Goal: Task Accomplishment & Management: Manage account settings

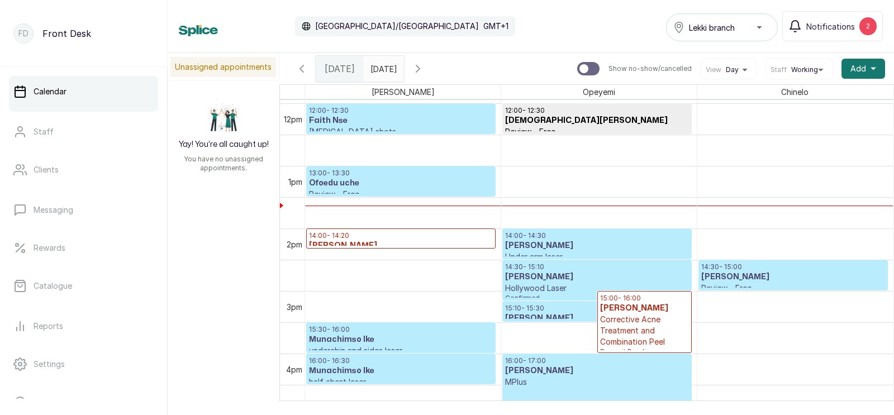
scroll to position [763, 0]
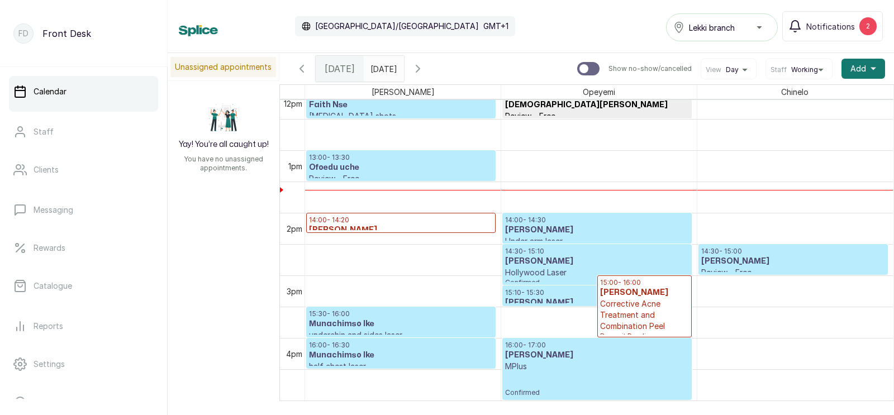
click at [749, 263] on h3 "[PERSON_NAME]" at bounding box center [793, 261] width 184 height 11
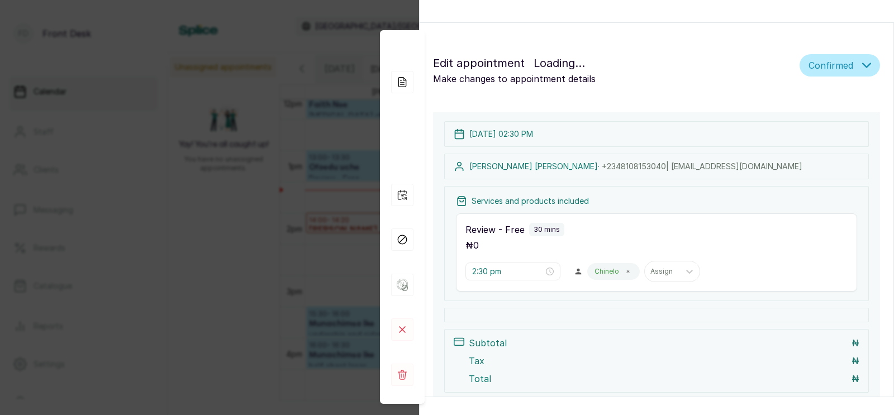
click at [493, 273] on div "Review - Free 30 mins ₦ 0 2:30 pm Chinelo Assign" at bounding box center [656, 252] width 401 height 78
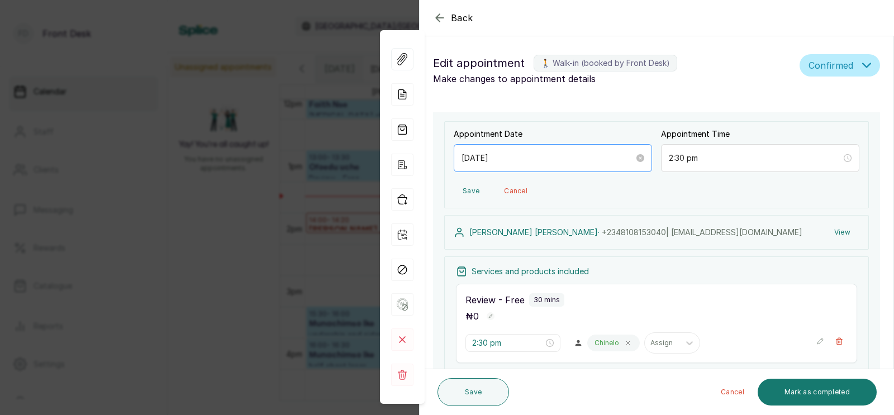
scroll to position [375, 0]
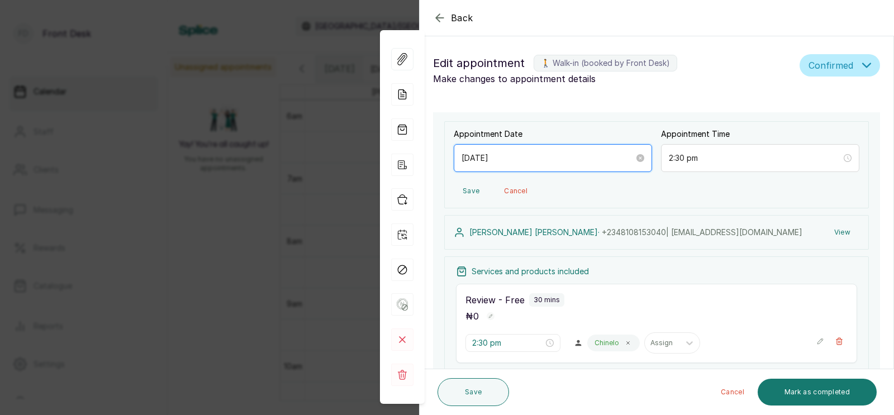
click at [553, 162] on input "[DATE]" at bounding box center [547, 158] width 173 height 12
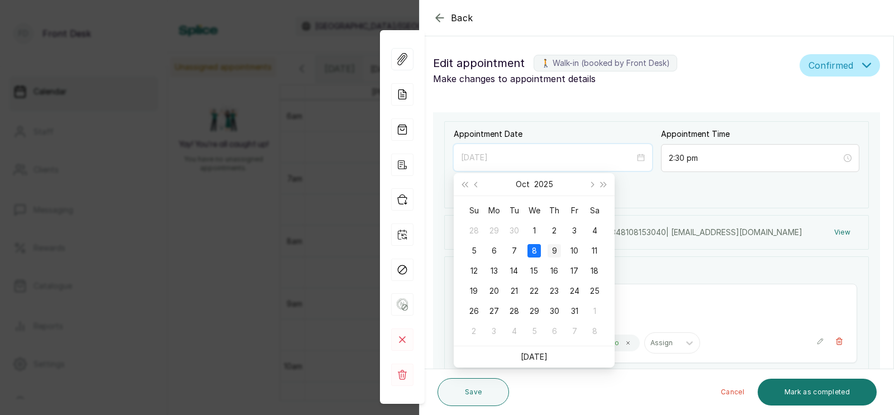
type input "[DATE]"
click at [553, 248] on div "9" at bounding box center [554, 250] width 13 height 13
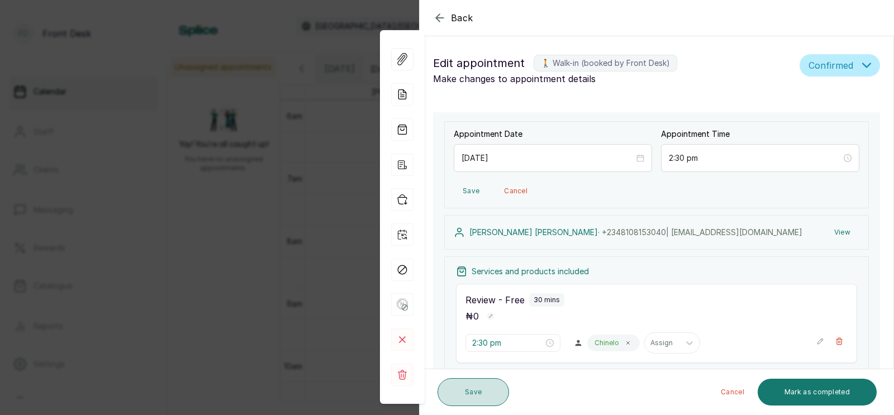
click at [467, 393] on button "Save" at bounding box center [473, 392] width 72 height 28
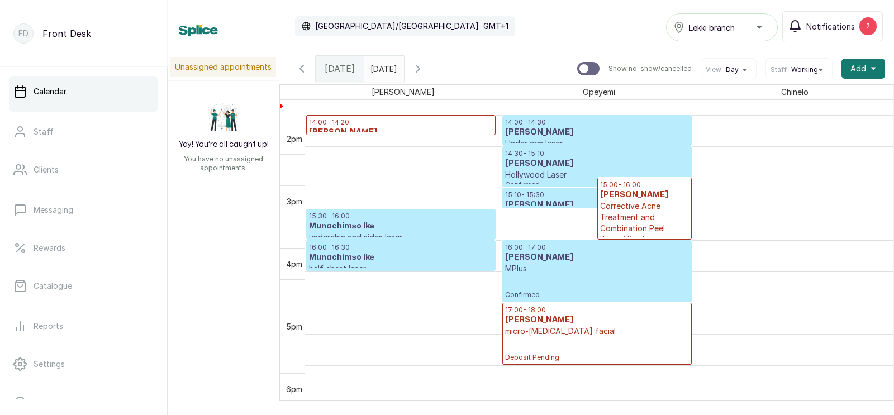
scroll to position [861, 0]
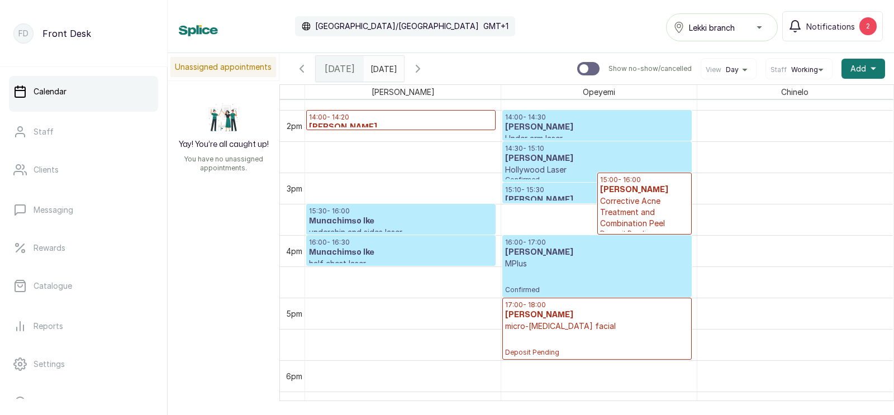
click at [425, 65] on icon "button" at bounding box center [417, 68] width 13 height 13
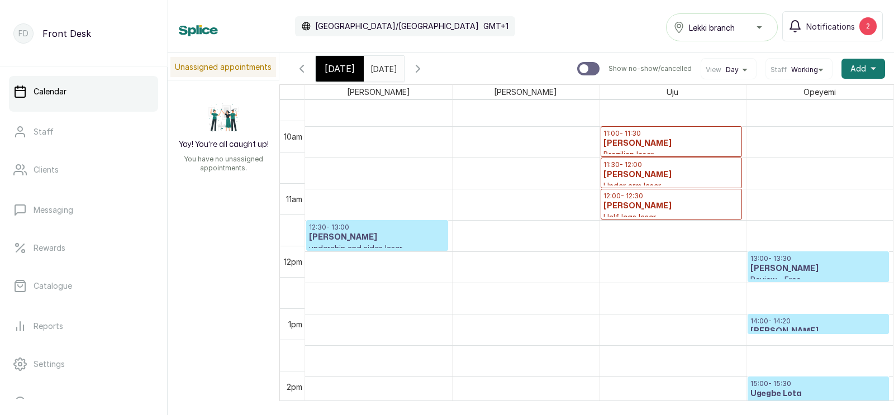
scroll to position [662, 0]
click at [801, 70] on span "Working" at bounding box center [804, 69] width 27 height 9
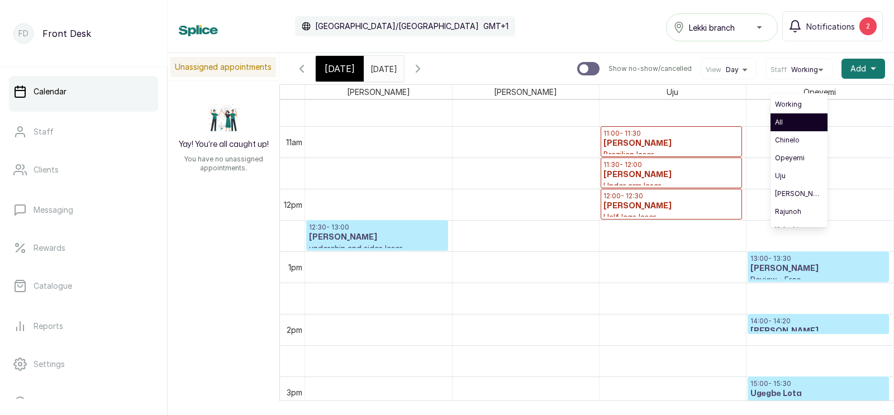
click at [788, 122] on span "All" at bounding box center [799, 122] width 48 height 9
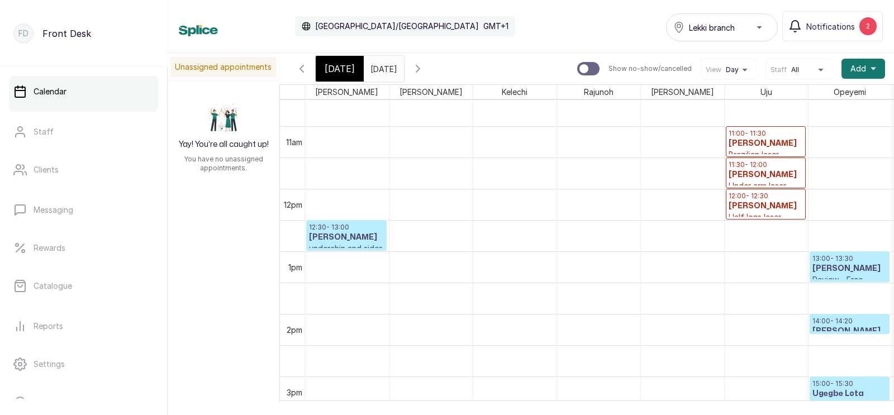
scroll to position [375, 0]
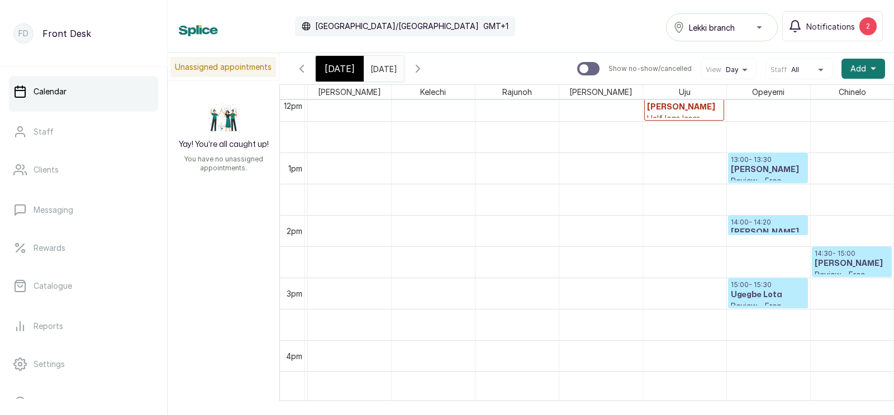
click at [838, 256] on p "14:30 - 15:00" at bounding box center [852, 253] width 75 height 9
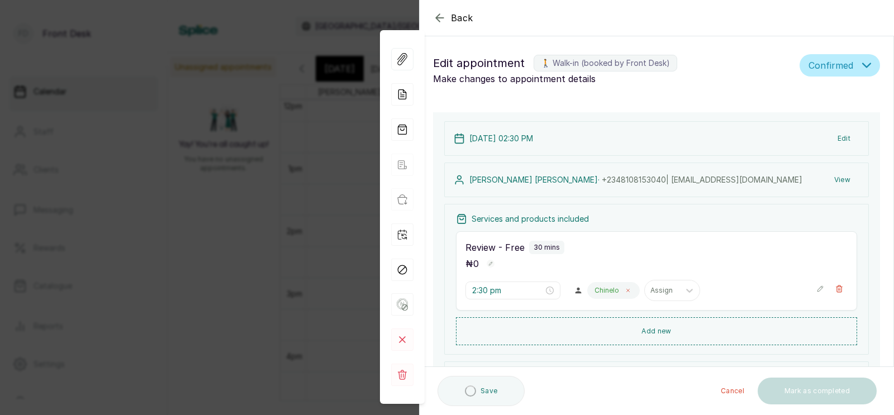
click at [625, 289] on icon at bounding box center [628, 291] width 6 height 6
click at [593, 292] on div at bounding box center [604, 290] width 23 height 10
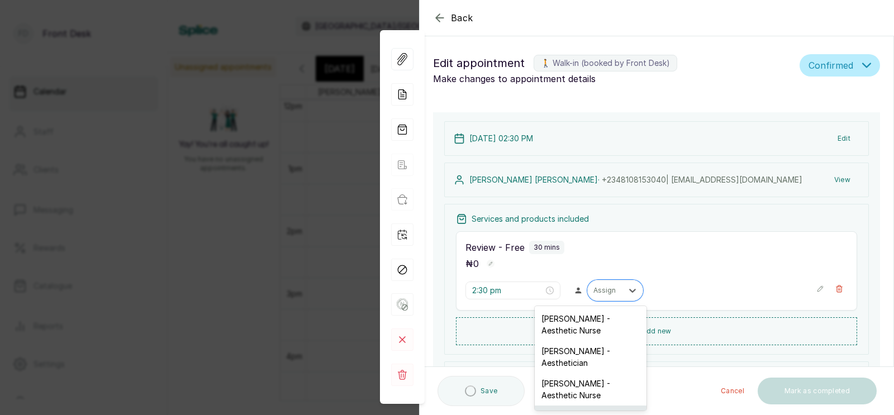
click at [568, 406] on div "[PERSON_NAME] - Nurse" at bounding box center [591, 416] width 112 height 21
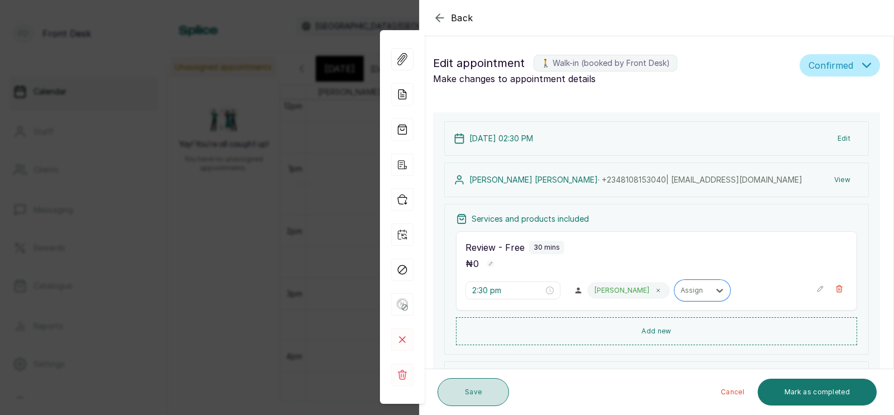
click at [470, 389] on button "Save" at bounding box center [473, 392] width 72 height 28
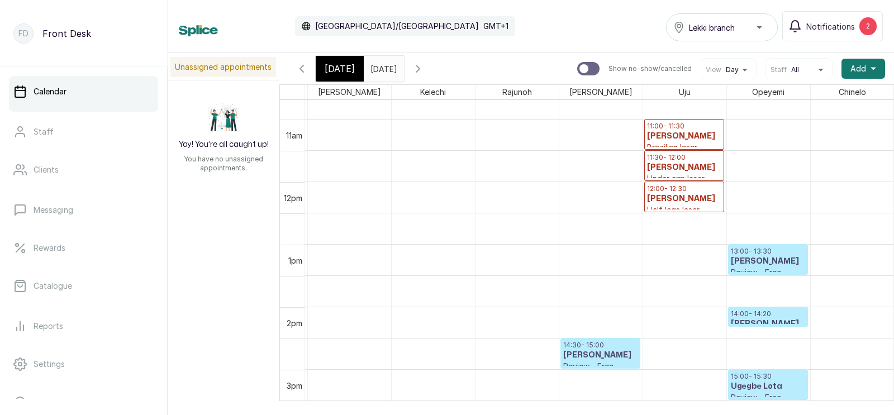
scroll to position [669, 0]
click at [797, 68] on span "All" at bounding box center [795, 69] width 8 height 9
click at [792, 102] on span "Working" at bounding box center [799, 104] width 48 height 9
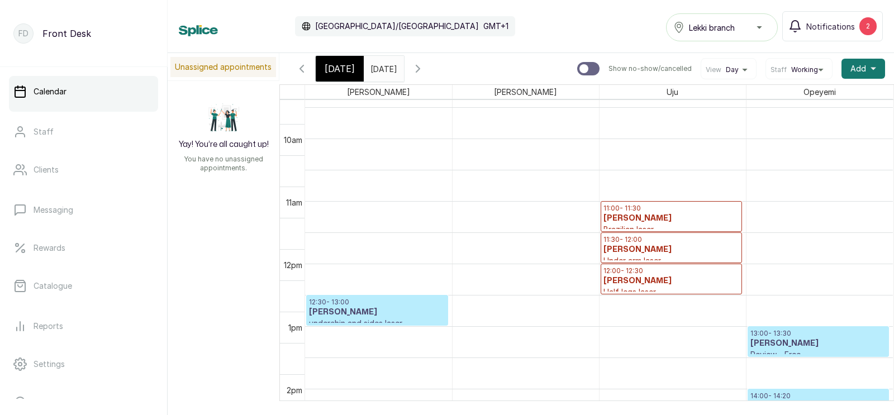
scroll to position [587, 0]
click at [337, 69] on span "[DATE]" at bounding box center [340, 68] width 30 height 13
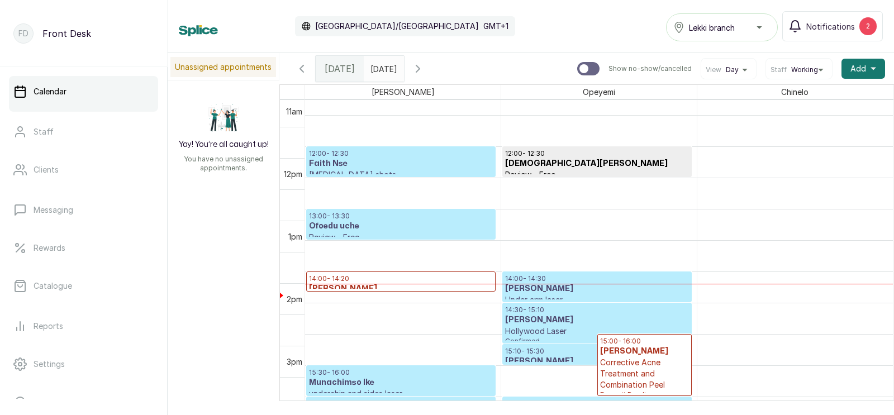
scroll to position [705, 0]
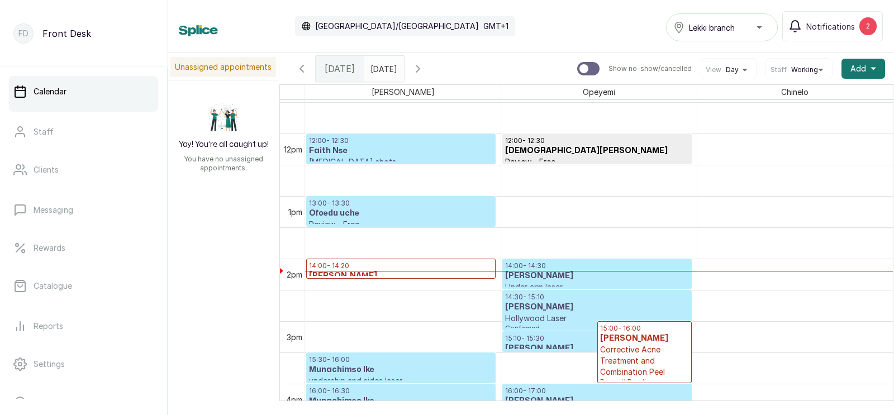
click at [415, 269] on p "14:00 - 14:20" at bounding box center [401, 265] width 184 height 9
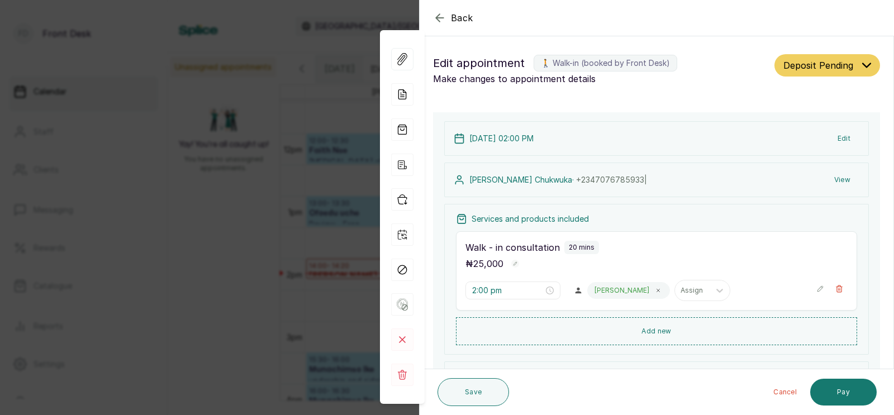
click at [268, 208] on div "Back Appointment Details Edit appointment 🚶 Walk-in (booked by Front Desk) Make…" at bounding box center [447, 207] width 894 height 415
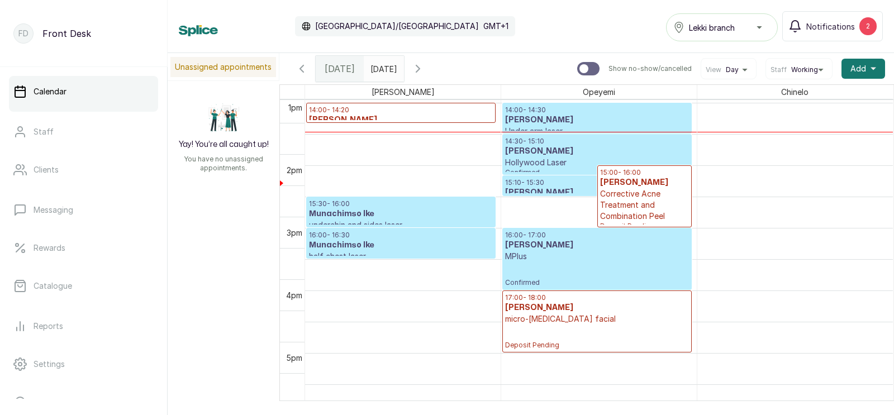
scroll to position [880, 0]
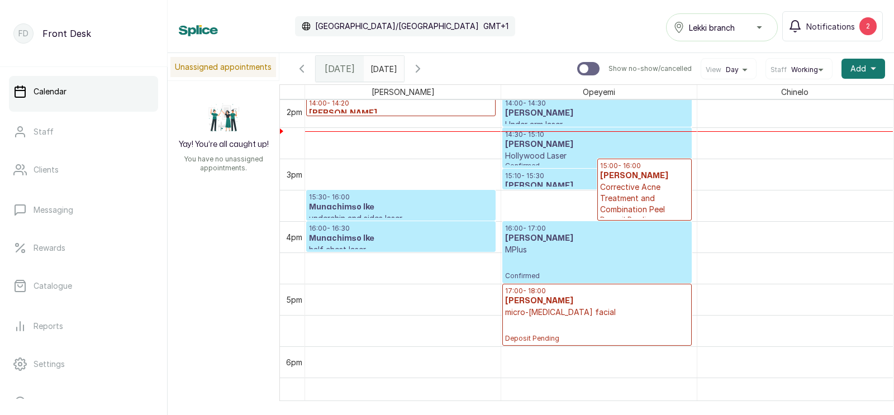
click at [298, 66] on icon "button" at bounding box center [301, 68] width 13 height 13
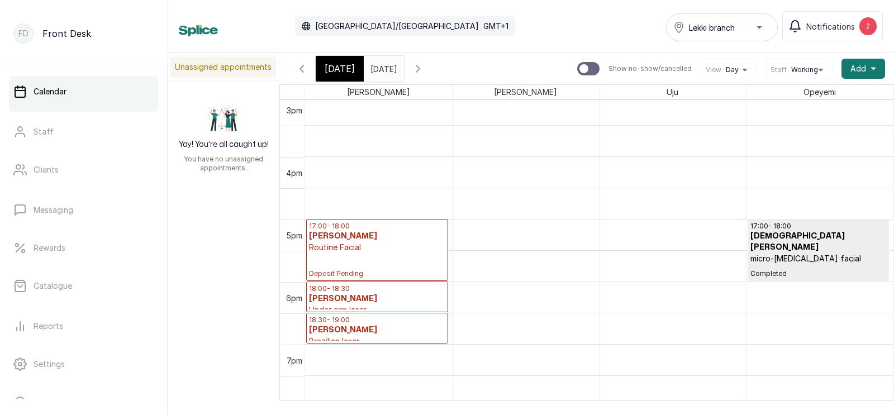
scroll to position [945, 0]
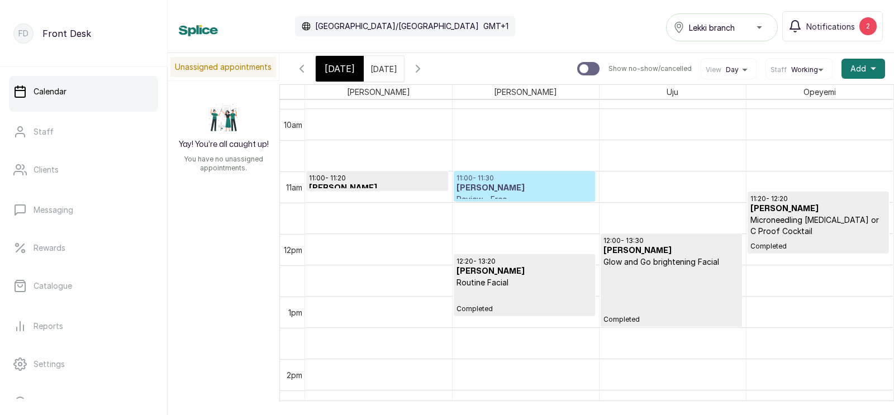
click at [514, 190] on h3 "[PERSON_NAME]" at bounding box center [524, 188] width 136 height 11
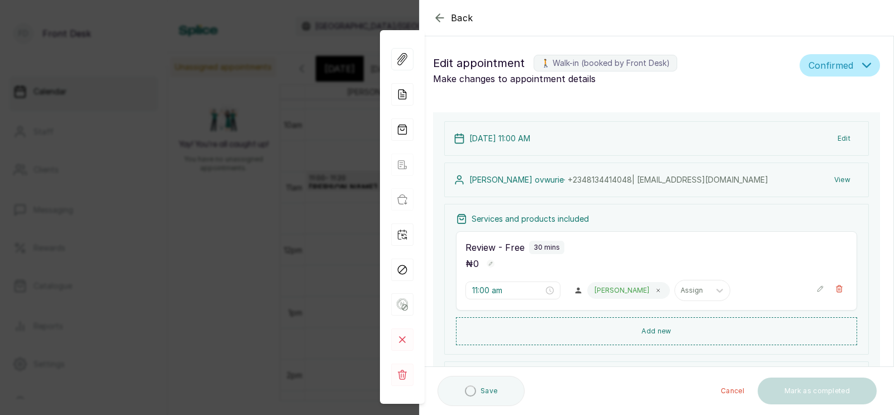
type input "11:00 am"
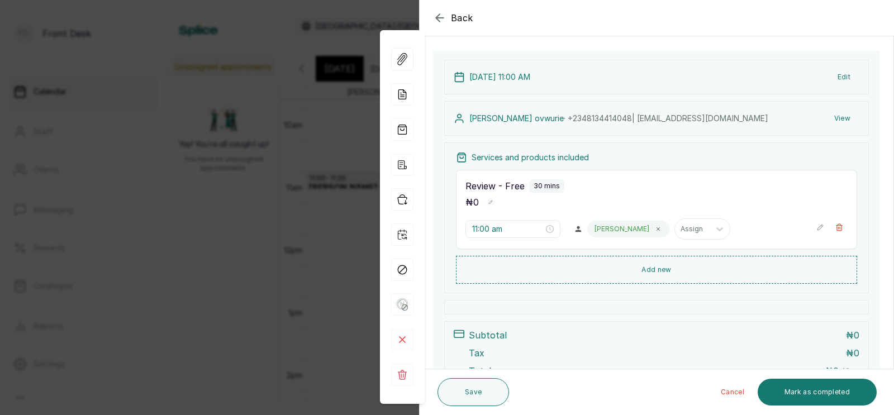
scroll to position [75, 0]
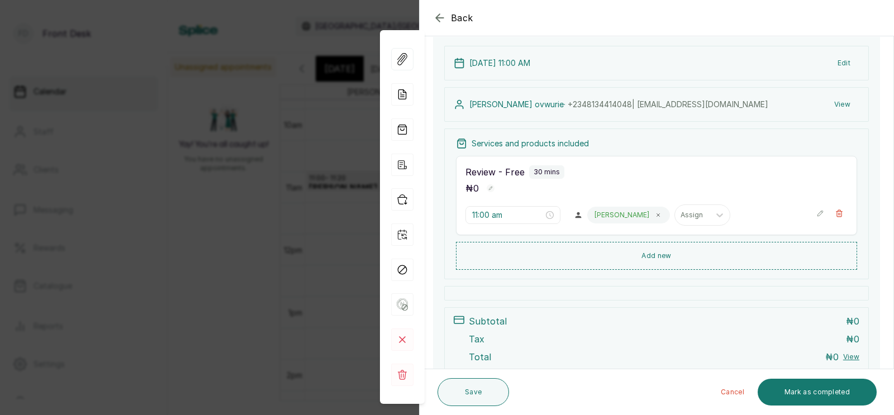
click at [841, 60] on button "Edit" at bounding box center [844, 63] width 31 height 20
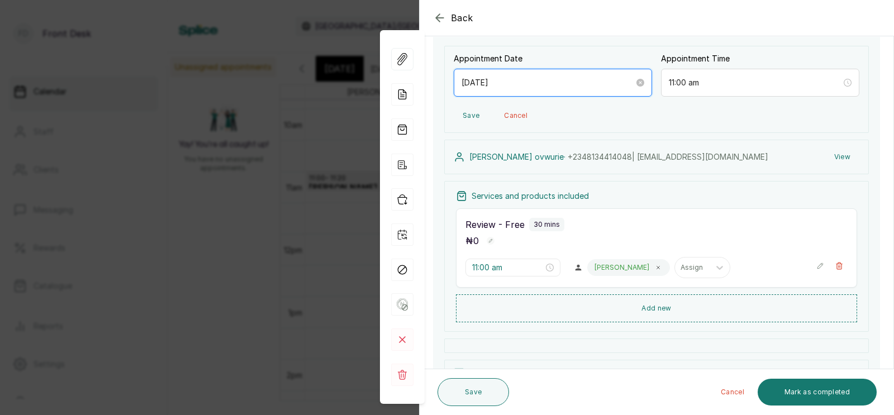
click at [554, 80] on input "2025/10/07" at bounding box center [547, 83] width 173 height 12
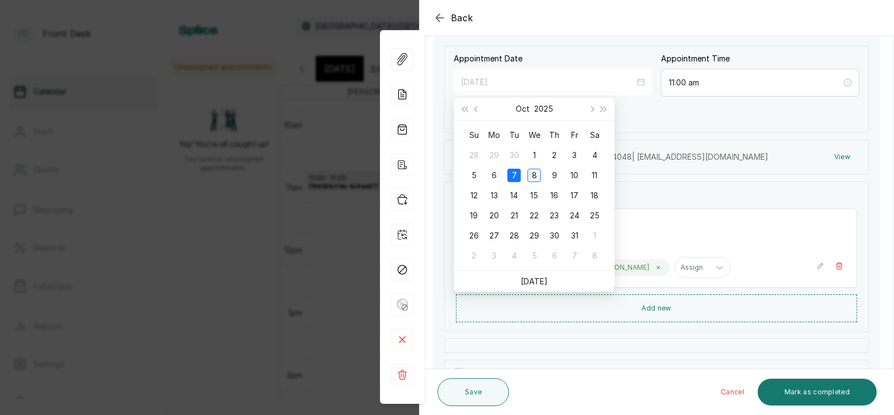
click at [535, 172] on div "8" at bounding box center [533, 175] width 13 height 13
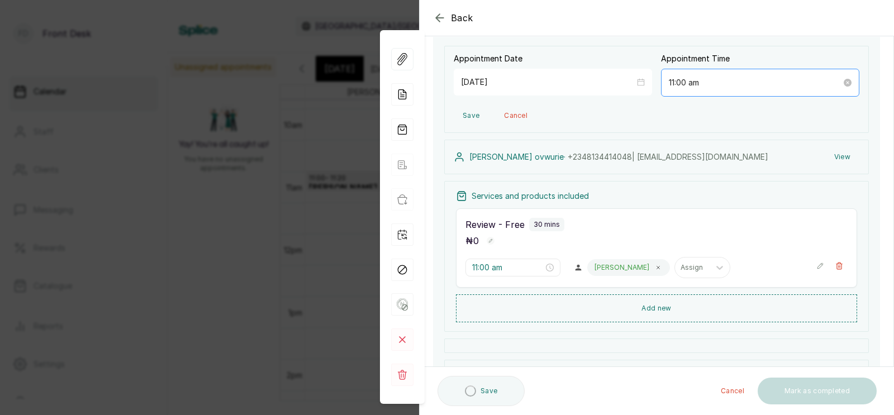
type input "[DATE]"
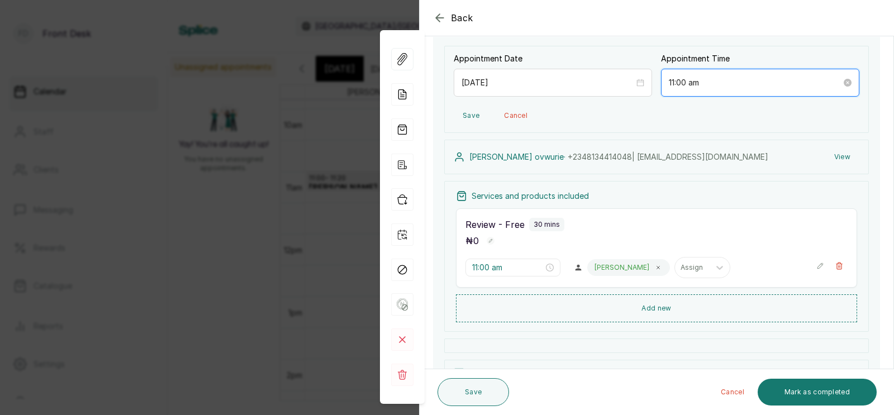
click at [715, 85] on input "11:00 am" at bounding box center [755, 83] width 173 height 12
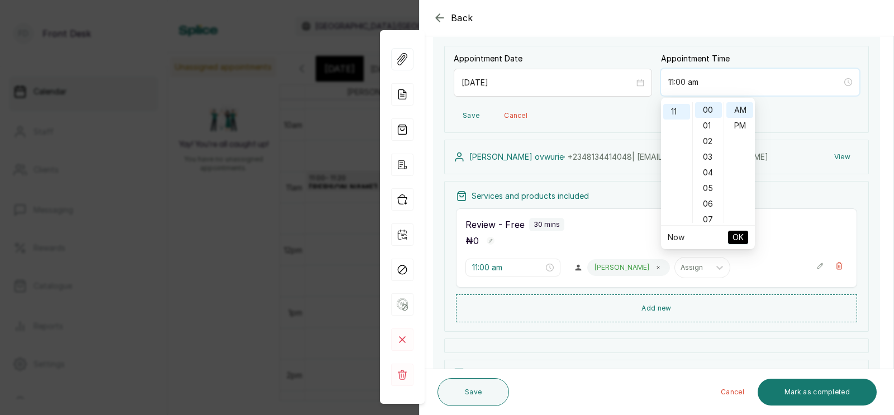
scroll to position [0, 0]
click at [674, 108] on div "12" at bounding box center [676, 110] width 27 height 16
click at [737, 121] on div "PM" at bounding box center [739, 126] width 27 height 16
type input "12:00 pm"
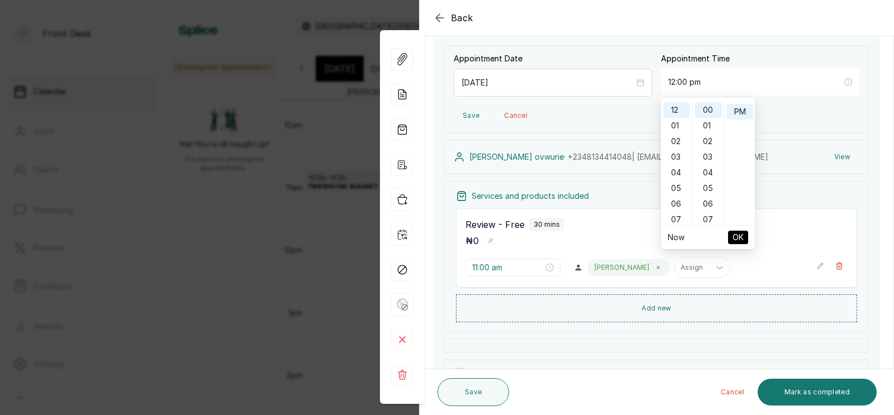
click at [740, 235] on span "OK" at bounding box center [737, 237] width 11 height 21
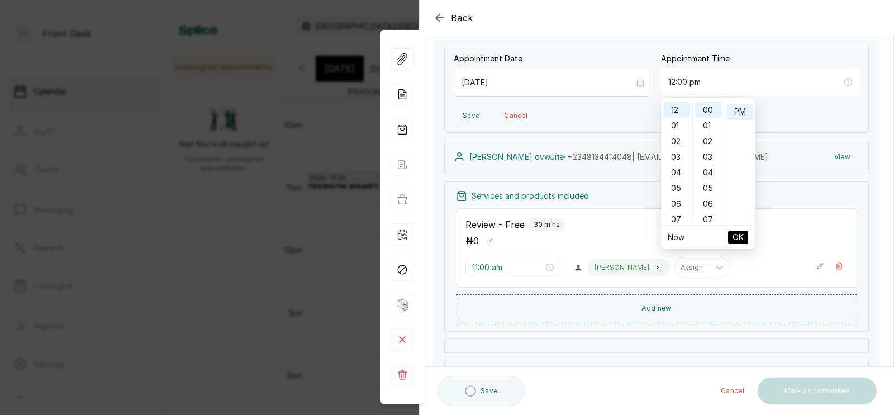
type input "12:00 pm"
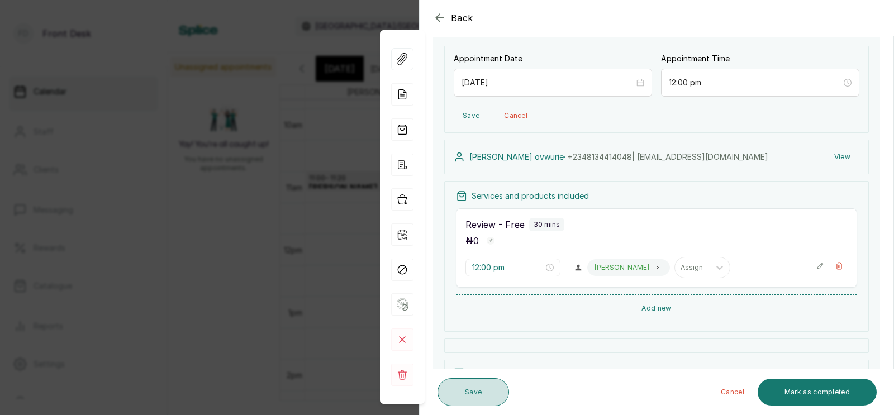
click at [477, 393] on button "Save" at bounding box center [473, 392] width 72 height 28
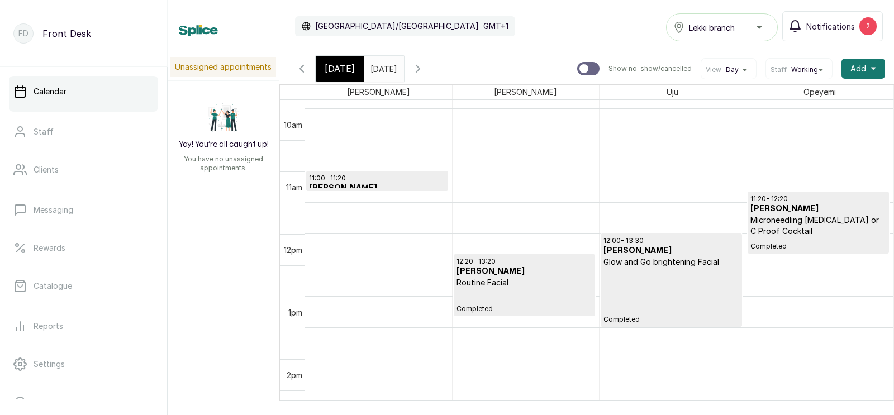
click at [425, 68] on icon "button" at bounding box center [417, 68] width 13 height 13
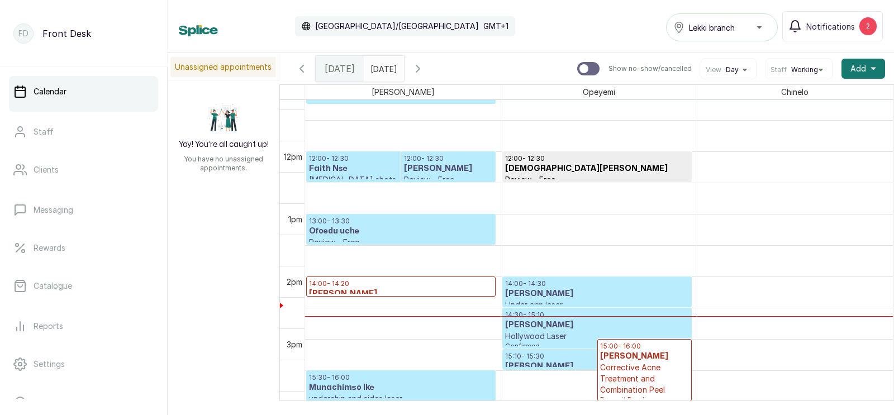
scroll to position [699, 0]
click at [341, 162] on p "12:00 - 12:30" at bounding box center [401, 158] width 184 height 9
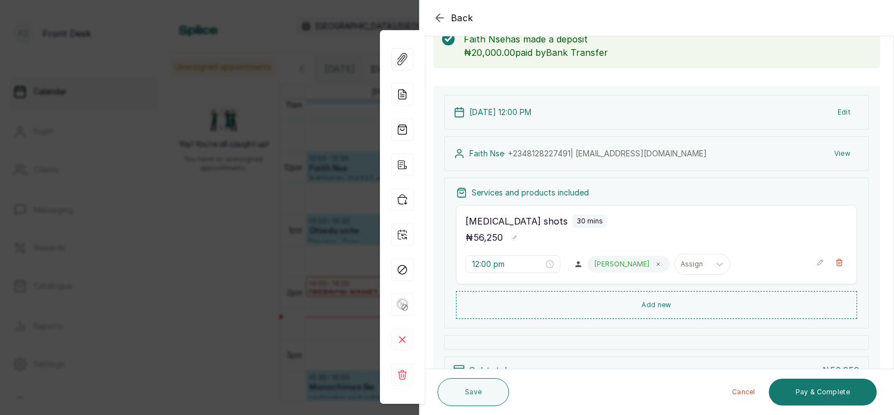
scroll to position [74, 0]
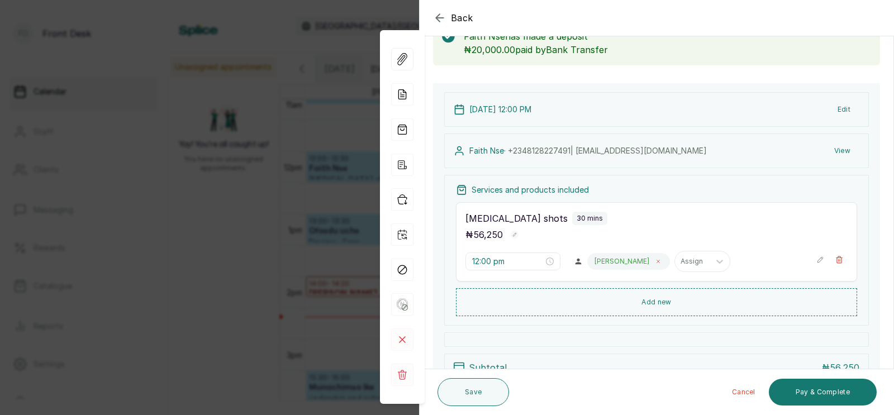
click at [657, 261] on icon at bounding box center [658, 261] width 3 height 3
click at [593, 262] on div at bounding box center [604, 261] width 23 height 10
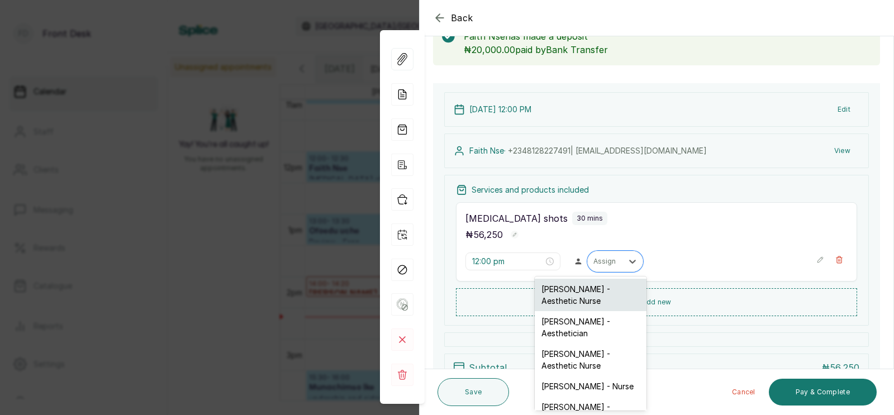
click at [572, 296] on div "[PERSON_NAME] - Aesthetic Nurse" at bounding box center [591, 295] width 112 height 32
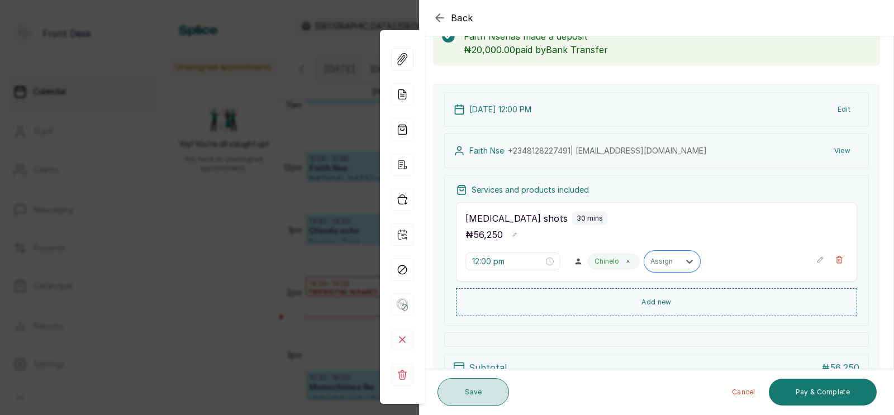
click at [467, 393] on button "Save" at bounding box center [473, 392] width 72 height 28
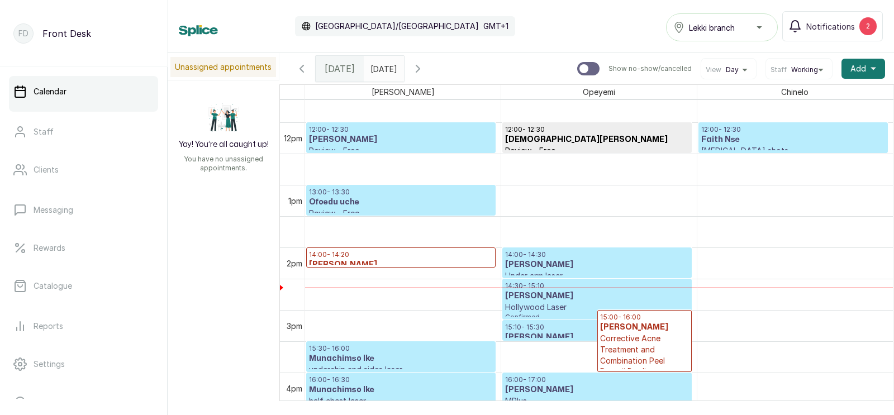
scroll to position [720, 0]
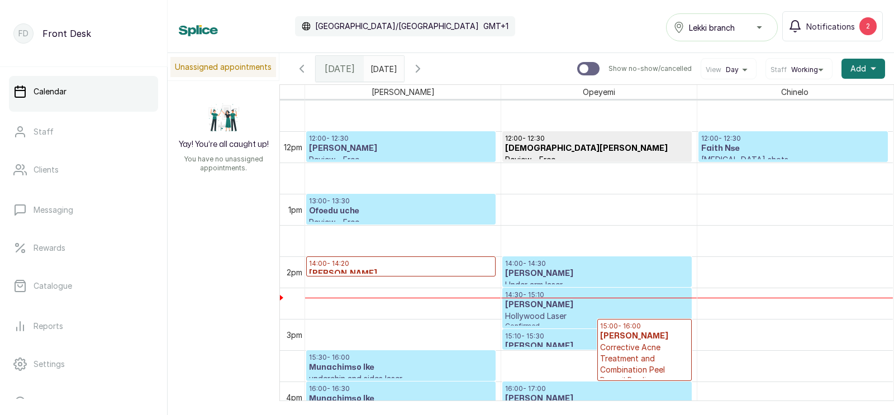
click at [420, 67] on icon "button" at bounding box center [417, 68] width 3 height 7
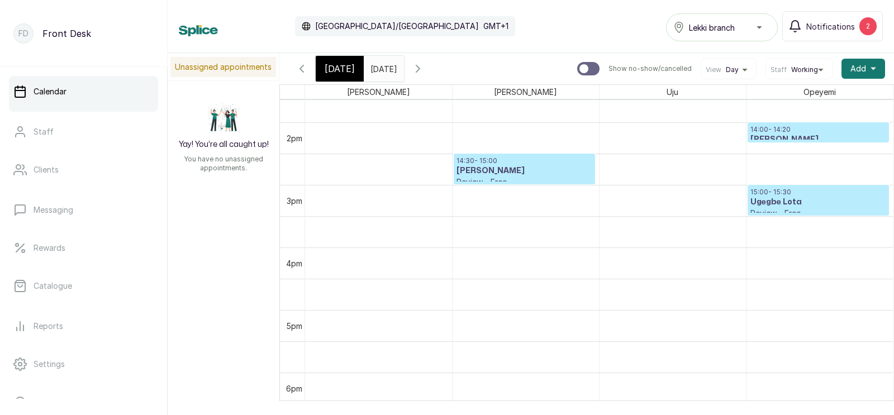
scroll to position [817, 0]
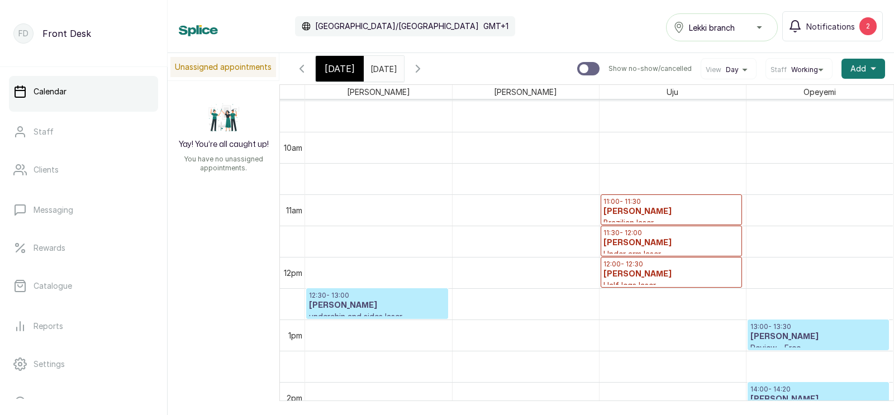
click at [382, 68] on input "text" at bounding box center [373, 65] width 18 height 19
type input "dd/MM/yyyy"
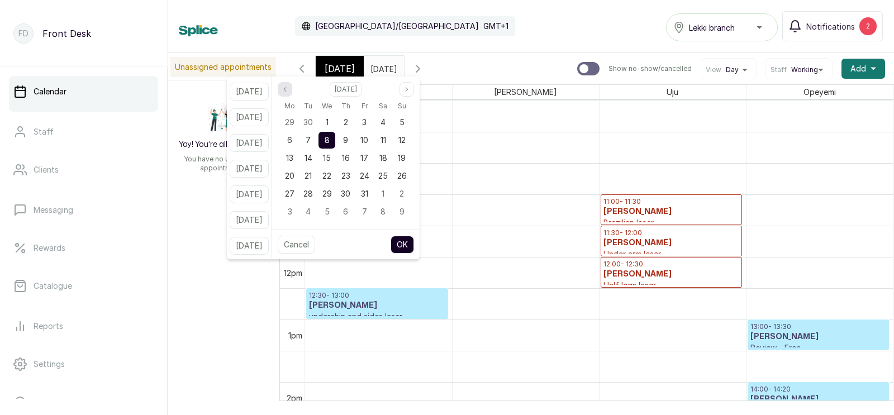
click at [288, 89] on icon "page previous" at bounding box center [285, 89] width 7 height 7
click at [350, 155] on span "18" at bounding box center [346, 157] width 8 height 9
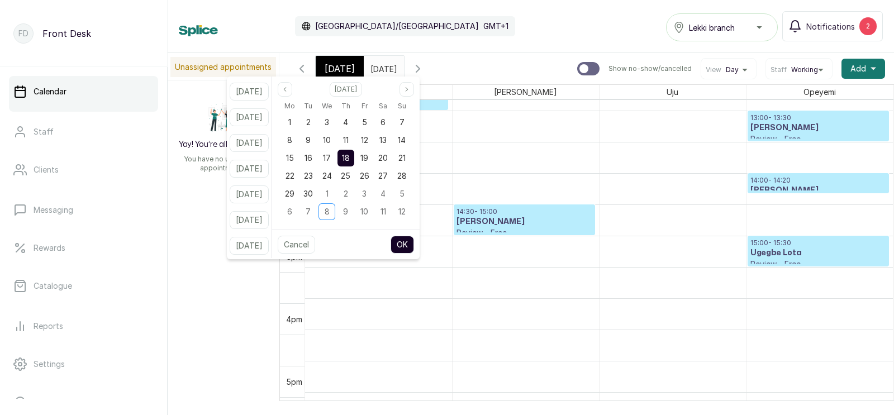
scroll to position [803, 0]
click at [350, 156] on span "18" at bounding box center [346, 157] width 8 height 9
click at [373, 150] on div "19" at bounding box center [364, 158] width 17 height 17
click at [350, 153] on span "18" at bounding box center [346, 157] width 8 height 9
click at [414, 238] on button "OK" at bounding box center [402, 245] width 23 height 18
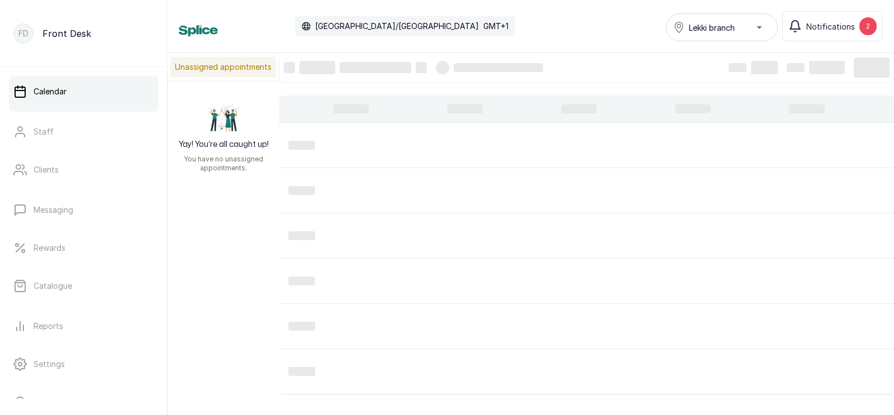
type input "18/09/2025"
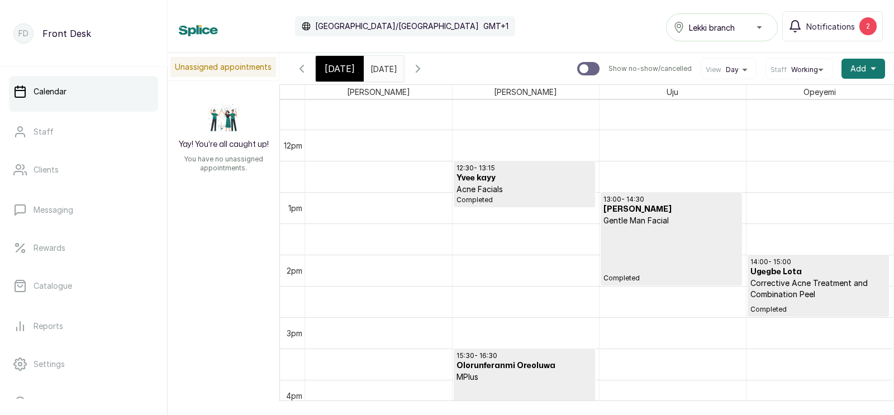
scroll to position [693, 0]
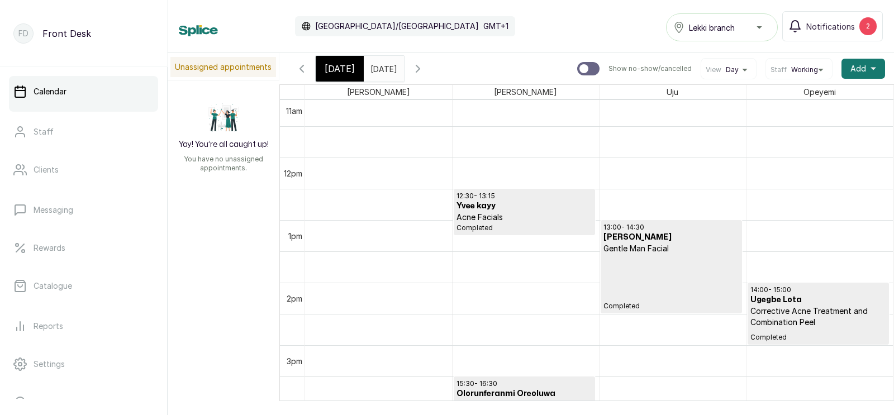
click at [301, 69] on icon "button" at bounding box center [301, 68] width 13 height 13
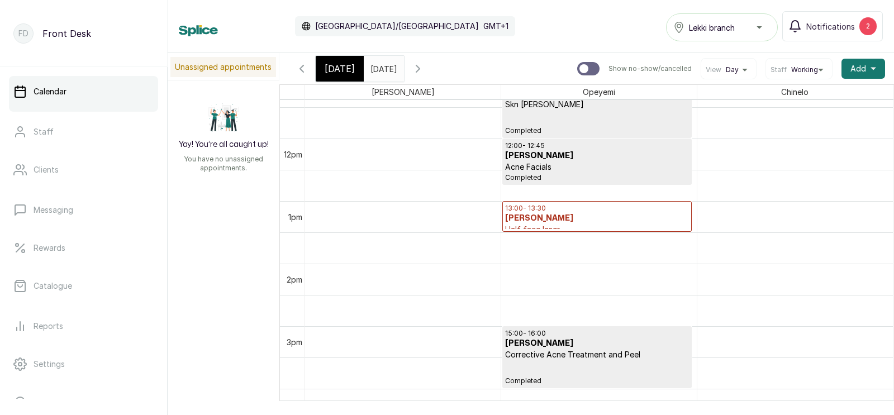
scroll to position [768, 0]
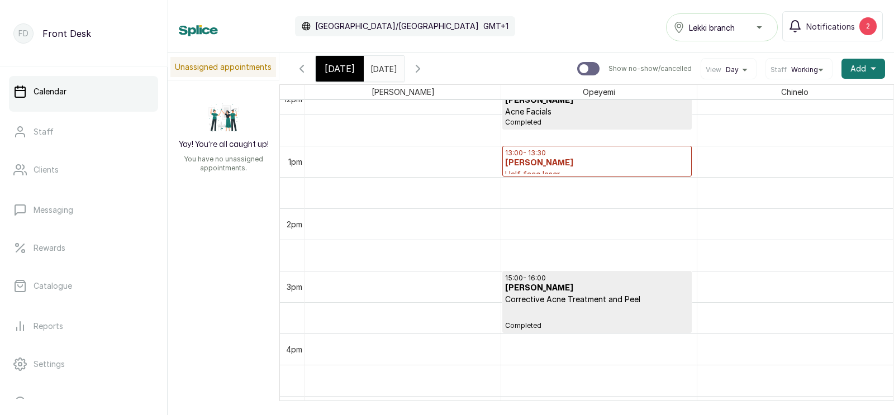
click at [536, 159] on h3 "chika ashley" at bounding box center [597, 163] width 184 height 11
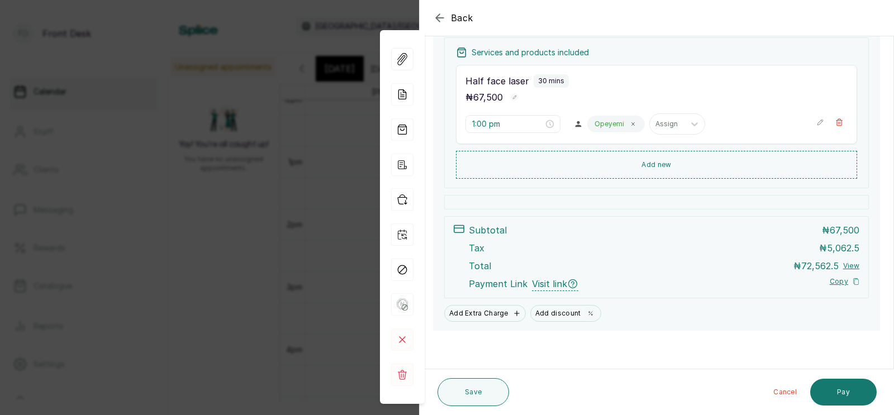
scroll to position [168, 0]
click at [398, 340] on rect at bounding box center [402, 340] width 22 height 22
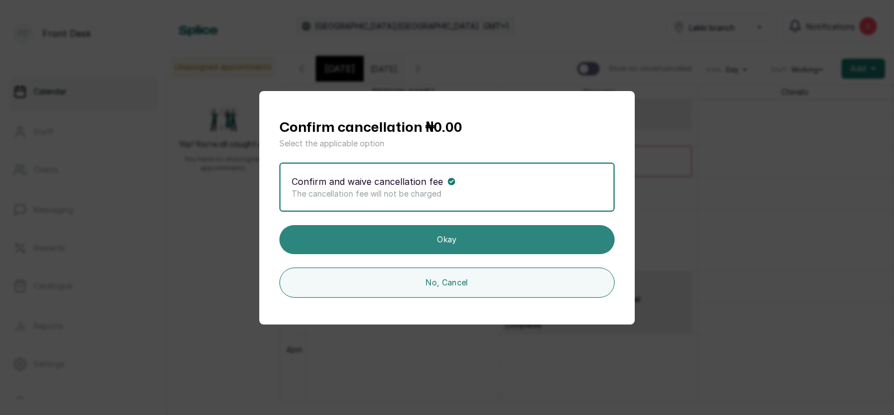
click at [452, 234] on button "Okay" at bounding box center [446, 239] width 335 height 29
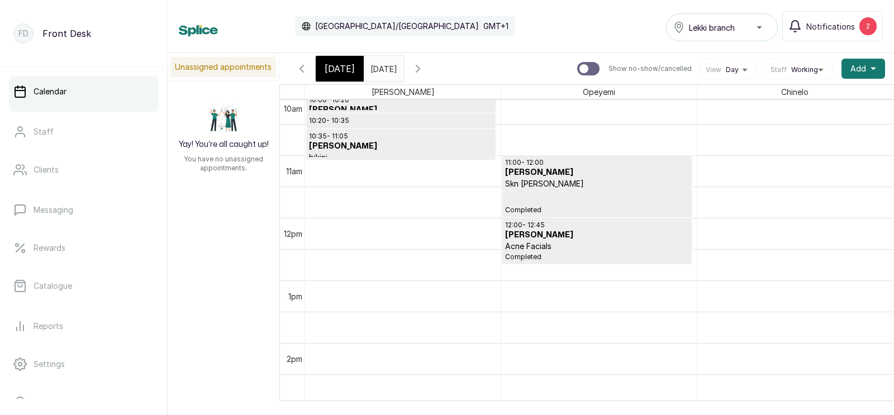
scroll to position [662, 0]
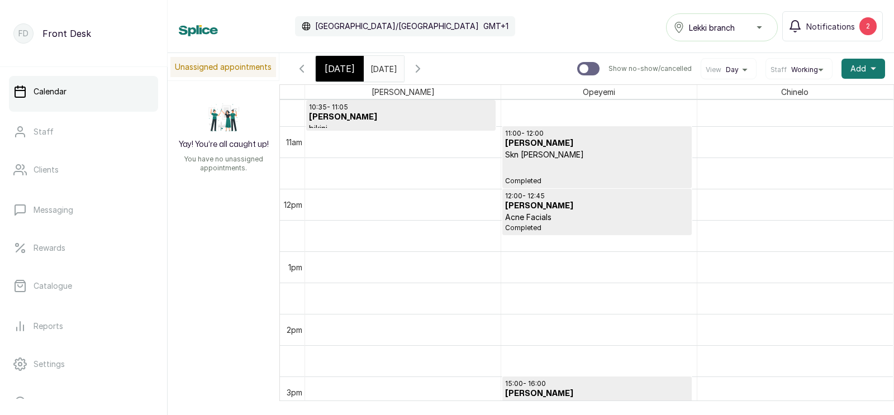
click at [336, 68] on span "[DATE]" at bounding box center [340, 68] width 30 height 13
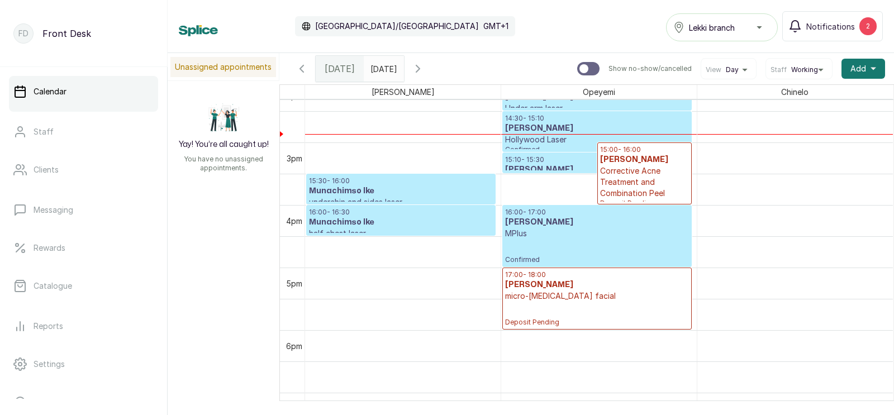
scroll to position [827, 0]
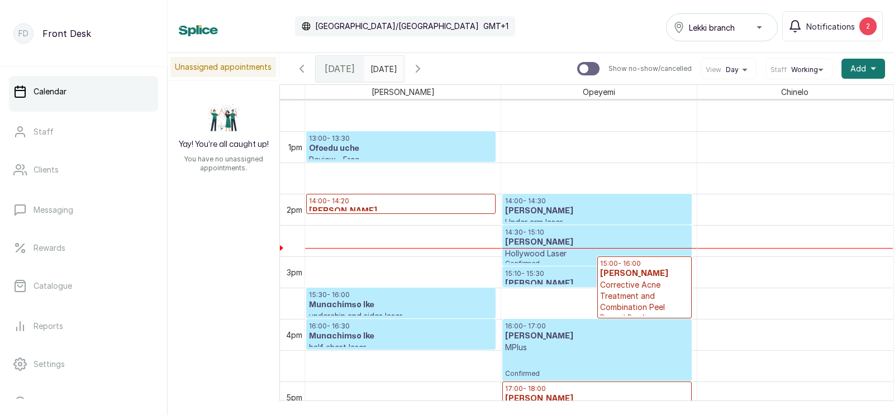
click at [374, 322] on p "16:00 - 16:30" at bounding box center [401, 326] width 184 height 9
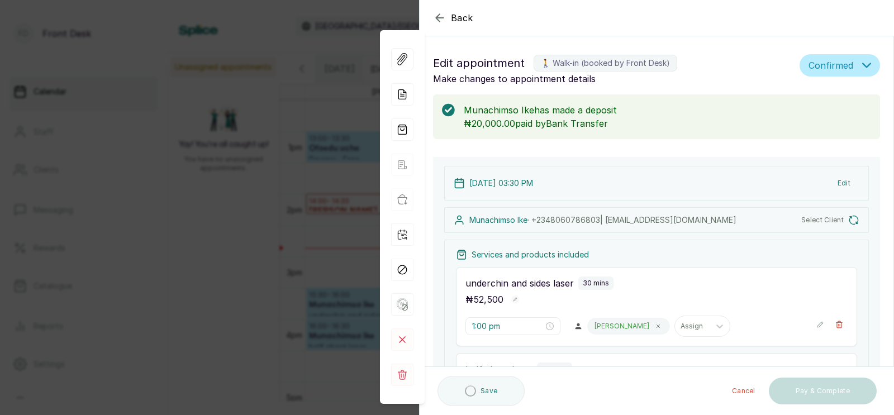
type input "3:30 pm"
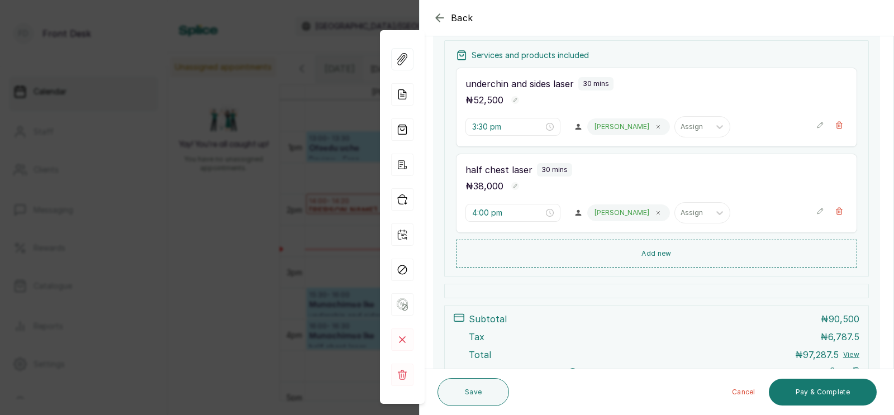
click at [321, 208] on div "Back Appointment Details Edit appointment 🚶 Walk-in (booked by Front Desk) Make…" at bounding box center [447, 207] width 894 height 415
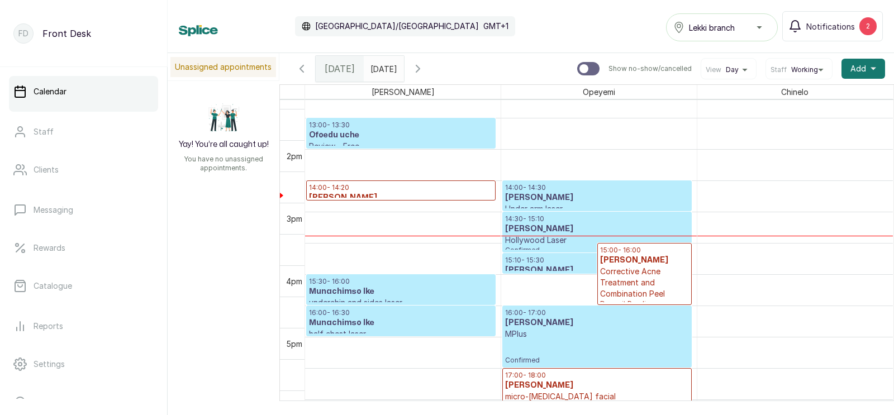
scroll to position [796, 0]
click at [378, 319] on h3 "Munachimso Ike" at bounding box center [401, 322] width 184 height 11
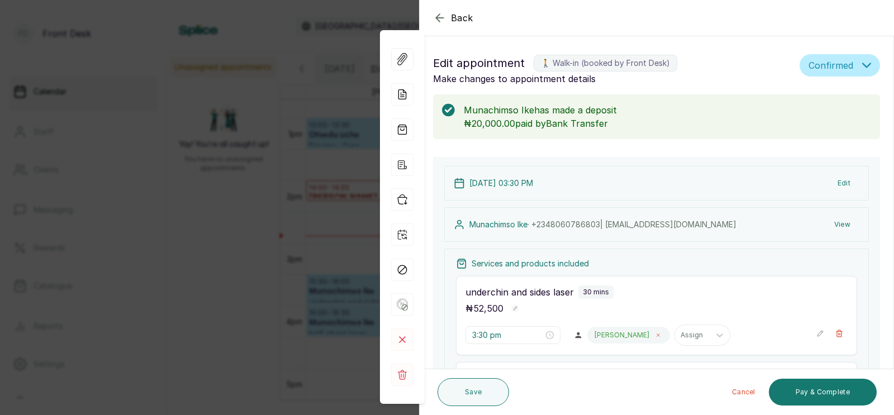
scroll to position [201, 0]
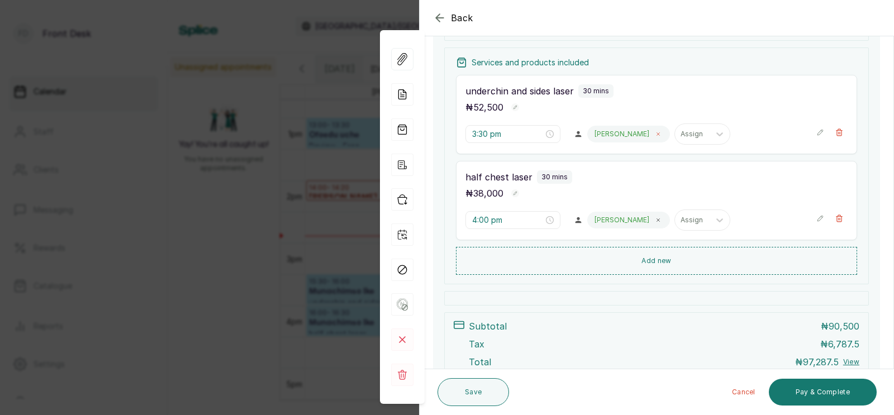
click at [654, 130] on span at bounding box center [658, 134] width 9 height 9
click at [593, 133] on div at bounding box center [604, 134] width 23 height 10
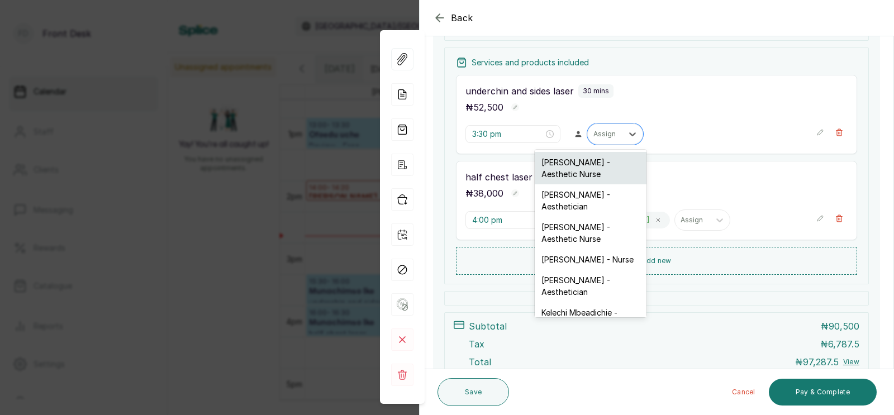
click at [579, 162] on div "[PERSON_NAME] - Aesthetic Nurse" at bounding box center [591, 168] width 112 height 32
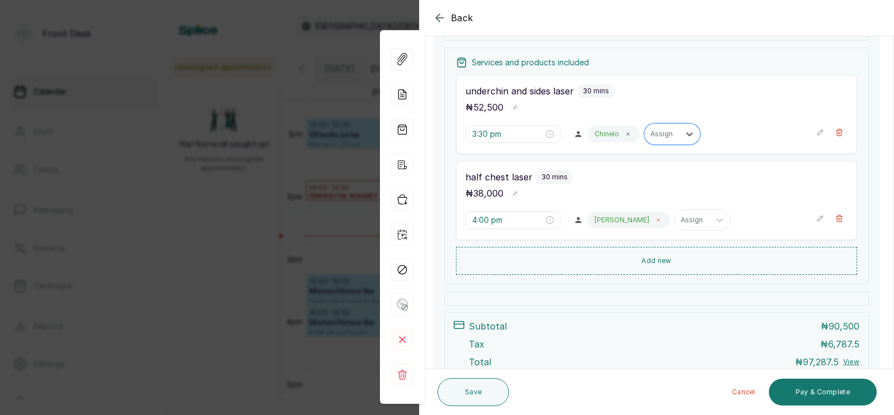
click at [655, 218] on icon at bounding box center [658, 220] width 6 height 6
click at [593, 220] on div at bounding box center [604, 220] width 23 height 10
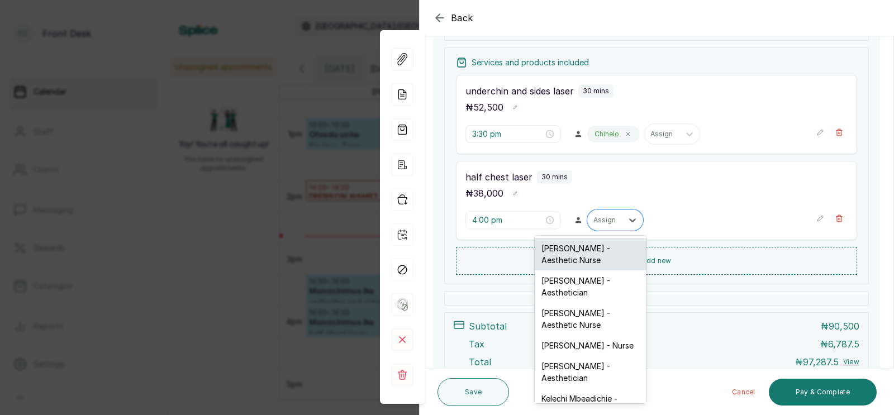
click at [584, 252] on div "[PERSON_NAME] - Aesthetic Nurse" at bounding box center [591, 254] width 112 height 32
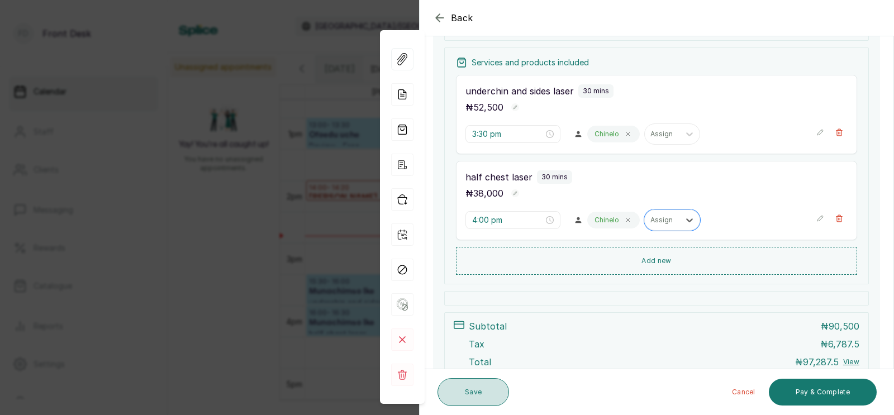
click at [475, 389] on button "Save" at bounding box center [473, 392] width 72 height 28
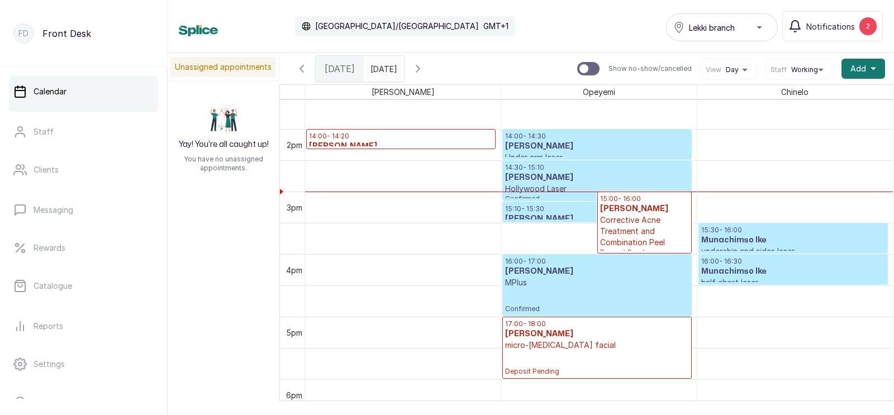
scroll to position [858, 0]
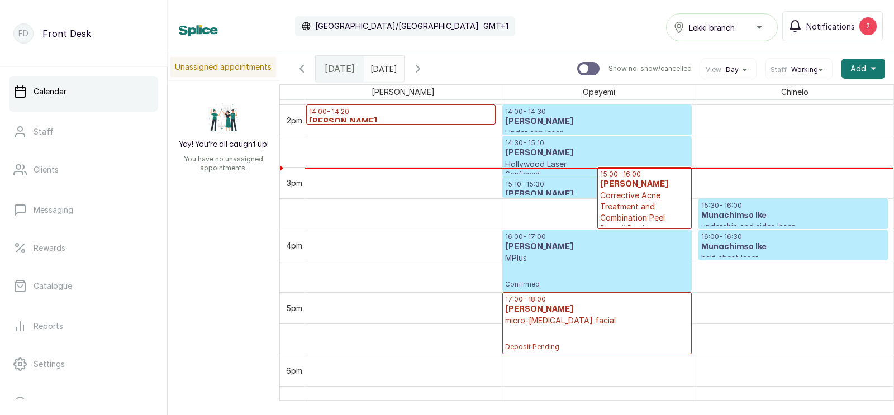
click at [425, 65] on icon "button" at bounding box center [417, 68] width 13 height 13
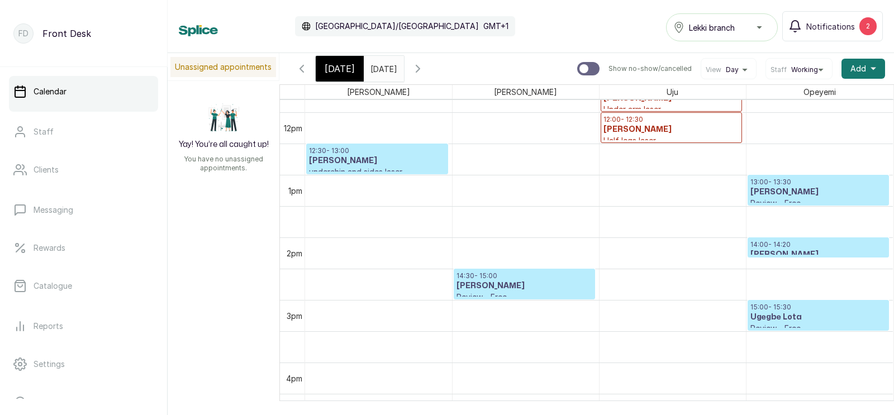
click at [336, 71] on span "[DATE]" at bounding box center [340, 68] width 30 height 13
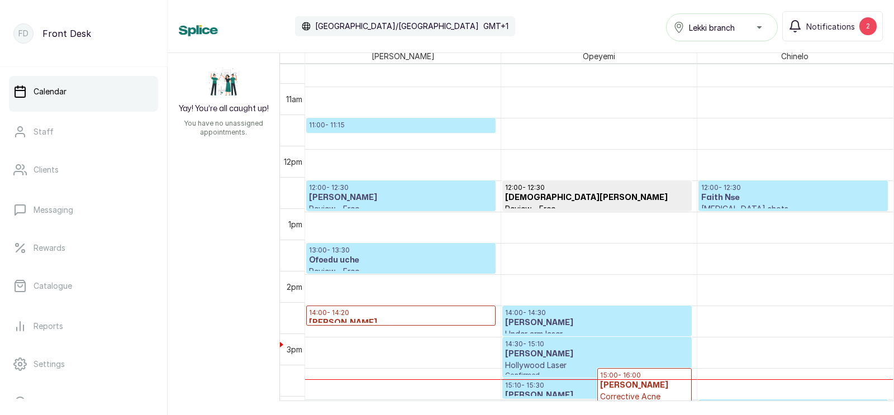
scroll to position [635, 0]
click at [364, 127] on p "11:00 - 11:15" at bounding box center [401, 125] width 184 height 9
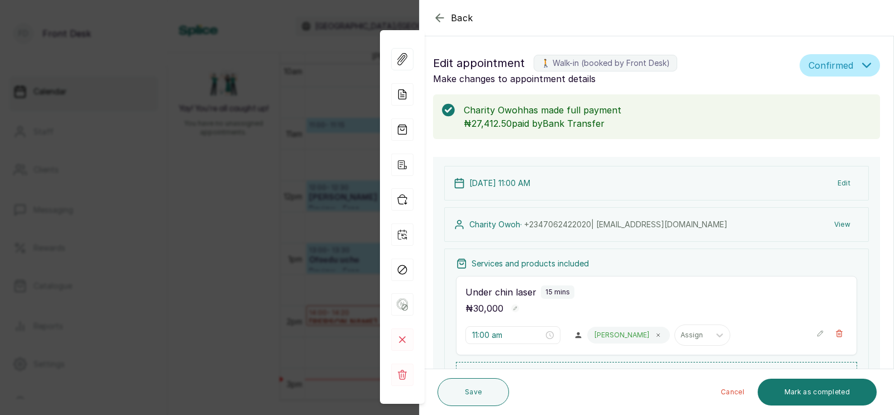
click at [324, 168] on div "Back Appointment Details Edit appointment 🚶 Walk-in (booked by Front Desk) Make…" at bounding box center [447, 207] width 894 height 415
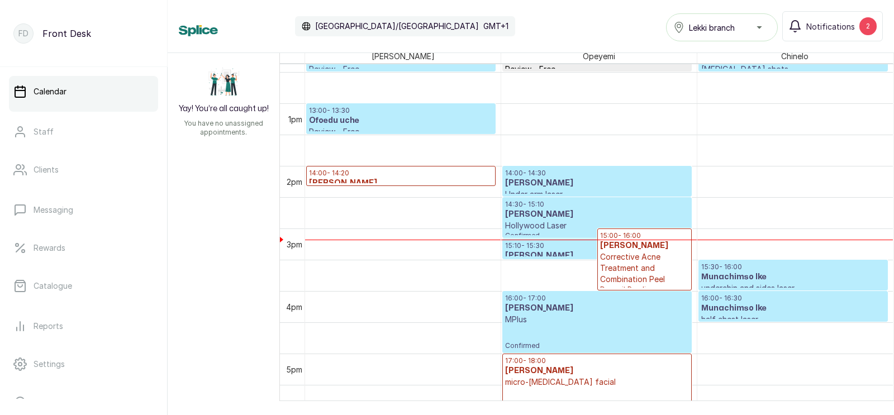
scroll to position [797, 0]
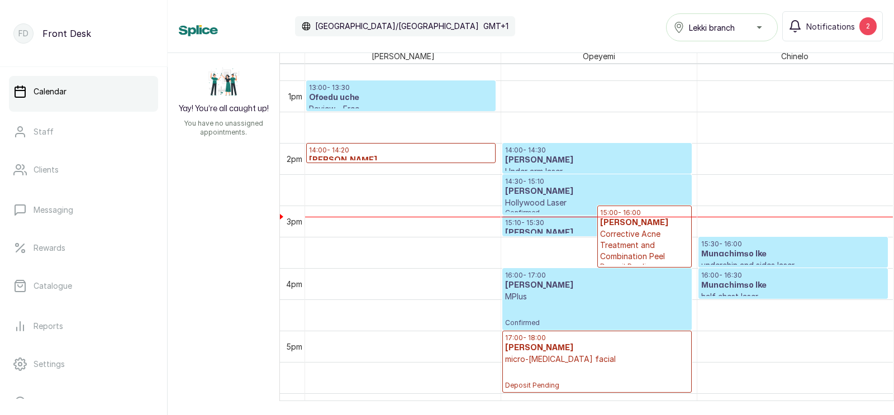
click at [626, 229] on p "Corrective Acne Treatment and Combination Peel" at bounding box center [644, 246] width 89 height 34
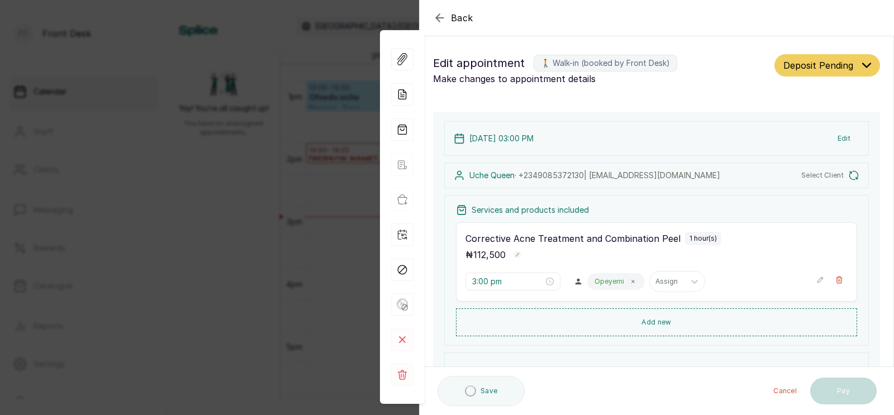
type input "3:00 pm"
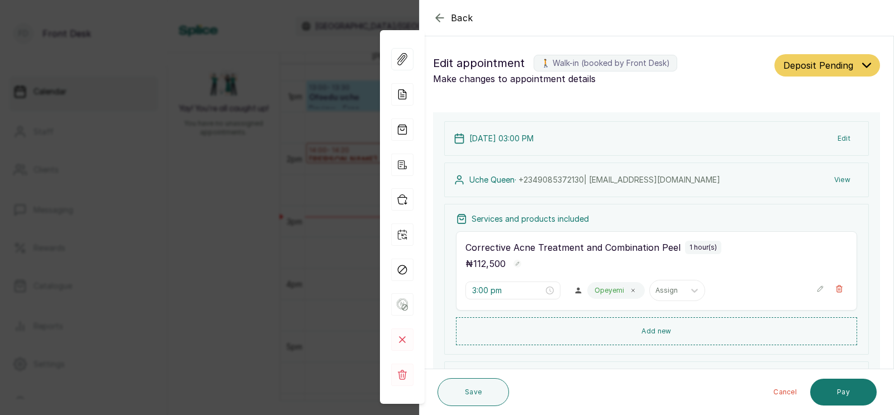
click at [839, 178] on button "View" at bounding box center [842, 180] width 34 height 20
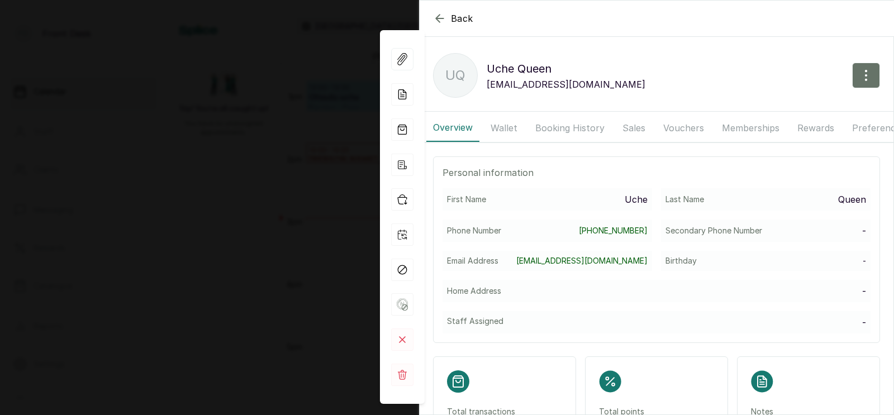
click at [559, 130] on button "Booking History" at bounding box center [570, 128] width 83 height 28
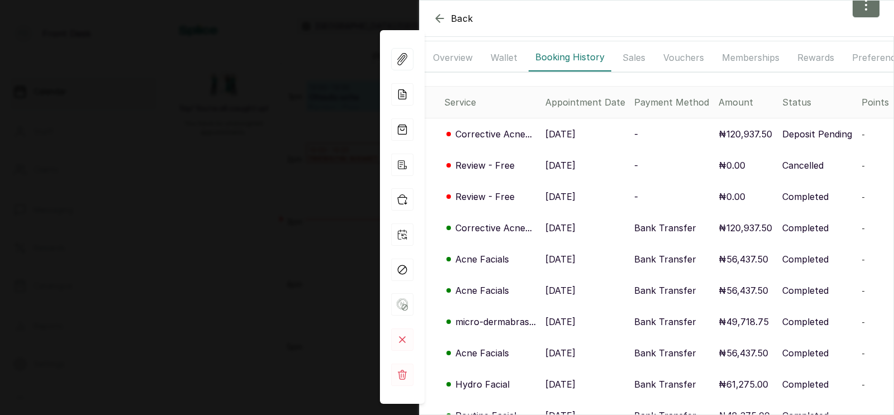
scroll to position [34, 0]
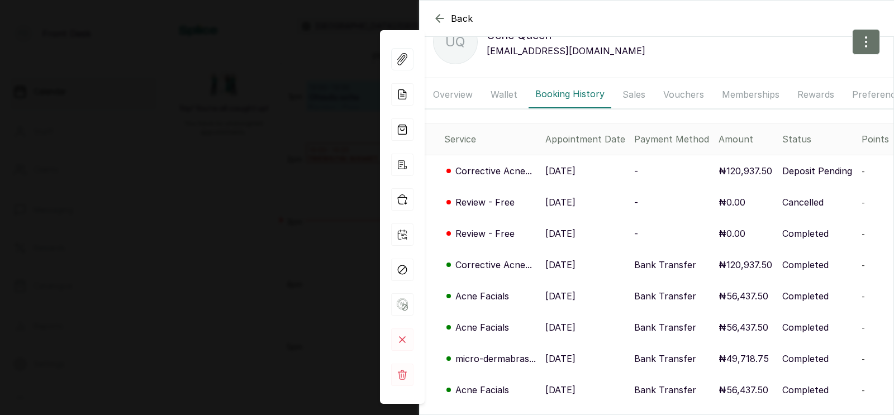
click at [550, 172] on p "[DATE]" at bounding box center [560, 170] width 30 height 13
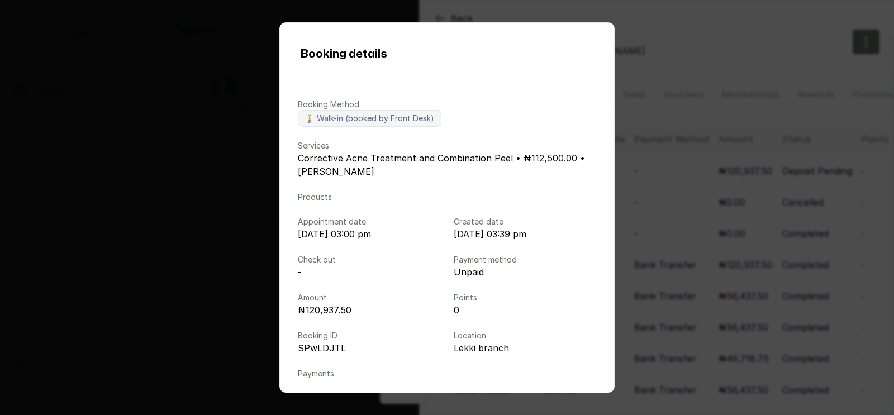
click at [723, 229] on div "Booking details Booking Method 🚶 Walk-in (booked by Front Desk) Services Correc…" at bounding box center [447, 207] width 894 height 415
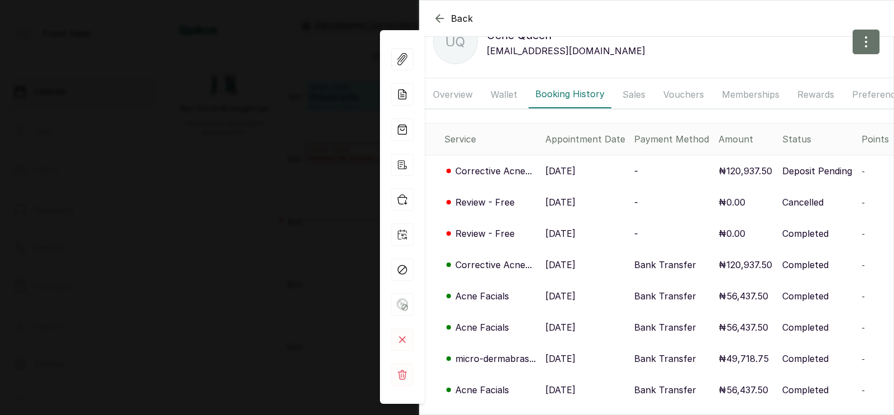
click at [567, 264] on p "10 Sep, 2025" at bounding box center [560, 264] width 30 height 13
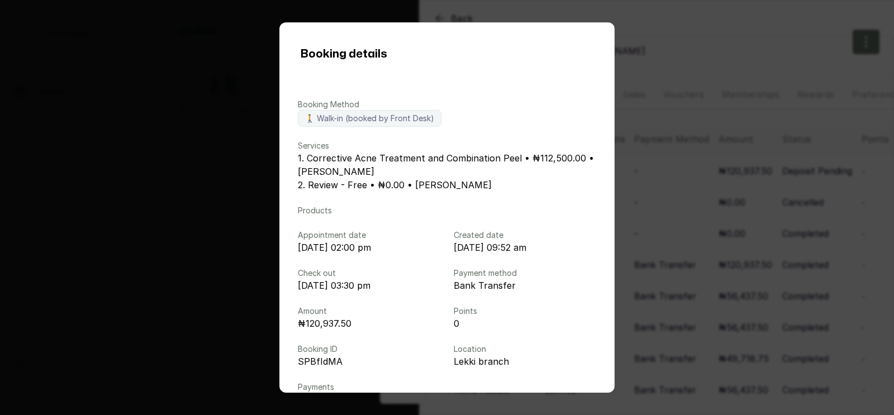
scroll to position [105, 0]
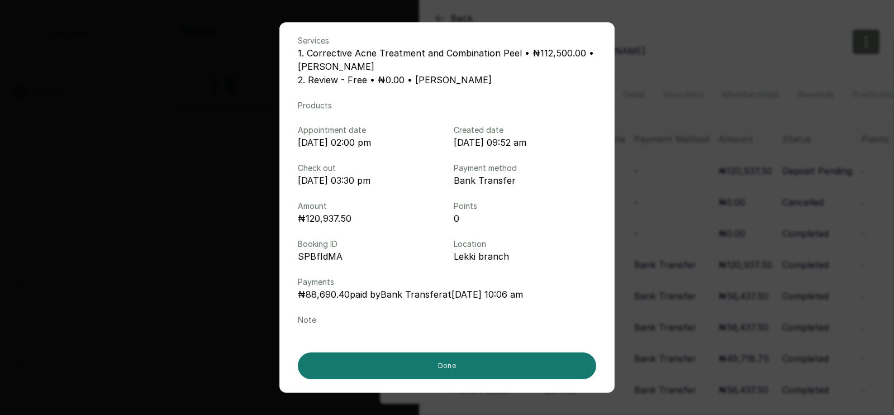
click at [713, 285] on div "Booking details Booking Method 🚶 Walk-in (booked by Front Desk) Services 1. Cor…" at bounding box center [447, 207] width 894 height 415
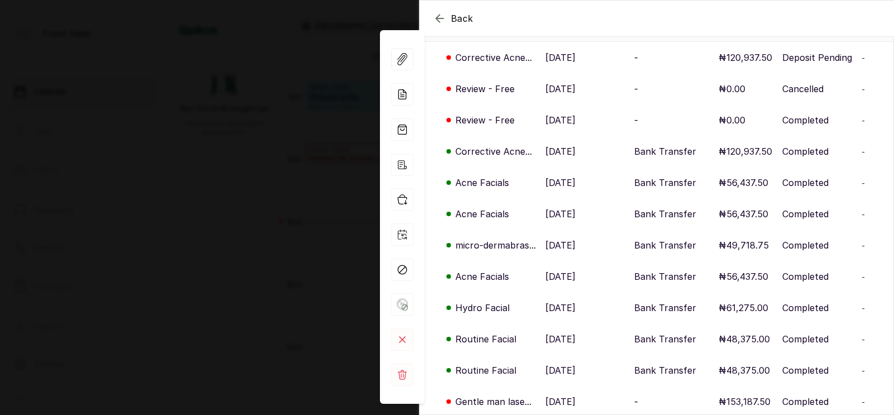
scroll to position [0, 0]
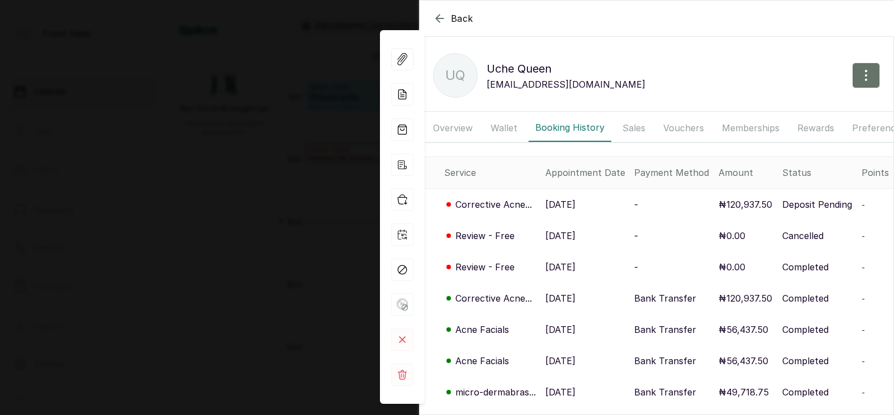
click at [436, 16] on icon "button" at bounding box center [439, 18] width 13 height 13
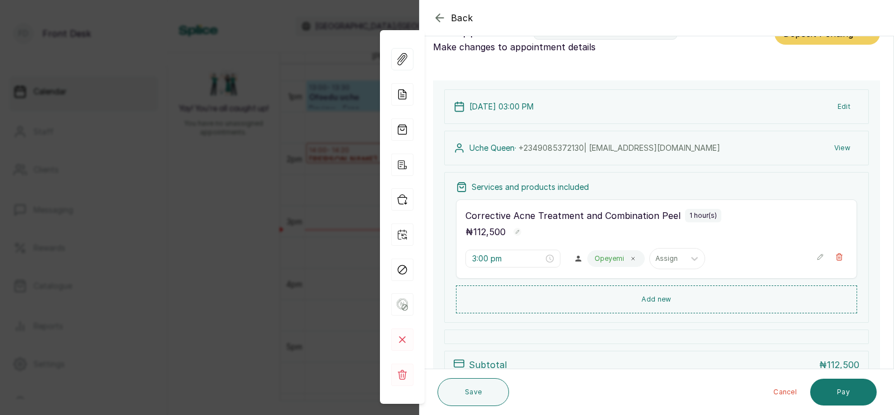
scroll to position [14, 0]
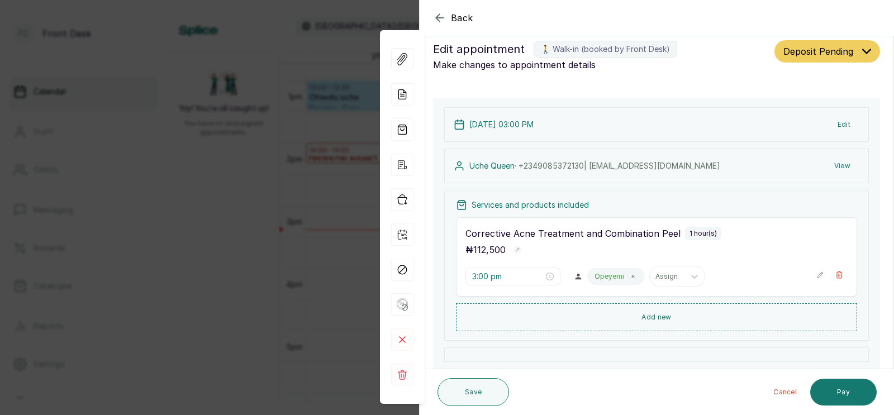
click at [317, 207] on div "Back Appointment Details Edit appointment 🚶 Walk-in (booked by Front Desk) Make…" at bounding box center [447, 207] width 894 height 415
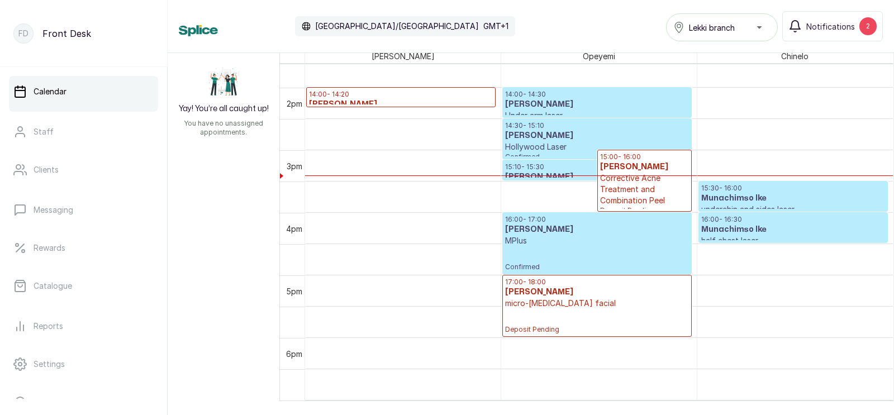
scroll to position [853, 0]
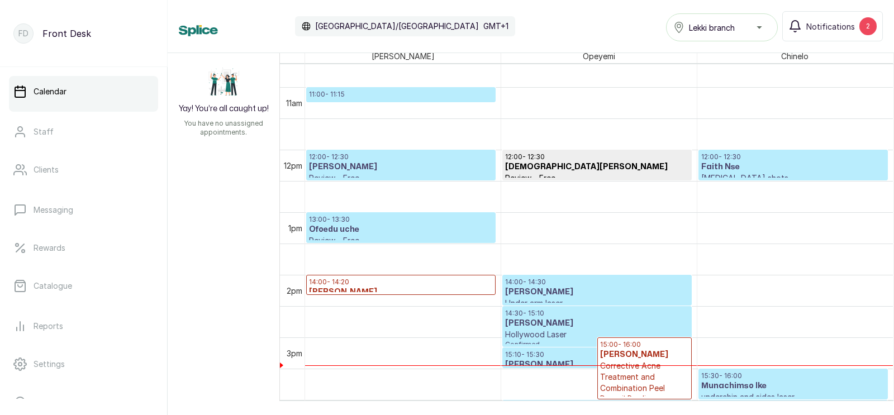
click at [386, 164] on h3 "[PERSON_NAME]" at bounding box center [401, 166] width 184 height 11
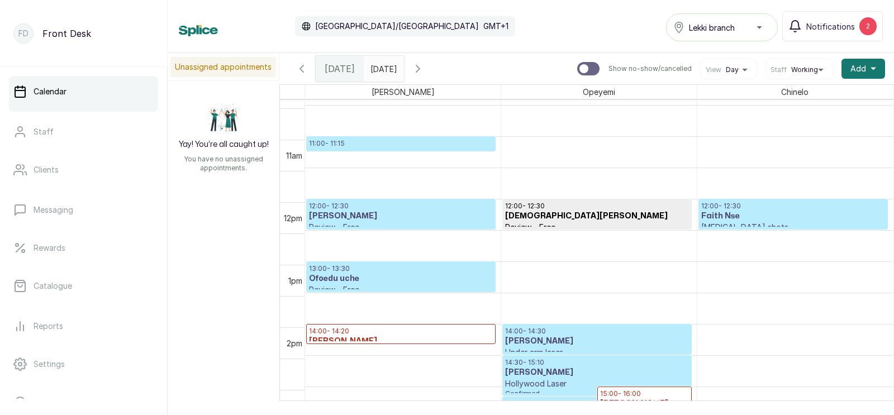
scroll to position [652, 0]
click at [382, 207] on p "12:00 - 12:30" at bounding box center [401, 206] width 184 height 9
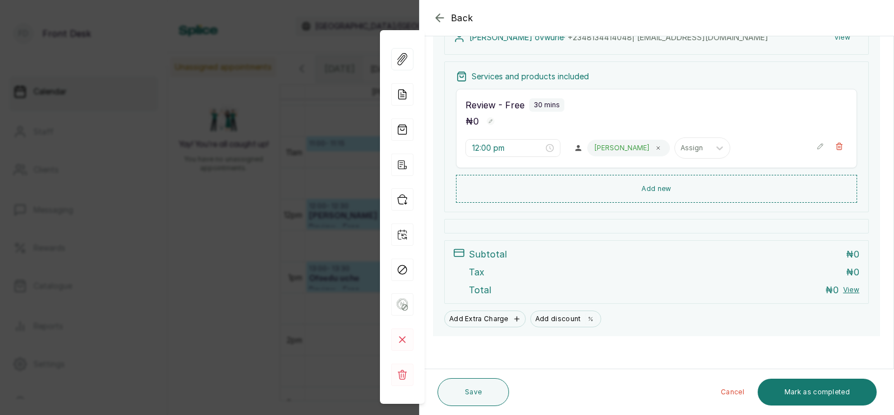
scroll to position [150, 0]
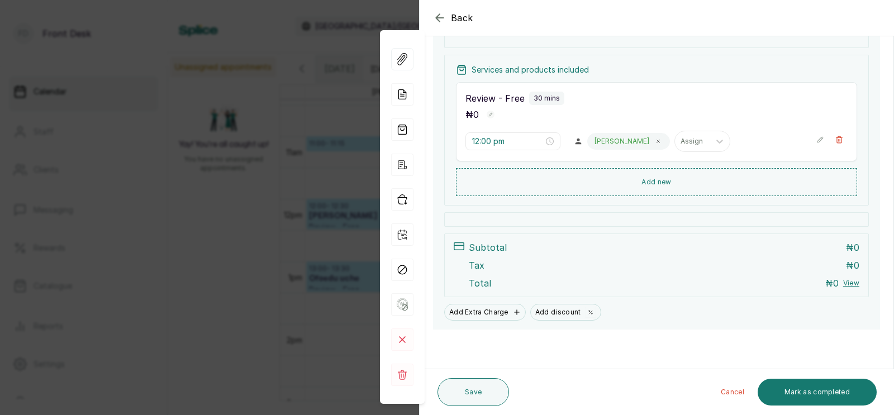
click at [302, 204] on div "Back Appointment Details Edit appointment 🚶 Walk-in (booked by Front Desk) Make…" at bounding box center [447, 207] width 894 height 415
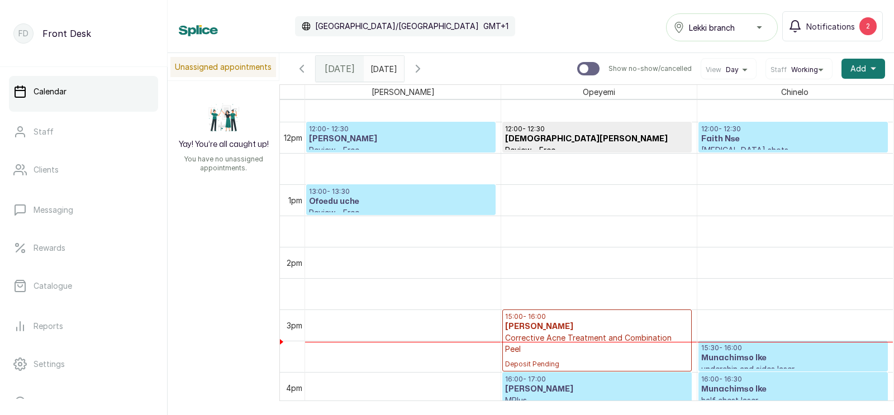
scroll to position [707, 0]
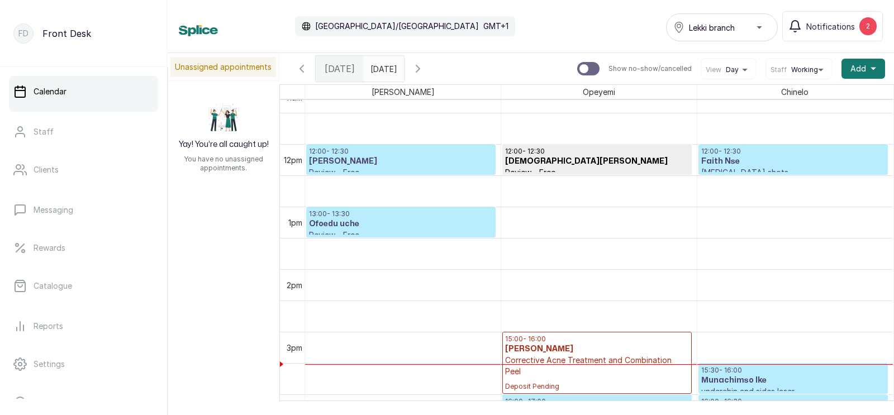
click at [365, 222] on h3 "Ofoedu uche" at bounding box center [401, 223] width 184 height 11
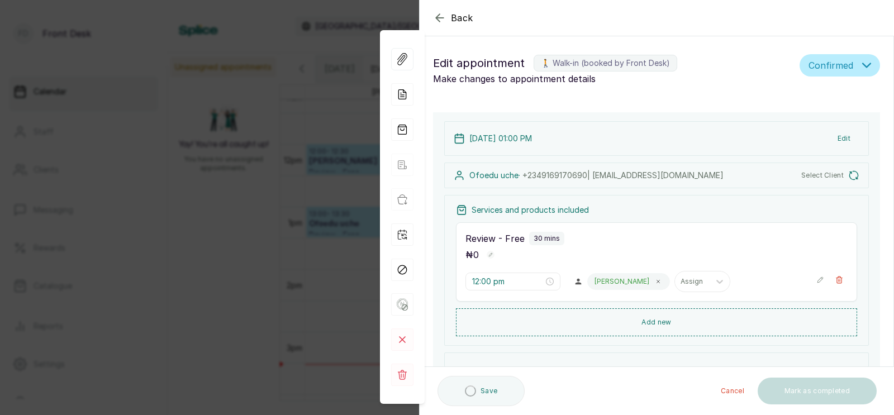
type input "1:00 pm"
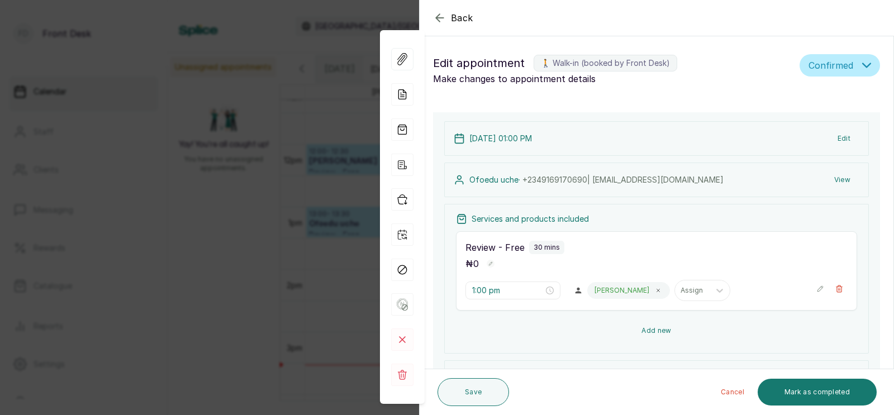
click at [653, 329] on button "Add new" at bounding box center [656, 330] width 401 height 27
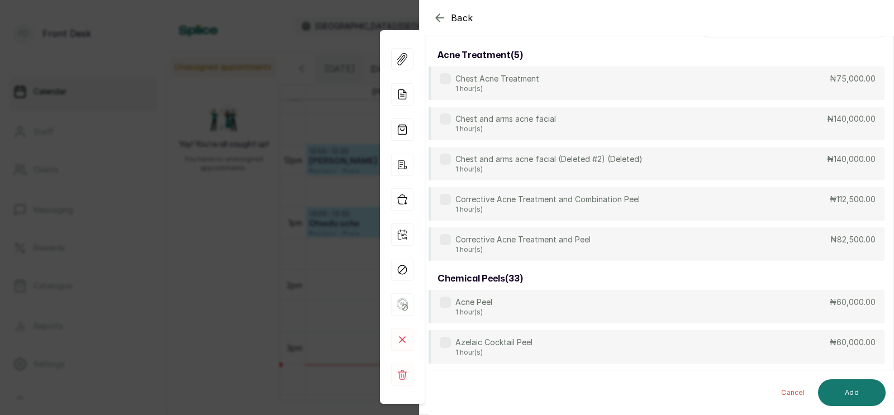
scroll to position [0, 0]
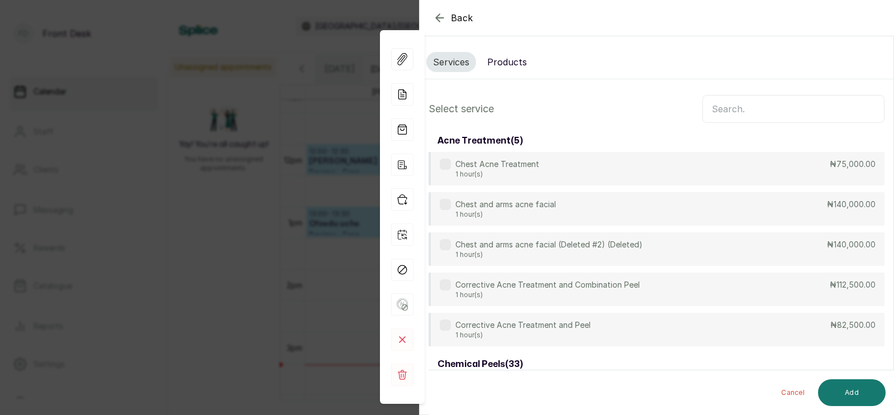
click at [775, 106] on input "text" at bounding box center [793, 109] width 182 height 28
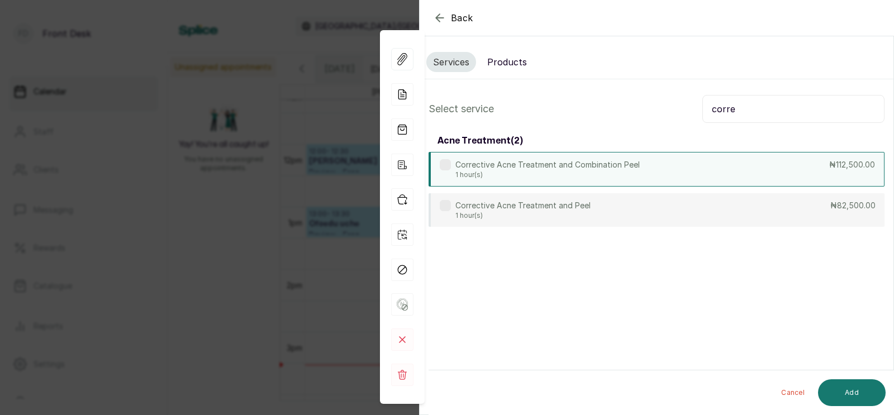
type input "corre"
click at [595, 170] on p "1 hour(s)" at bounding box center [547, 174] width 184 height 9
click at [854, 391] on button "Add" at bounding box center [852, 392] width 68 height 27
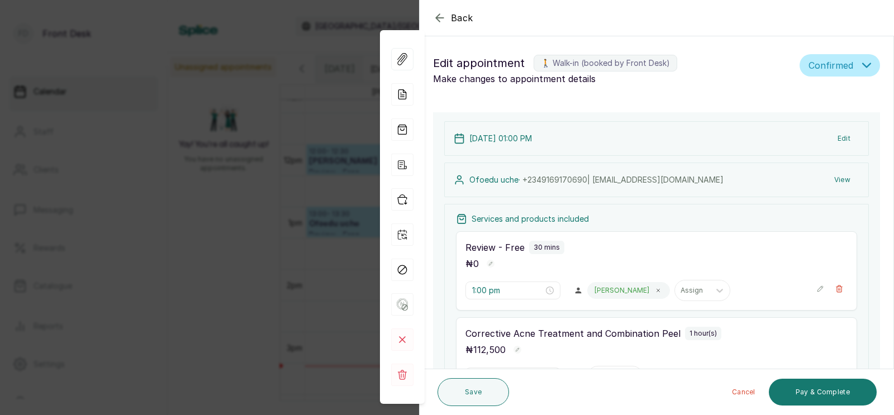
type input "1:30 pm"
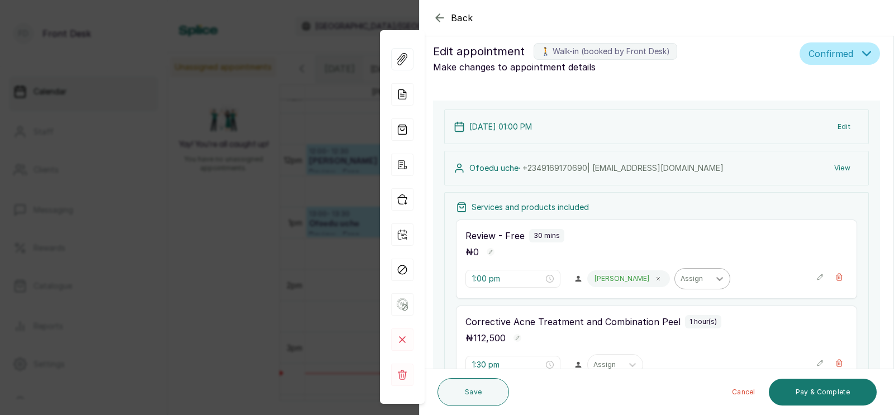
scroll to position [4, 0]
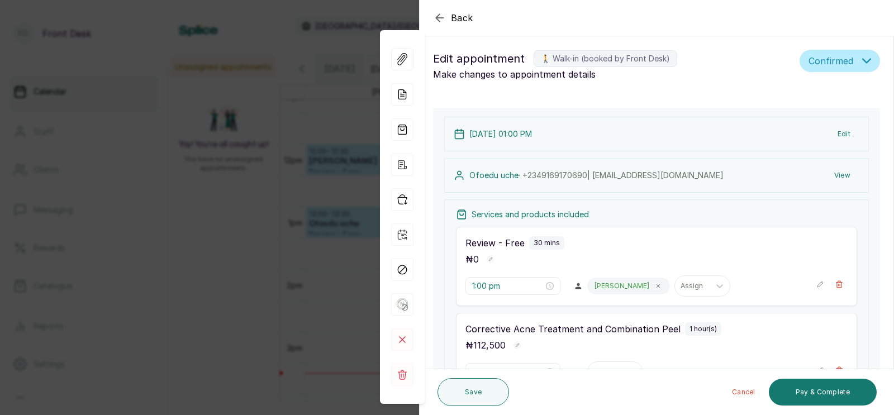
click at [328, 218] on div "Back Appointment Details Edit appointment 🚶 Walk-in (booked by Front Desk) Make…" at bounding box center [447, 207] width 894 height 415
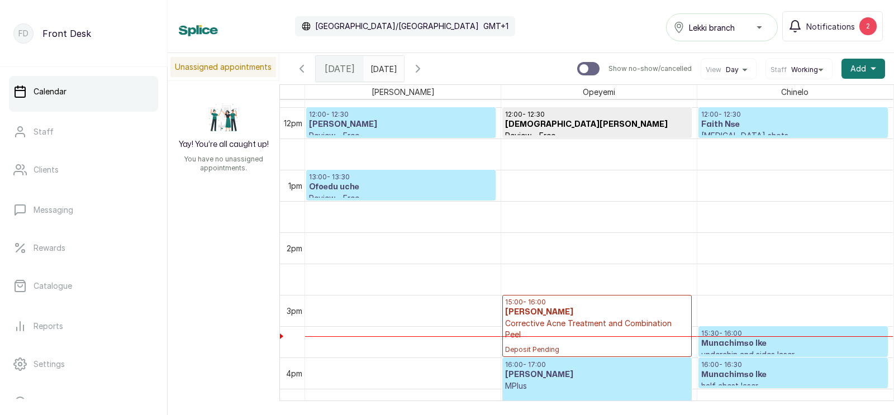
scroll to position [705, 0]
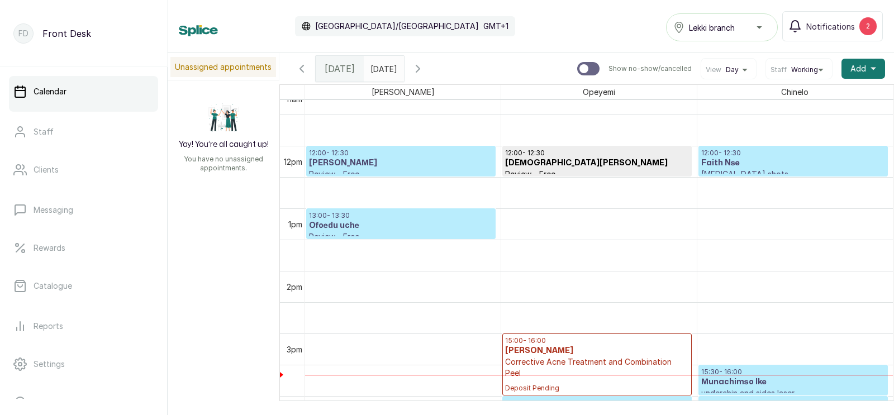
click at [403, 156] on p "12:00 - 12:30" at bounding box center [401, 153] width 184 height 9
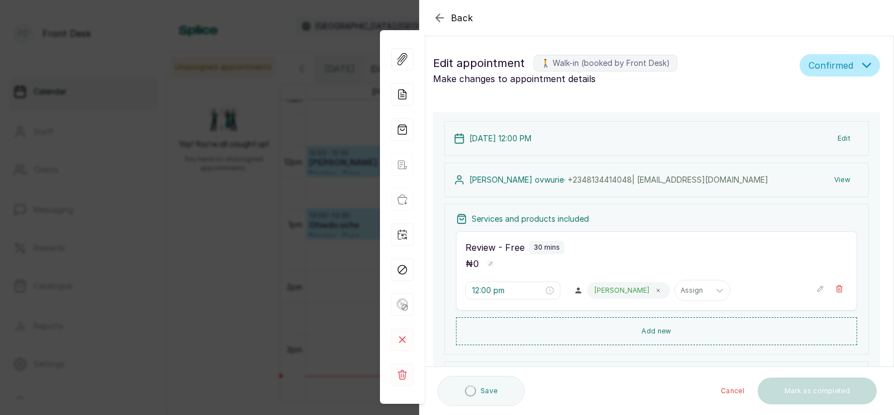
type input "12:00 pm"
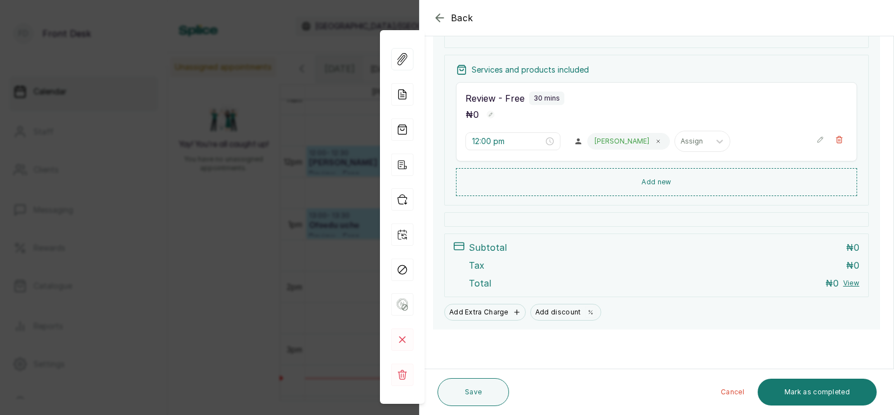
scroll to position [0, 0]
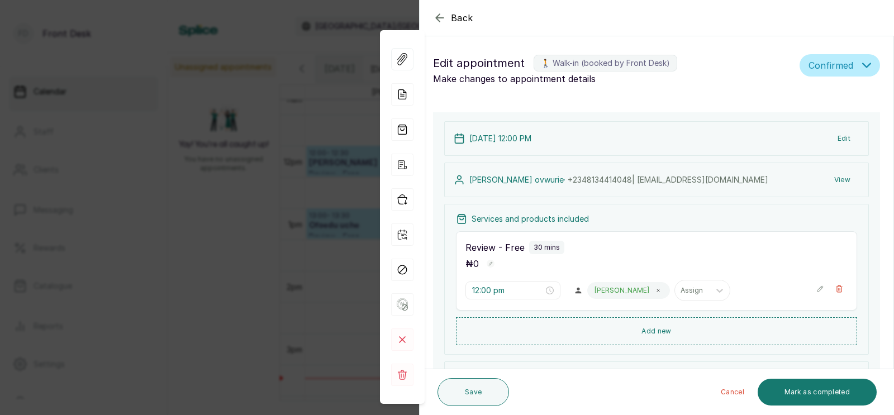
click at [283, 262] on div "Back Appointment Details Edit appointment 🚶 Walk-in (booked by Front Desk) Make…" at bounding box center [447, 207] width 894 height 415
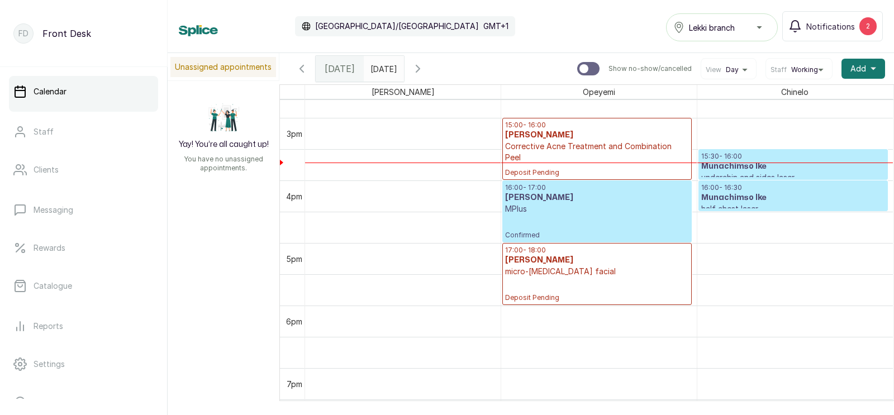
scroll to position [933, 0]
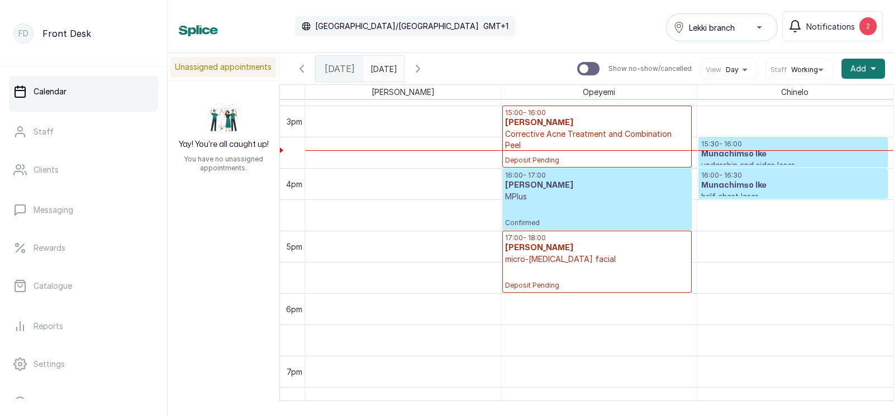
click at [792, 170] on div "16:00 - 16:30 Munachimso Ike half chest laser Confirmed" at bounding box center [793, 184] width 188 height 30
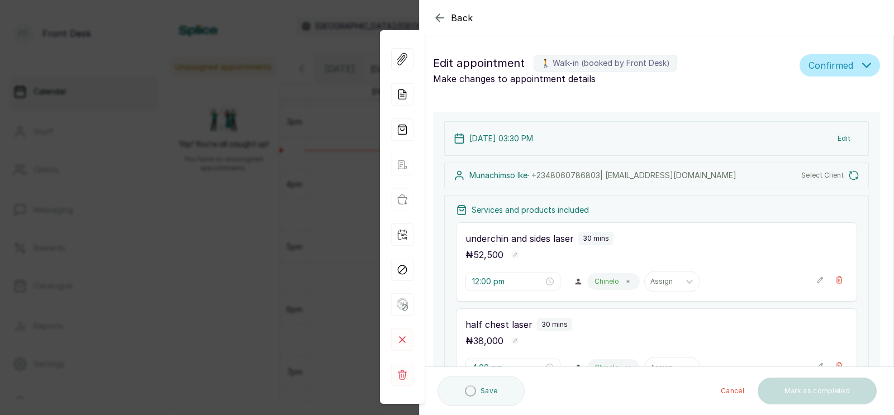
type input "3:30 pm"
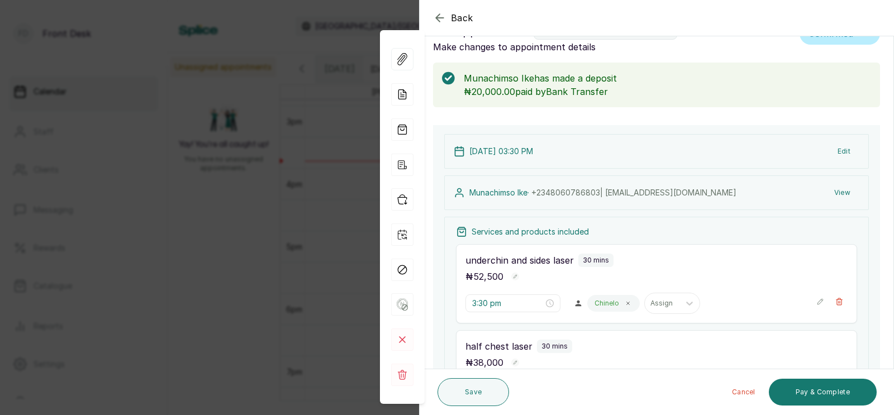
scroll to position [0, 0]
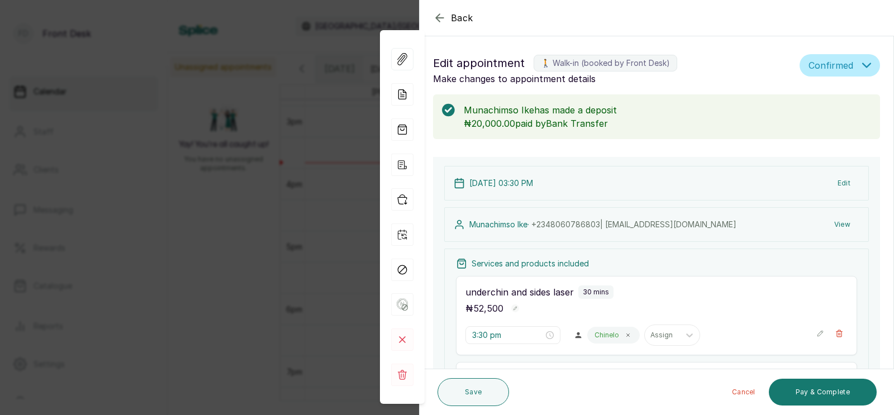
click at [256, 174] on div "Back Appointment Details Edit appointment 🚶 Walk-in (booked by Front Desk) Make…" at bounding box center [447, 207] width 894 height 415
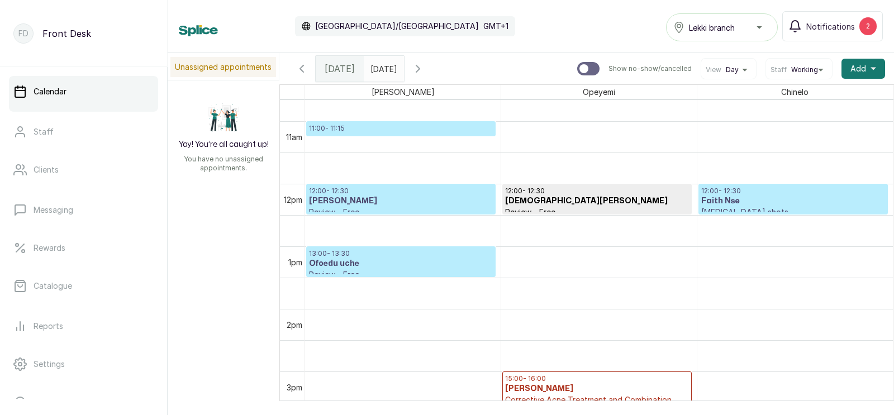
scroll to position [665, 0]
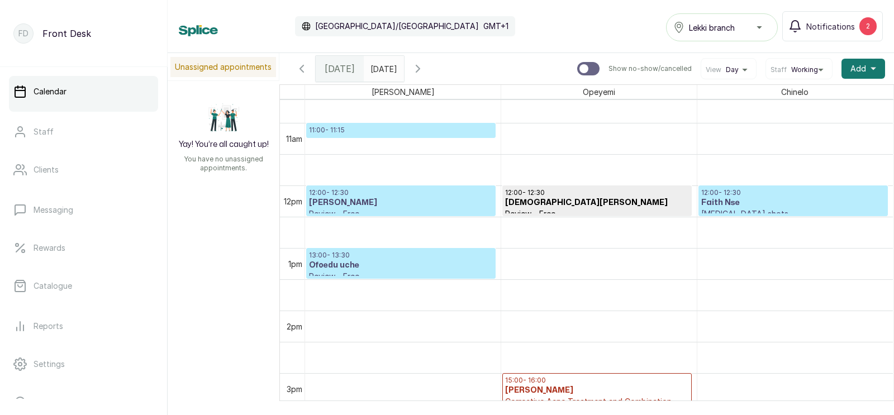
click at [737, 201] on h3 "Faith Nse" at bounding box center [793, 202] width 184 height 11
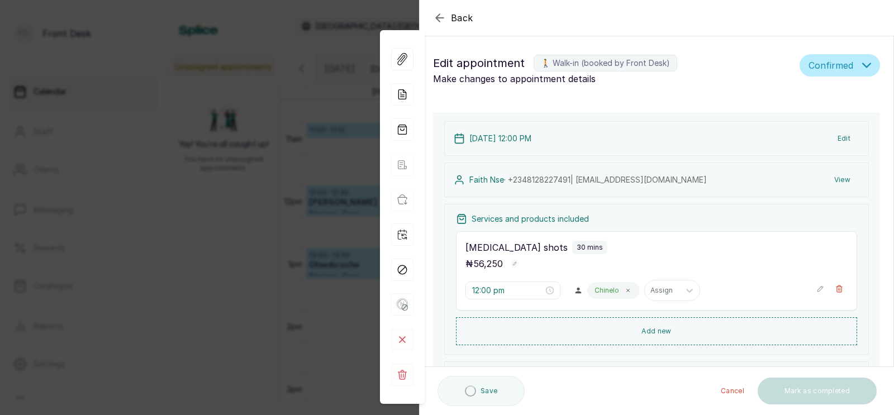
type input "12:00 pm"
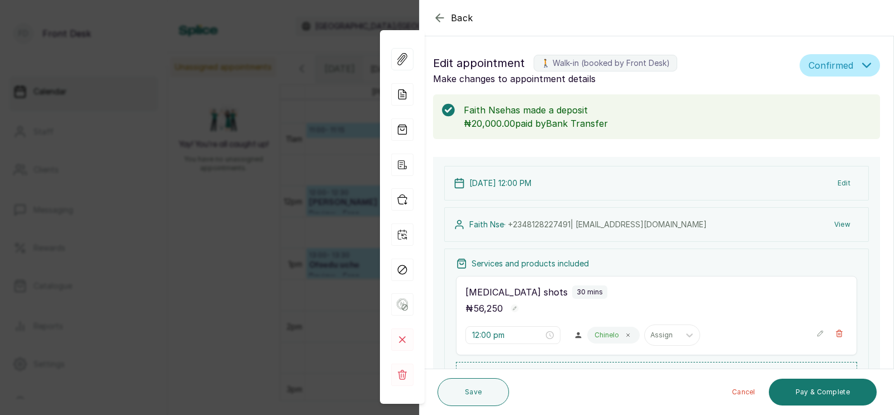
scroll to position [80, 0]
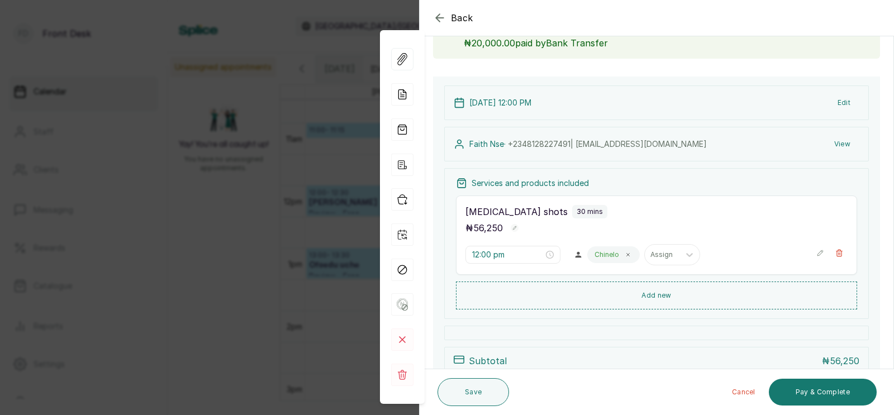
click at [837, 140] on button "View" at bounding box center [842, 144] width 34 height 20
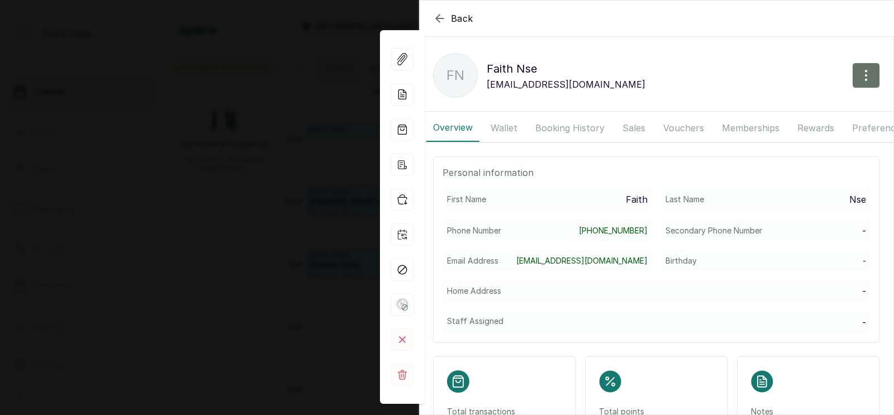
click at [562, 127] on button "Booking History" at bounding box center [570, 128] width 83 height 28
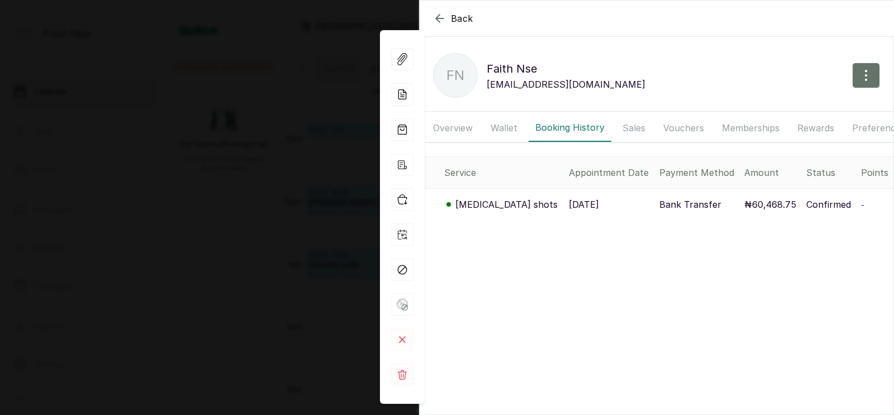
click at [569, 204] on p "[DATE]" at bounding box center [584, 204] width 30 height 13
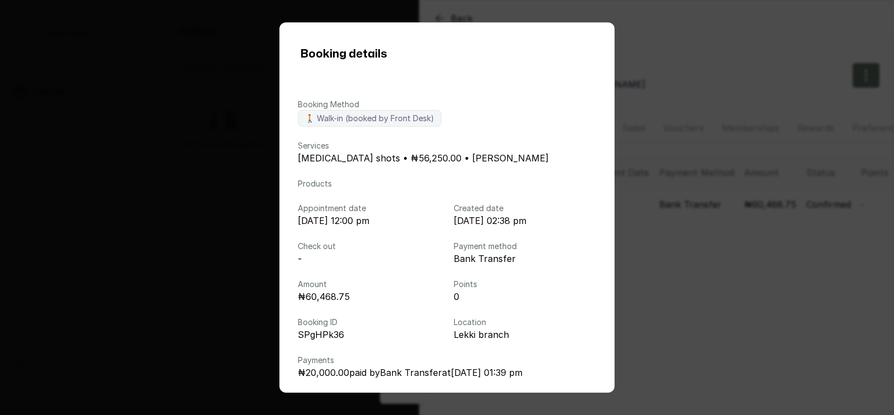
scroll to position [79, 0]
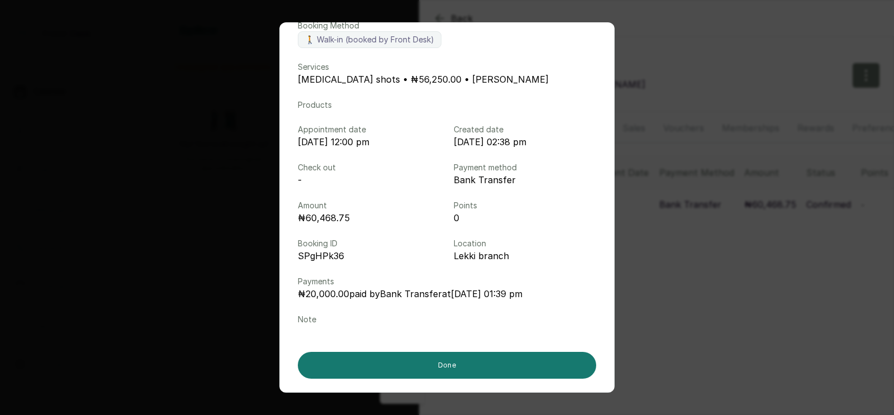
click at [711, 203] on div "Booking details Booking Method 🚶 Walk-in (booked by Front Desk) Services [MEDIC…" at bounding box center [447, 207] width 894 height 415
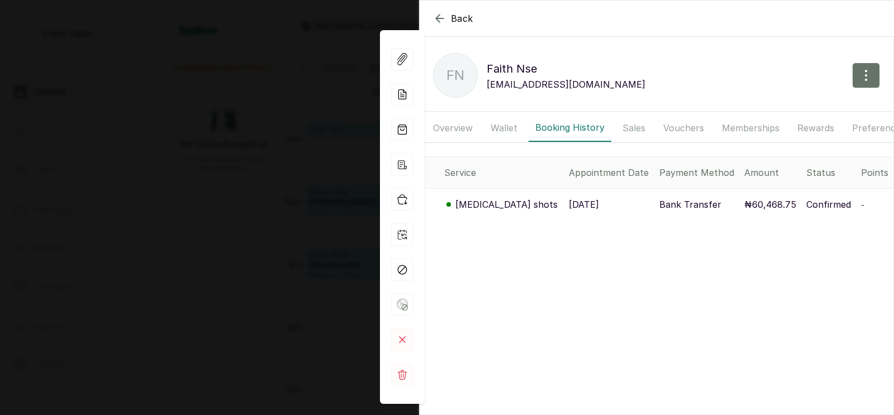
click at [260, 185] on div "Back Faith Nse FN Faith Nse [EMAIL_ADDRESS][DOMAIN_NAME] Overview Wallet Bookin…" at bounding box center [447, 207] width 894 height 415
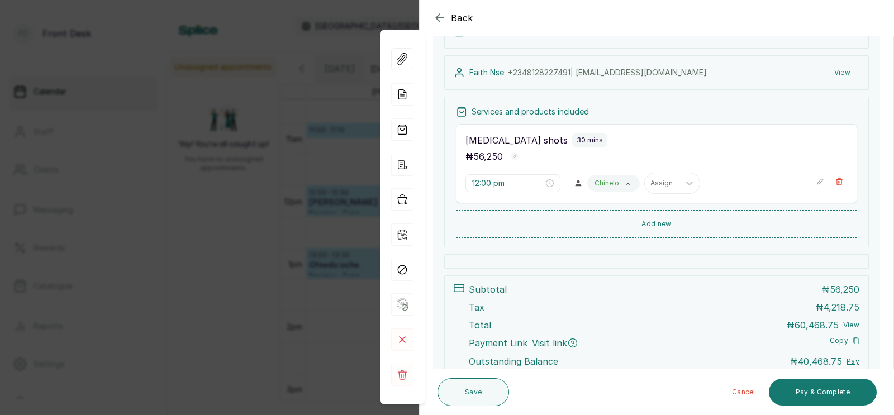
scroll to position [154, 0]
click at [513, 151] on rect "button" at bounding box center [515, 155] width 8 height 8
click at [518, 153] on input "562" at bounding box center [492, 155] width 54 height 17
type input "5"
type input "112,500"
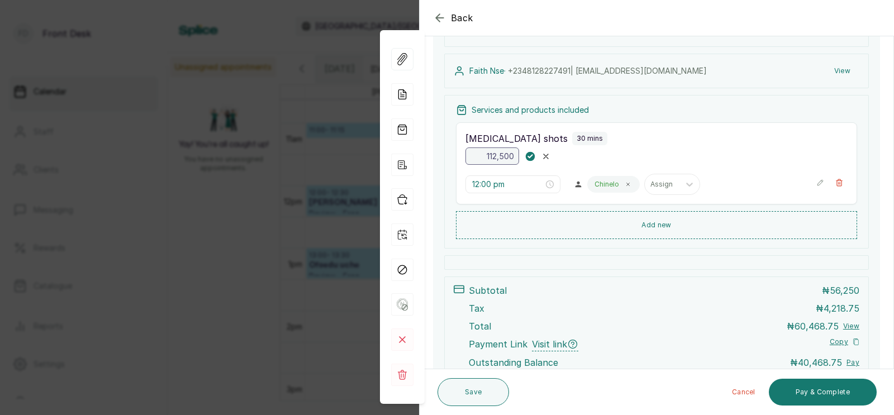
click at [530, 154] on rect "button" at bounding box center [530, 155] width 9 height 9
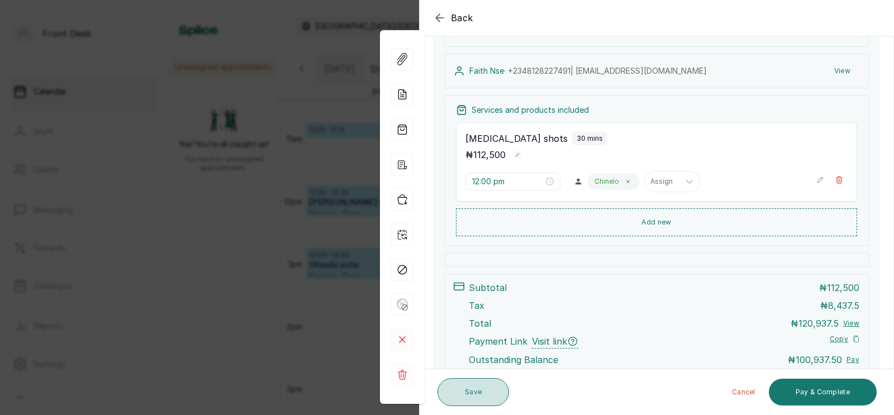
click at [478, 391] on button "Save" at bounding box center [473, 392] width 72 height 28
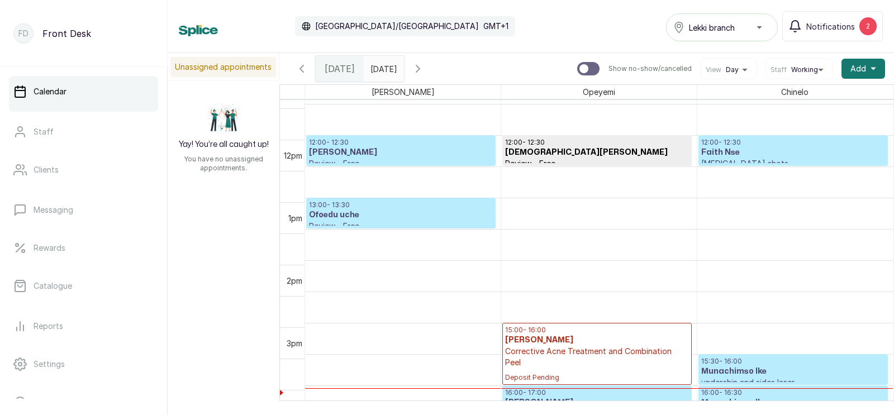
scroll to position [716, 0]
click at [388, 212] on h3 "Ofoedu uche" at bounding box center [401, 215] width 184 height 11
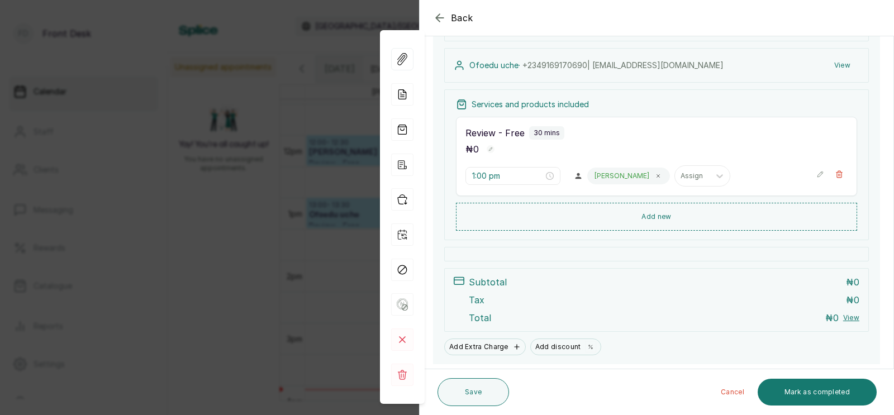
scroll to position [149, 0]
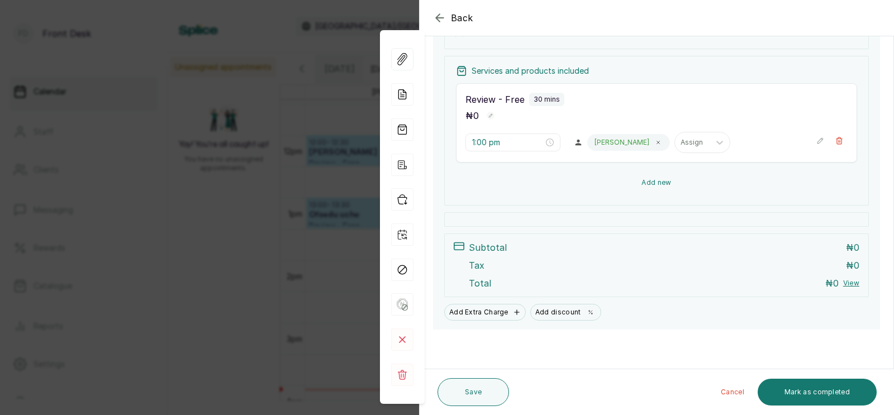
click at [656, 178] on button "Add new" at bounding box center [656, 182] width 401 height 27
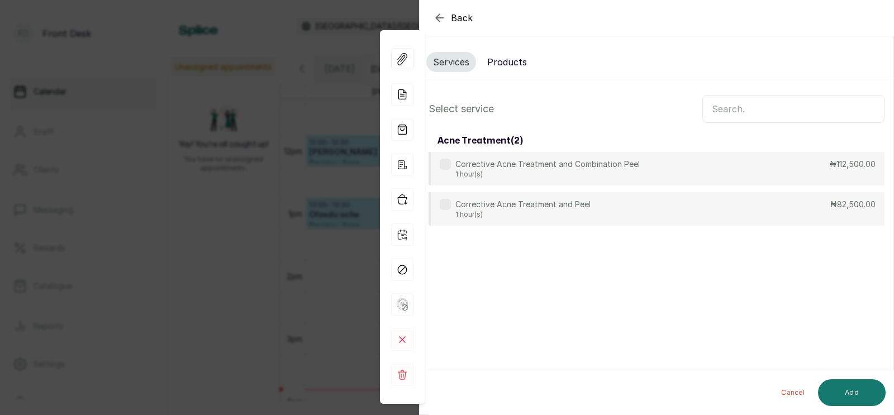
scroll to position [0, 0]
click at [738, 110] on input "text" at bounding box center [793, 109] width 182 height 28
type input "corre"
click at [599, 170] on p "1 hour(s)" at bounding box center [547, 174] width 184 height 9
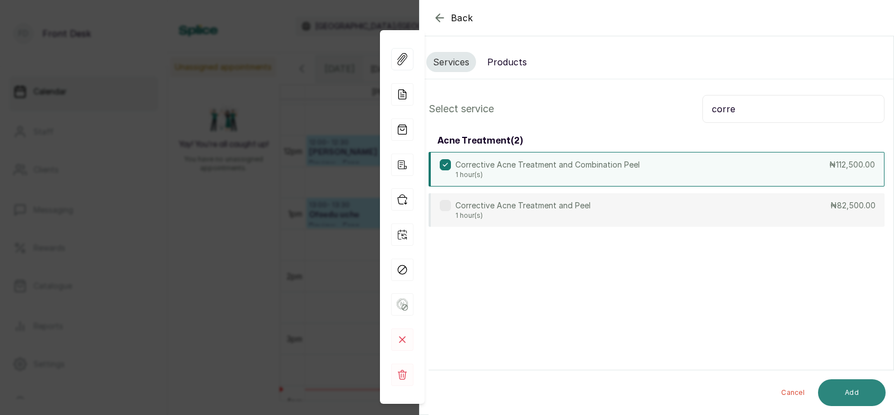
click at [848, 391] on button "Add" at bounding box center [852, 392] width 68 height 27
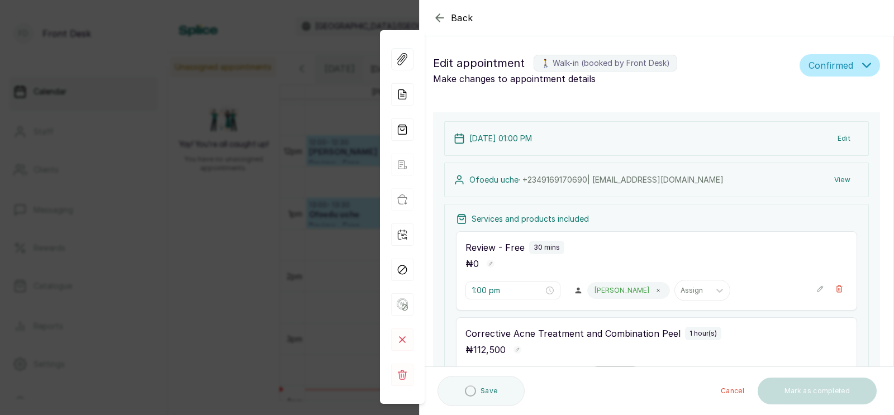
click at [593, 372] on div at bounding box center [604, 377] width 23 height 10
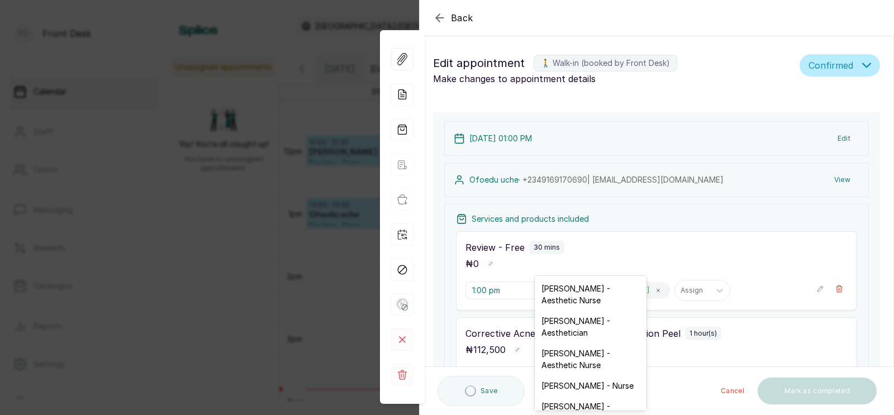
type input "1:30 pm"
click at [567, 375] on div "[PERSON_NAME] - Nurse" at bounding box center [591, 385] width 112 height 21
click at [559, 374] on div "Cancel Mark as completed" at bounding box center [703, 391] width 348 height 36
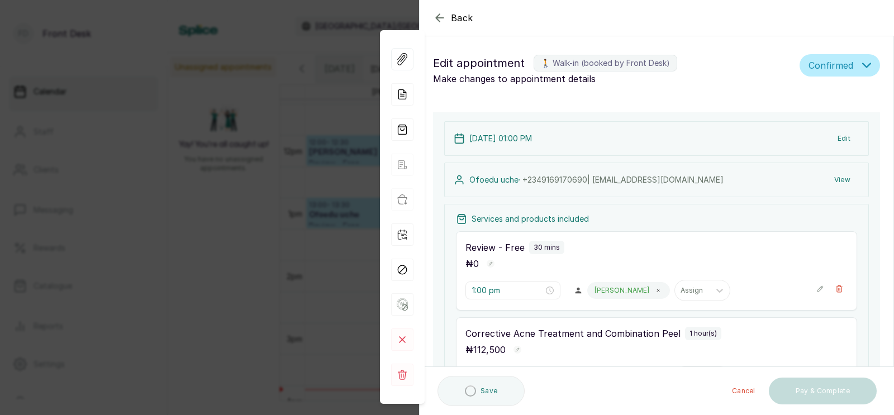
scroll to position [116, 0]
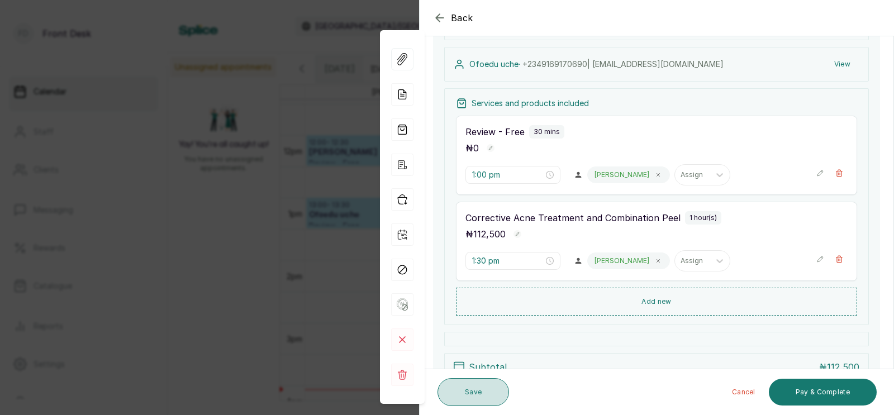
click at [467, 388] on button "Save" at bounding box center [473, 392] width 72 height 28
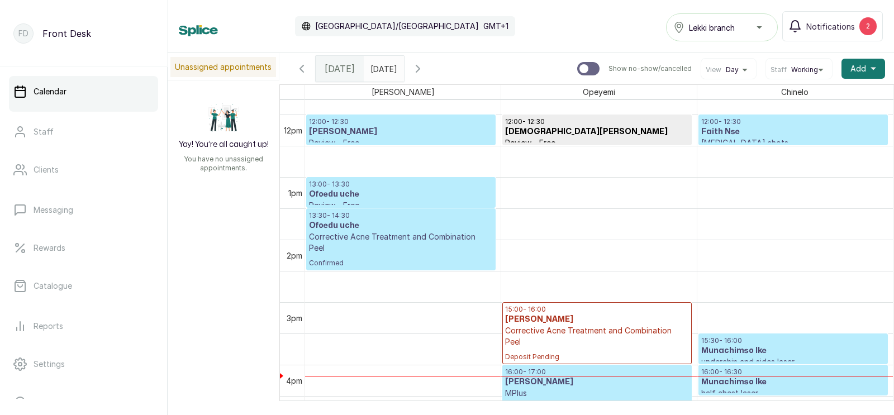
scroll to position [850, 0]
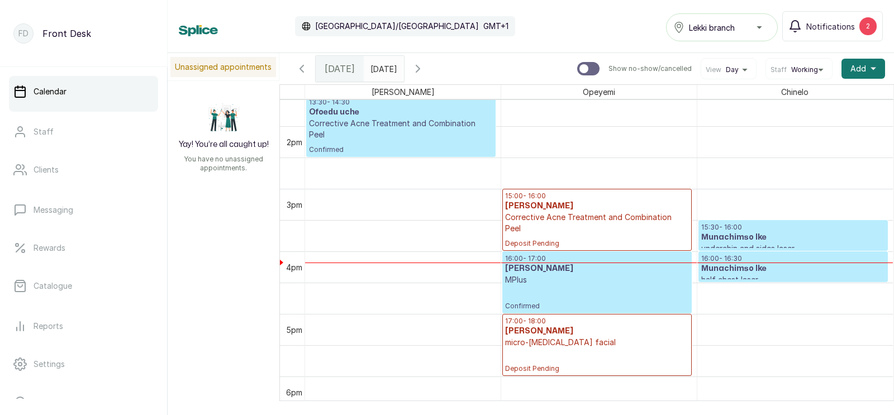
click at [769, 241] on h3 "Munachimso Ike" at bounding box center [793, 237] width 184 height 11
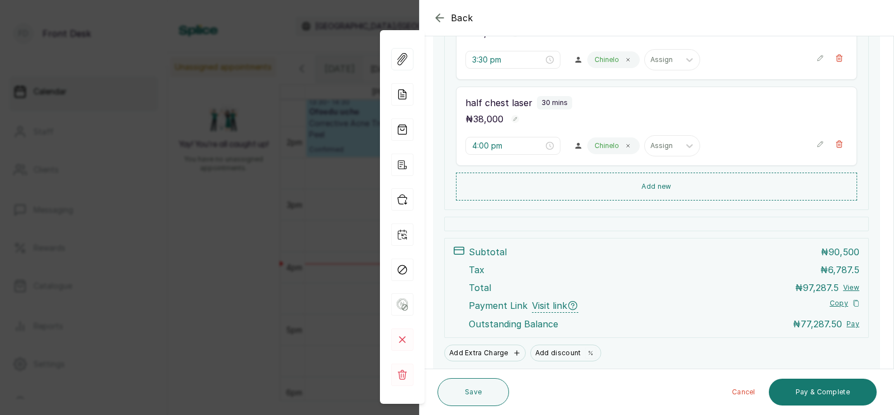
scroll to position [317, 0]
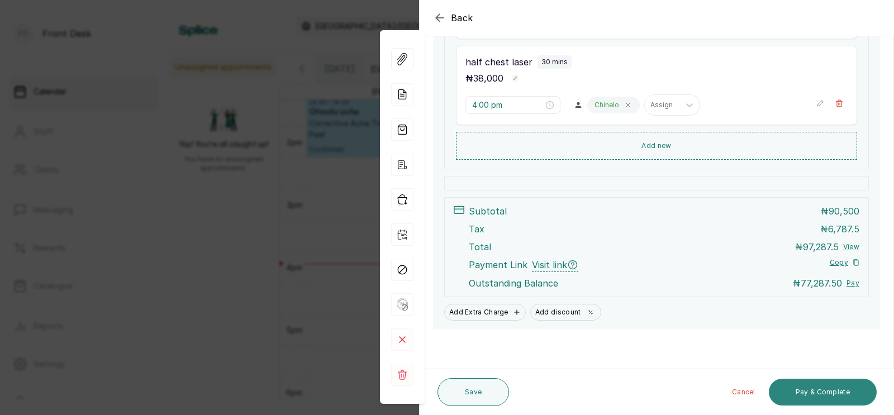
click at [807, 393] on button "Pay & Complete" at bounding box center [823, 392] width 108 height 27
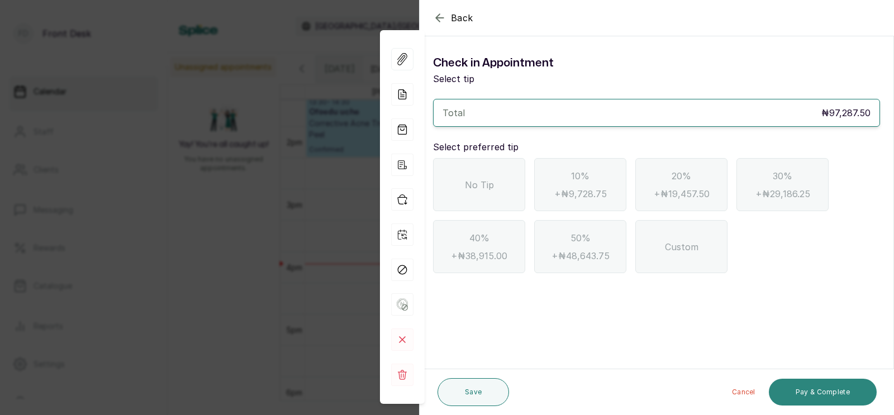
scroll to position [0, 0]
click at [454, 193] on div "No Tip" at bounding box center [479, 184] width 92 height 53
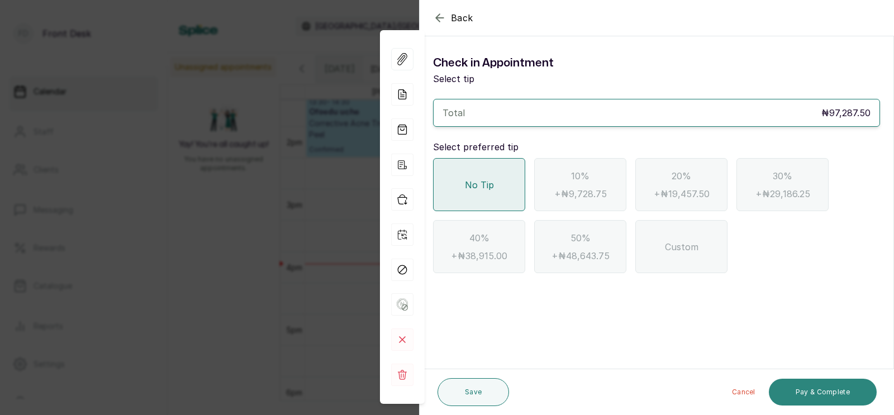
click at [810, 387] on button "Pay & Complete" at bounding box center [823, 392] width 108 height 27
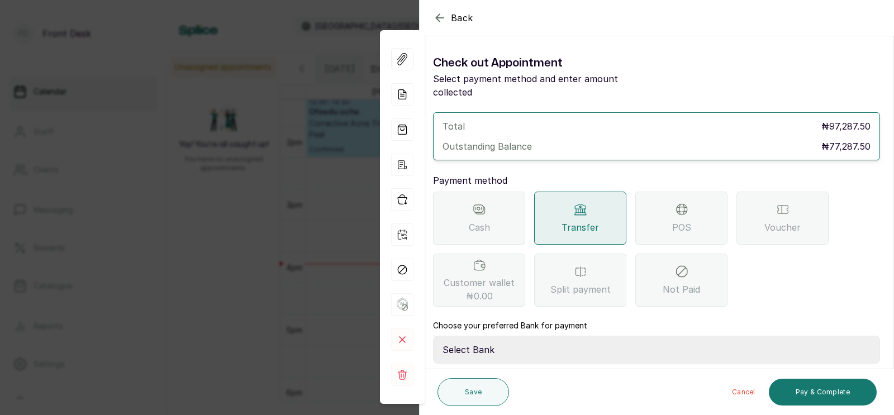
scroll to position [88, 0]
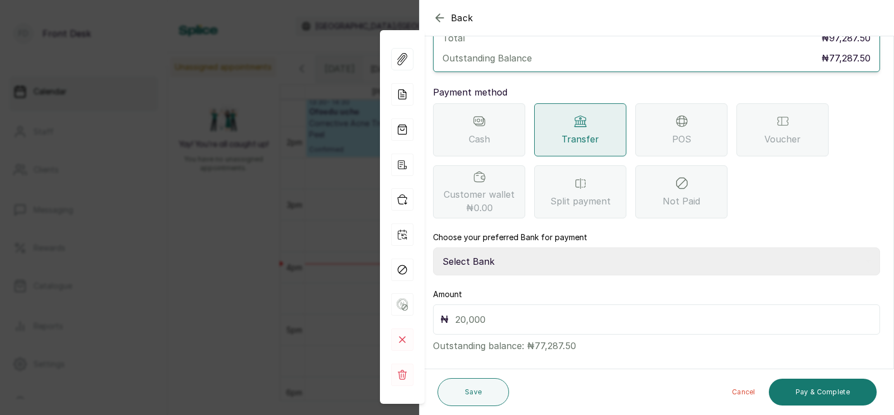
click at [532, 248] on select "Select Bank [PERSON_NAME] Fairmoney Microfinance Bank SKN ANALYTICS MED AESTH. …" at bounding box center [656, 262] width 447 height 28
select select "43272bc0-21c6-4b19-b9fb-c2093b8603c2"
click at [477, 312] on input "text" at bounding box center [663, 320] width 417 height 16
type input "77,287.5"
click at [671, 114] on div "POS" at bounding box center [681, 129] width 92 height 53
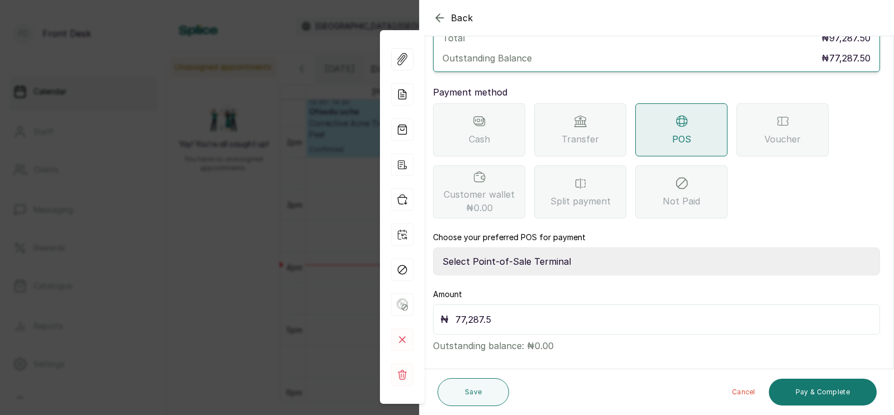
click at [649, 250] on select "Select Point-of-Sale Terminal SKN ANALYTICS MED AESTHETIC LIMITED Fairmoney Mic…" at bounding box center [656, 262] width 447 height 28
select select "43129536-bd7e-4b6d-8e8c-ab2c46322d67"
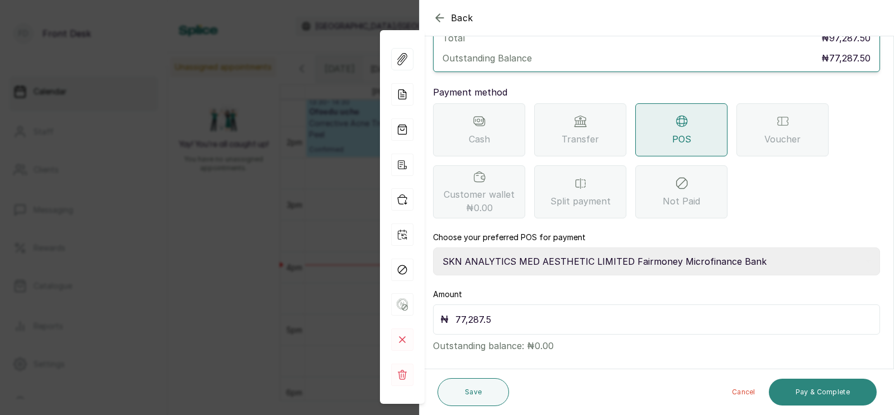
click at [803, 392] on button "Pay & Complete" at bounding box center [823, 392] width 108 height 27
click at [820, 390] on button "Pay & Complete" at bounding box center [823, 392] width 108 height 27
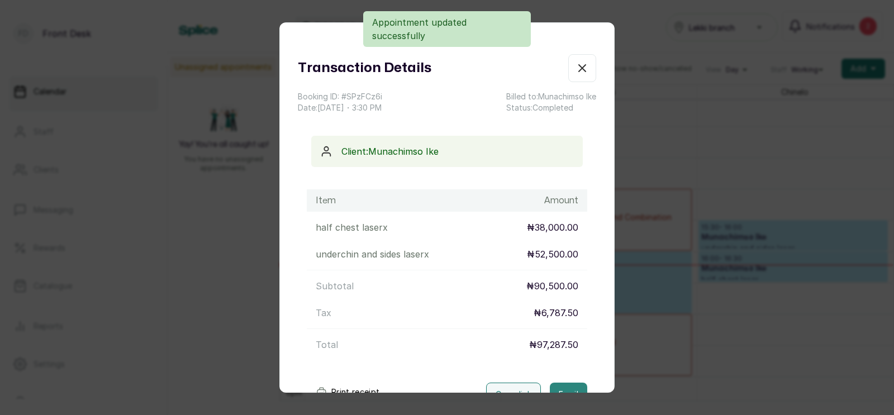
click at [567, 383] on button "Email" at bounding box center [568, 394] width 37 height 23
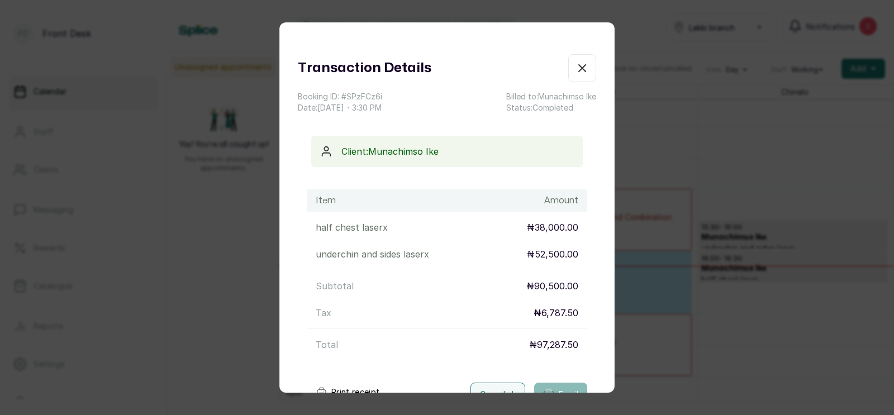
scroll to position [82, 0]
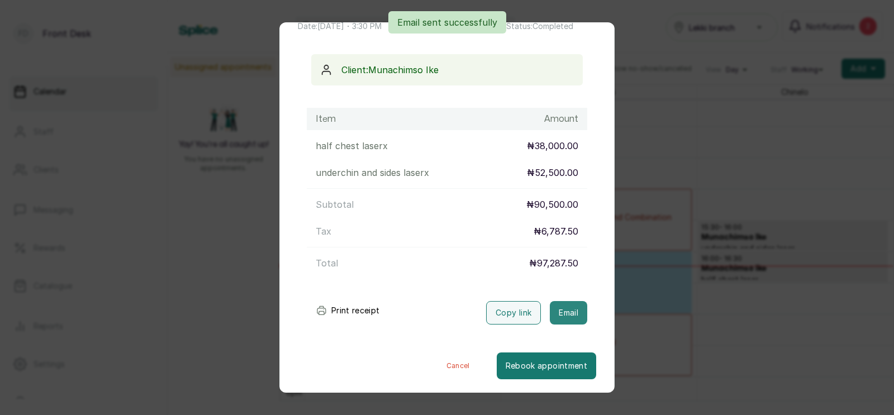
click at [567, 311] on button "Email" at bounding box center [568, 312] width 37 height 23
click at [681, 302] on div "Transaction Details Booking ID: # SPzFCz6i Date: [DATE] ・ 3:30 PM Billed to: Mu…" at bounding box center [447, 207] width 894 height 415
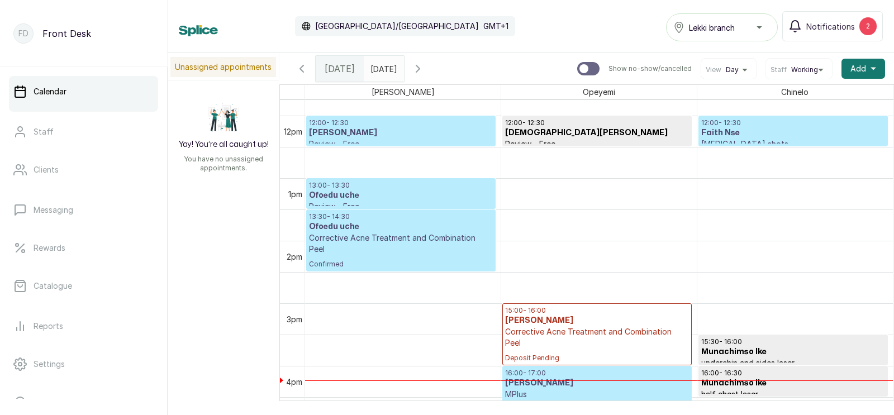
scroll to position [713, 0]
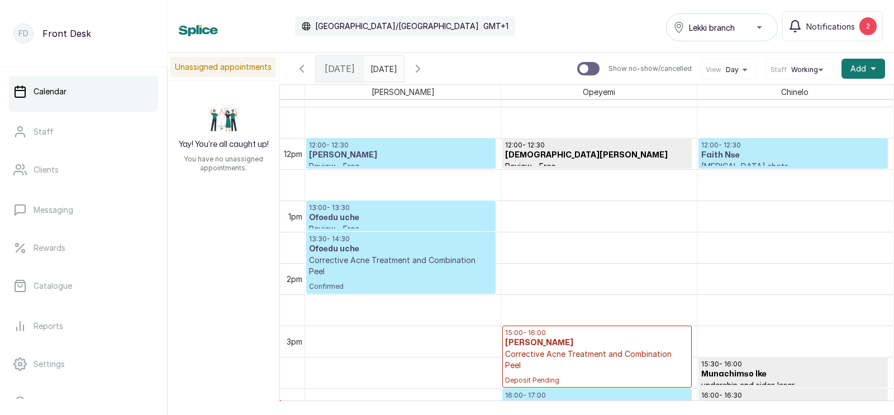
click at [412, 253] on h3 "Ofoedu uche" at bounding box center [401, 249] width 184 height 11
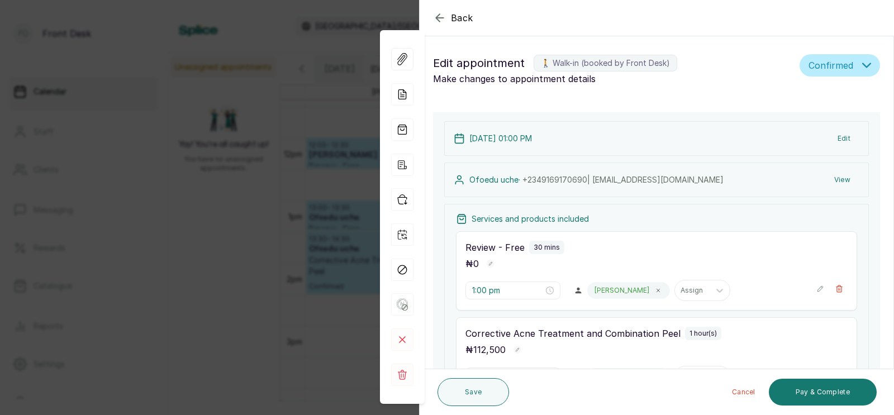
scroll to position [254, 0]
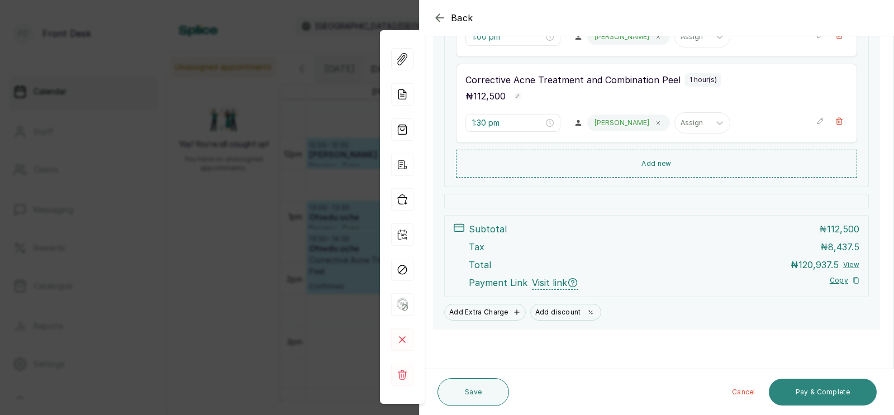
click at [812, 389] on button "Pay & Complete" at bounding box center [823, 392] width 108 height 27
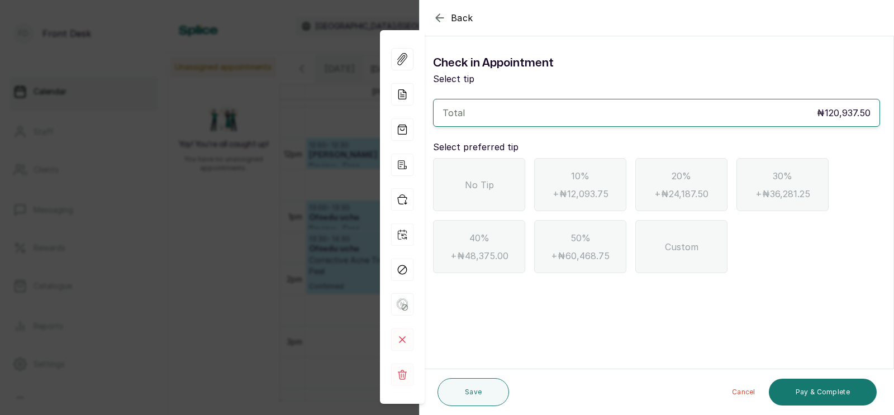
click at [469, 183] on span "No Tip" at bounding box center [479, 184] width 29 height 13
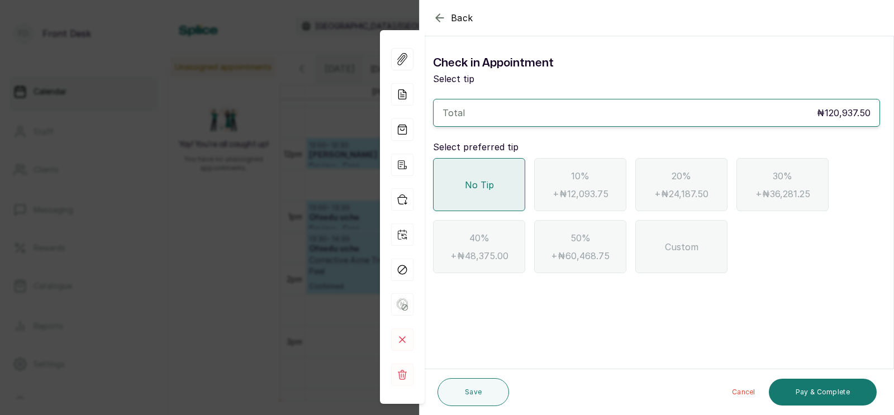
scroll to position [0, 0]
click at [808, 392] on button "Pay & Complete" at bounding box center [823, 392] width 108 height 27
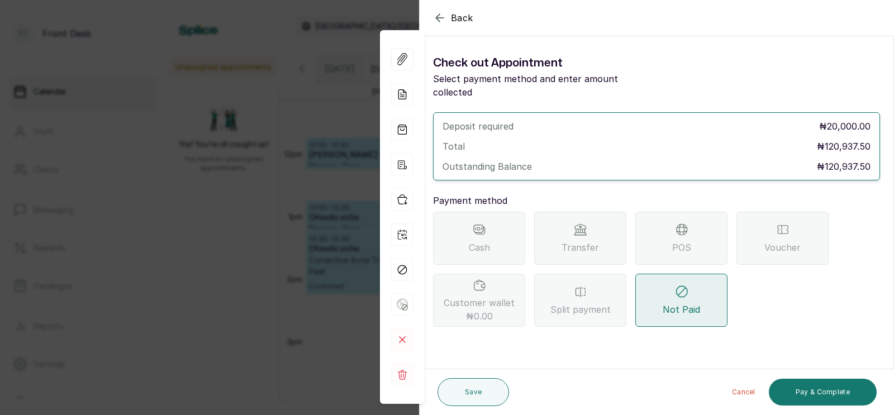
click at [583, 223] on icon at bounding box center [580, 229] width 13 height 13
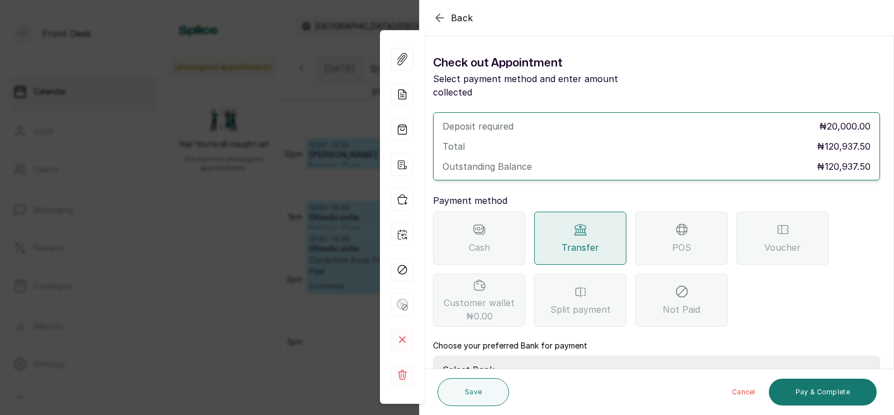
scroll to position [109, 0]
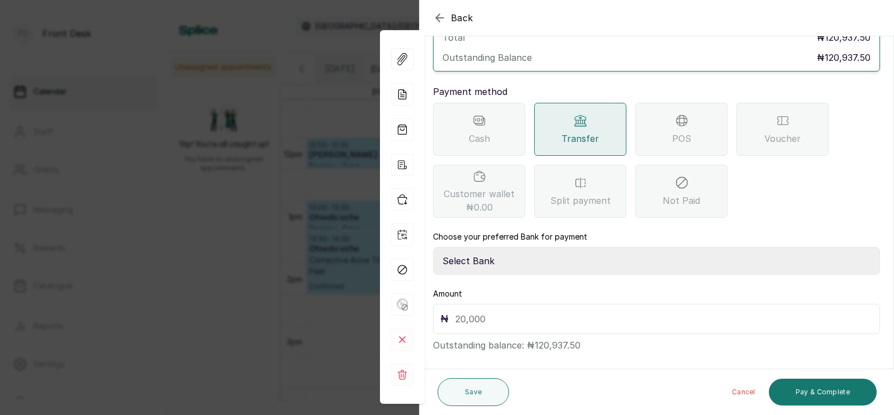
click at [512, 249] on select "Select Bank [PERSON_NAME] Fairmoney Microfinance Bank SKN ANALYTICS MED AESTH. …" at bounding box center [656, 261] width 447 height 28
select select "43272bc0-21c6-4b19-b9fb-c2093b8603c2"
click at [484, 311] on input "text" at bounding box center [663, 319] width 417 height 16
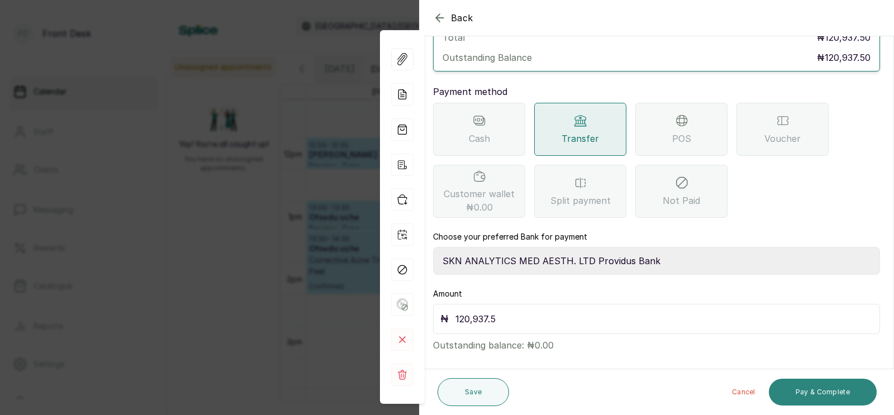
type input "120,937.5"
click at [822, 394] on button "Pay & Complete" at bounding box center [823, 392] width 108 height 27
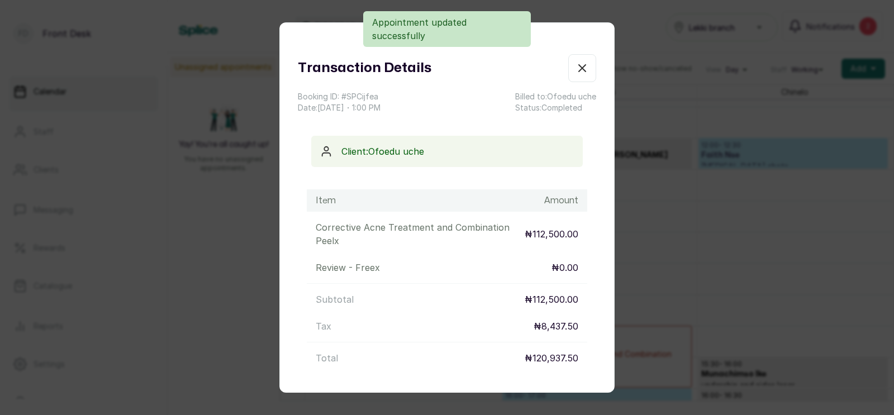
click at [565, 396] on button "Email" at bounding box center [568, 407] width 37 height 23
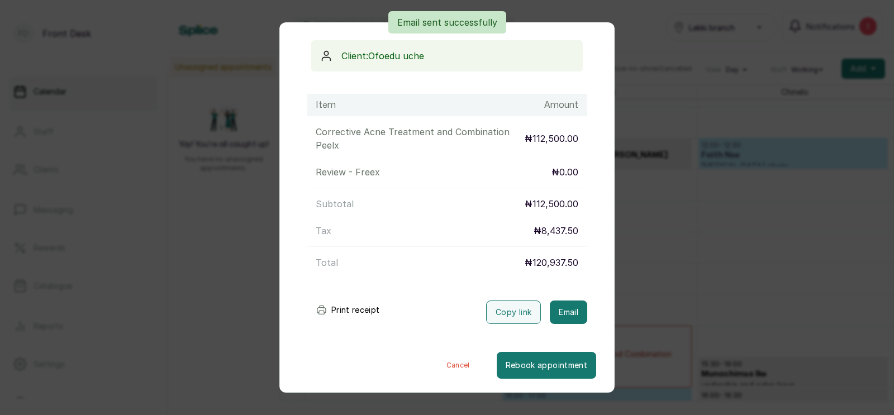
click at [727, 306] on div "Transaction Details Booking ID: # SPCijfea Date: [DATE] ・ 1:00 PM Billed to: Of…" at bounding box center [447, 207] width 894 height 415
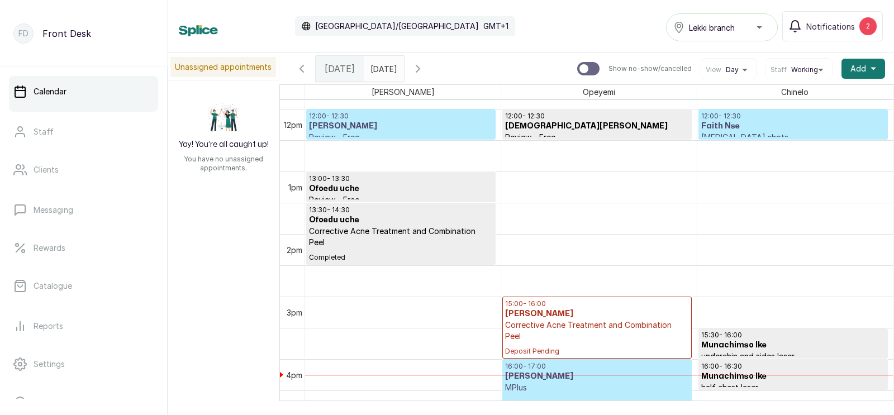
scroll to position [738, 0]
click at [758, 126] on h3 "Faith Nse" at bounding box center [793, 127] width 184 height 11
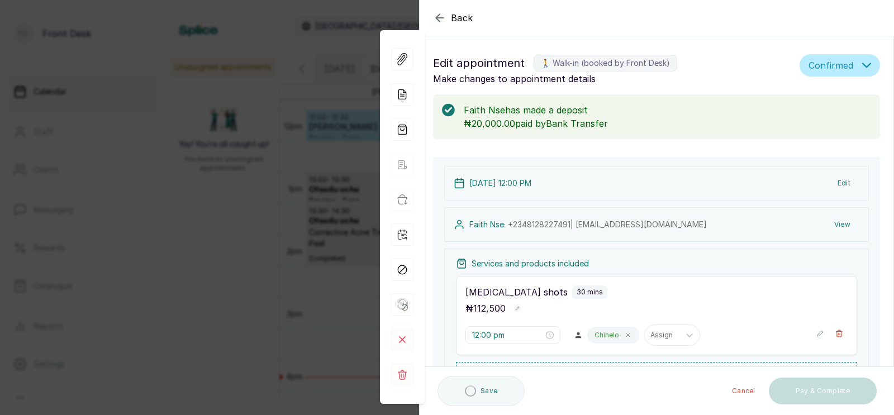
click at [336, 263] on div "Back Appointment Details Edit appointment 🚶 Walk-in (booked by Front Desk) Make…" at bounding box center [447, 207] width 894 height 415
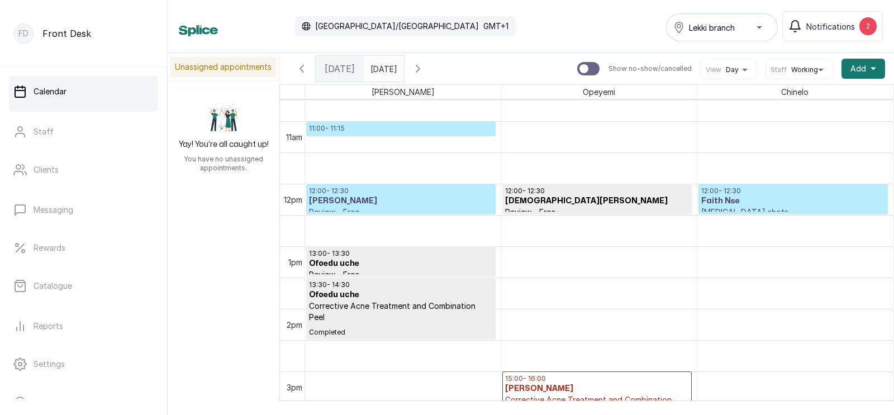
click at [724, 199] on h3 "Faith Nse" at bounding box center [793, 201] width 184 height 11
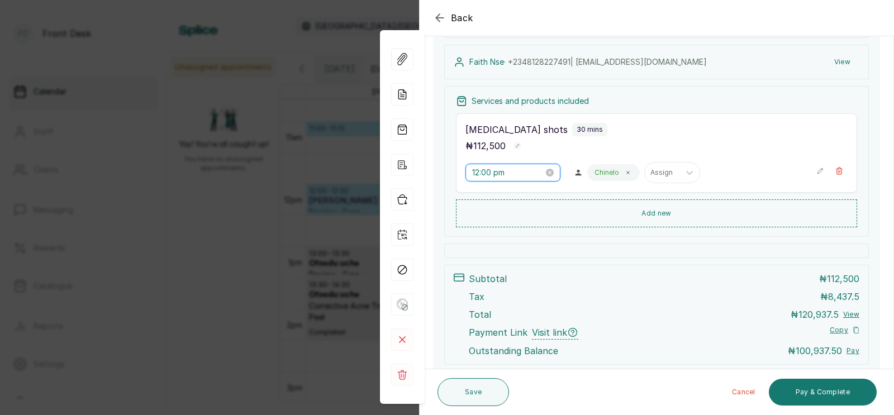
click at [480, 171] on input "12:00 pm" at bounding box center [508, 172] width 72 height 12
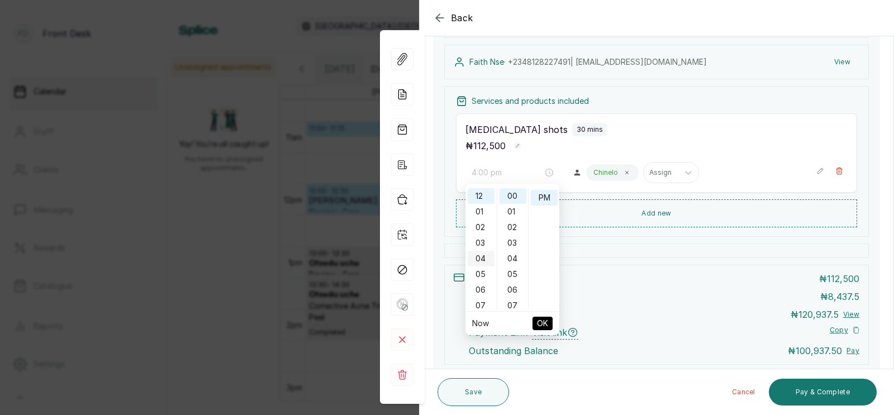
click at [483, 258] on div "04" at bounding box center [481, 259] width 27 height 16
click at [511, 253] on div "30" at bounding box center [512, 257] width 27 height 16
type input "4:30 pm"
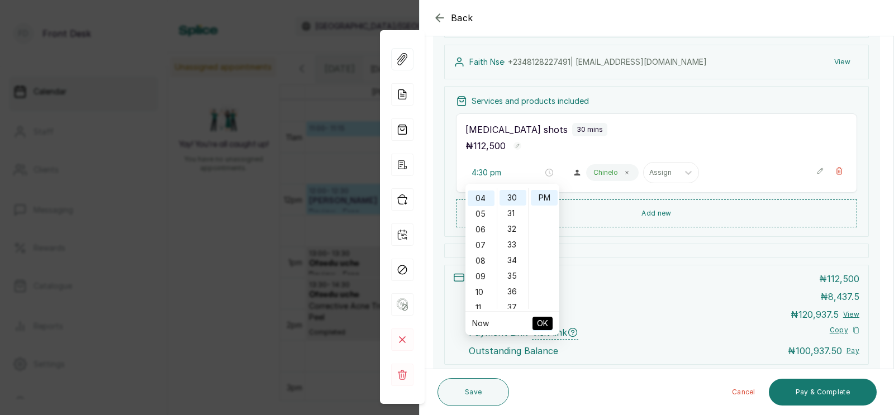
click at [544, 328] on span "OK" at bounding box center [542, 323] width 11 height 21
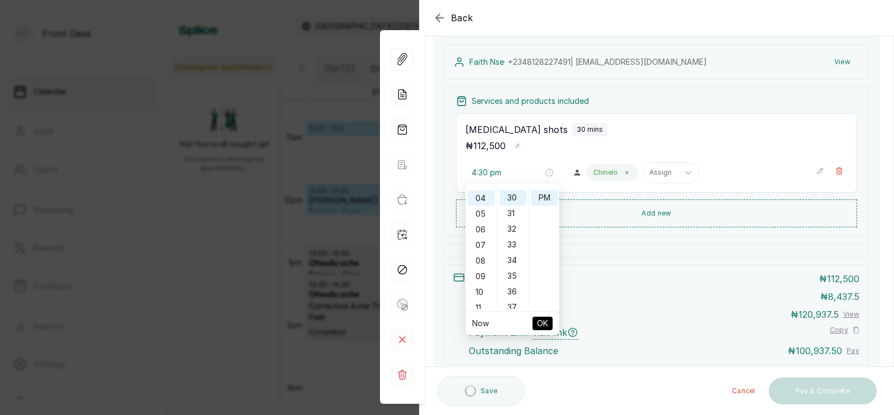
click at [540, 319] on div "Total ₦ 120,937.5 View" at bounding box center [664, 314] width 391 height 13
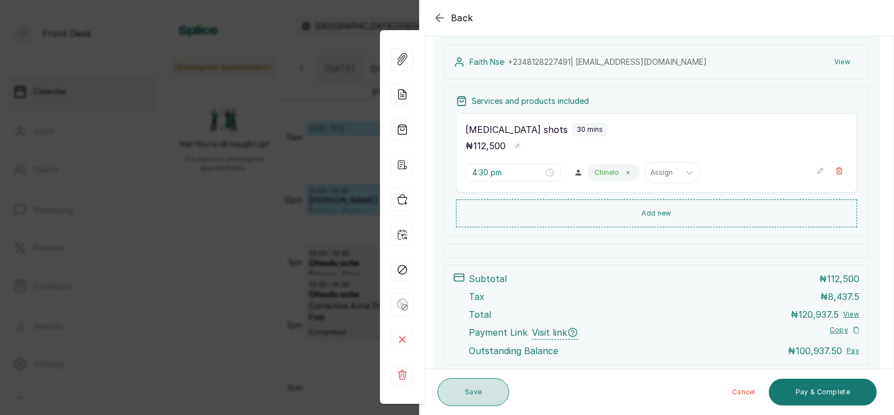
click at [469, 389] on button "Save" at bounding box center [473, 392] width 72 height 28
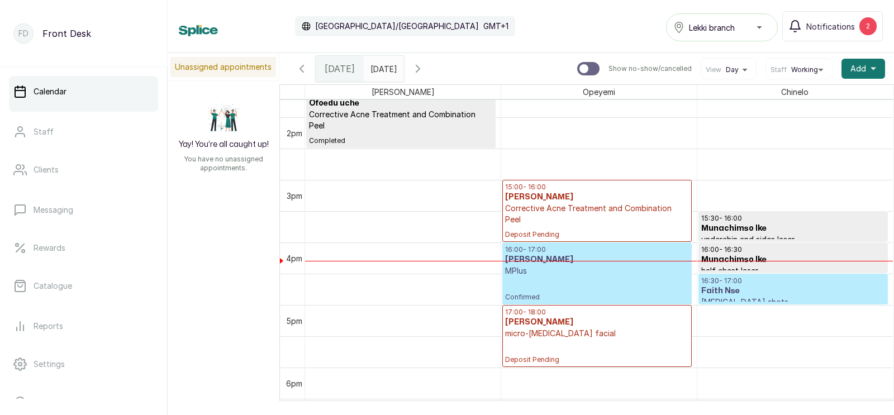
scroll to position [867, 0]
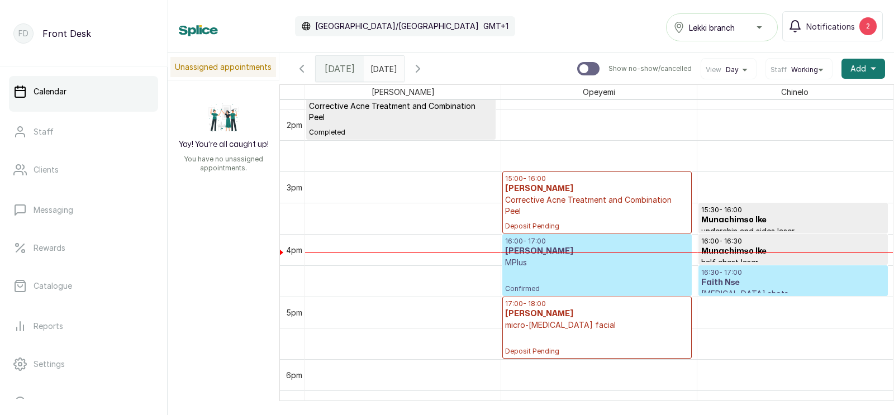
click at [420, 67] on icon "button" at bounding box center [417, 68] width 3 height 7
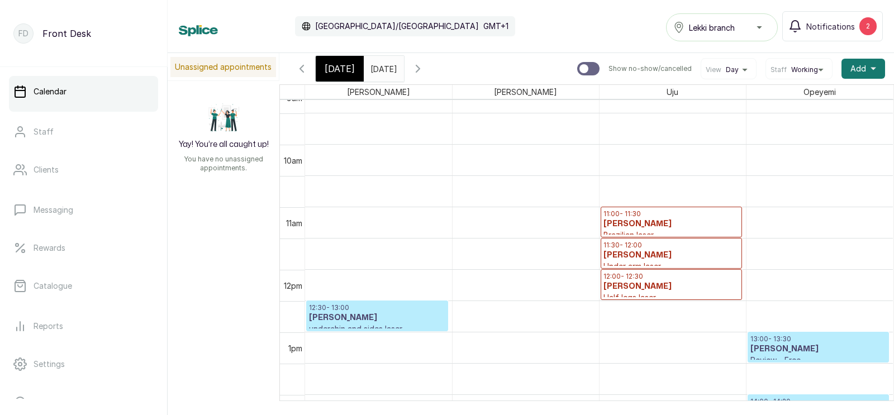
scroll to position [616, 0]
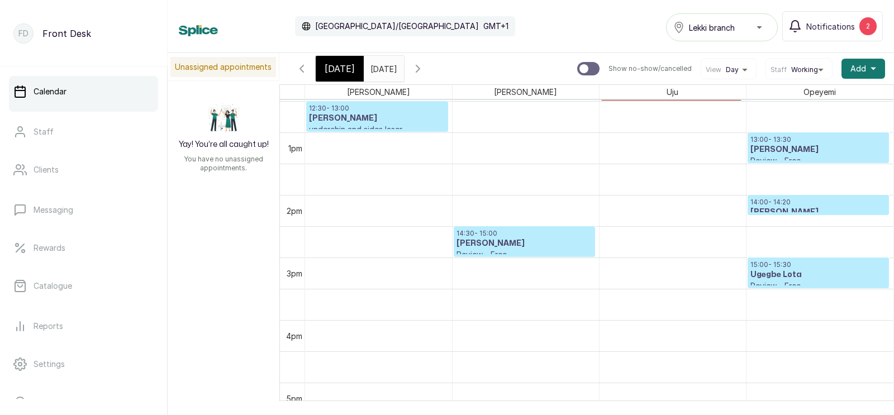
click at [774, 204] on p "14:00 - 14:20" at bounding box center [818, 202] width 136 height 9
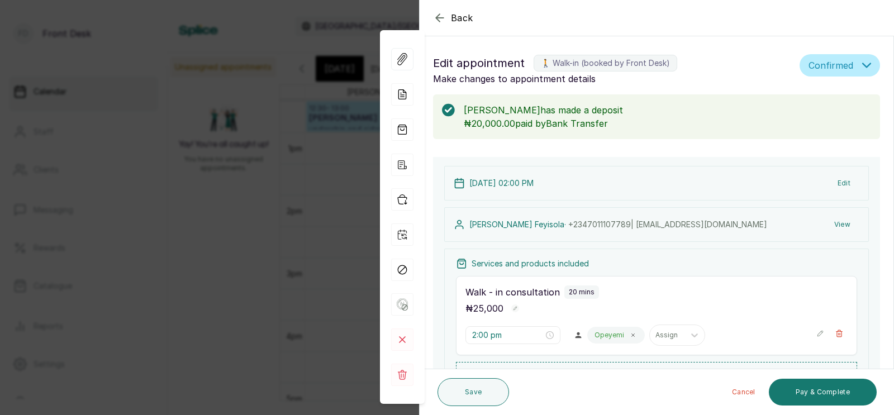
click at [301, 239] on div "Back Appointment Details Edit appointment 🚶 Walk-in (booked by Front Desk) Make…" at bounding box center [447, 207] width 894 height 415
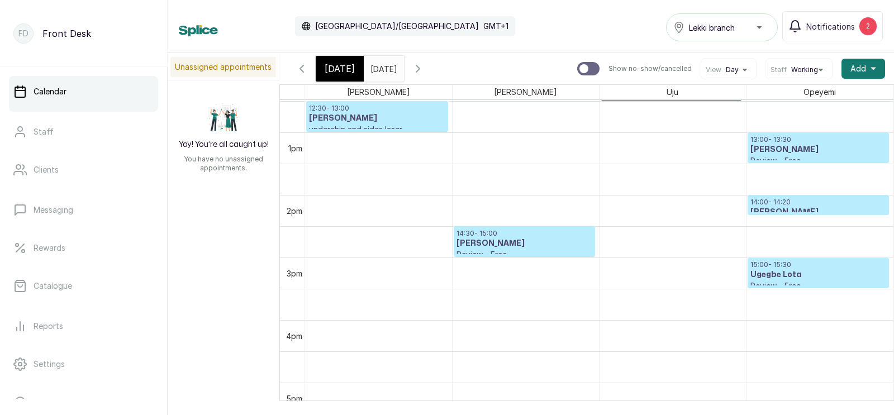
click at [777, 203] on p "14:00 - 14:20" at bounding box center [818, 202] width 136 height 9
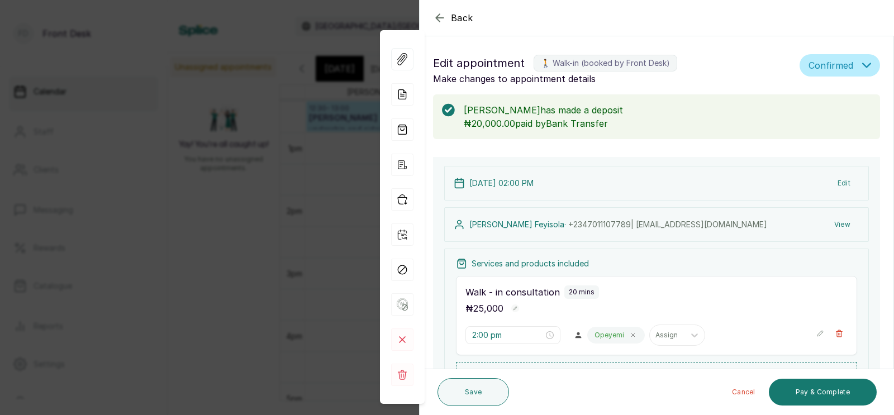
scroll to position [196, 0]
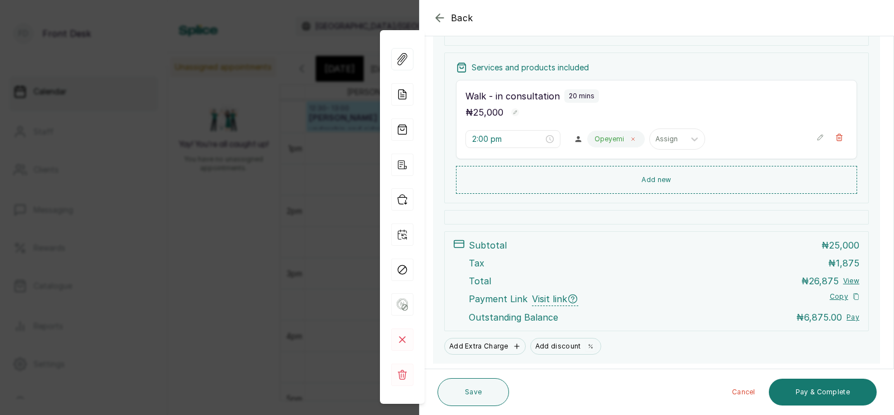
click at [630, 137] on icon at bounding box center [633, 139] width 6 height 6
click at [593, 138] on div at bounding box center [604, 139] width 23 height 10
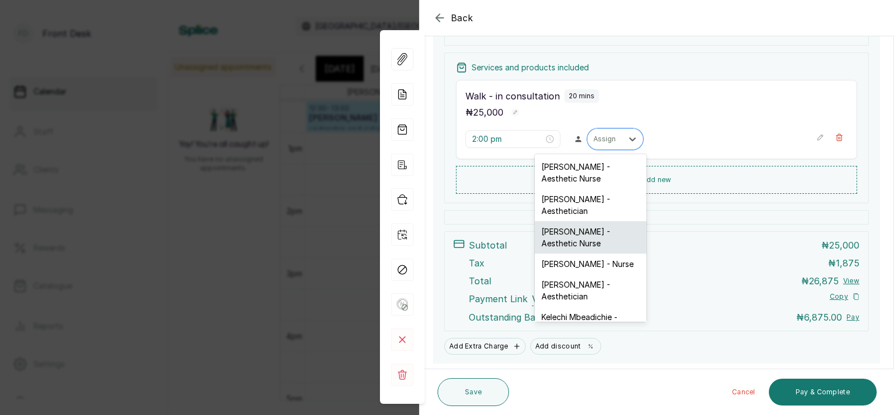
click at [565, 235] on div "[PERSON_NAME] - Aesthetic Nurse" at bounding box center [591, 237] width 112 height 32
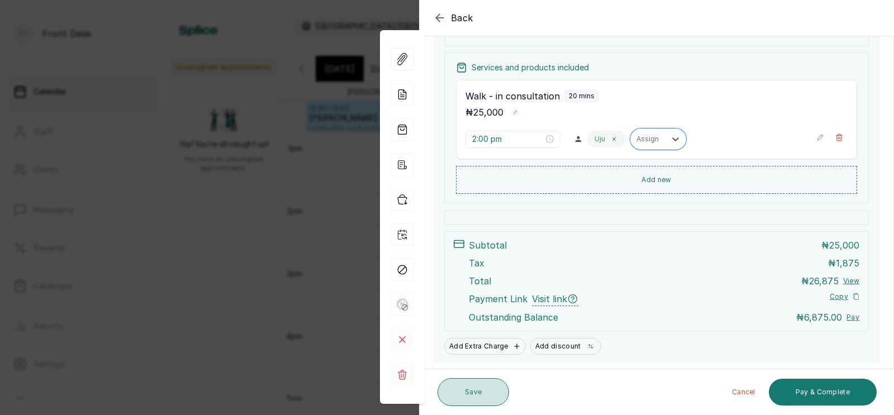
click at [475, 394] on button "Save" at bounding box center [473, 392] width 72 height 28
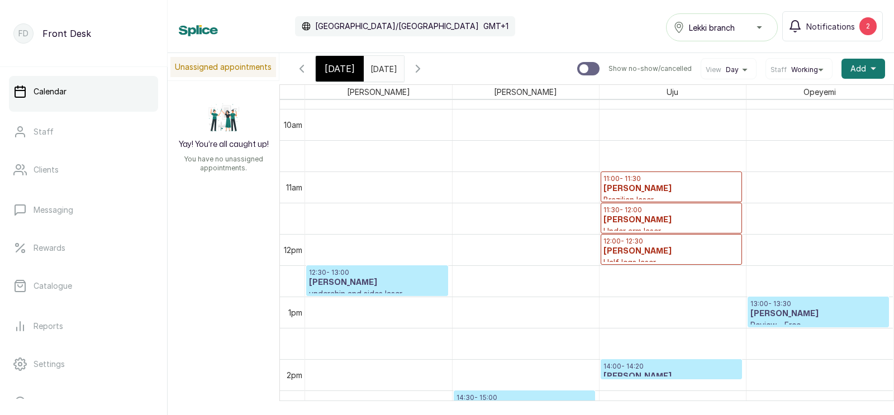
scroll to position [644, 0]
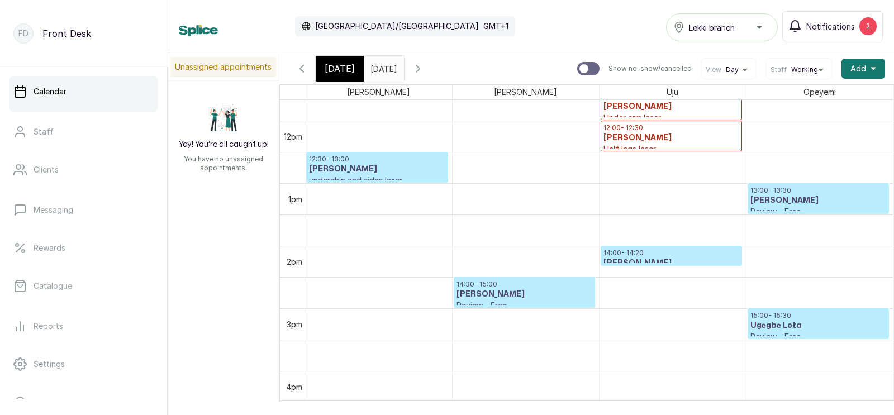
click at [333, 64] on span "[DATE]" at bounding box center [340, 68] width 30 height 13
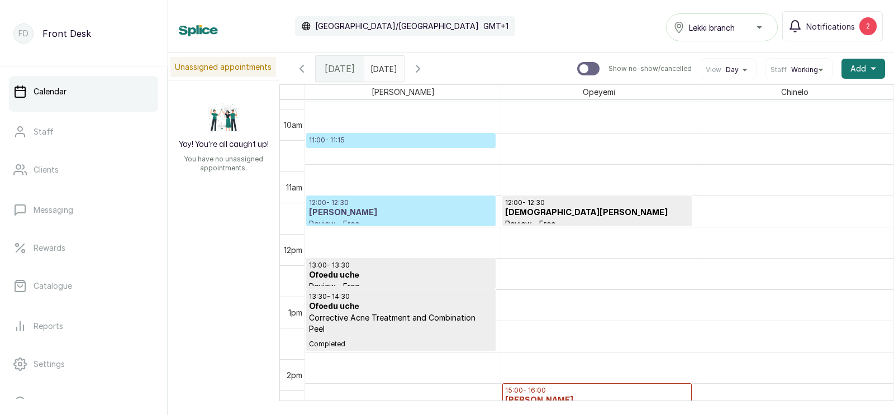
scroll to position [658, 0]
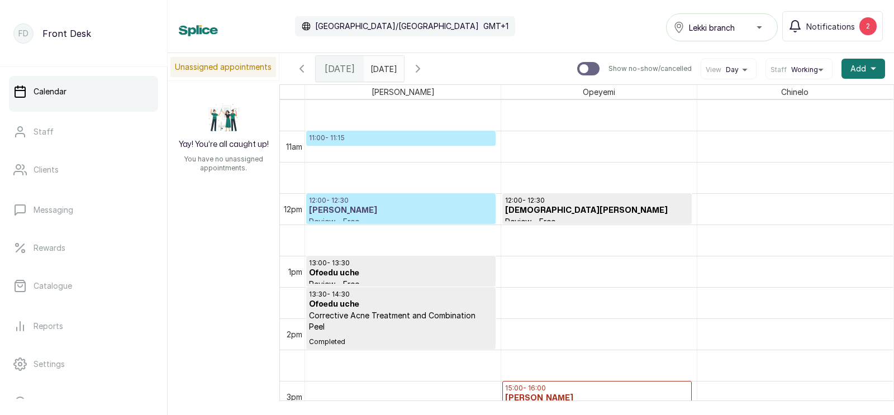
click at [417, 203] on p "12:00 - 12:30" at bounding box center [401, 200] width 184 height 9
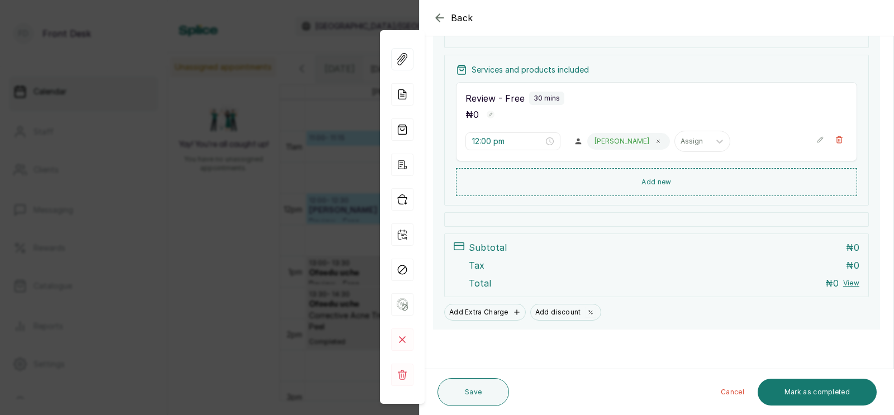
scroll to position [150, 0]
click at [801, 388] on button "Mark as completed" at bounding box center [817, 392] width 119 height 27
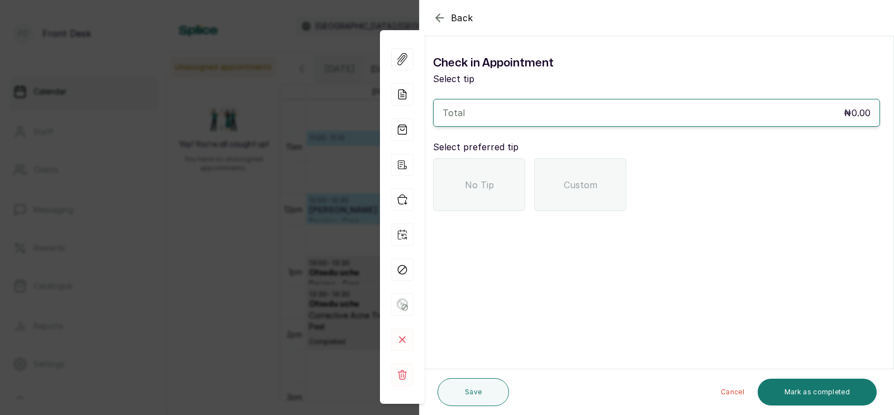
click at [456, 182] on div "No Tip" at bounding box center [479, 184] width 92 height 53
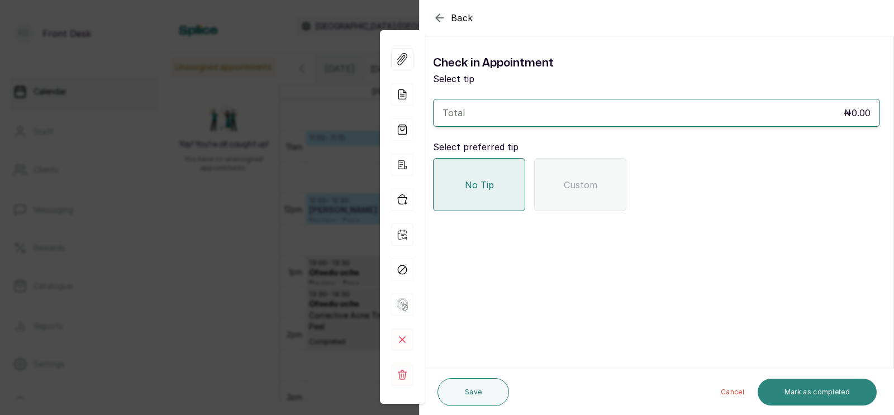
click at [801, 392] on button "Mark as completed" at bounding box center [817, 392] width 119 height 27
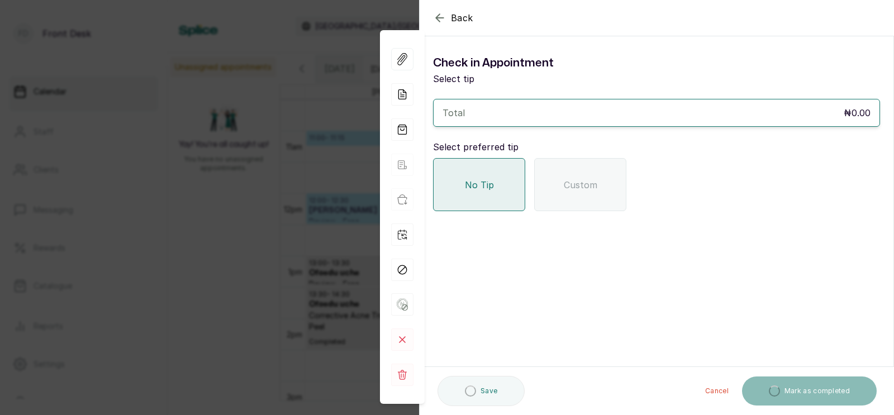
scroll to position [0, 0]
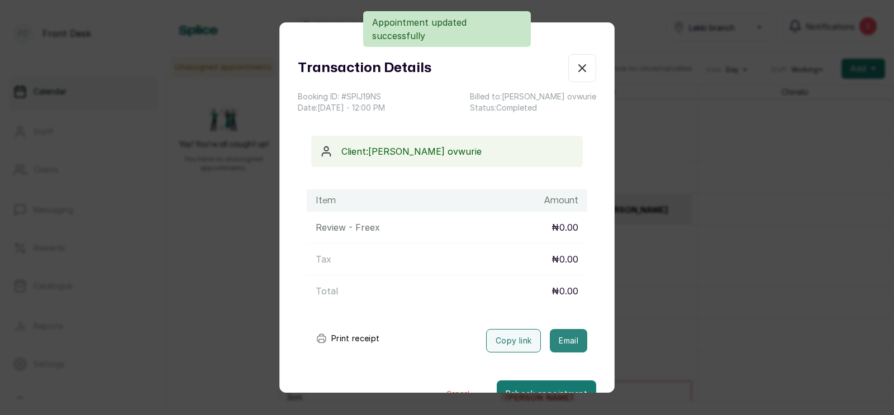
click at [569, 341] on button "Email" at bounding box center [568, 340] width 37 height 23
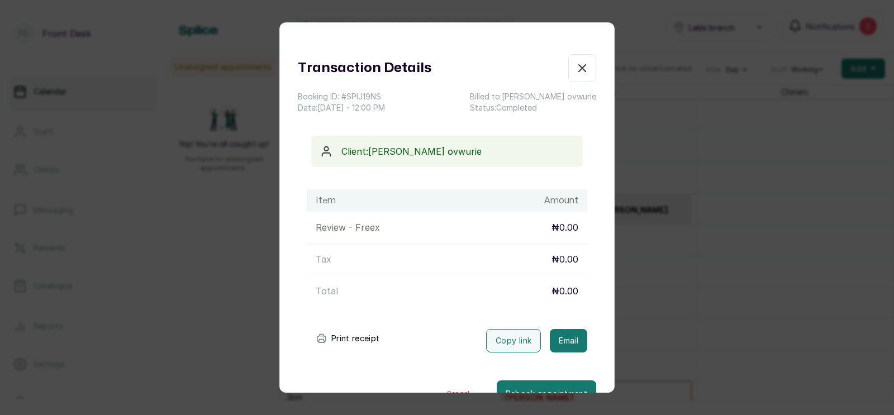
click at [698, 313] on div "Transaction Details Booking ID: # SPlJ19NS Date: [DATE] ・ 12:00 PM Billed to: […" at bounding box center [447, 207] width 894 height 415
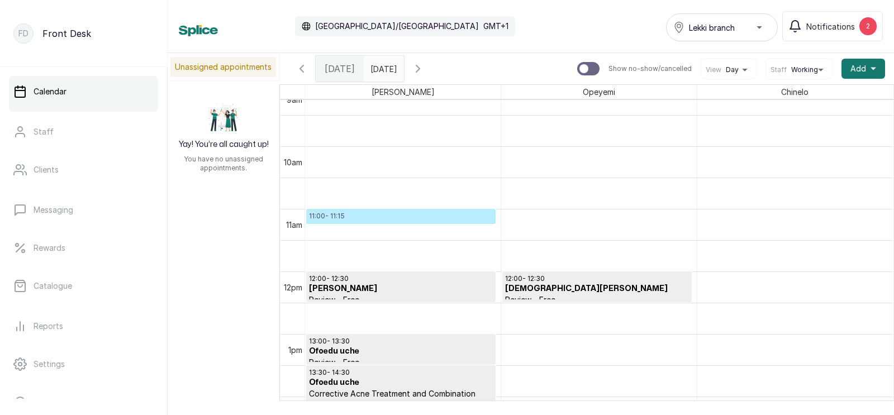
scroll to position [578, 0]
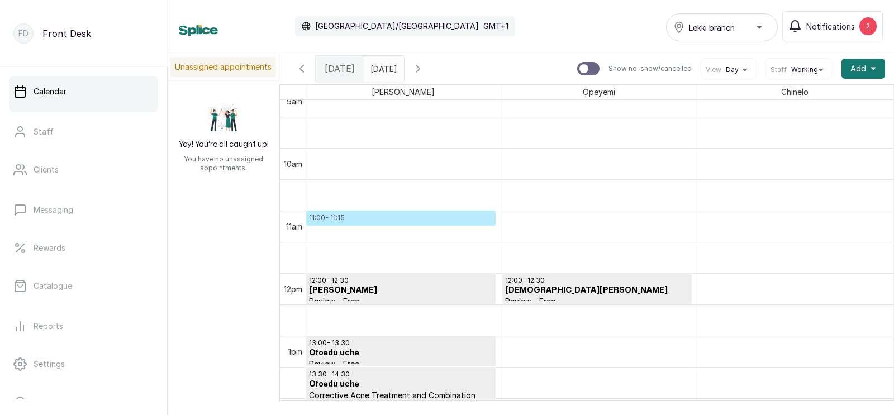
click at [408, 216] on p "11:00 - 11:15" at bounding box center [401, 217] width 184 height 9
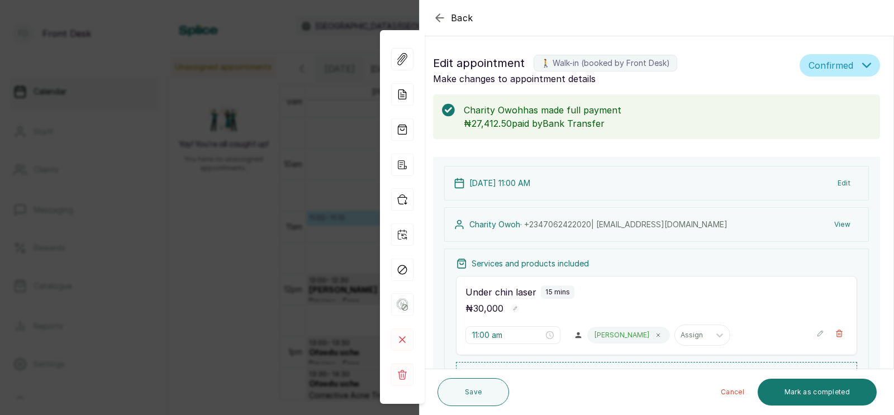
scroll to position [223, 0]
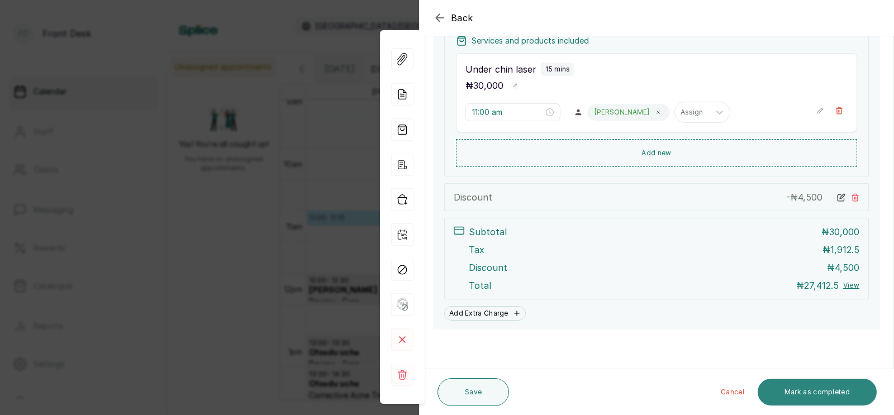
click at [820, 384] on button "Mark as completed" at bounding box center [817, 392] width 119 height 27
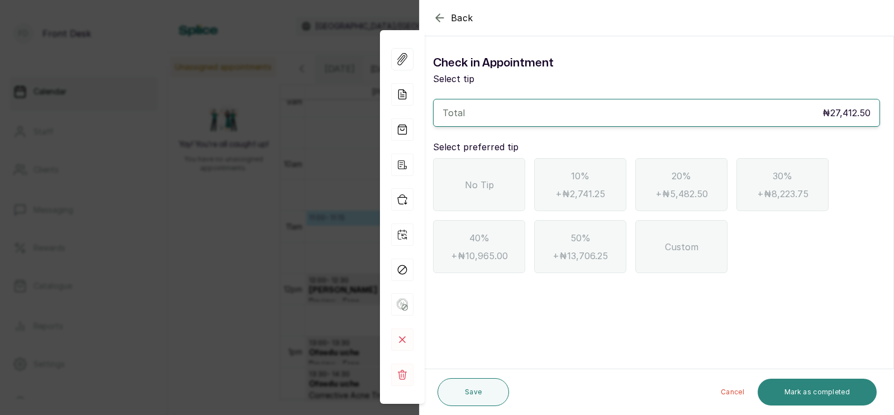
scroll to position [0, 0]
click at [491, 177] on div "No Tip" at bounding box center [479, 184] width 92 height 53
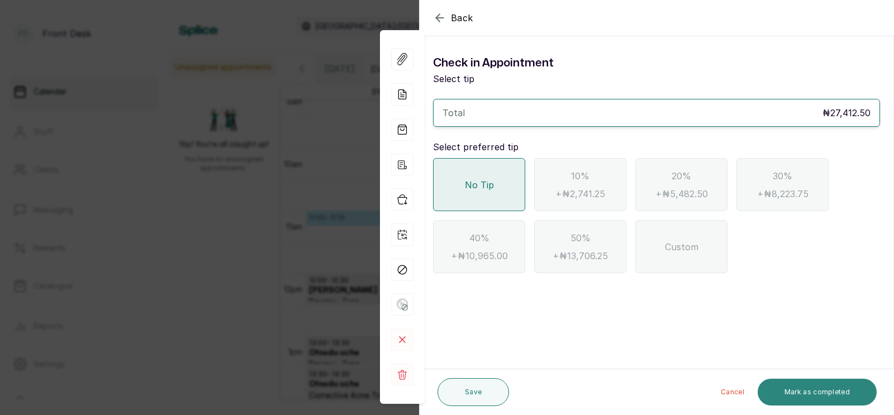
click at [840, 392] on button "Mark as completed" at bounding box center [817, 392] width 119 height 27
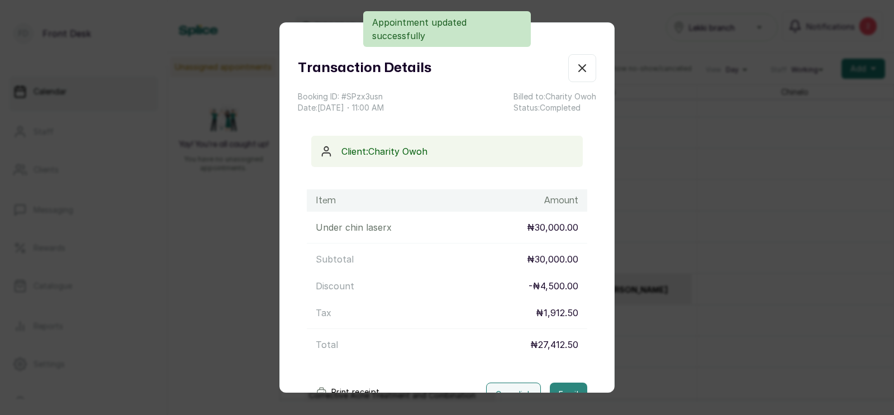
scroll to position [82, 0]
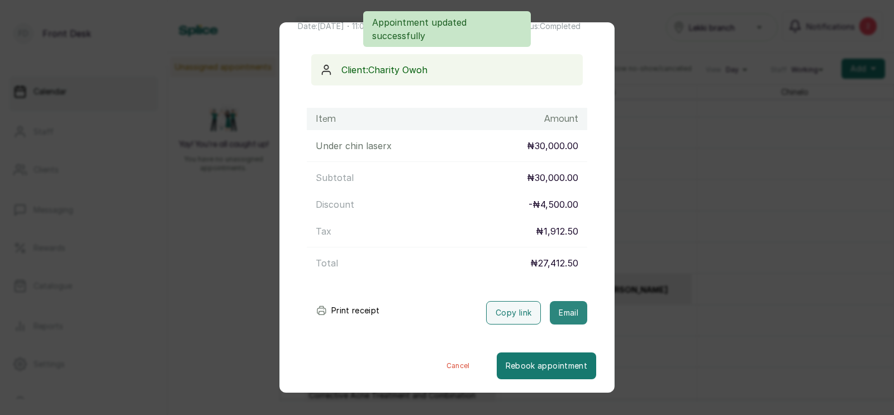
click at [563, 313] on button "Email" at bounding box center [568, 312] width 37 height 23
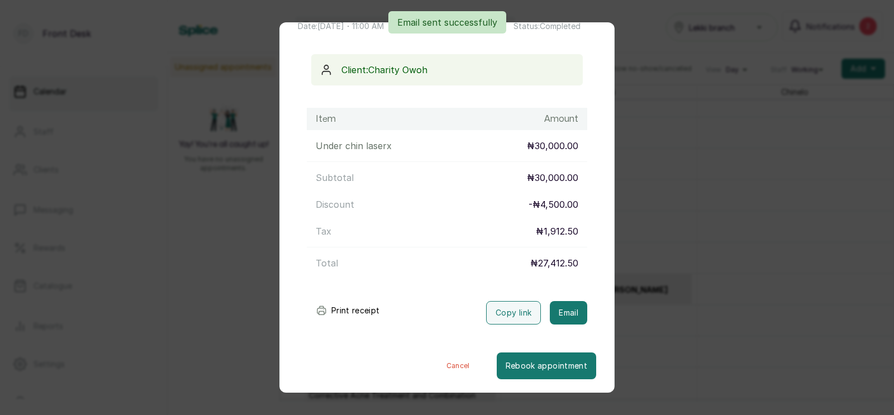
click at [681, 273] on div "Transaction Details Booking ID: # SPzx3usn Date: [DATE] ・ 11:00 AM Billed to: C…" at bounding box center [447, 207] width 894 height 415
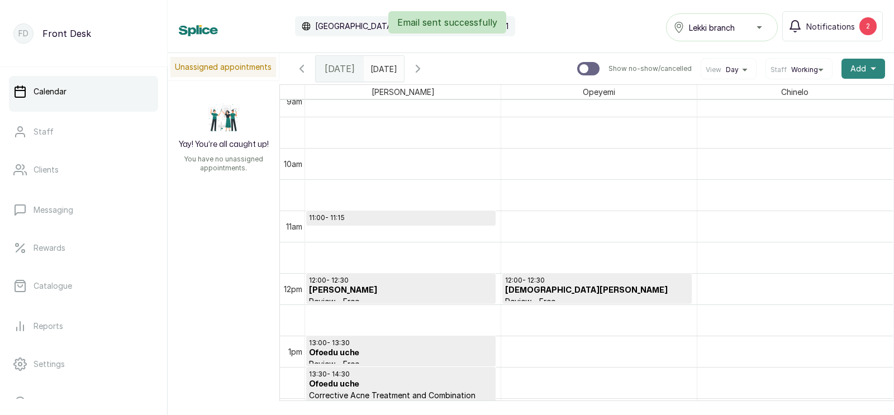
click at [860, 67] on span "Add" at bounding box center [858, 68] width 16 height 11
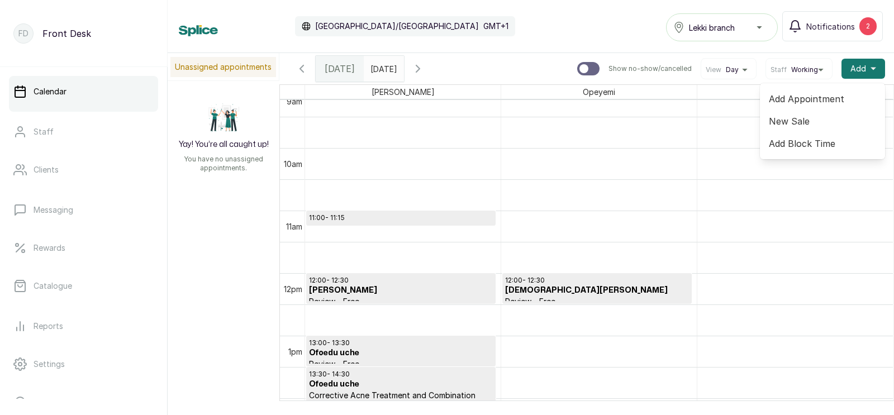
click at [806, 96] on span "Add Appointment" at bounding box center [822, 98] width 107 height 13
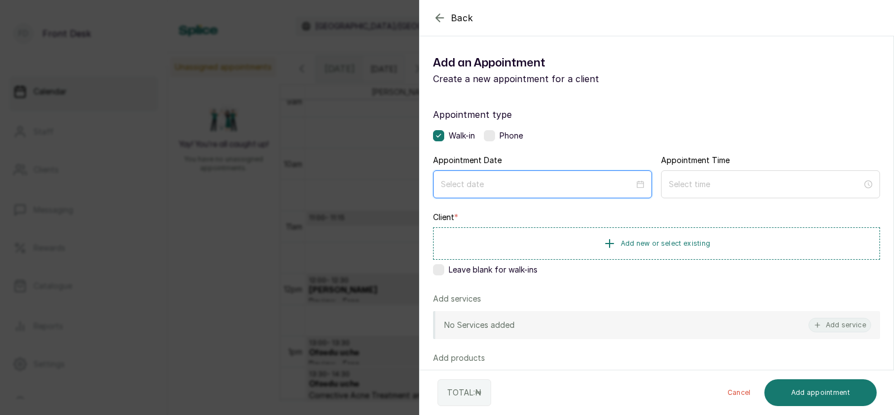
click at [484, 186] on input at bounding box center [537, 184] width 193 height 12
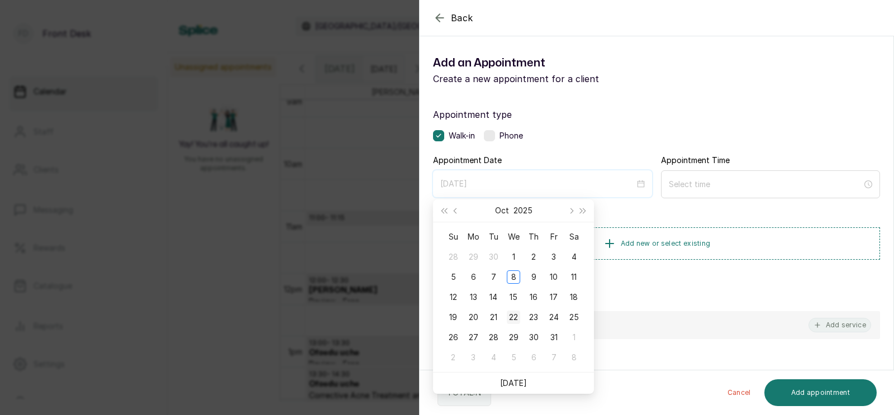
type input "[DATE]"
click at [516, 317] on div "22" at bounding box center [513, 317] width 13 height 13
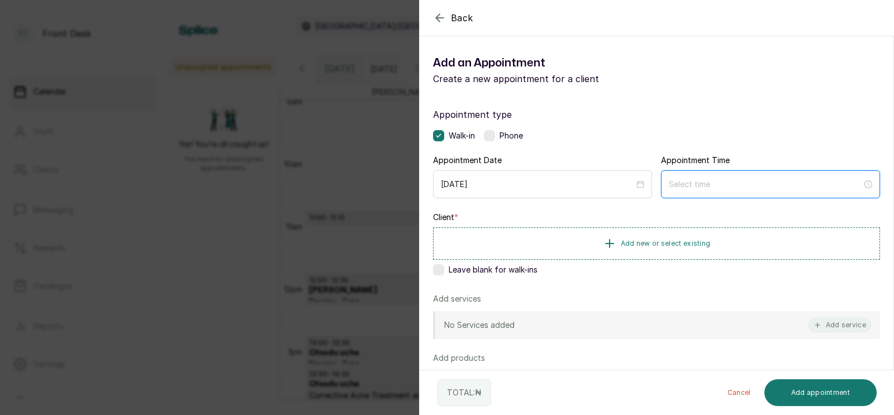
click at [722, 185] on input at bounding box center [765, 184] width 193 height 12
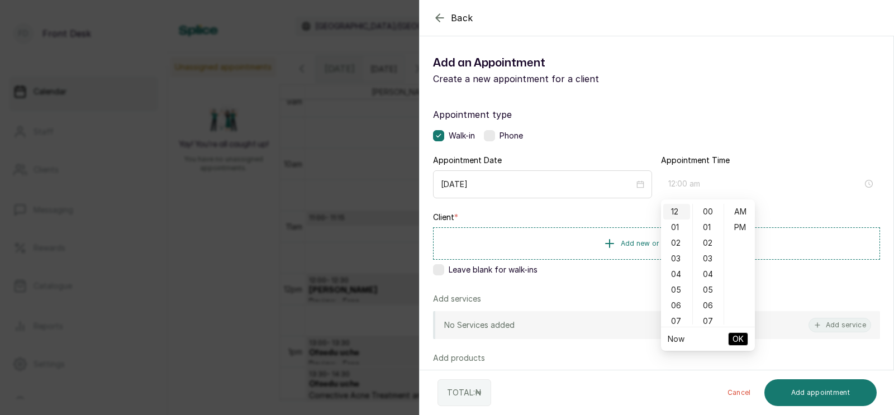
click at [677, 210] on div "12" at bounding box center [676, 212] width 27 height 16
type input "12:00 pm"
click at [740, 225] on div "PM" at bounding box center [739, 228] width 27 height 16
click at [739, 336] on span "OK" at bounding box center [737, 339] width 11 height 21
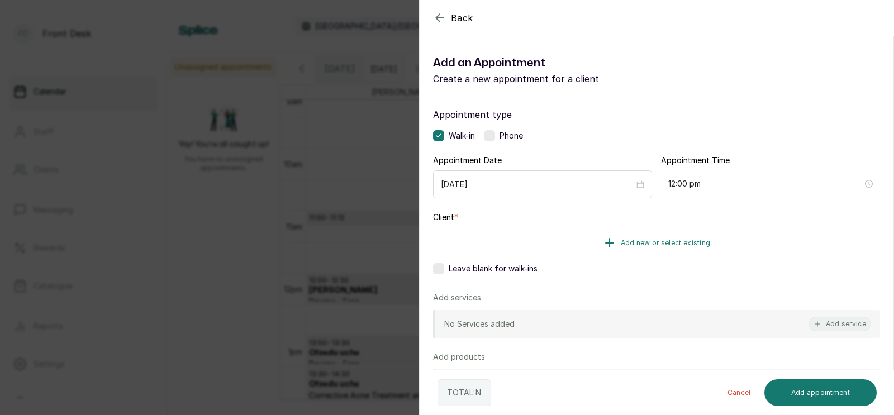
click at [657, 240] on span "Add new or select existing" at bounding box center [666, 243] width 90 height 9
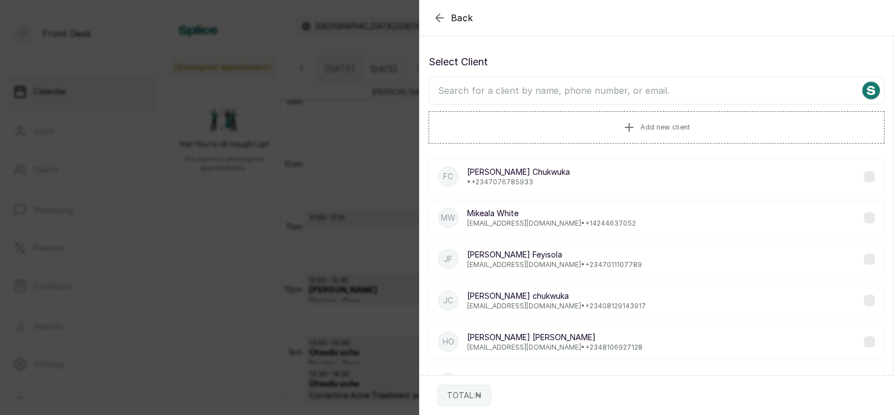
click at [618, 89] on input "text" at bounding box center [657, 91] width 456 height 28
type input "uc"
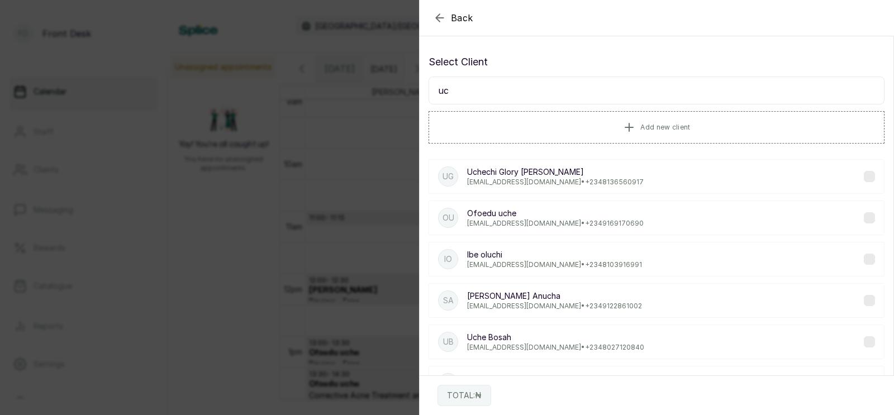
click at [525, 219] on p "[EMAIL_ADDRESS][DOMAIN_NAME] • [PHONE_NUMBER]" at bounding box center [555, 223] width 177 height 9
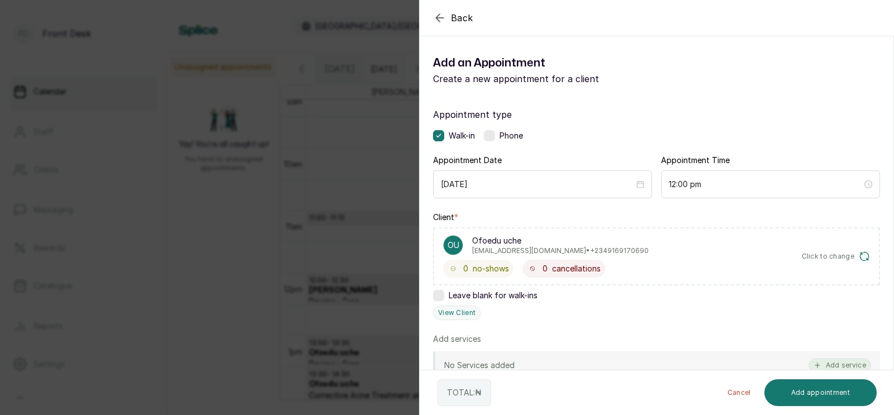
click at [829, 363] on button "Add service" at bounding box center [839, 365] width 63 height 15
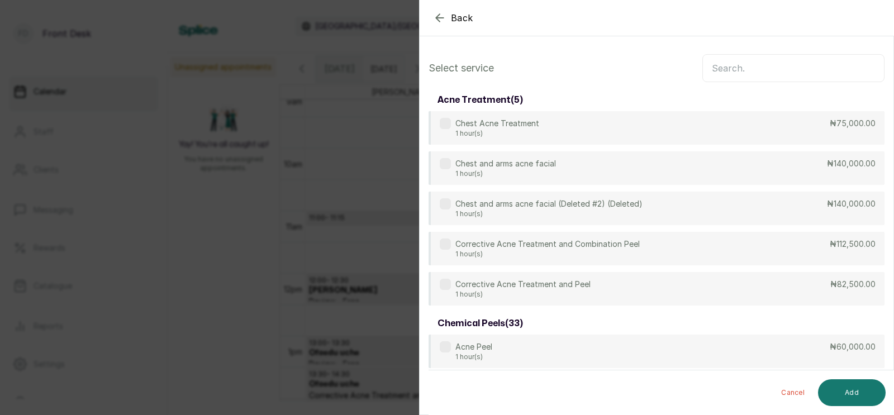
click at [735, 65] on input "text" at bounding box center [793, 68] width 182 height 28
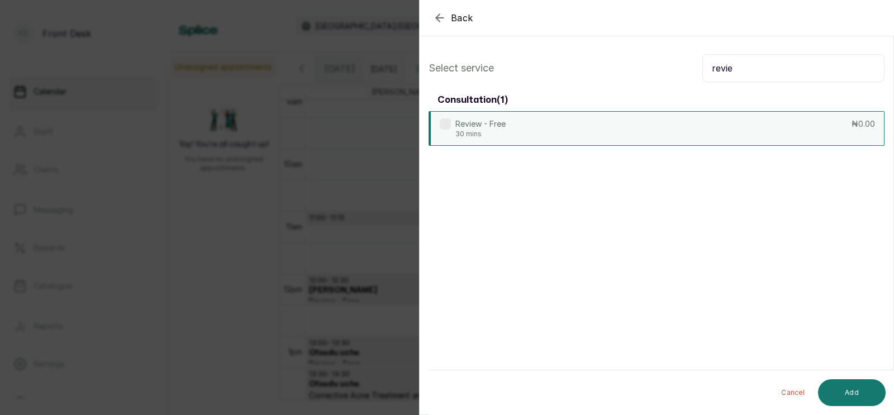
type input "revie"
click at [597, 126] on div "Review - Free 30 mins ₦0.00" at bounding box center [657, 128] width 456 height 35
click at [855, 389] on button "Add" at bounding box center [852, 392] width 68 height 27
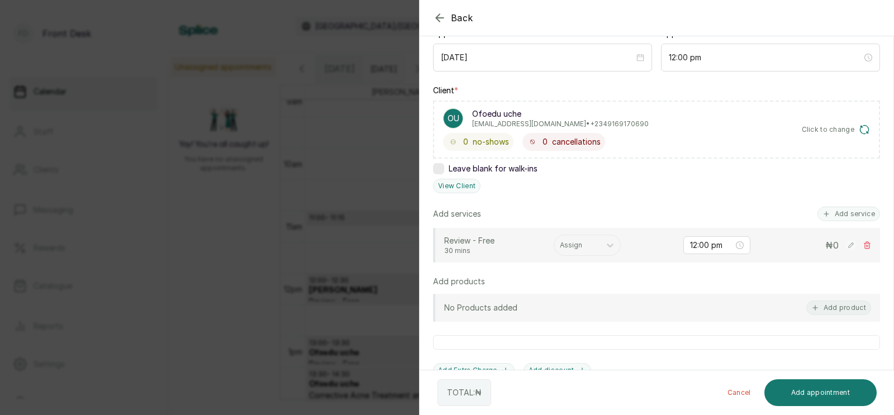
scroll to position [169, 0]
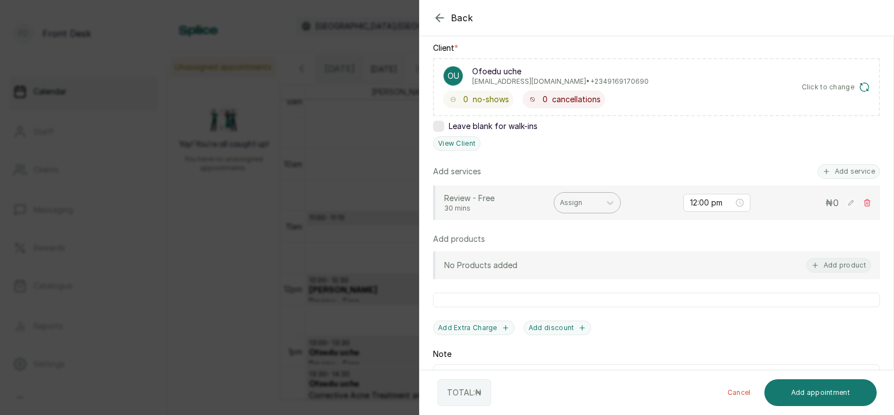
click at [580, 199] on div at bounding box center [577, 203] width 35 height 10
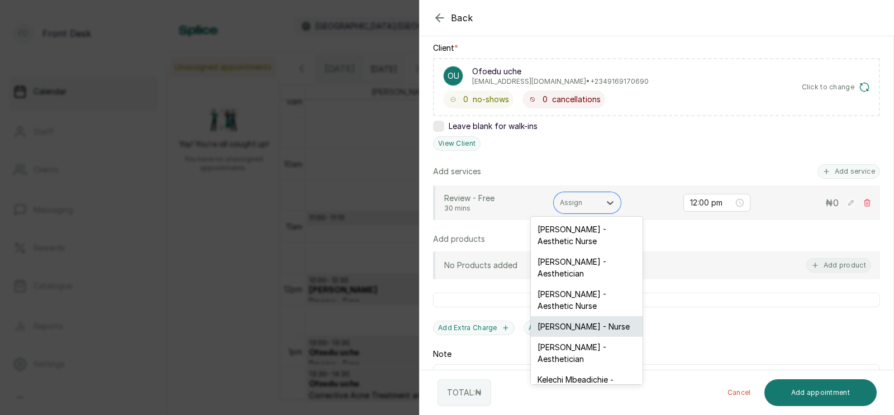
click at [568, 316] on div "[PERSON_NAME] - Nurse" at bounding box center [587, 326] width 112 height 21
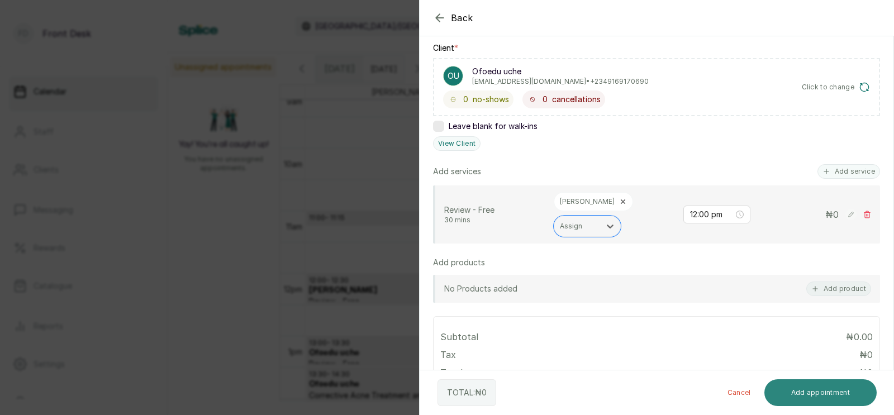
click at [798, 388] on button "Add appointment" at bounding box center [820, 392] width 113 height 27
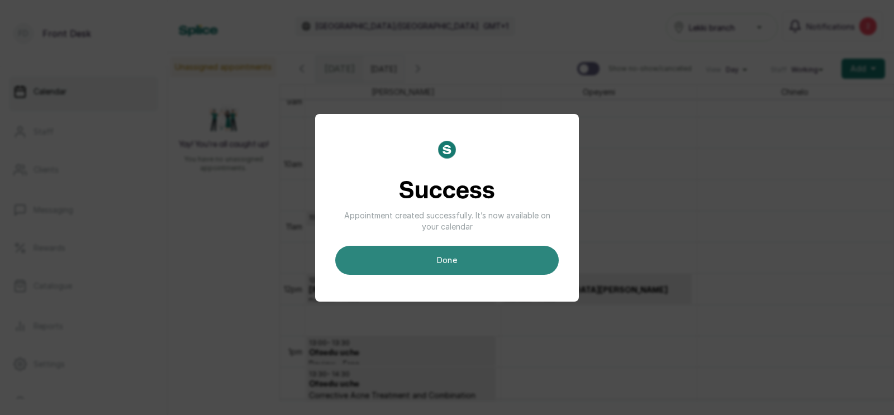
click at [443, 259] on button "done" at bounding box center [446, 260] width 223 height 29
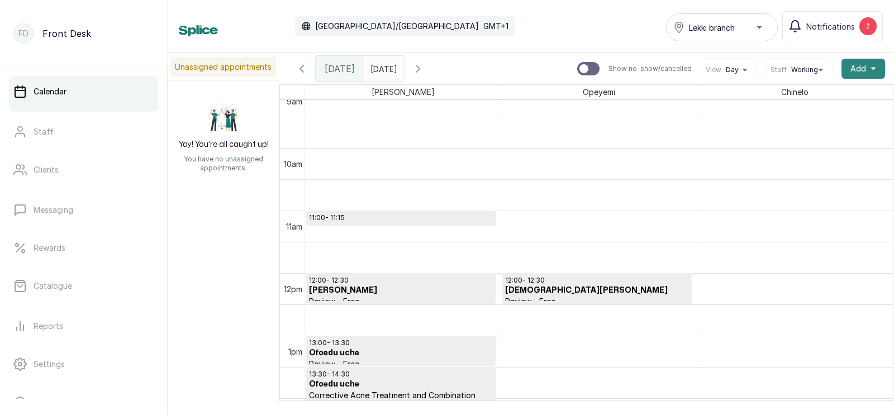
click at [858, 66] on span "Add" at bounding box center [858, 68] width 16 height 11
click at [799, 95] on span "Add Appointment" at bounding box center [822, 98] width 107 height 13
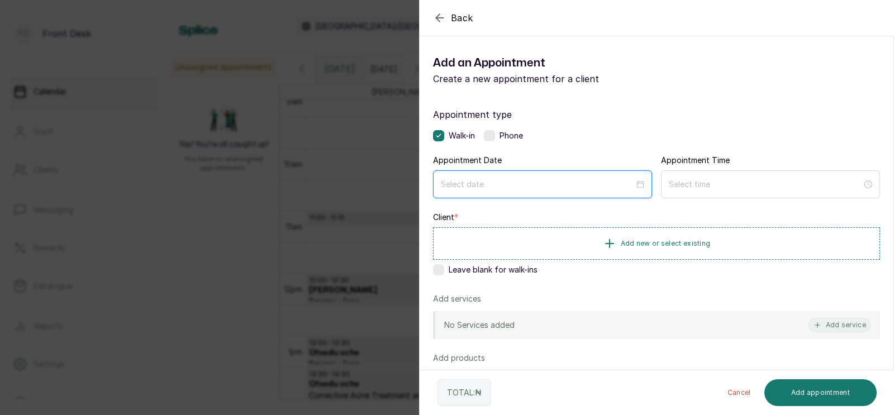
click at [519, 182] on input at bounding box center [537, 184] width 193 height 12
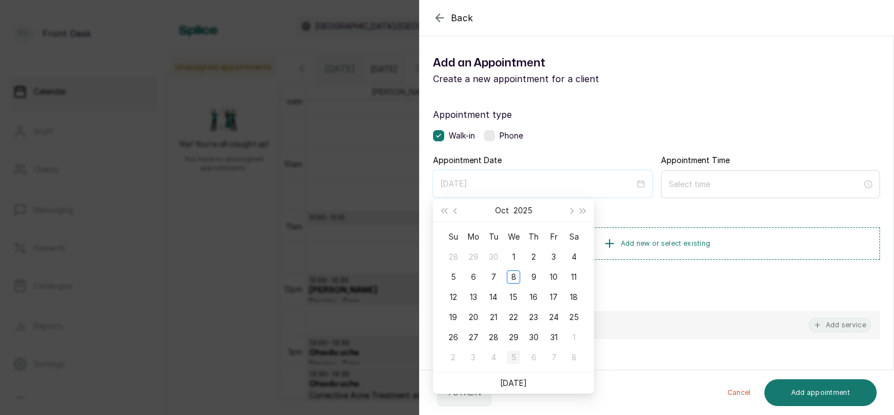
type input "[DATE]"
click at [514, 359] on div "5" at bounding box center [513, 357] width 13 height 13
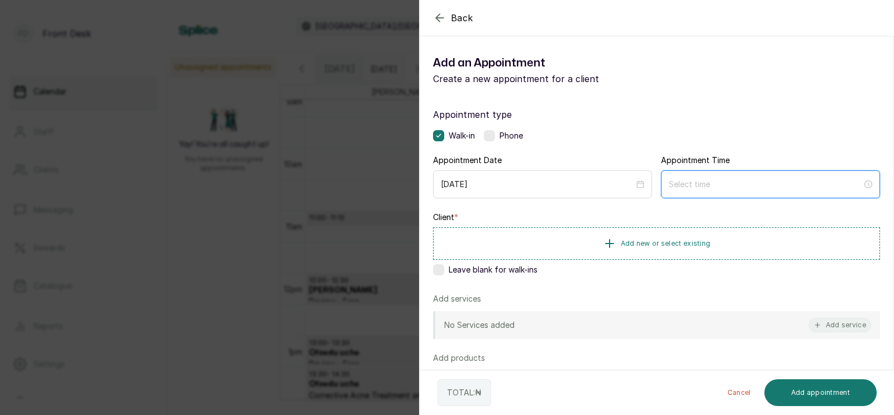
click at [723, 184] on input at bounding box center [765, 184] width 193 height 12
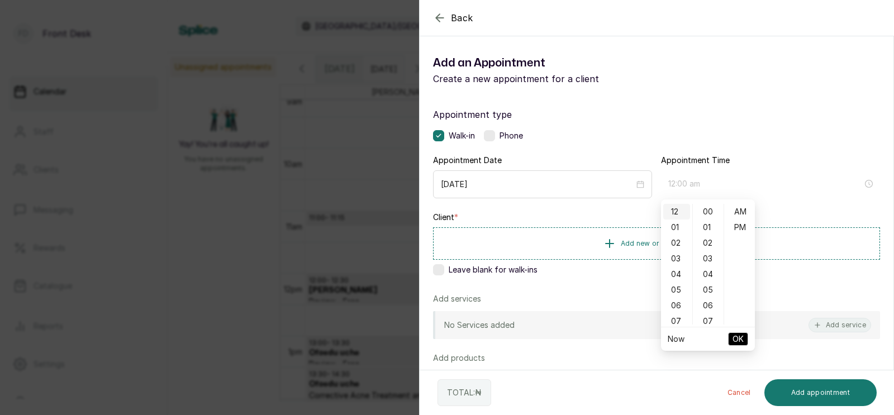
click at [677, 213] on div "12" at bounding box center [676, 212] width 27 height 16
type input "12:00 pm"
click at [741, 228] on div "PM" at bounding box center [739, 228] width 27 height 16
click at [740, 337] on span "OK" at bounding box center [737, 339] width 11 height 21
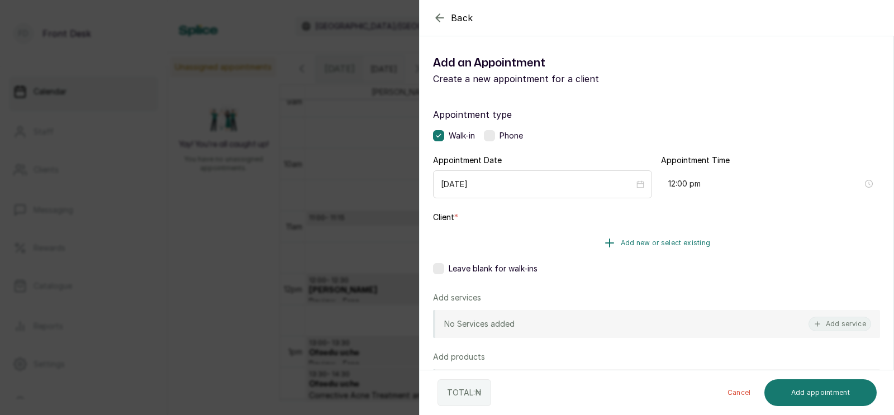
click at [668, 236] on button "Add new or select existing" at bounding box center [656, 242] width 447 height 31
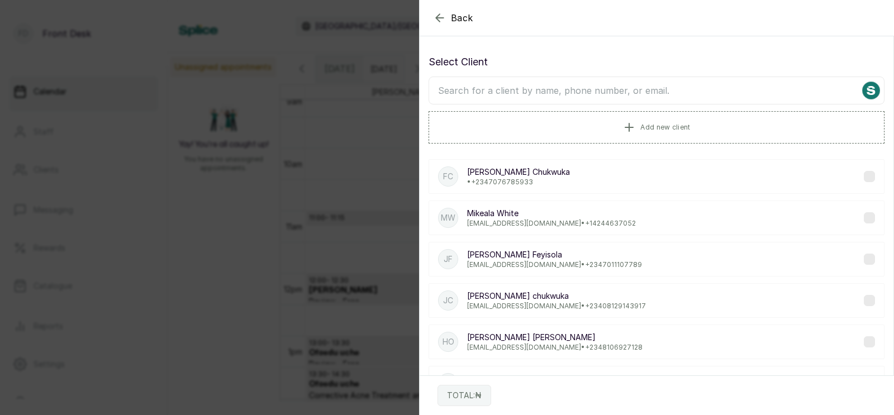
click at [564, 91] on input "text" at bounding box center [657, 91] width 456 height 28
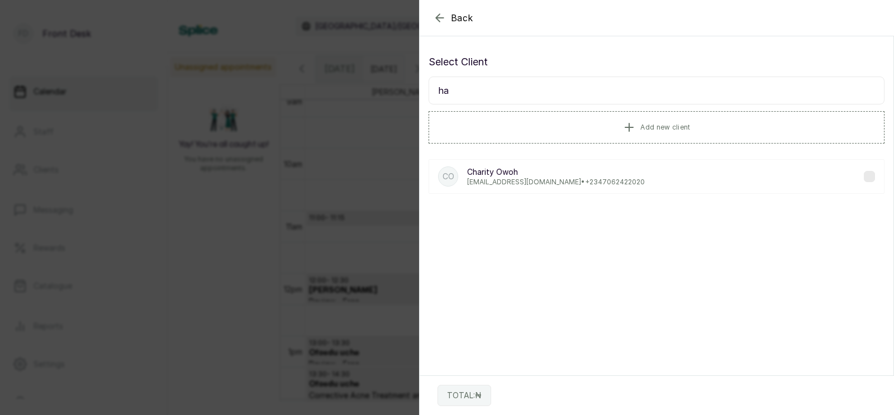
type input "h"
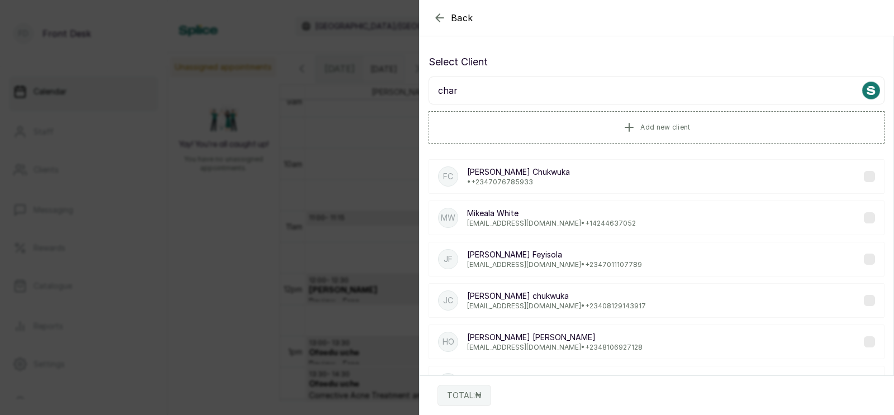
type input "chari"
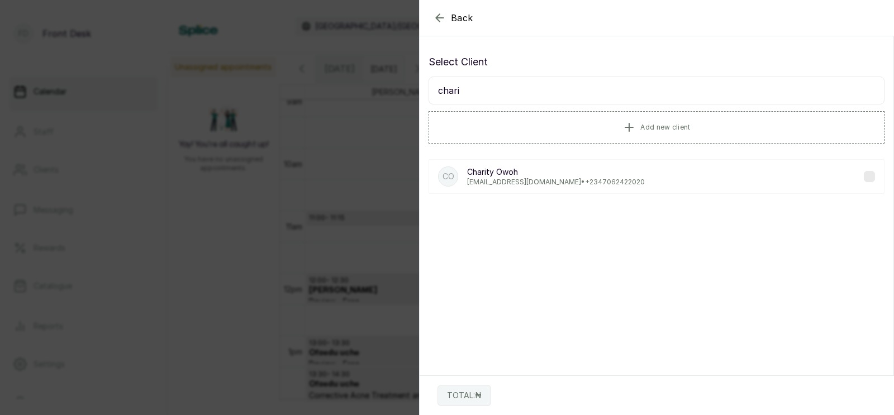
click at [515, 178] on p "[EMAIL_ADDRESS][DOMAIN_NAME] • [PHONE_NUMBER]" at bounding box center [556, 182] width 178 height 9
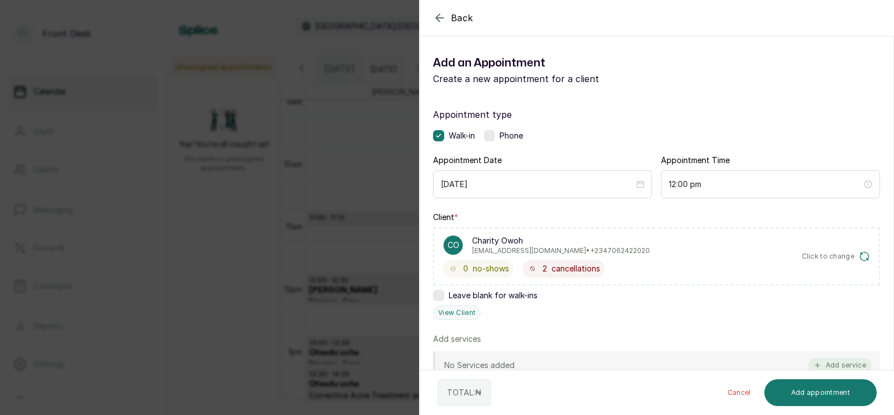
scroll to position [134, 0]
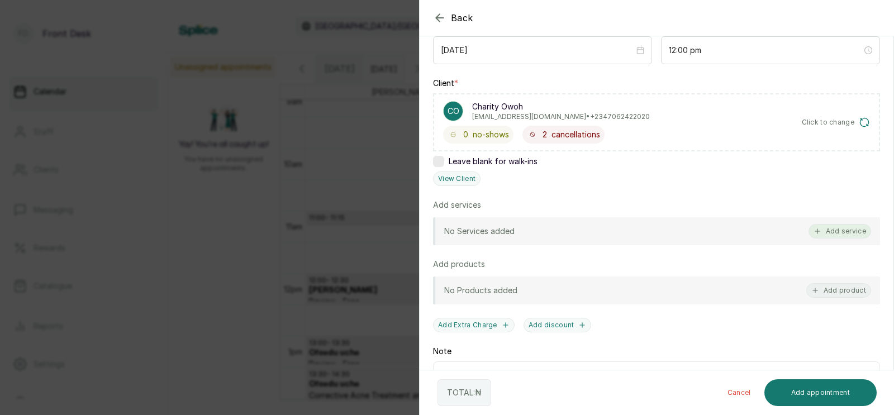
click at [839, 228] on button "Add service" at bounding box center [839, 231] width 63 height 15
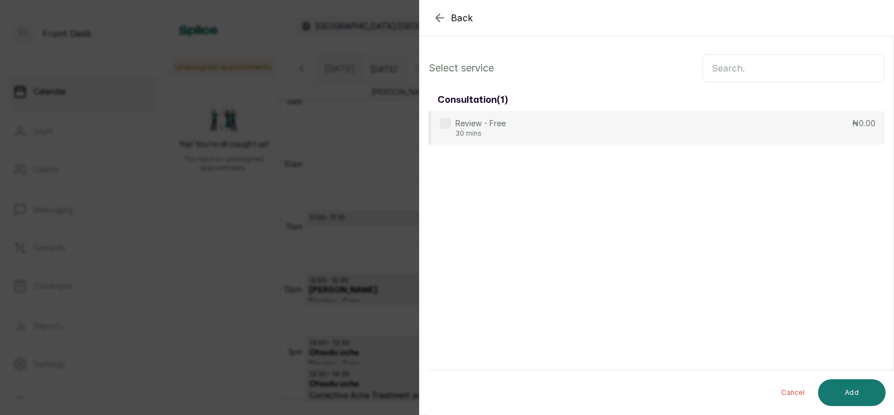
scroll to position [0, 0]
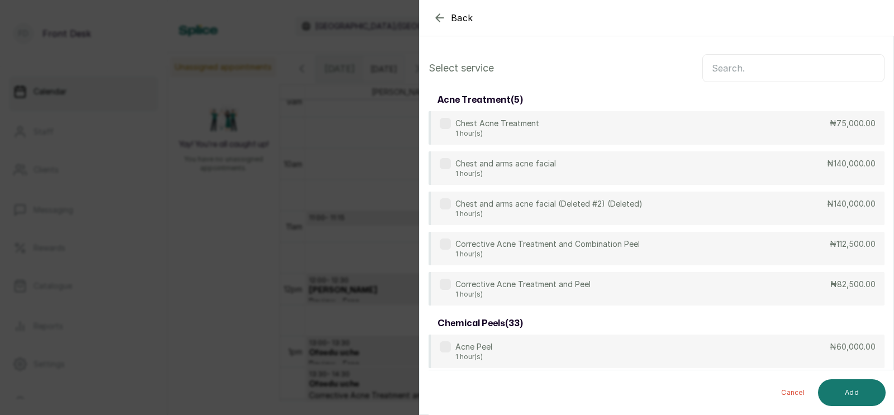
click at [748, 69] on input "text" at bounding box center [793, 68] width 182 height 28
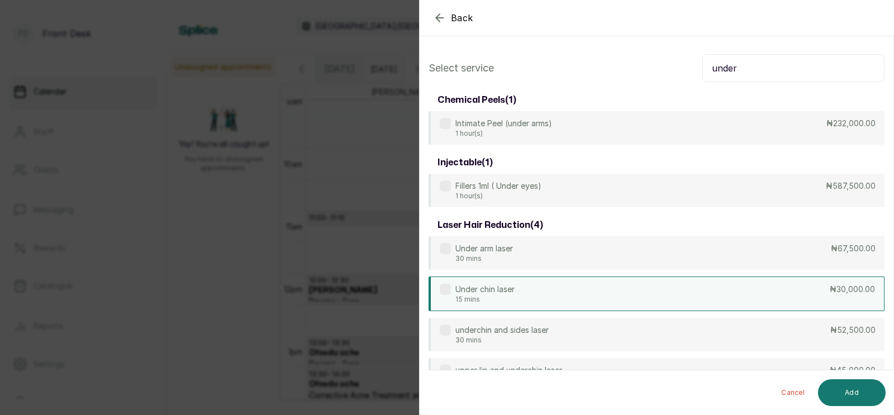
type input "under"
click at [508, 295] on p "15 mins" at bounding box center [484, 299] width 59 height 9
click at [846, 388] on button "Add" at bounding box center [852, 392] width 68 height 27
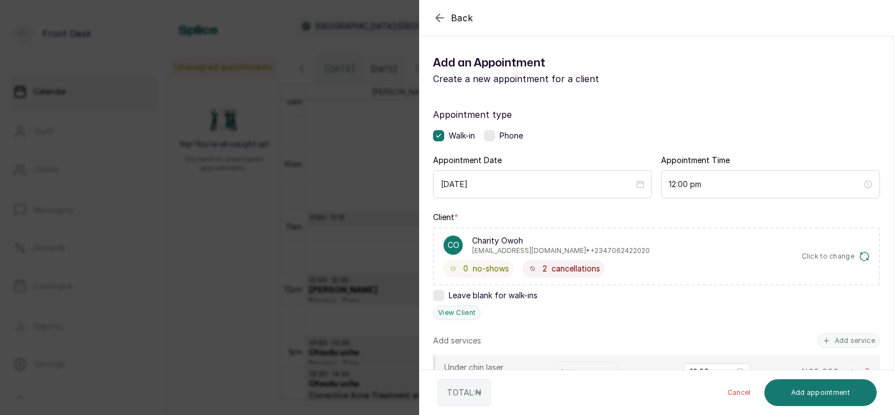
scroll to position [131, 0]
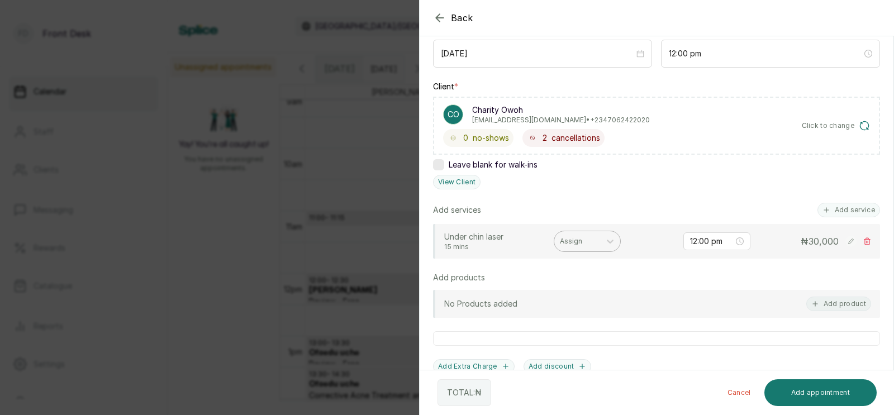
click at [575, 238] on div at bounding box center [577, 241] width 35 height 10
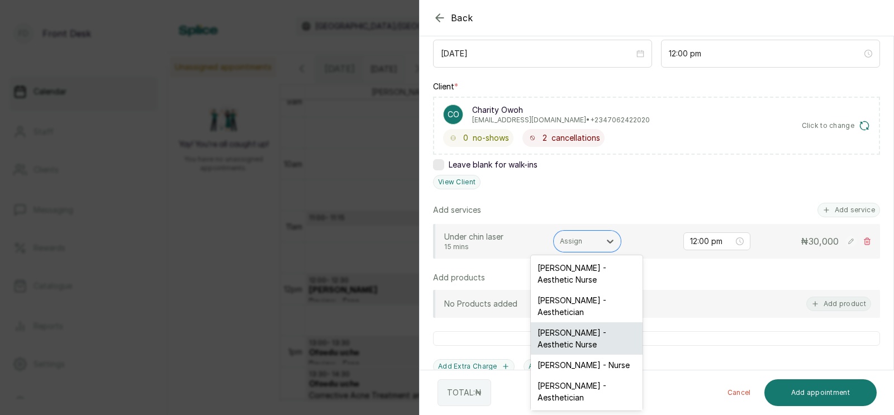
click at [563, 332] on div "[PERSON_NAME] - Aesthetic Nurse" at bounding box center [587, 338] width 112 height 32
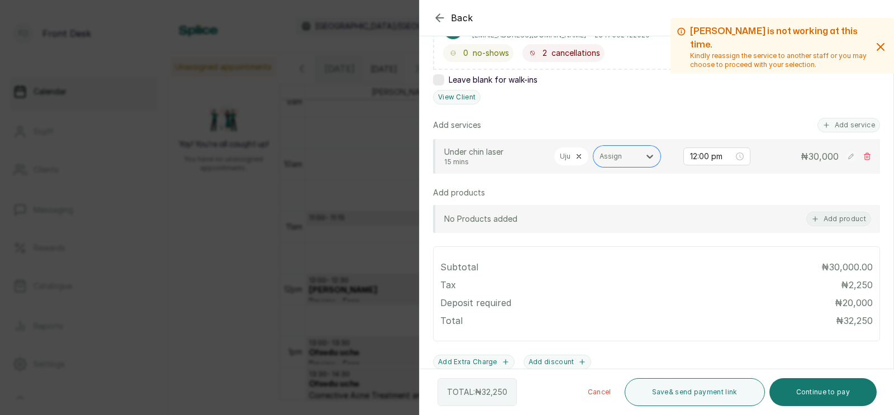
scroll to position [193, 0]
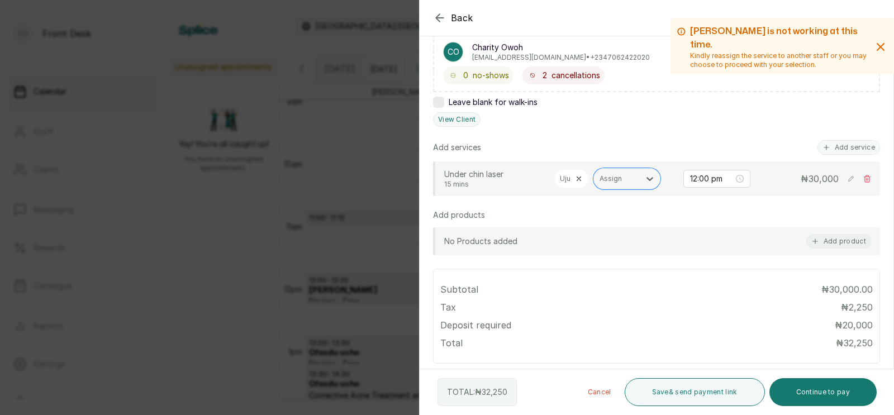
click at [579, 176] on icon at bounding box center [579, 179] width 8 height 8
click at [577, 175] on div at bounding box center [577, 179] width 35 height 10
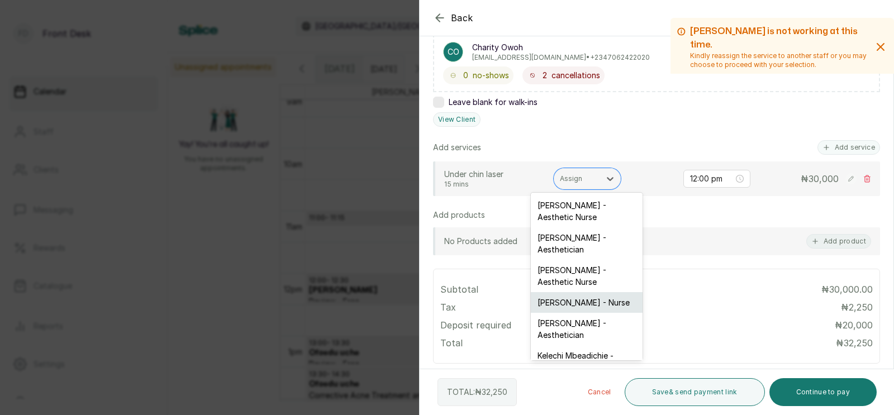
click at [570, 294] on div "[PERSON_NAME] - Nurse" at bounding box center [587, 302] width 112 height 21
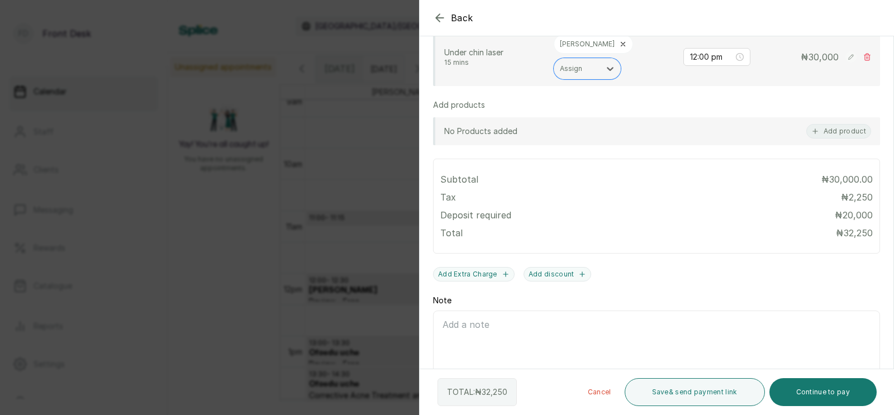
scroll to position [335, 0]
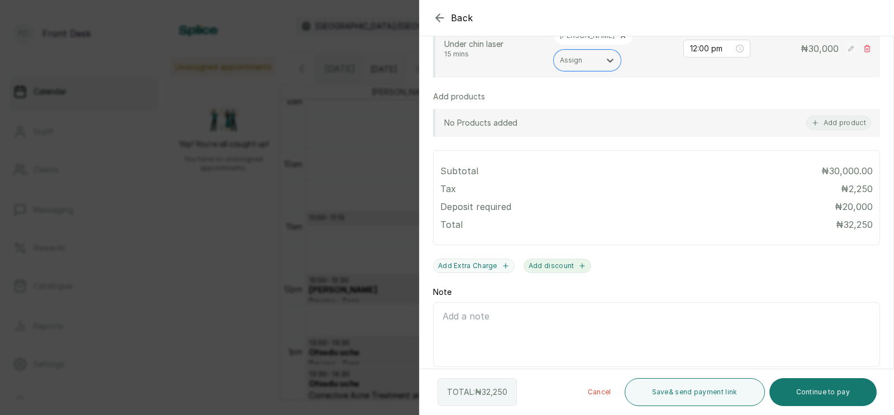
click at [556, 259] on button "Add discount" at bounding box center [558, 266] width 68 height 15
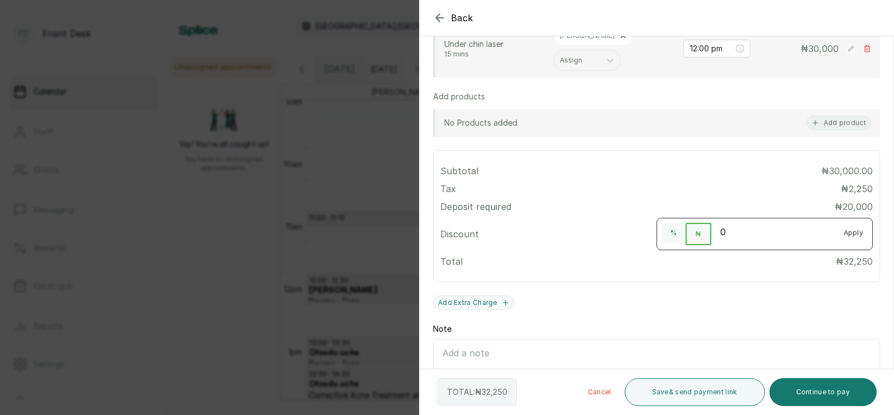
click at [729, 223] on input "0" at bounding box center [772, 232] width 123 height 18
type input "15"
click at [672, 223] on button "%" at bounding box center [674, 233] width 24 height 20
click at [855, 223] on button "Apply" at bounding box center [854, 233] width 38 height 20
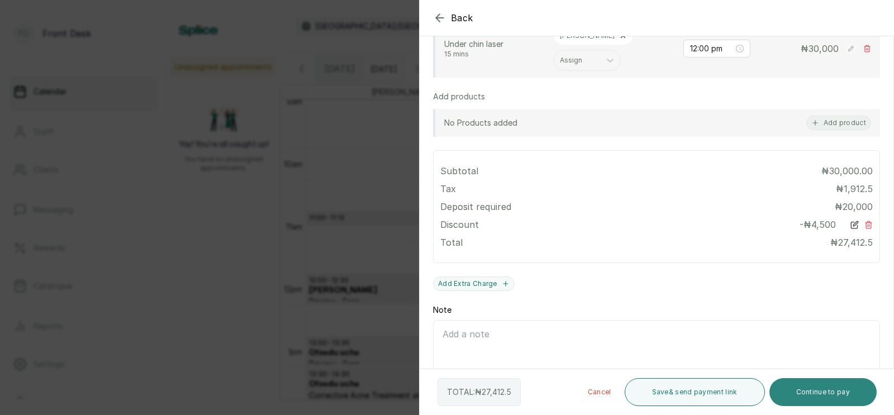
click at [816, 393] on button "Continue to pay" at bounding box center [823, 392] width 108 height 28
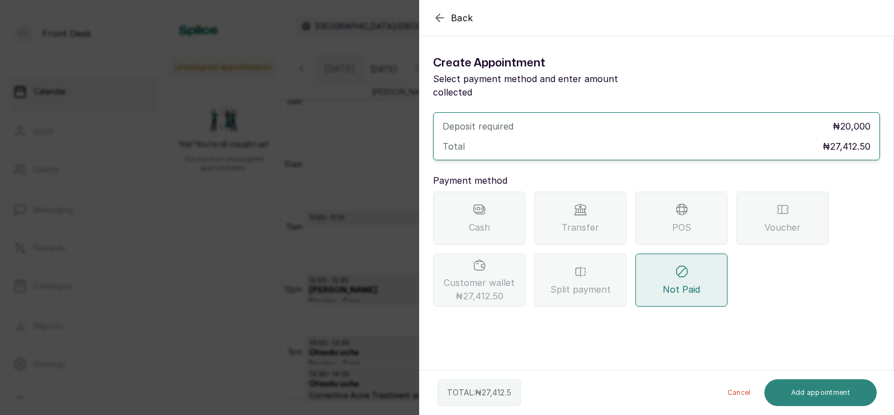
scroll to position [0, 0]
click at [478, 289] on span "₦27,412.50" at bounding box center [479, 295] width 48 height 13
click at [814, 392] on button "Add appointment" at bounding box center [820, 392] width 113 height 27
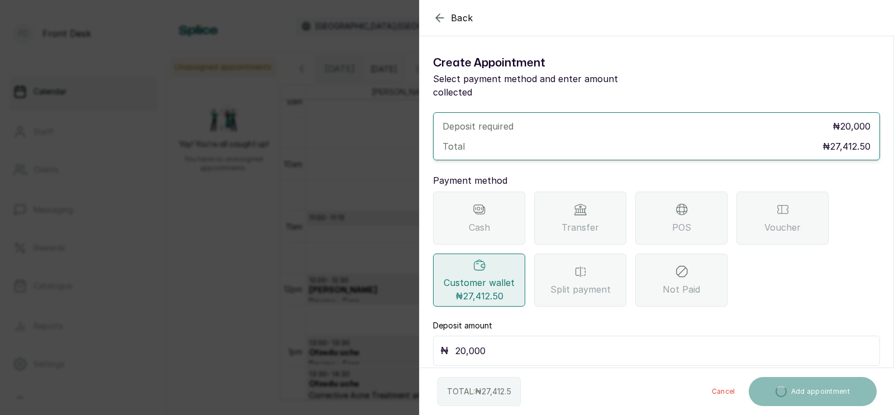
click at [489, 343] on input "20,000" at bounding box center [663, 351] width 417 height 16
type input "200"
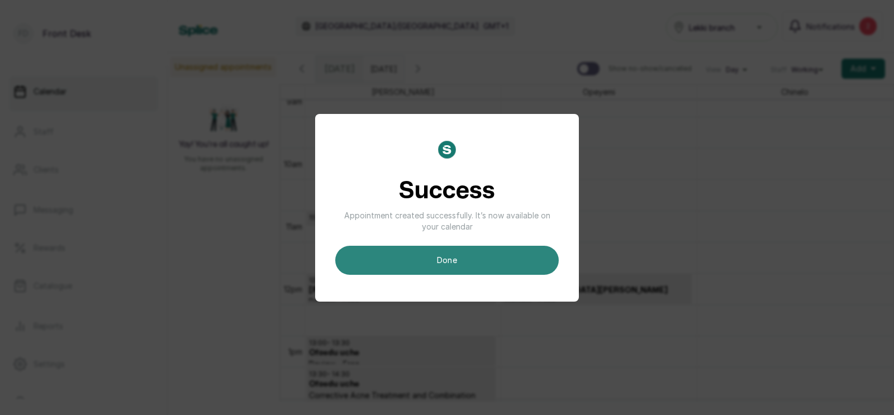
click at [456, 261] on button "done" at bounding box center [446, 260] width 223 height 29
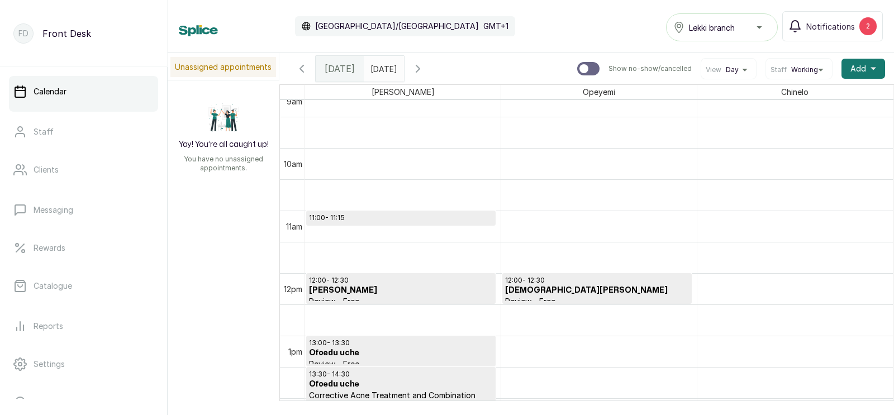
click at [382, 69] on input "text" at bounding box center [373, 65] width 18 height 19
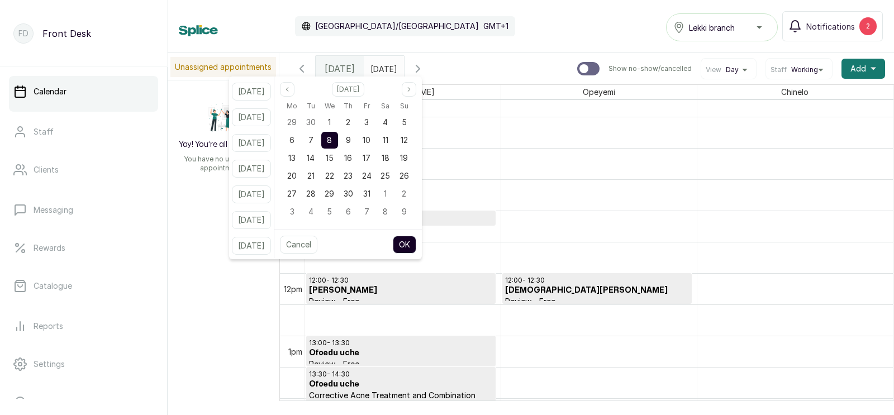
type input "dd/MM/yyyy"
click at [332, 212] on span "5" at bounding box center [329, 211] width 5 height 9
click at [413, 245] on button "OK" at bounding box center [404, 245] width 23 height 18
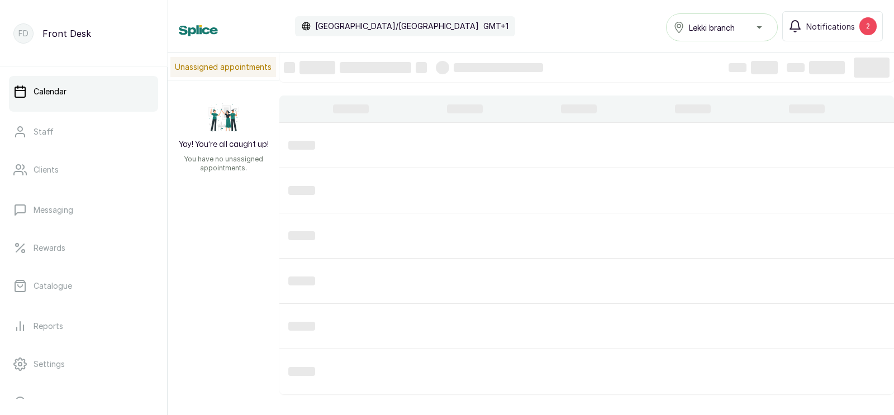
type input "[DATE]"
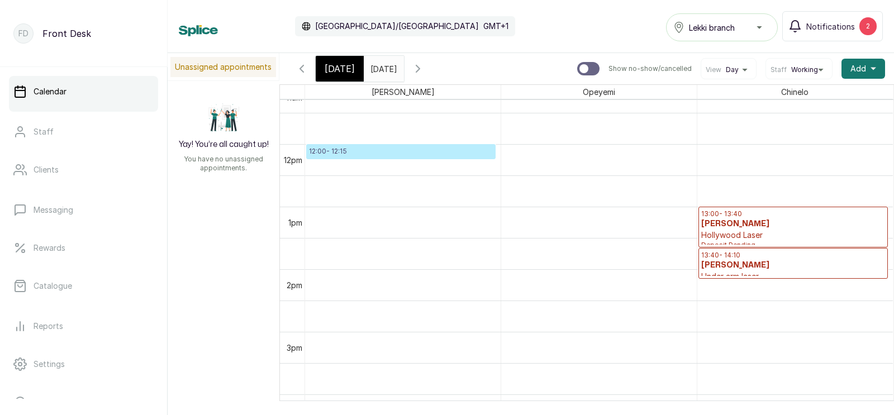
scroll to position [742, 0]
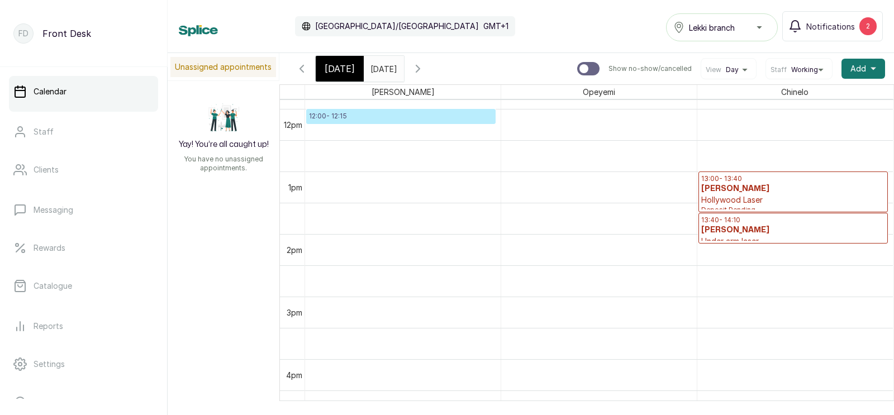
click at [334, 69] on span "[DATE]" at bounding box center [340, 68] width 30 height 13
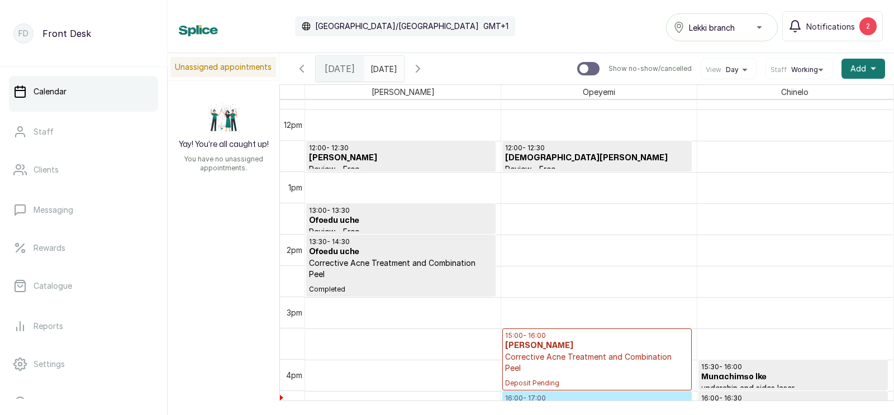
scroll to position [710, 0]
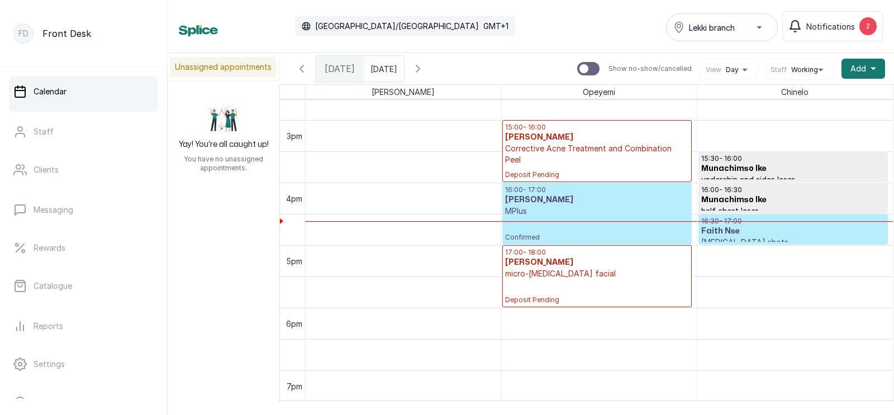
click at [729, 231] on h3 "Faith Nse" at bounding box center [793, 231] width 184 height 11
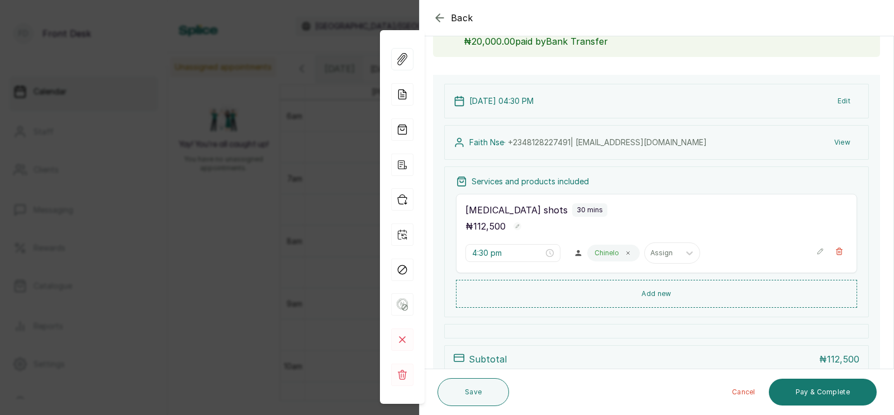
scroll to position [65, 0]
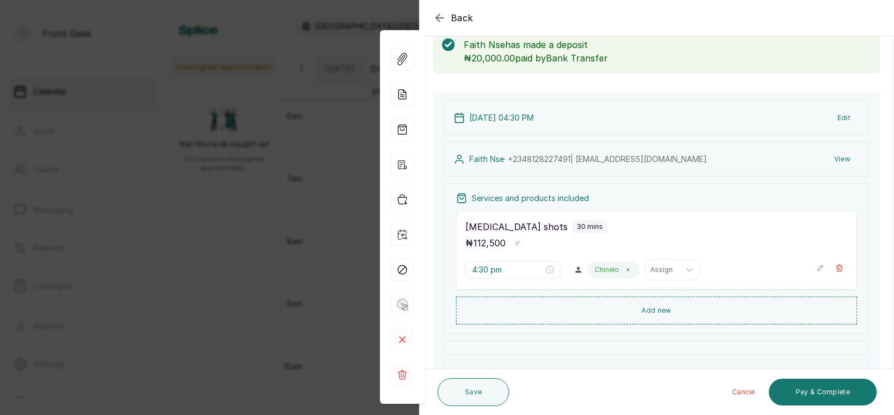
click at [270, 197] on div "Back Appointment Details Edit appointment 🚶 Walk-in (booked by Front Desk) Make…" at bounding box center [447, 207] width 894 height 415
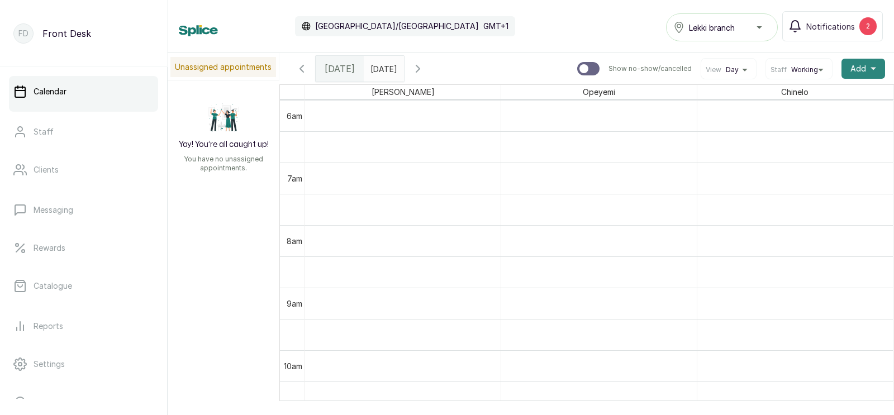
click at [861, 66] on span "Add" at bounding box center [858, 68] width 16 height 11
click at [793, 97] on span "Add Appointment" at bounding box center [822, 98] width 107 height 13
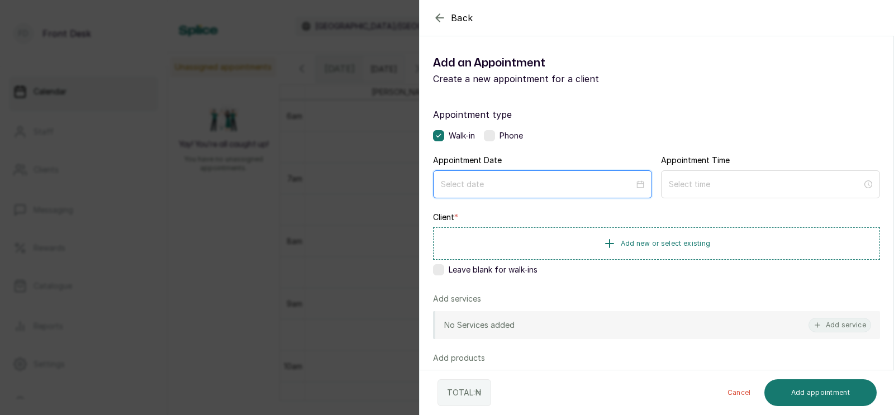
click at [484, 185] on input at bounding box center [537, 184] width 193 height 12
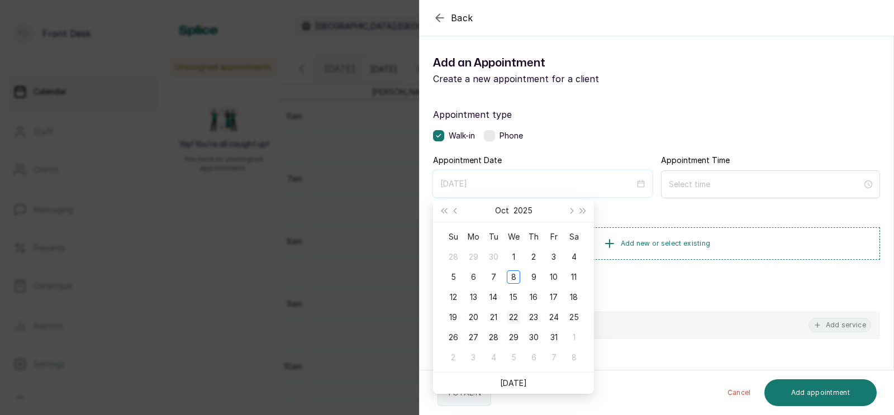
type input "[DATE]"
click at [514, 316] on div "22" at bounding box center [513, 317] width 13 height 13
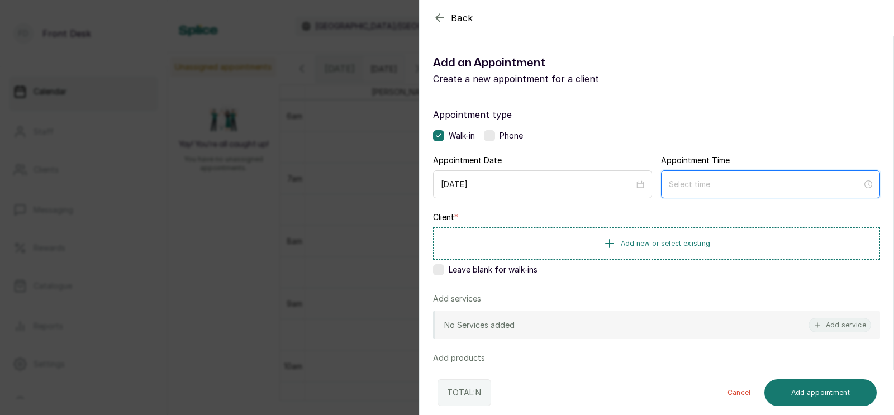
click at [709, 185] on input at bounding box center [765, 184] width 193 height 12
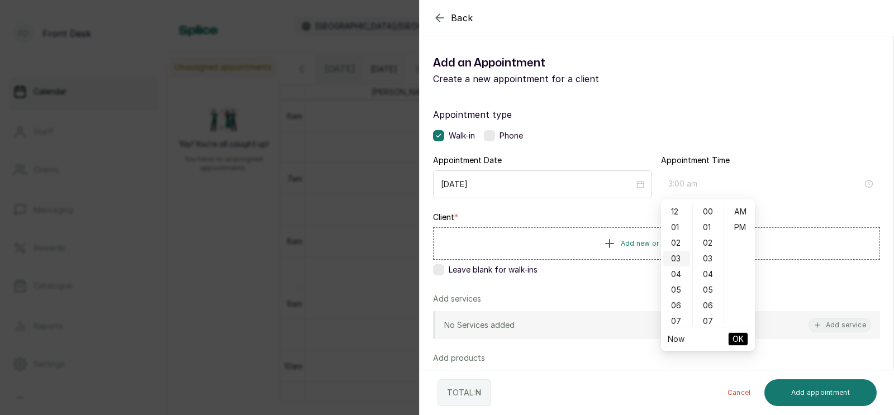
click at [678, 259] on div "03" at bounding box center [676, 259] width 27 height 16
type input "3:00 pm"
click at [745, 225] on div "PM" at bounding box center [739, 228] width 27 height 16
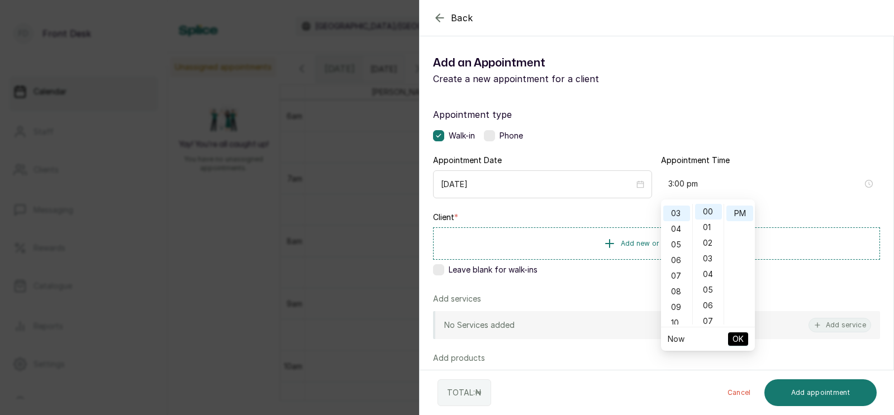
click at [734, 339] on span "OK" at bounding box center [737, 339] width 11 height 21
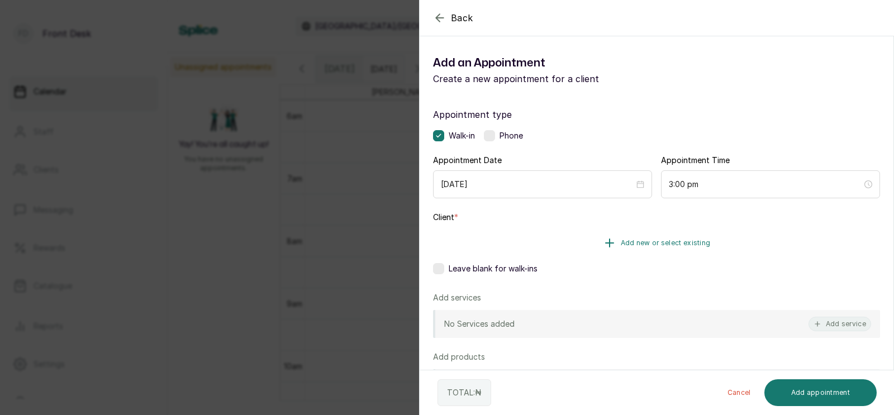
click at [678, 239] on span "Add new or select existing" at bounding box center [666, 243] width 90 height 9
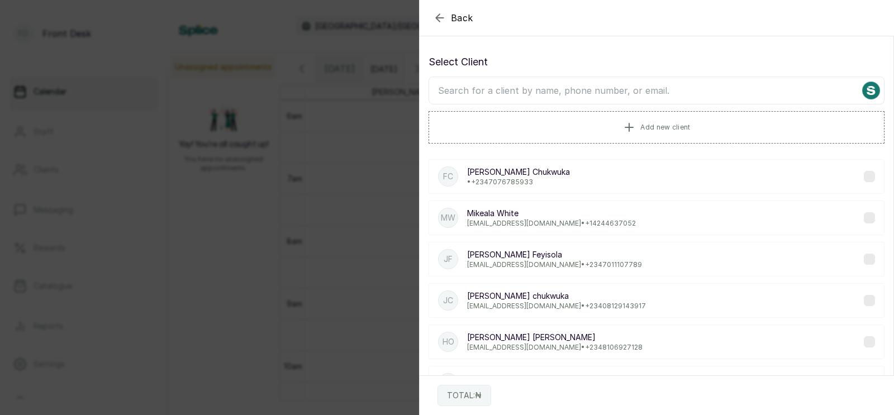
click at [634, 92] on input "text" at bounding box center [657, 91] width 456 height 28
click at [615, 92] on input "text" at bounding box center [657, 91] width 456 height 28
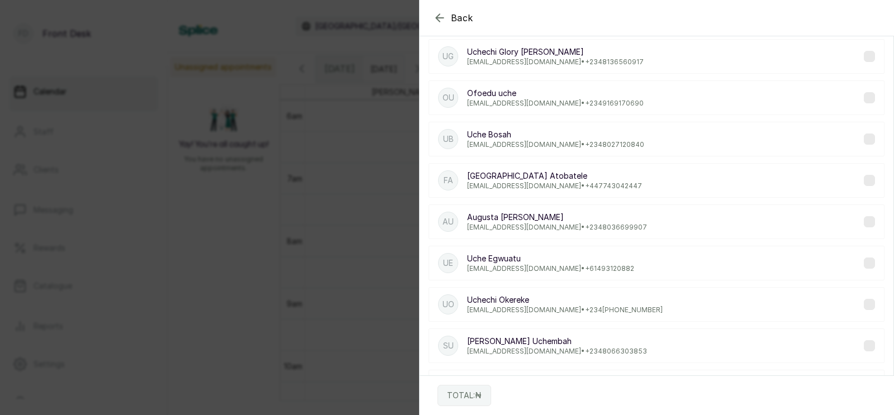
scroll to position [0, 0]
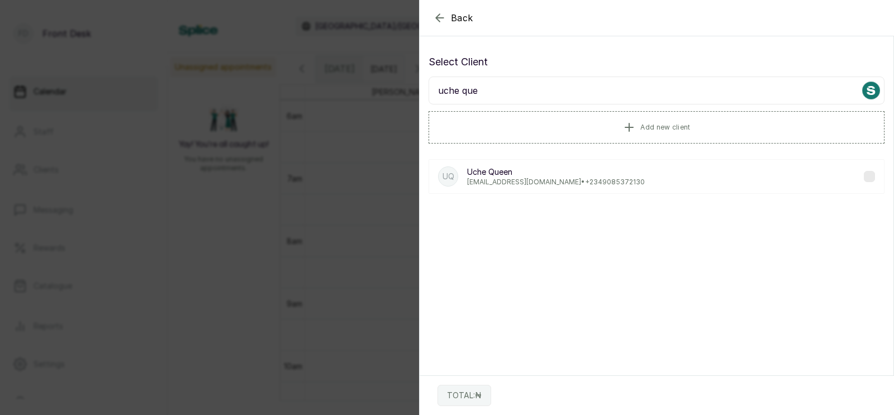
type input "[PERSON_NAME]"
click at [494, 175] on p "[PERSON_NAME]" at bounding box center [556, 171] width 178 height 11
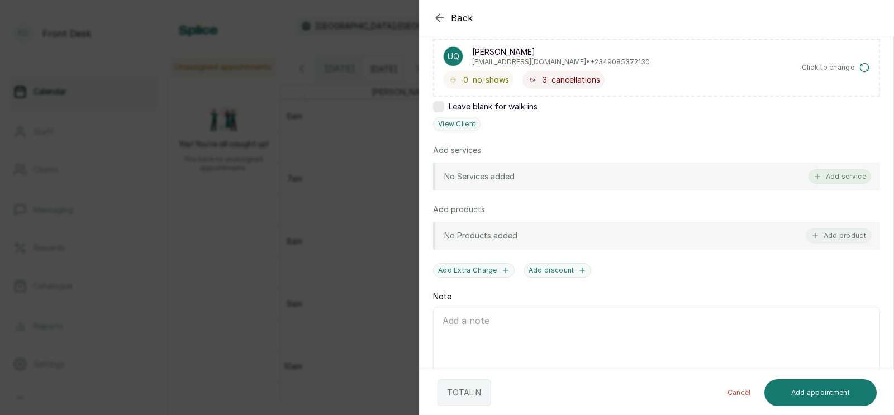
scroll to position [192, 0]
click at [841, 171] on button "Add service" at bounding box center [839, 173] width 63 height 15
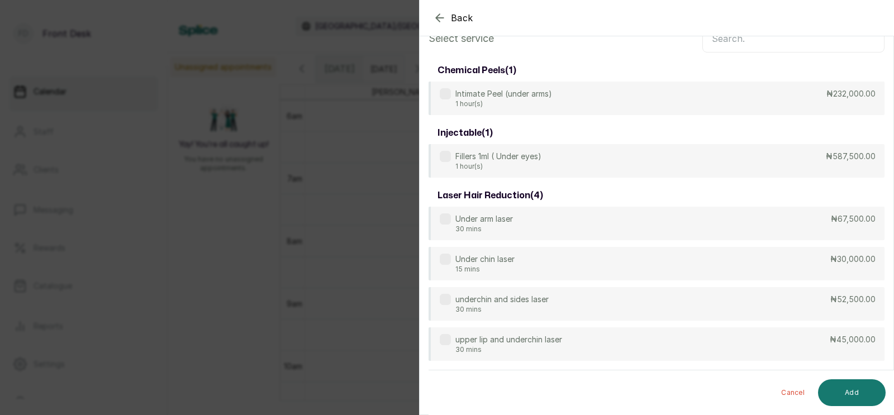
click at [747, 53] on input "text" at bounding box center [793, 39] width 182 height 28
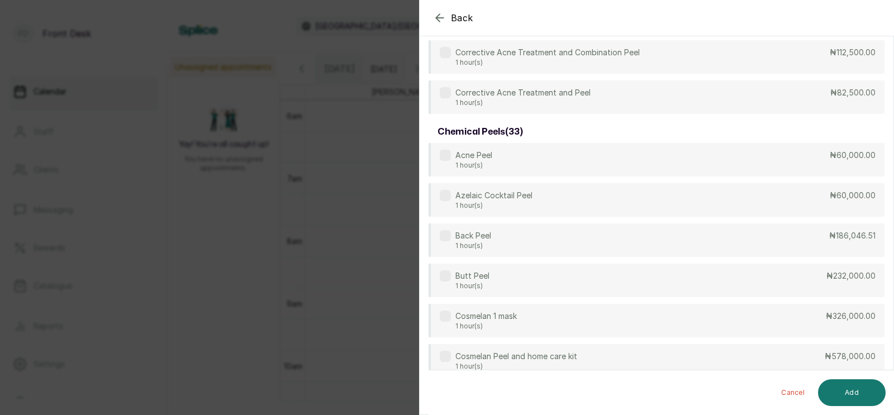
scroll to position [0, 0]
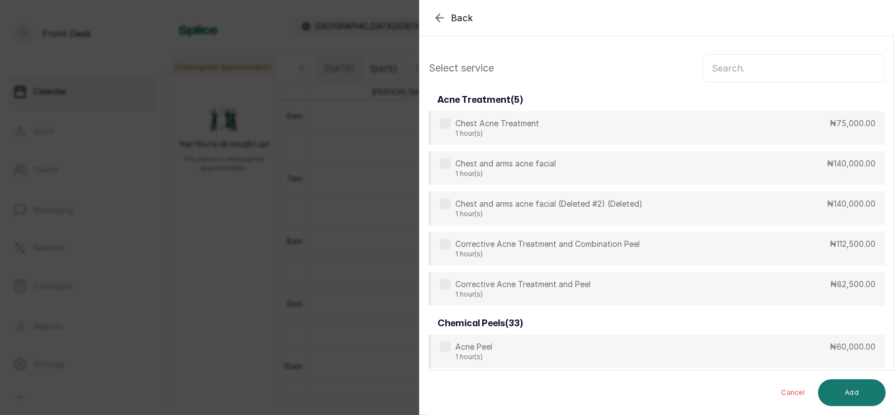
click at [739, 68] on input "text" at bounding box center [793, 68] width 182 height 28
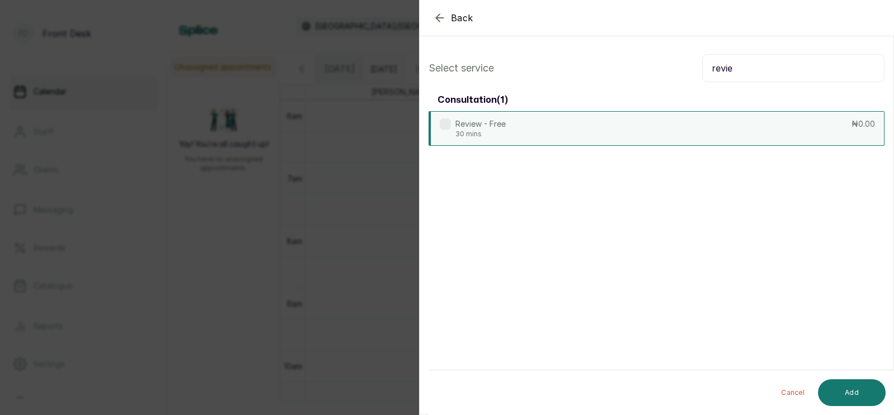
type input "revie"
click at [659, 121] on div "Review - Free 30 mins ₦0.00" at bounding box center [657, 128] width 456 height 35
click at [846, 388] on button "Add" at bounding box center [852, 392] width 68 height 27
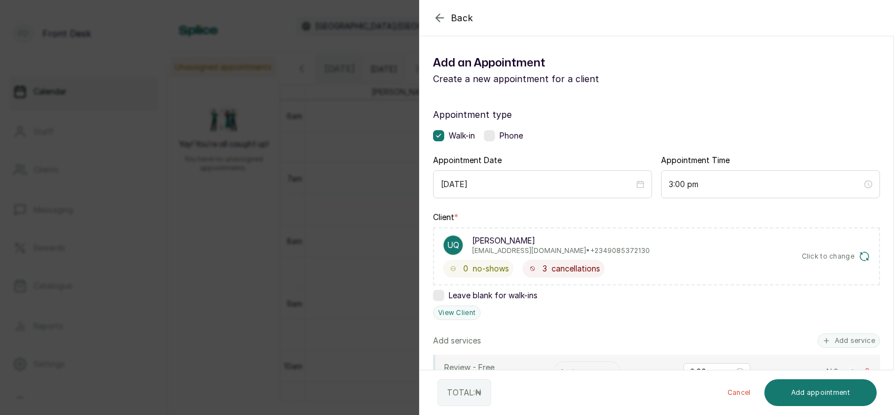
scroll to position [183, 0]
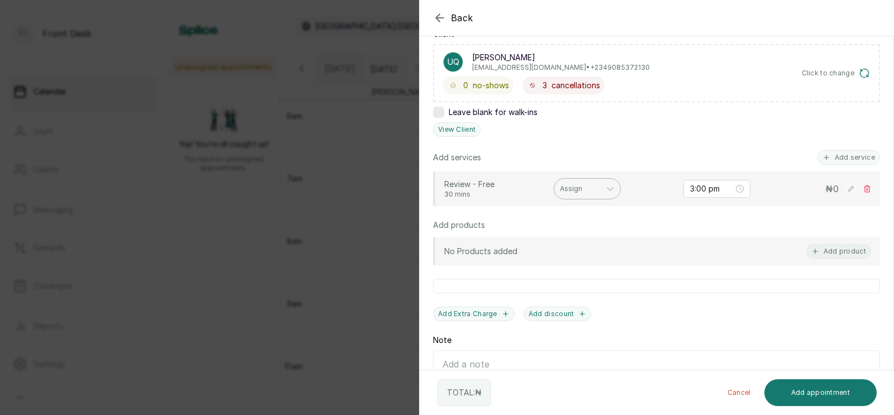
click at [573, 190] on div at bounding box center [577, 189] width 35 height 10
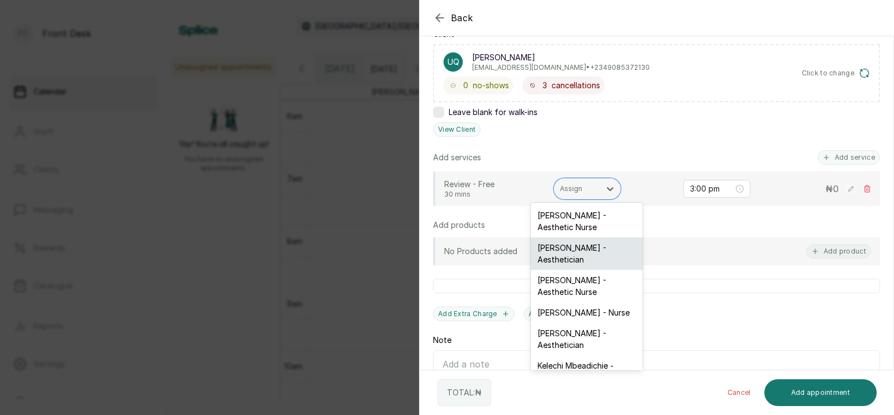
click at [569, 253] on div "[PERSON_NAME] - Aesthetician" at bounding box center [587, 253] width 112 height 32
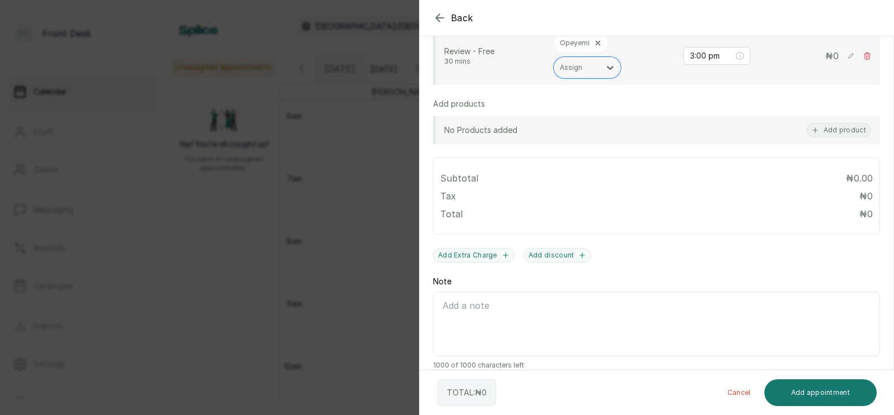
scroll to position [329, 0]
click at [810, 391] on button "Add appointment" at bounding box center [820, 392] width 113 height 27
click at [814, 392] on button "Add appointment" at bounding box center [820, 392] width 113 height 27
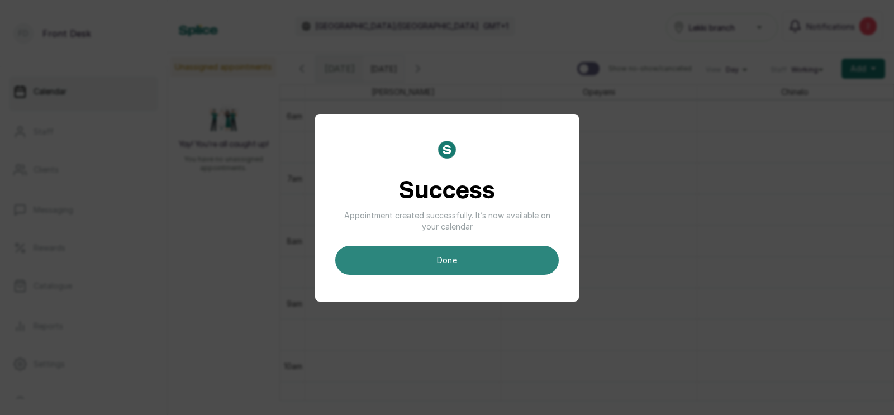
click at [448, 263] on button "done" at bounding box center [446, 260] width 223 height 29
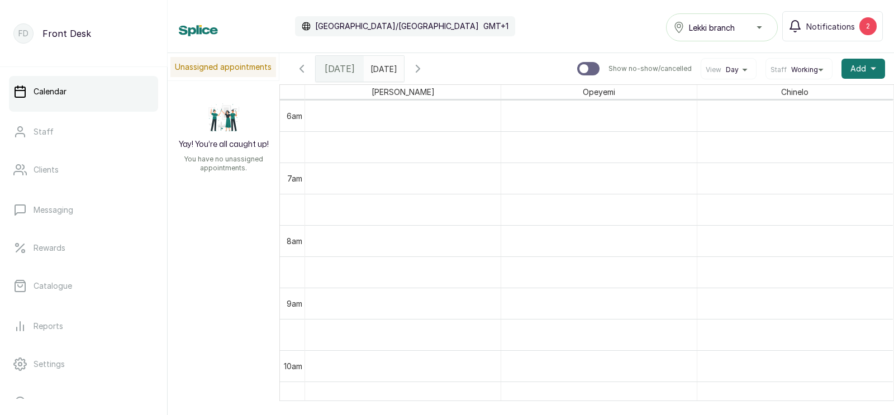
click at [382, 65] on input "[DATE]" at bounding box center [373, 65] width 18 height 19
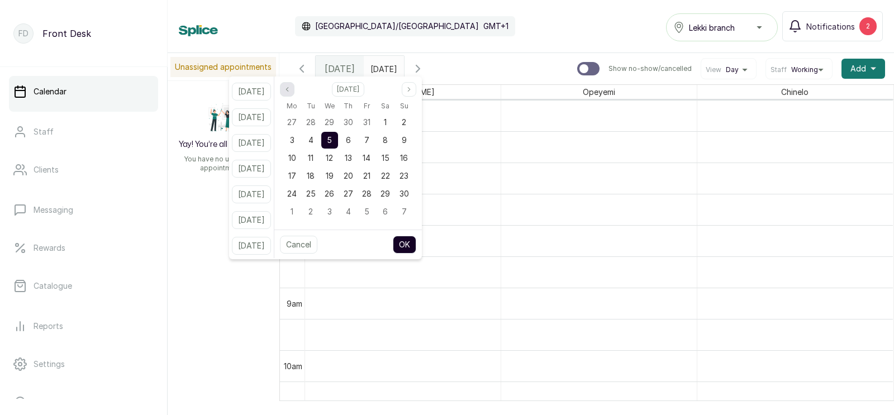
click at [291, 90] on icon "page previous" at bounding box center [287, 89] width 7 height 7
click at [291, 86] on icon "page previous" at bounding box center [287, 89] width 7 height 7
click at [412, 88] on icon "page next" at bounding box center [409, 89] width 7 height 7
click at [334, 171] on span "22" at bounding box center [329, 175] width 9 height 9
click at [416, 242] on button "OK" at bounding box center [404, 245] width 23 height 18
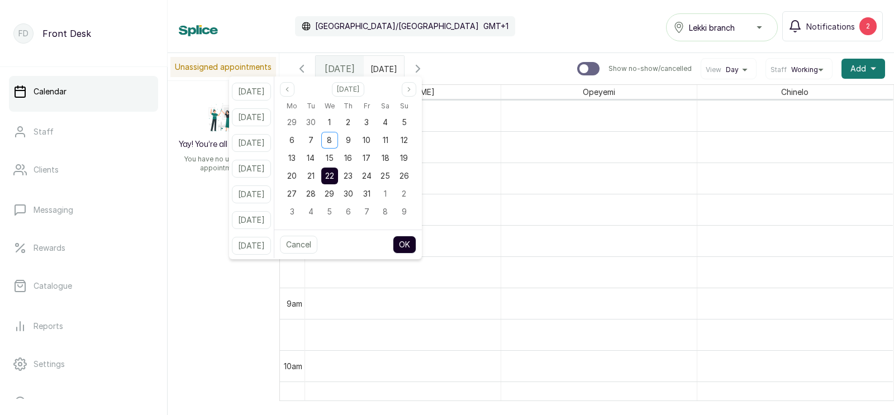
type input "[DATE]"
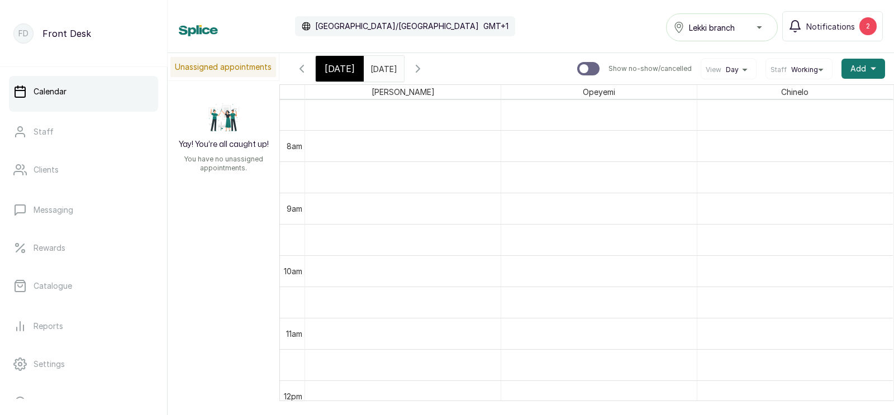
scroll to position [506, 0]
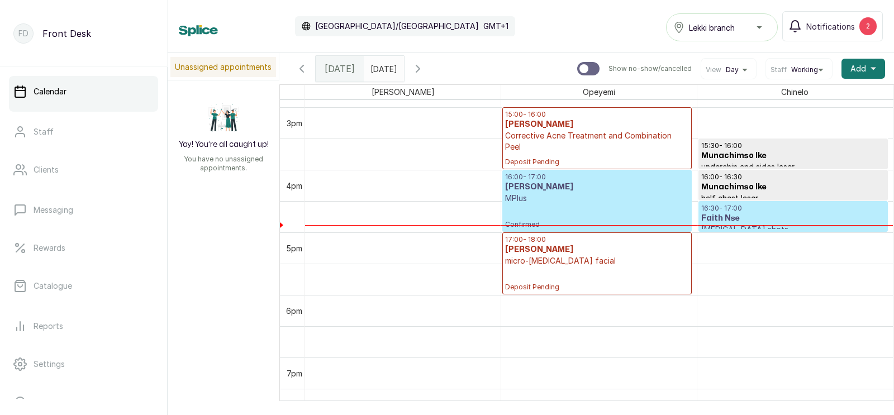
click at [721, 213] on h3 "Faith Nse" at bounding box center [793, 218] width 184 height 11
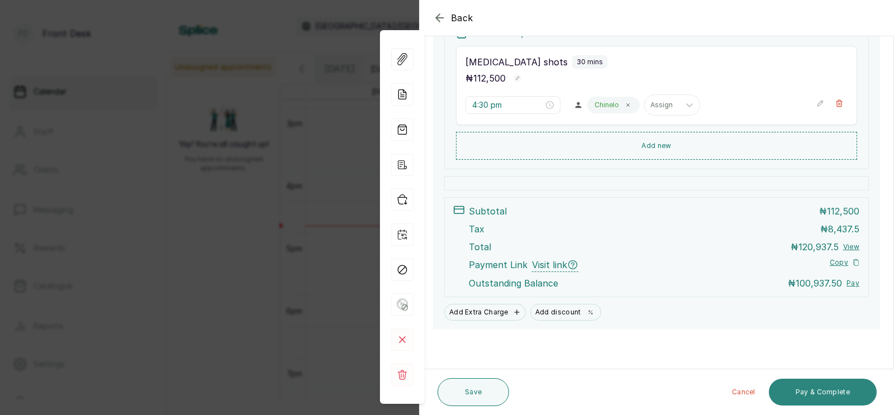
click at [815, 389] on button "Pay & Complete" at bounding box center [823, 392] width 108 height 27
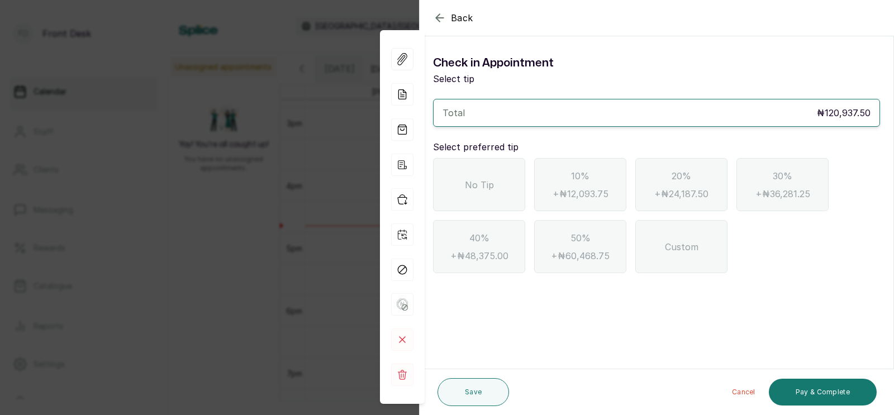
click at [491, 187] on span "No Tip" at bounding box center [479, 184] width 29 height 13
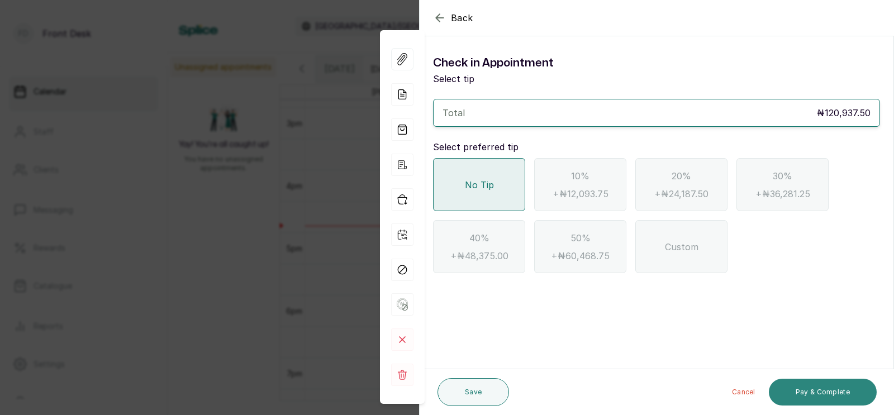
click at [820, 395] on button "Pay & Complete" at bounding box center [823, 392] width 108 height 27
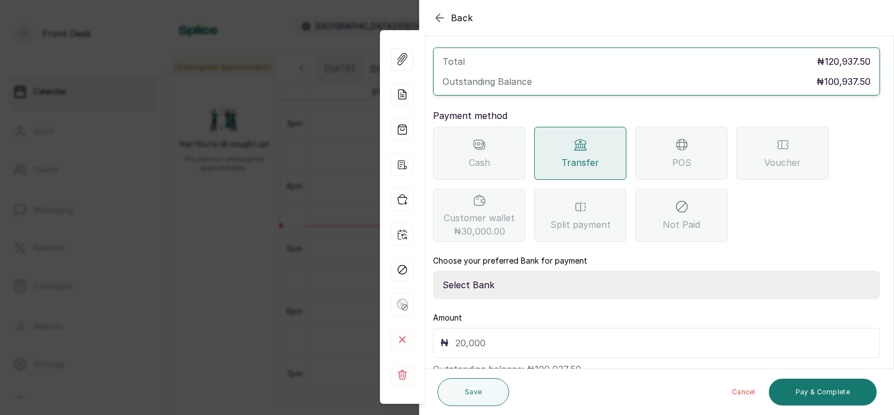
click at [478, 211] on span "Customer wallet ₦30,000.00" at bounding box center [479, 224] width 71 height 27
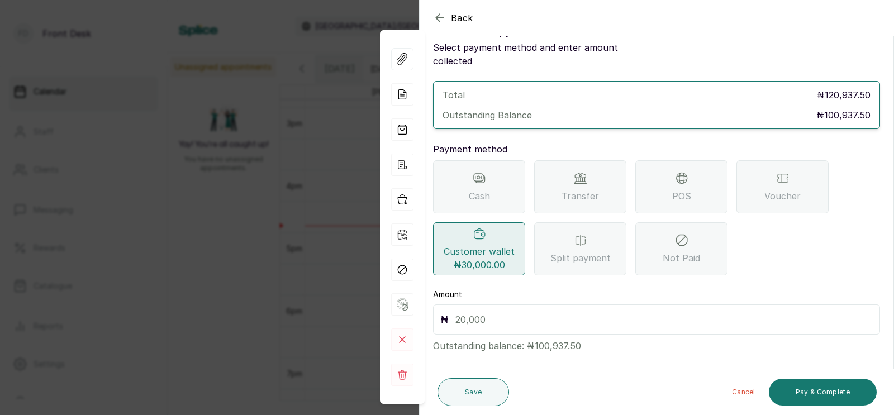
click at [525, 312] on input "text" at bounding box center [663, 320] width 417 height 16
type input "30,000"
click at [472, 388] on button "Save" at bounding box center [473, 392] width 72 height 28
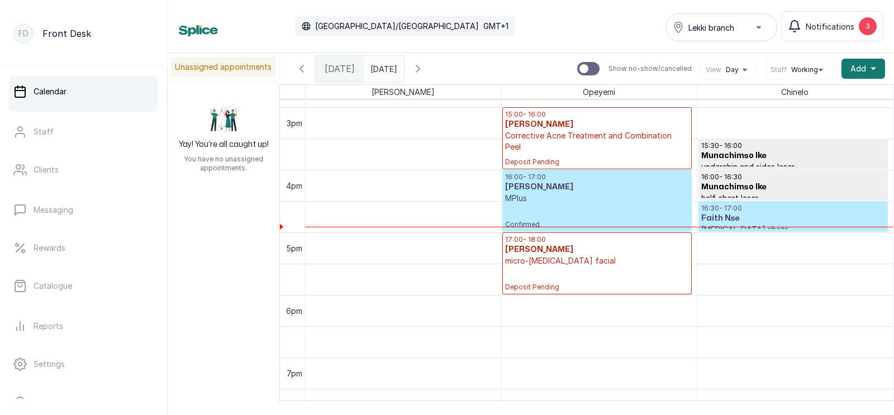
click at [734, 217] on h3 "Faith Nse" at bounding box center [793, 218] width 184 height 11
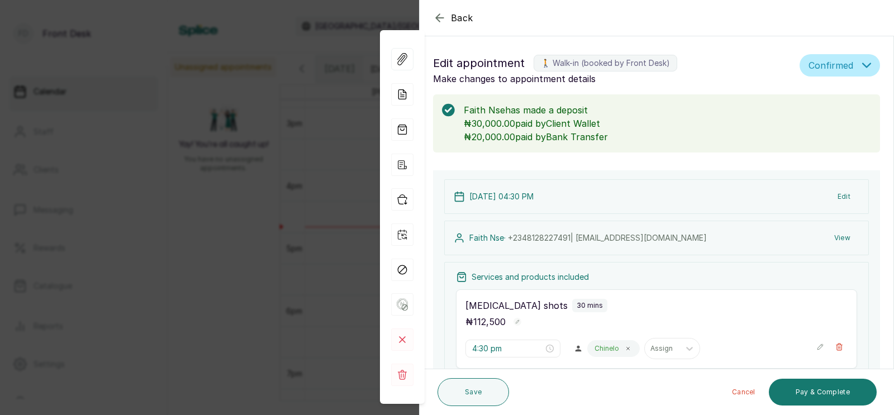
scroll to position [244, 0]
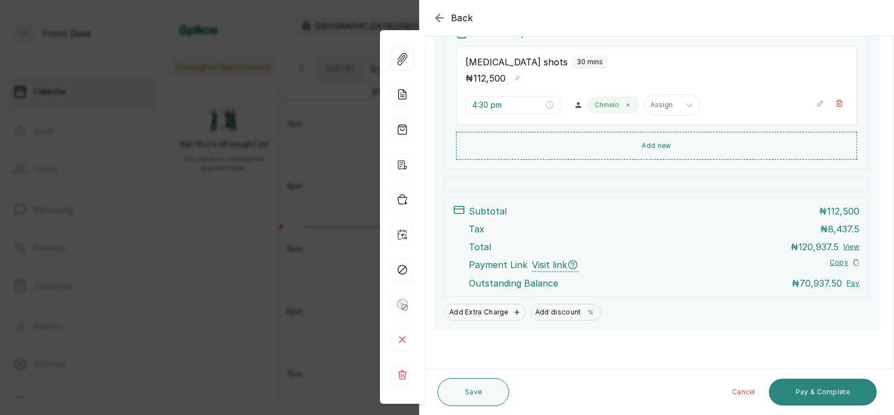
click at [811, 392] on button "Pay & Complete" at bounding box center [823, 392] width 108 height 27
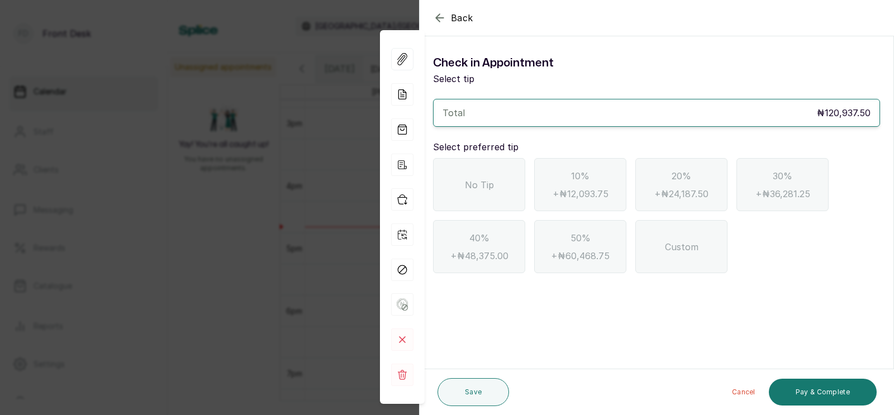
click at [491, 178] on span "No Tip" at bounding box center [479, 184] width 29 height 13
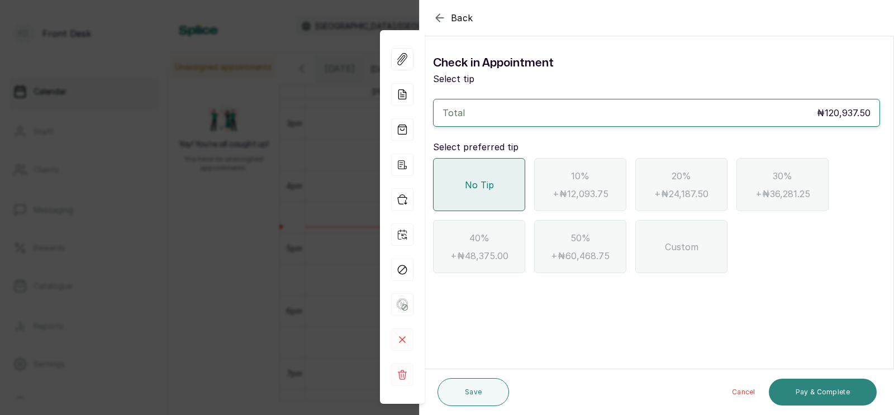
click at [822, 391] on button "Pay & Complete" at bounding box center [823, 392] width 108 height 27
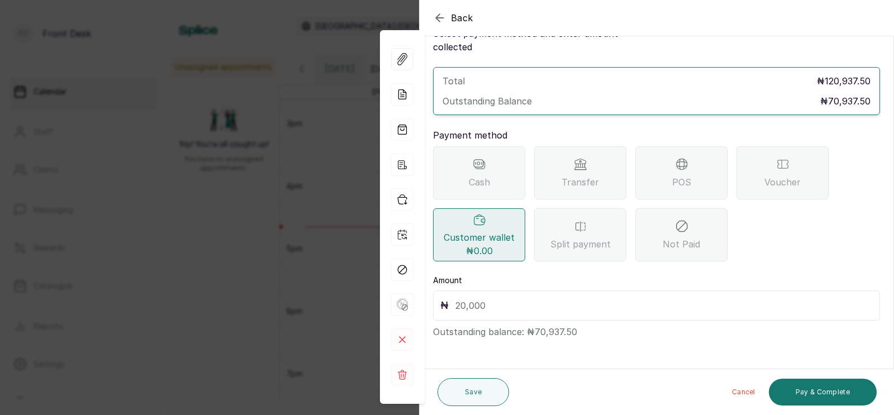
click at [582, 189] on span "Transfer" at bounding box center [579, 181] width 37 height 13
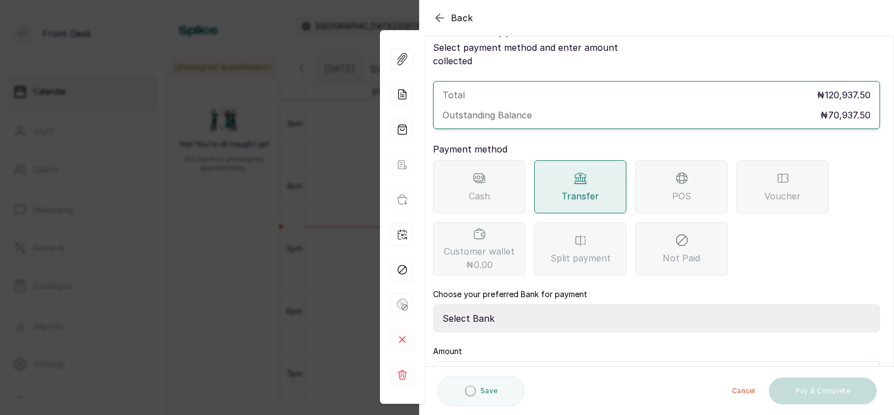
scroll to position [88, 0]
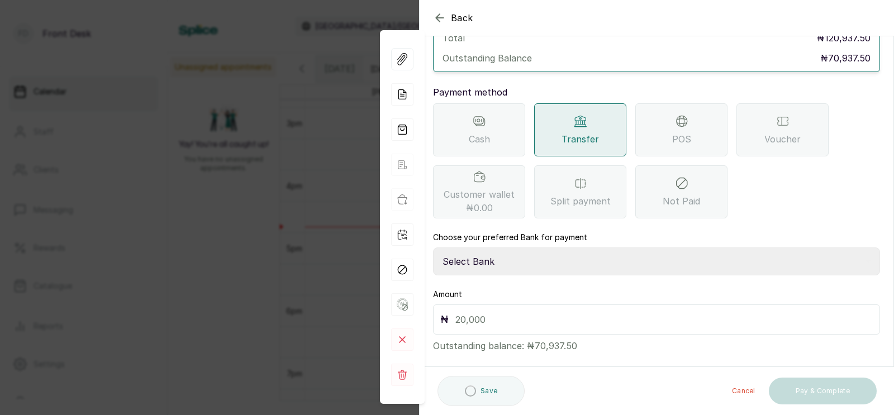
click at [482, 248] on select "Select Bank [PERSON_NAME] Fairmoney Microfinance Bank SKN ANALYTICS MED AESTH. …" at bounding box center [656, 262] width 447 height 28
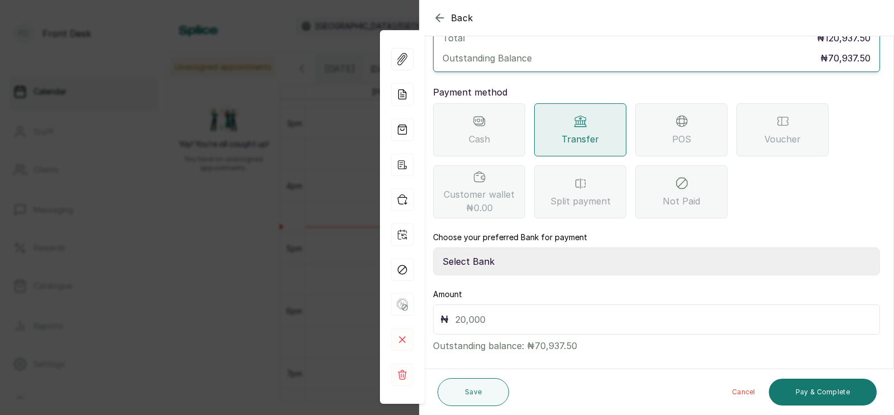
select select "43272bc0-21c6-4b19-b9fb-c2093b8603c2"
click at [486, 312] on input "text" at bounding box center [663, 320] width 417 height 16
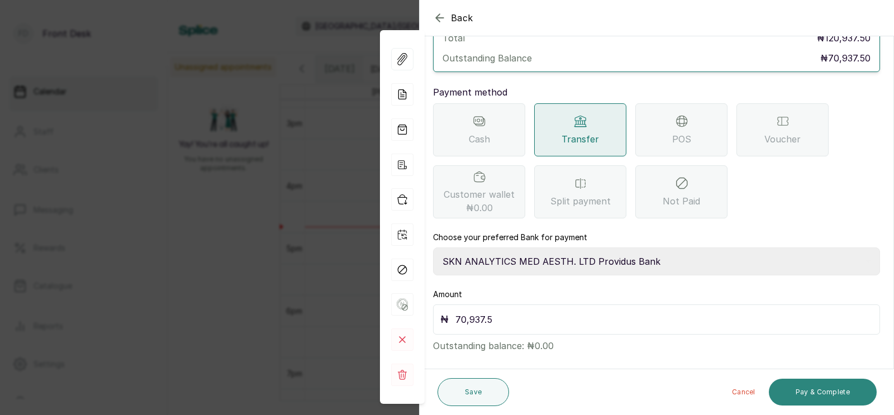
type input "70,937.5"
click at [809, 391] on button "Pay & Complete" at bounding box center [823, 392] width 108 height 27
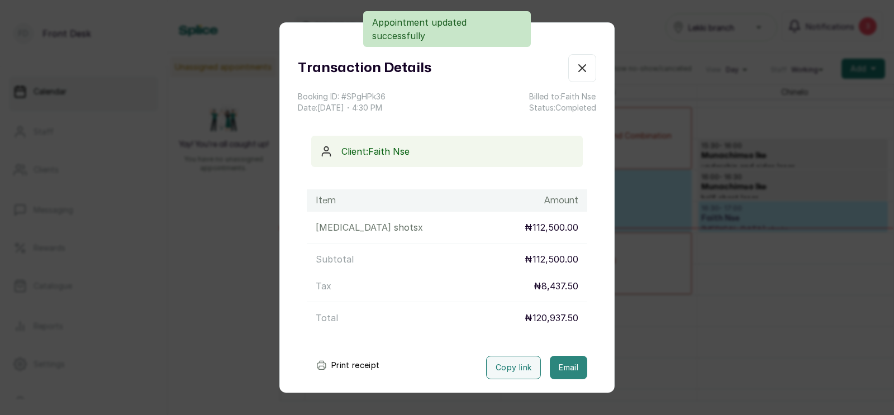
click at [567, 369] on button "Email" at bounding box center [568, 367] width 37 height 23
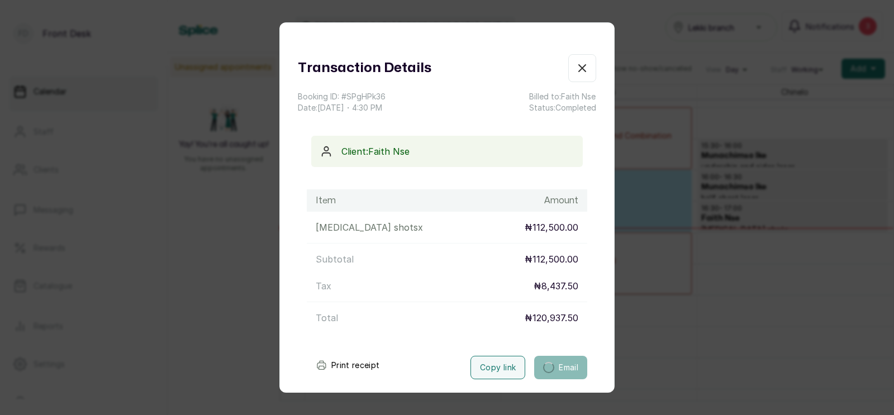
click at [723, 364] on div "Transaction Details Booking ID: # SPgHPk36 Date: 8 Oct, 2025 ・ 4:30 PM Billed t…" at bounding box center [447, 207] width 894 height 415
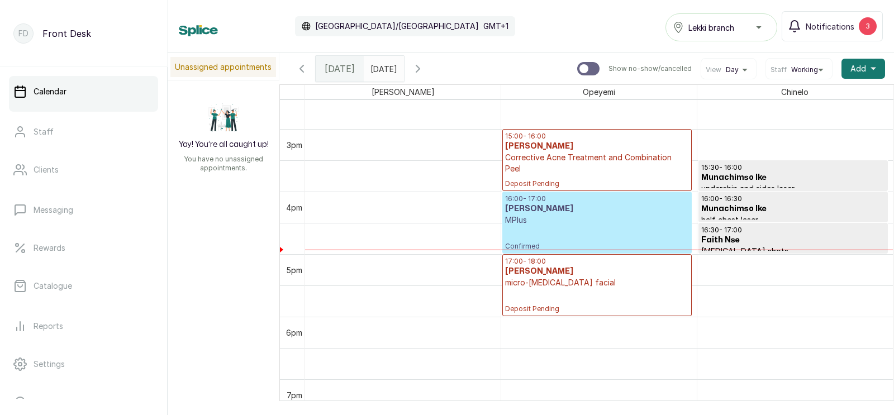
scroll to position [918, 0]
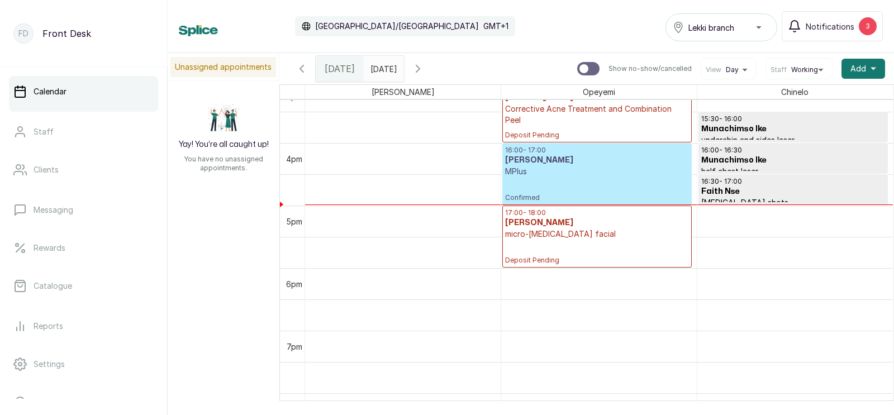
click at [420, 66] on icon "button" at bounding box center [417, 68] width 3 height 7
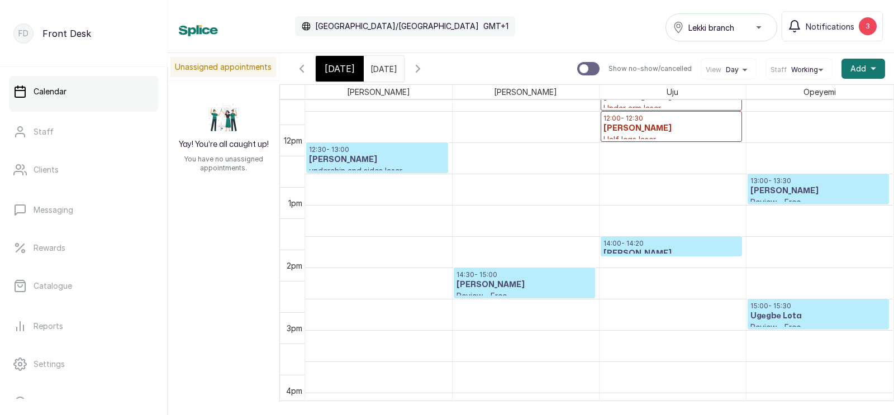
scroll to position [740, 0]
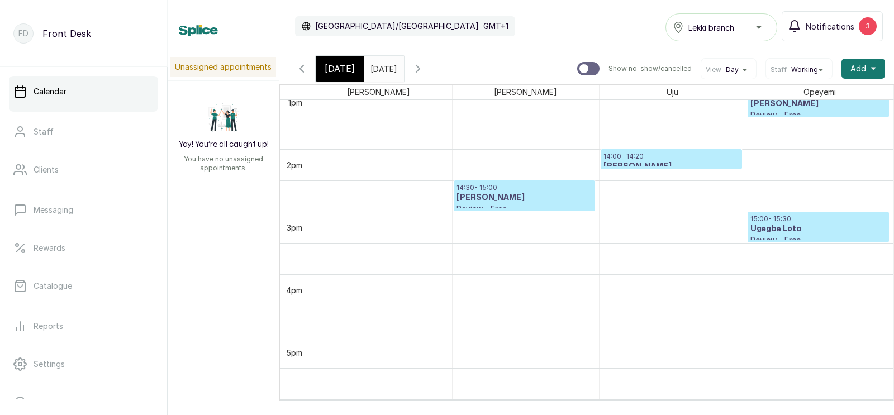
click at [341, 68] on span "[DATE]" at bounding box center [340, 68] width 30 height 13
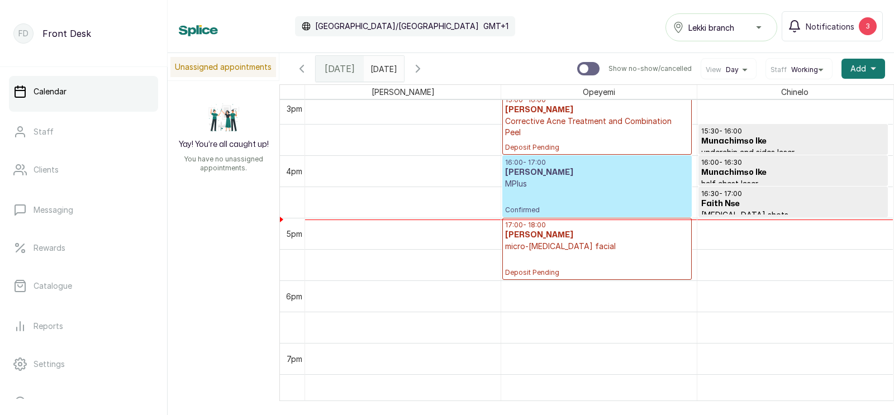
click at [545, 197] on p "Confirmed" at bounding box center [597, 201] width 184 height 25
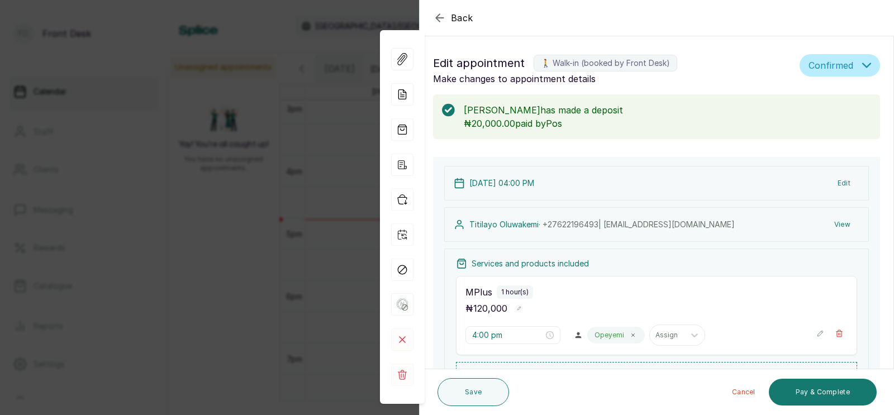
click at [842, 180] on button "Edit" at bounding box center [844, 183] width 31 height 20
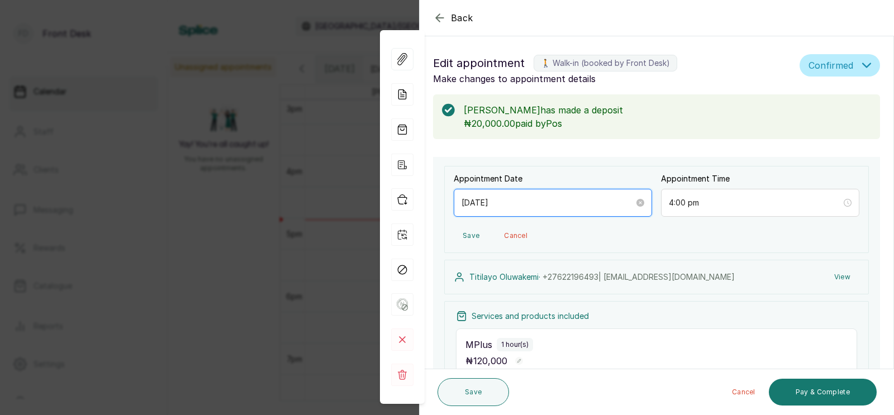
click at [570, 201] on input "[DATE]" at bounding box center [547, 203] width 173 height 12
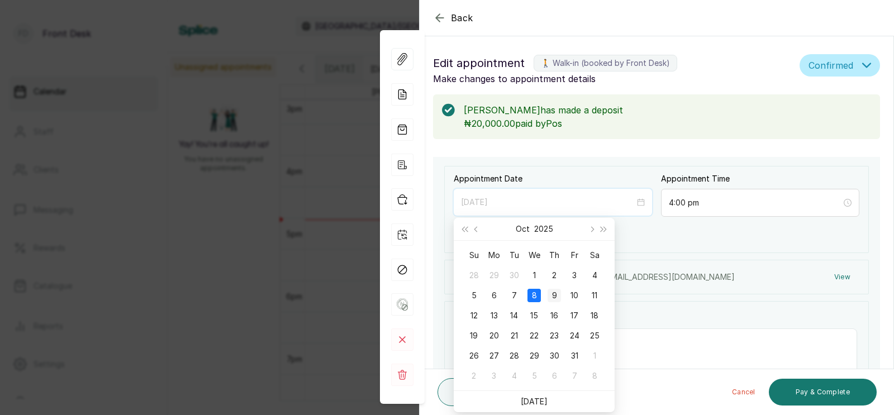
type input "[DATE]"
click at [553, 291] on div "9" at bounding box center [554, 295] width 13 height 13
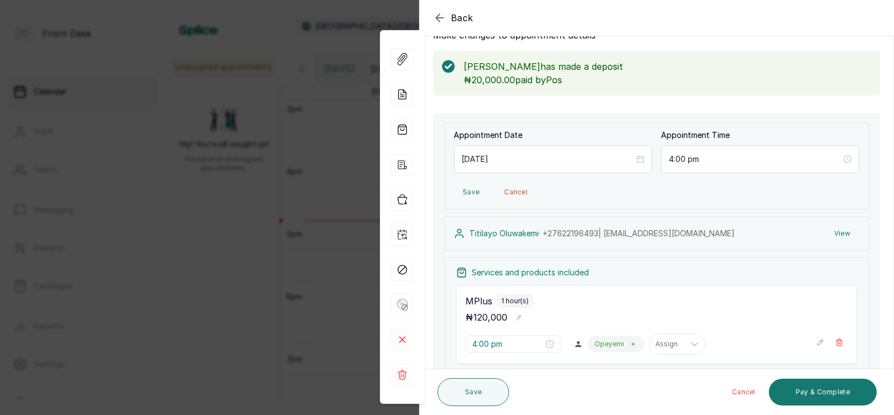
scroll to position [49, 0]
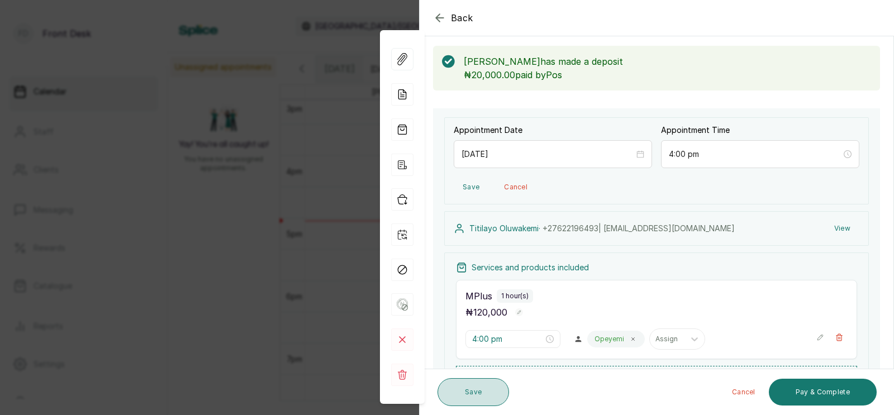
click at [468, 392] on button "Save" at bounding box center [473, 392] width 72 height 28
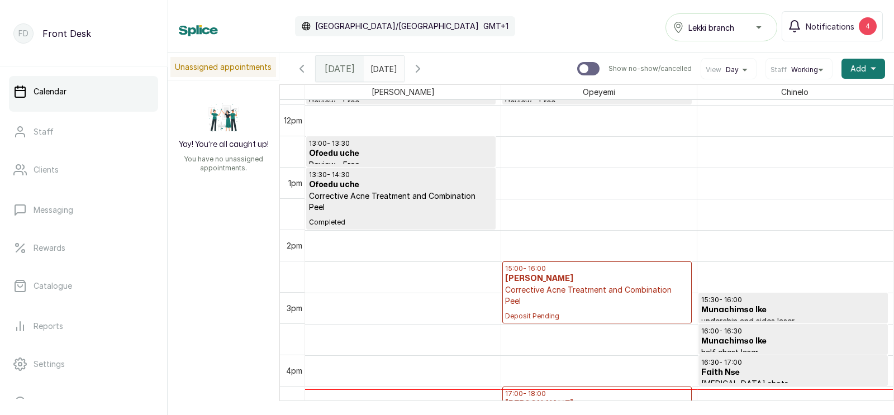
scroll to position [777, 0]
click at [420, 66] on icon "button" at bounding box center [417, 68] width 3 height 7
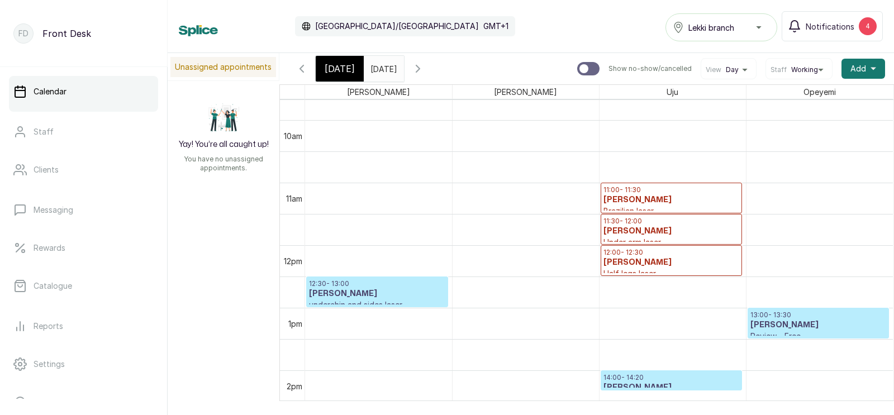
scroll to position [630, 0]
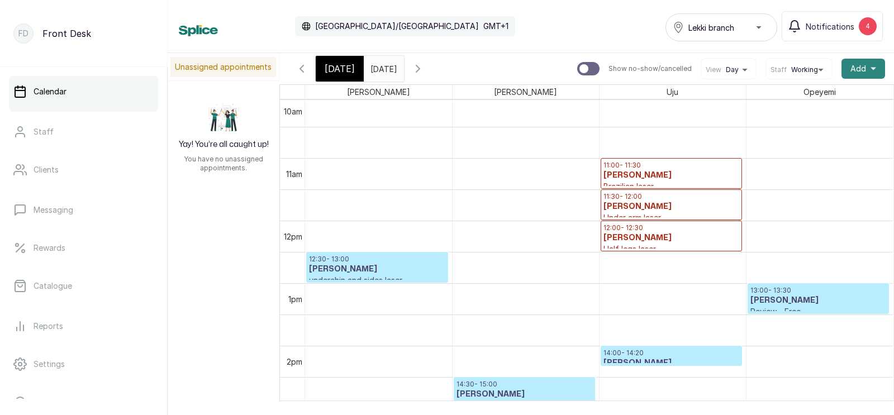
click at [862, 70] on span "Add" at bounding box center [858, 68] width 16 height 11
click at [805, 98] on span "Add Appointment" at bounding box center [825, 98] width 102 height 13
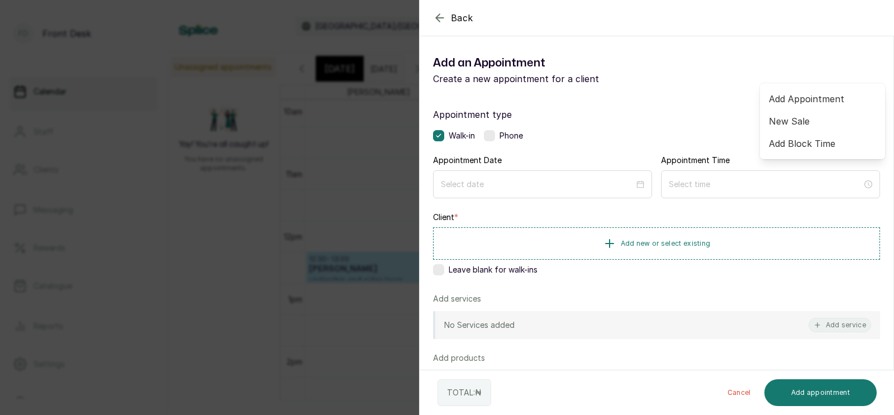
click at [799, 96] on span "Add Appointment" at bounding box center [822, 98] width 107 height 13
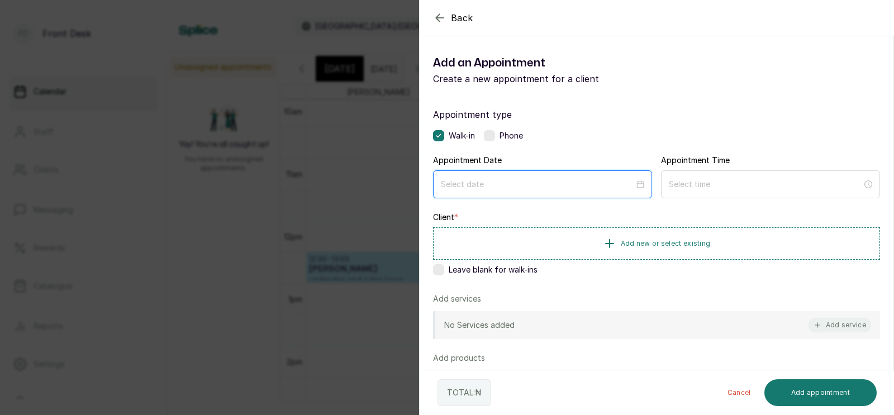
click at [527, 188] on input at bounding box center [537, 184] width 193 height 12
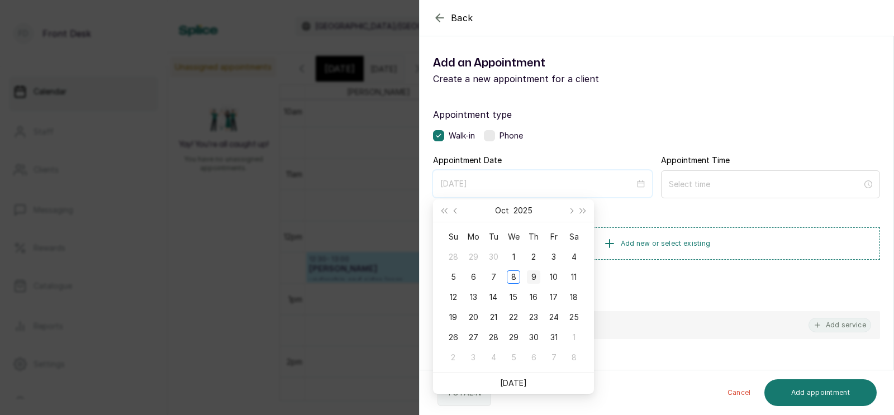
type input "[DATE]"
click at [533, 275] on div "9" at bounding box center [533, 276] width 13 height 13
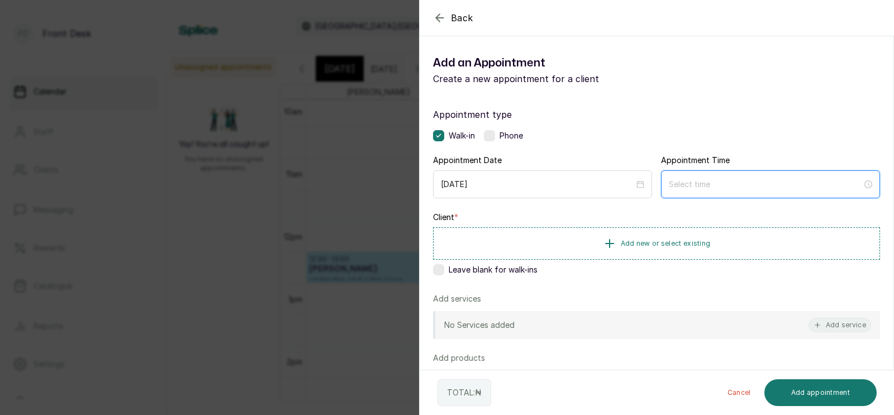
click at [696, 184] on input at bounding box center [765, 184] width 193 height 12
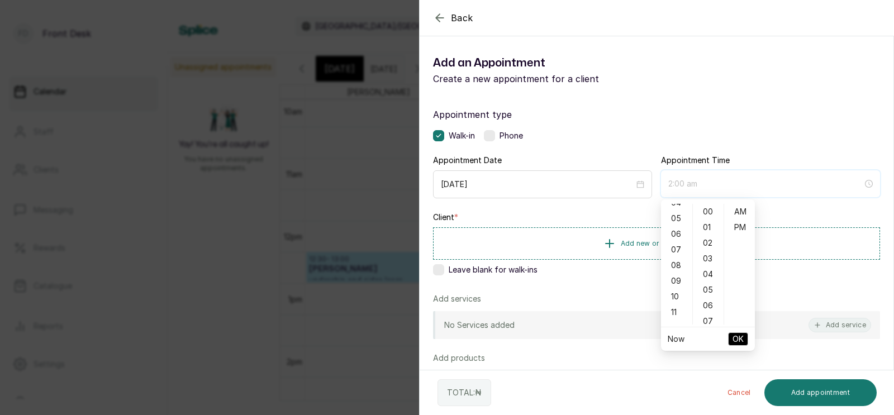
scroll to position [80, 0]
click at [674, 298] on div "11" at bounding box center [676, 304] width 27 height 16
type input "11:00 am"
click at [737, 339] on span "OK" at bounding box center [737, 339] width 11 height 21
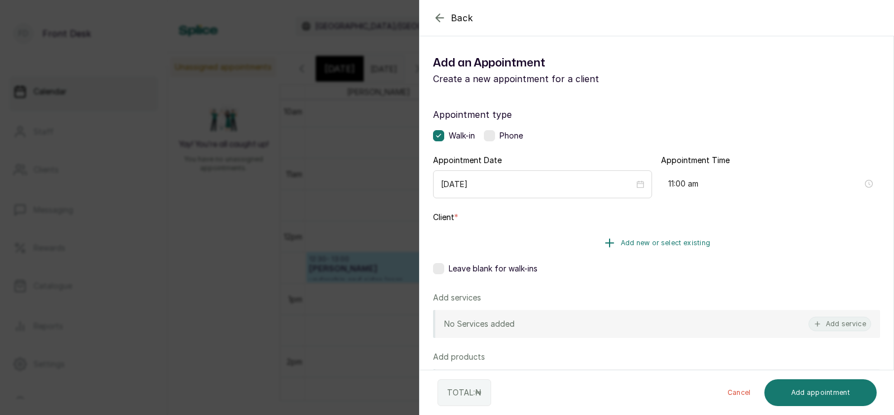
click at [641, 242] on span "Add new or select existing" at bounding box center [666, 243] width 90 height 9
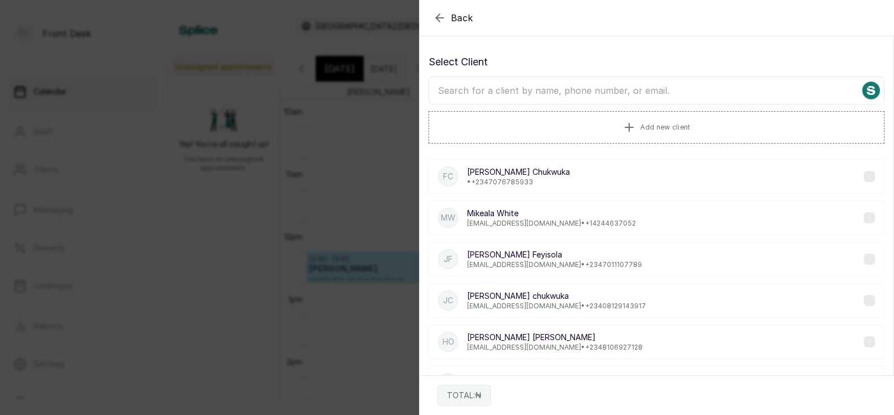
click at [622, 93] on input "text" at bounding box center [657, 91] width 456 height 28
type input "titilola k"
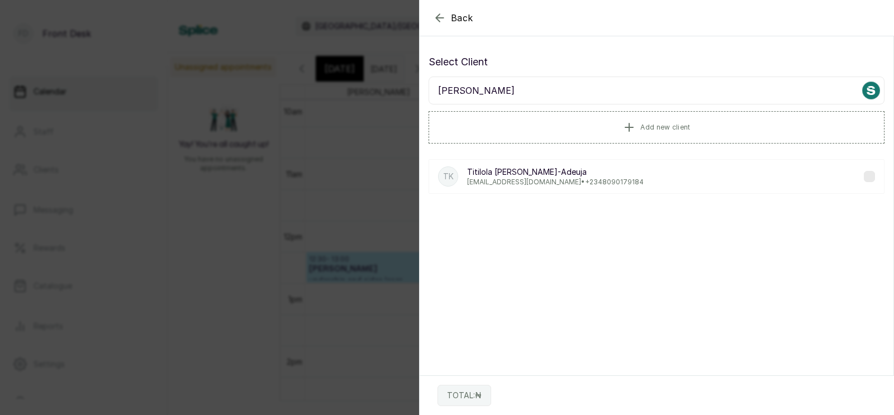
click at [542, 172] on p "Titilola Kariuki-Adeuja" at bounding box center [555, 171] width 177 height 11
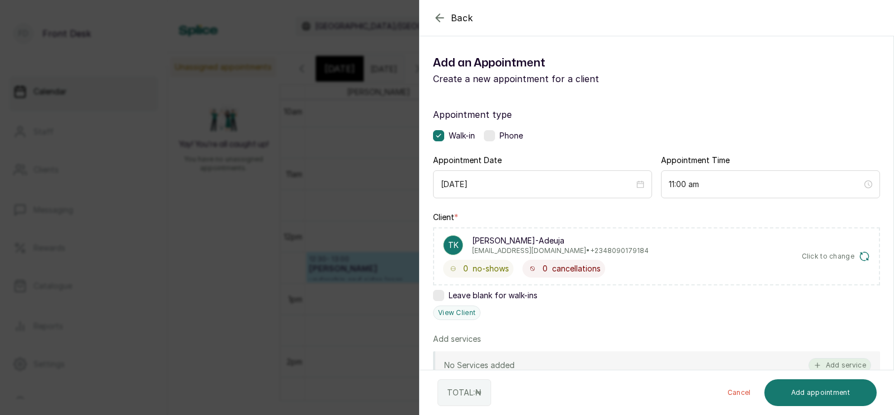
scroll to position [127, 0]
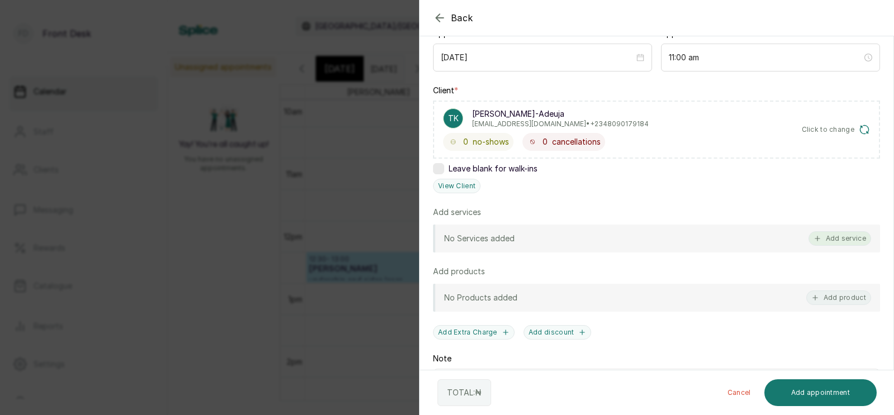
click at [843, 235] on button "Add service" at bounding box center [839, 238] width 63 height 15
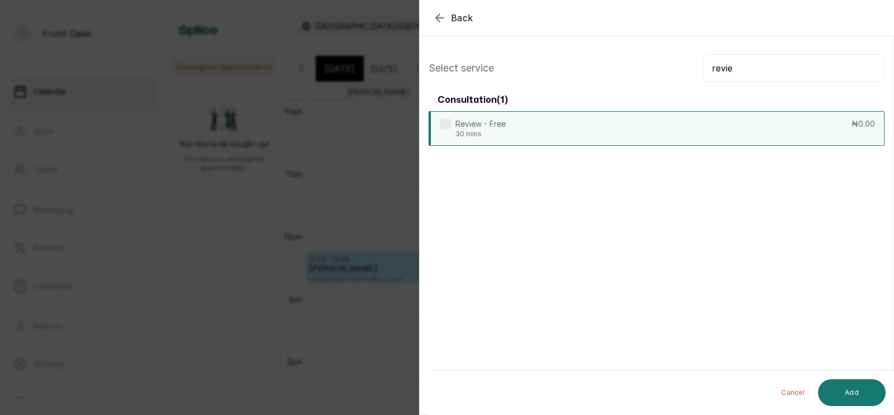
type input "revie"
click at [726, 129] on div "Review - Free 30 mins ₦0.00" at bounding box center [657, 128] width 456 height 35
click at [849, 394] on button "Add" at bounding box center [852, 392] width 68 height 27
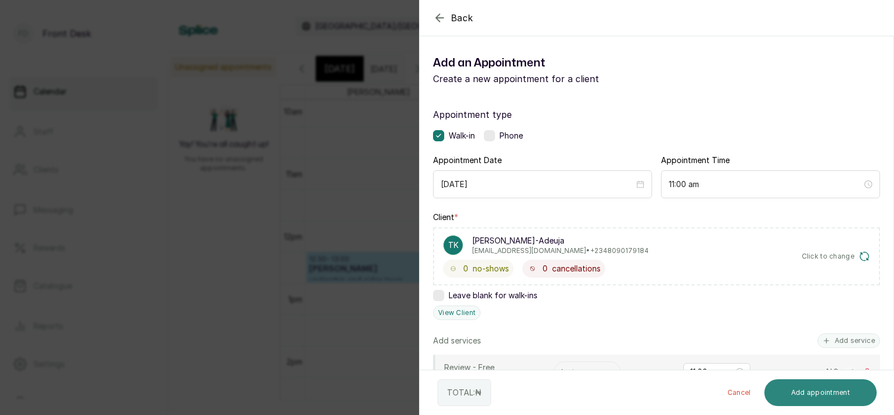
click at [816, 389] on button "Add appointment" at bounding box center [820, 392] width 113 height 27
click at [807, 396] on button "Add appointment" at bounding box center [820, 392] width 113 height 27
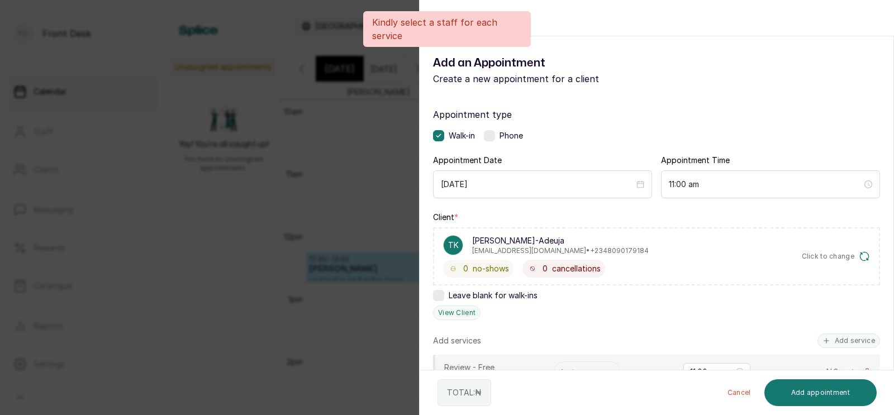
scroll to position [202, 0]
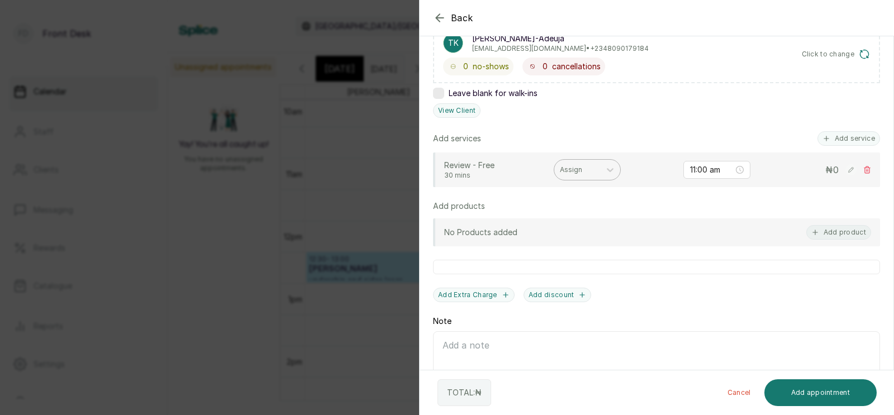
click at [574, 169] on div at bounding box center [577, 170] width 35 height 10
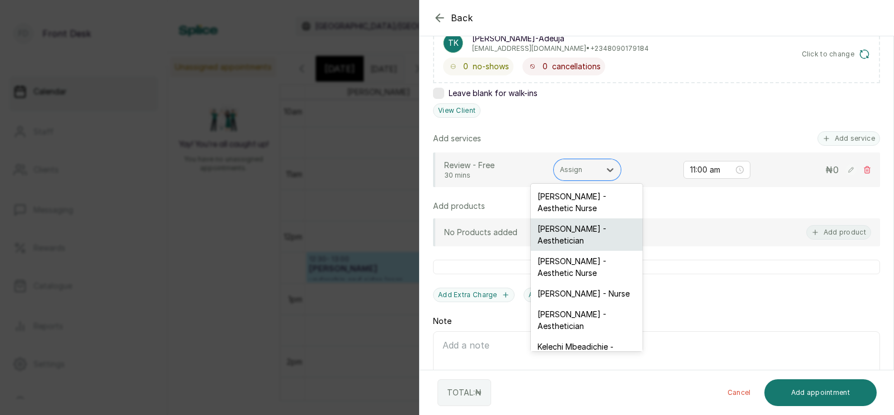
click at [566, 232] on div "[PERSON_NAME] - Aesthetician" at bounding box center [587, 234] width 112 height 32
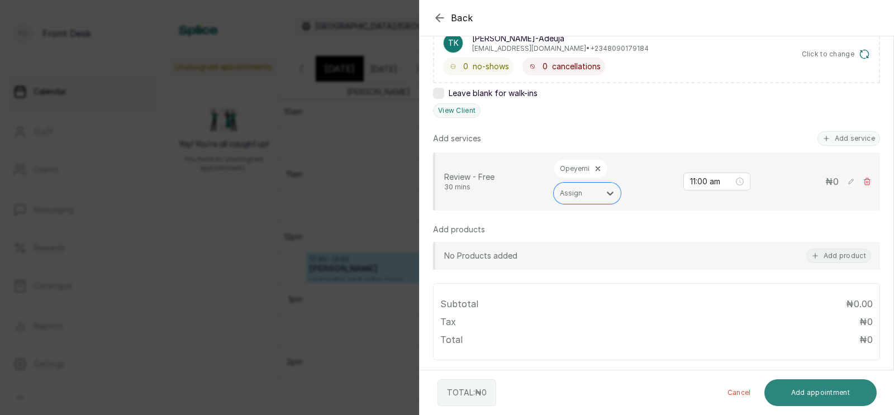
click at [799, 391] on button "Add appointment" at bounding box center [820, 392] width 113 height 27
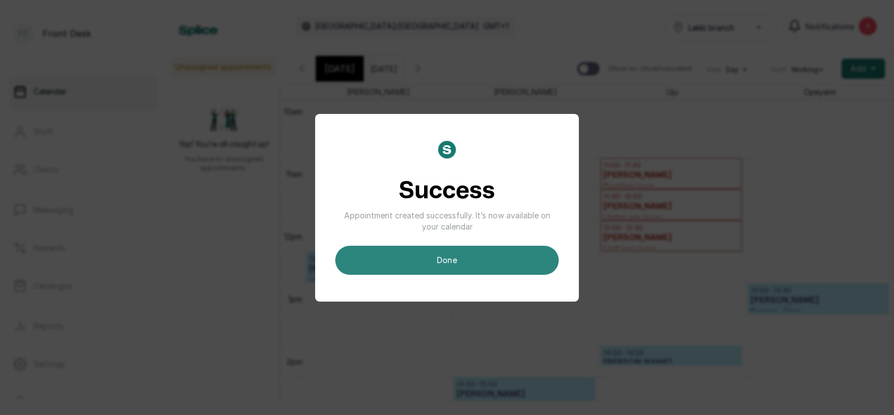
click at [480, 259] on button "done" at bounding box center [446, 260] width 223 height 29
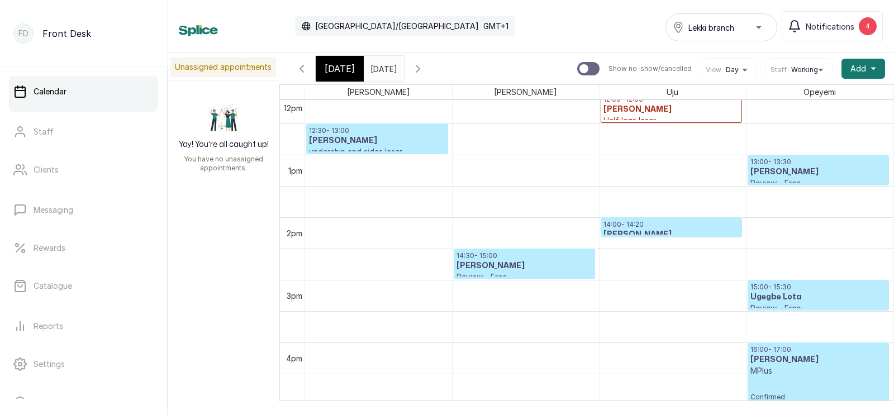
scroll to position [686, 0]
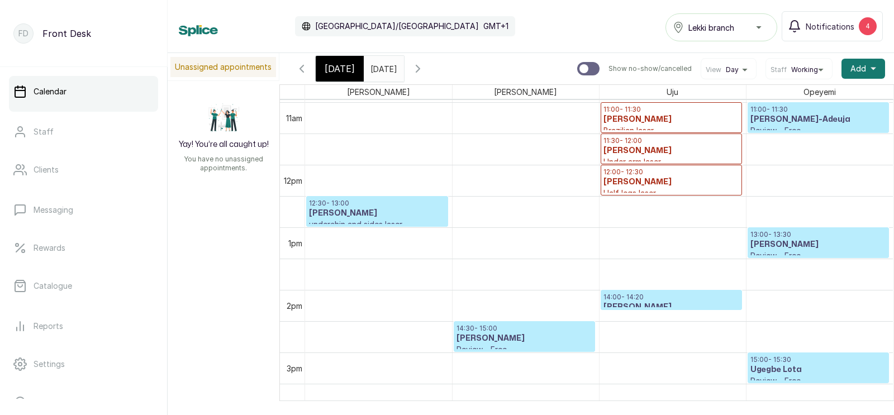
click at [336, 66] on span "[DATE]" at bounding box center [340, 68] width 30 height 13
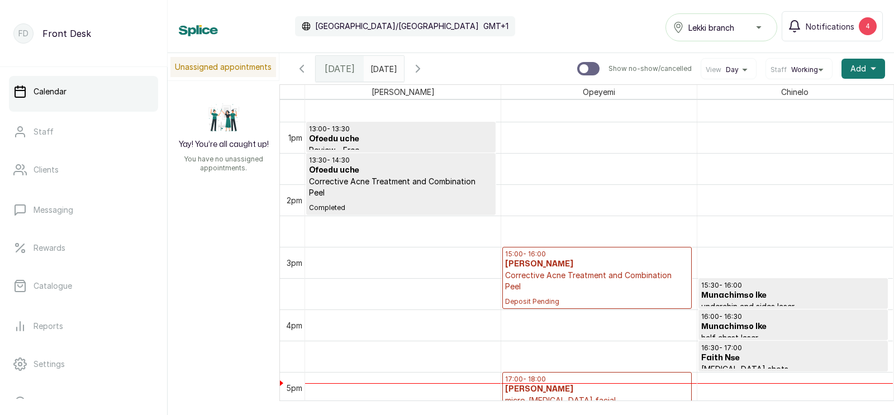
click at [382, 65] on input "text" at bounding box center [373, 65] width 18 height 19
type input "dd/MM/yyyy"
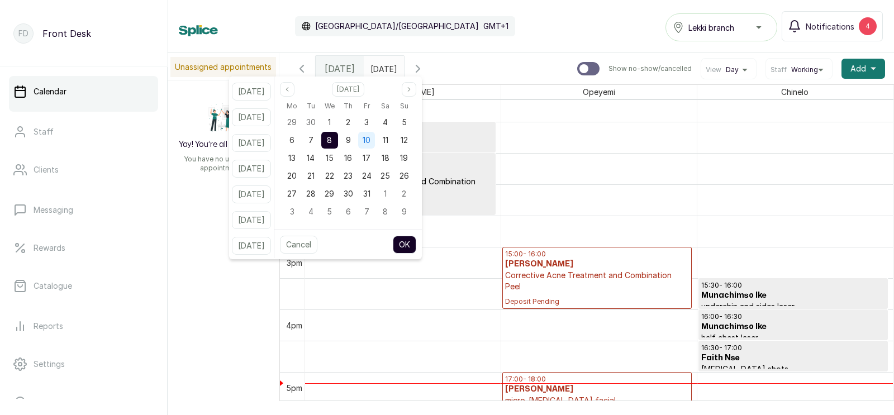
click at [370, 139] on span "10" at bounding box center [367, 139] width 8 height 9
click at [414, 240] on button "OK" at bounding box center [404, 245] width 23 height 18
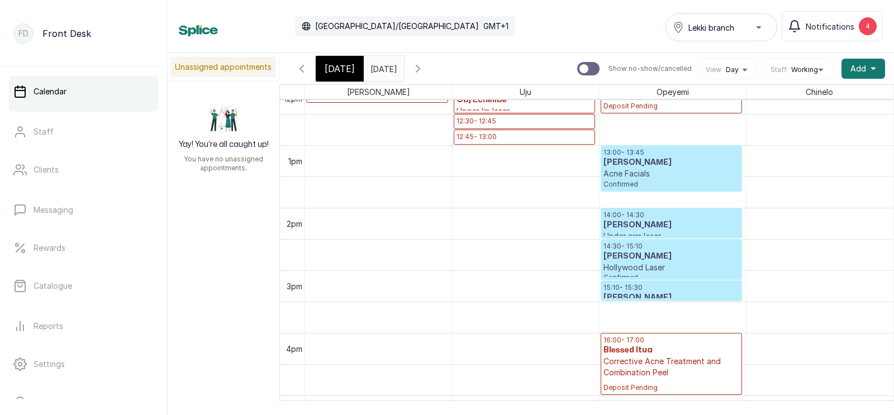
click at [379, 69] on input "10/10/2025" at bounding box center [373, 65] width 18 height 19
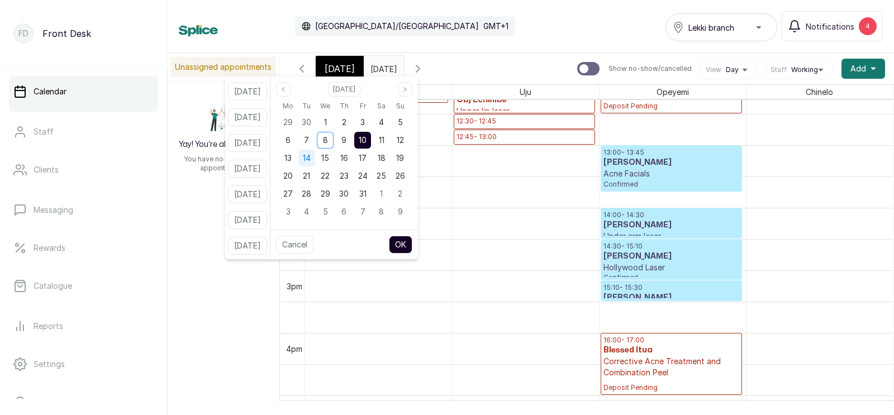
click at [311, 156] on span "14" at bounding box center [307, 157] width 8 height 9
click at [412, 241] on button "OK" at bounding box center [400, 245] width 23 height 18
type input "14/10/2025"
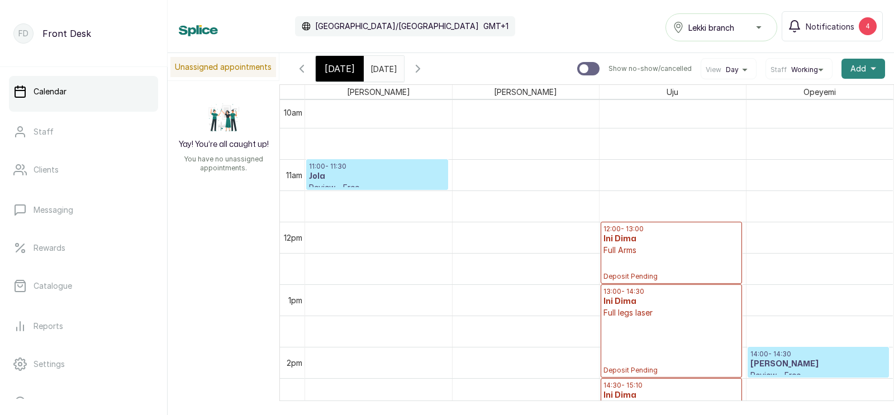
click at [861, 68] on span "Add" at bounding box center [858, 68] width 16 height 11
click at [803, 96] on span "Add Appointment" at bounding box center [822, 98] width 107 height 13
click at [808, 97] on span "Add Appointment" at bounding box center [822, 98] width 107 height 13
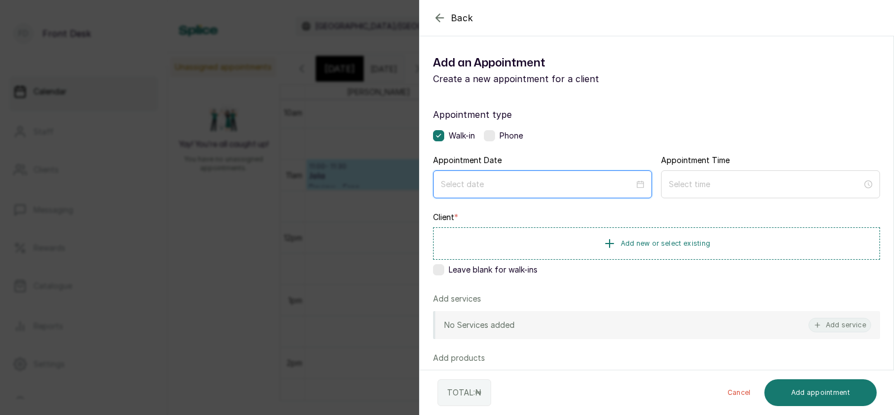
click at [513, 187] on input at bounding box center [537, 184] width 193 height 12
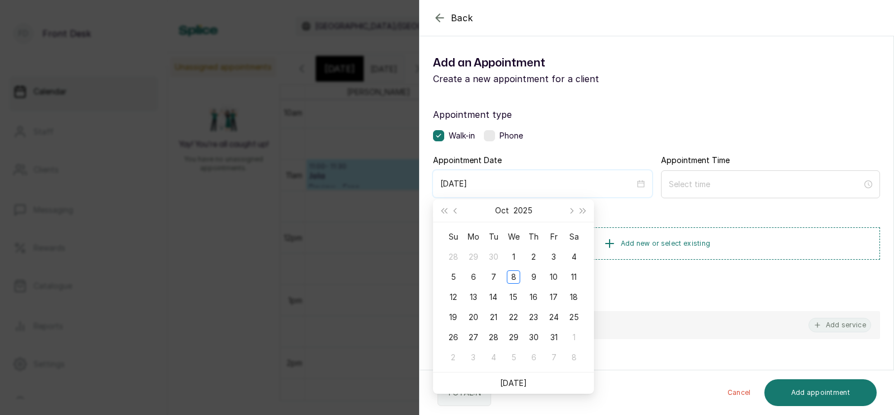
type input "2025/10/06"
type input "2025/10/14"
click at [495, 293] on div "14" at bounding box center [493, 297] width 13 height 13
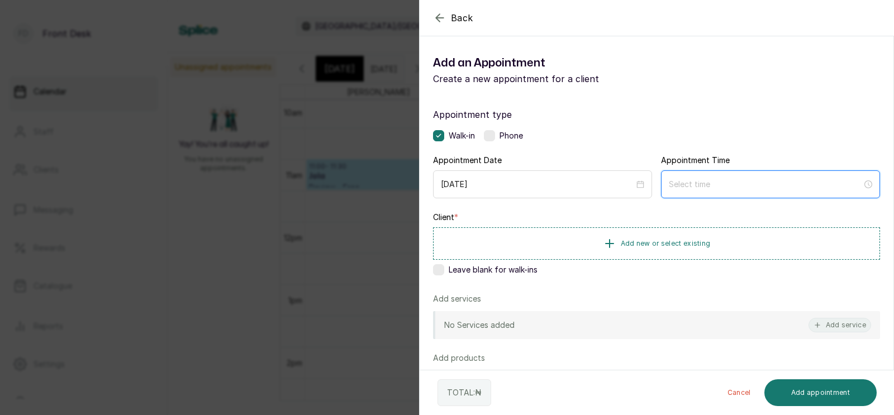
click at [699, 185] on input at bounding box center [765, 184] width 193 height 12
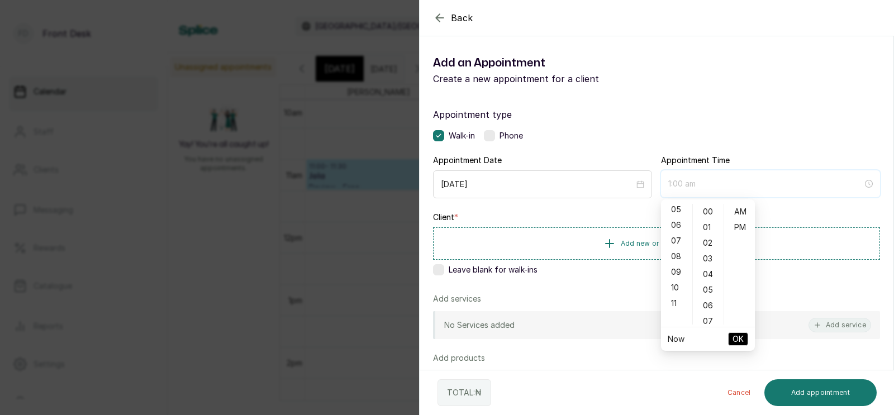
scroll to position [111, 0]
type input "11:00 am"
click at [673, 270] on div "11" at bounding box center [676, 273] width 27 height 16
type input "11:00 am"
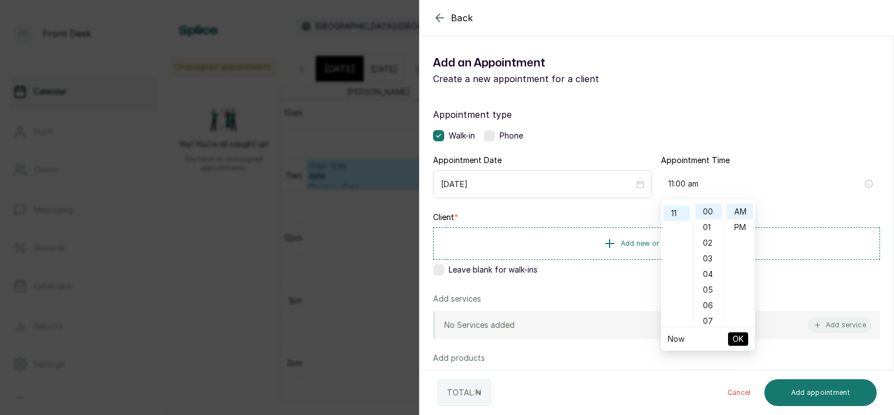
click at [736, 336] on span "OK" at bounding box center [737, 339] width 11 height 21
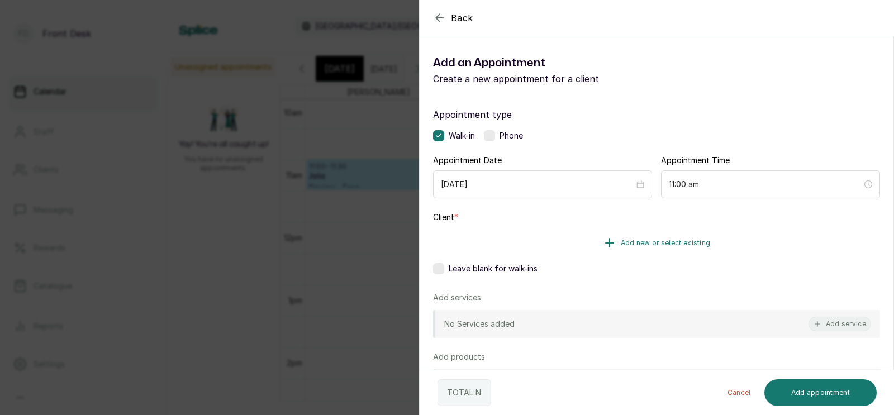
click at [660, 241] on span "Add new or select existing" at bounding box center [666, 243] width 90 height 9
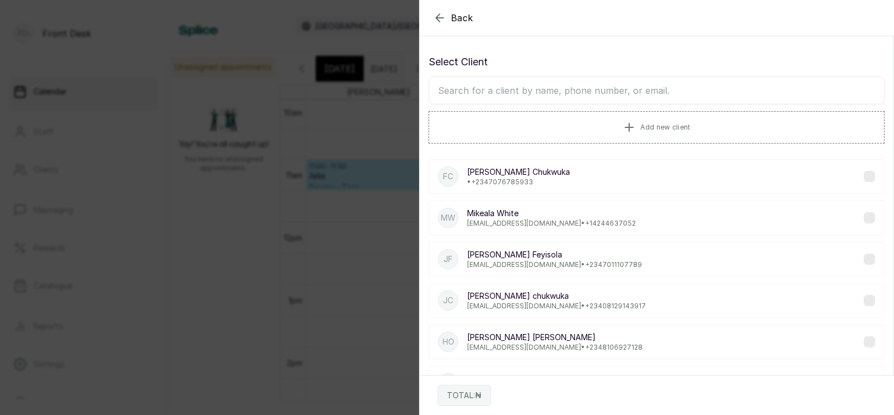
click at [564, 95] on input "text" at bounding box center [657, 91] width 456 height 28
type input "glory"
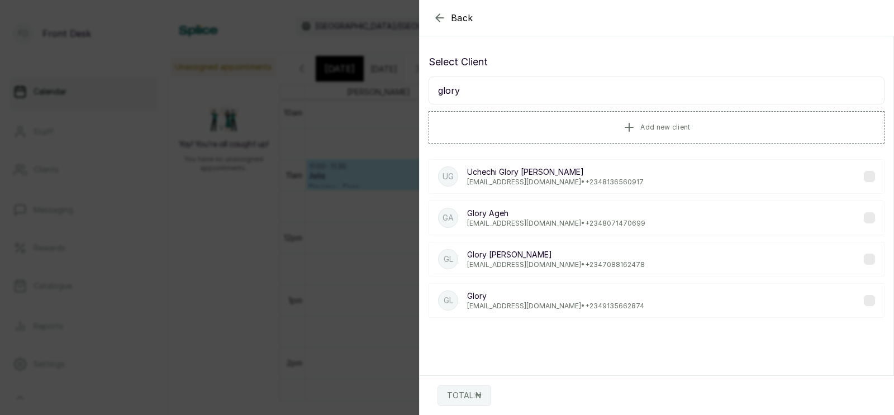
click at [522, 256] on p "Glory uduma" at bounding box center [556, 254] width 178 height 11
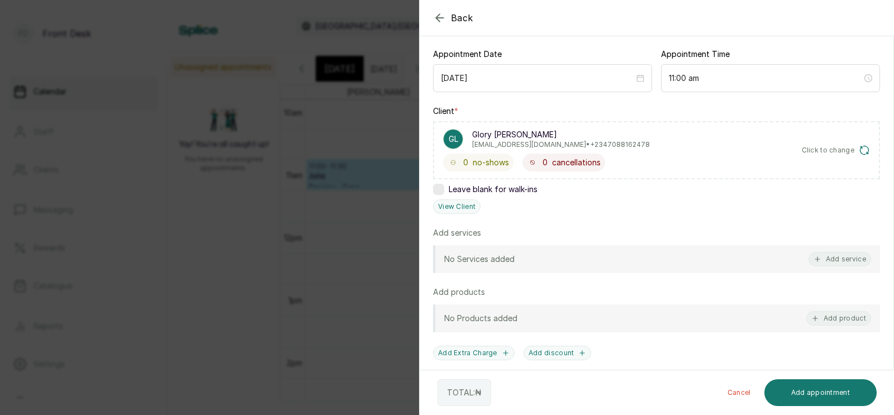
scroll to position [116, 0]
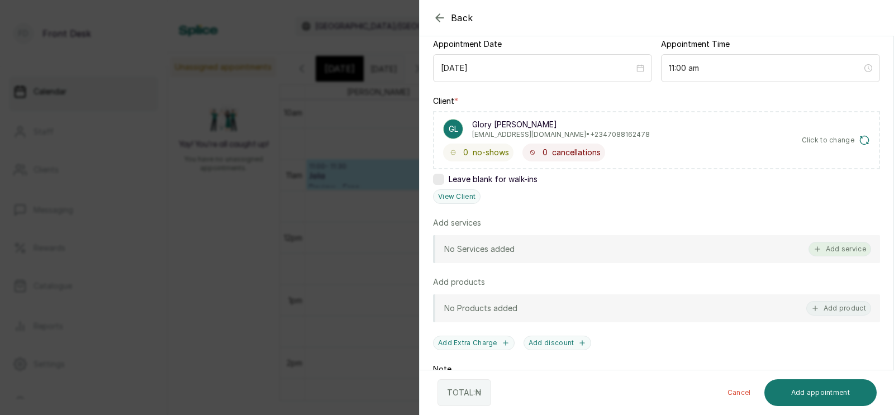
click at [840, 244] on button "Add service" at bounding box center [839, 249] width 63 height 15
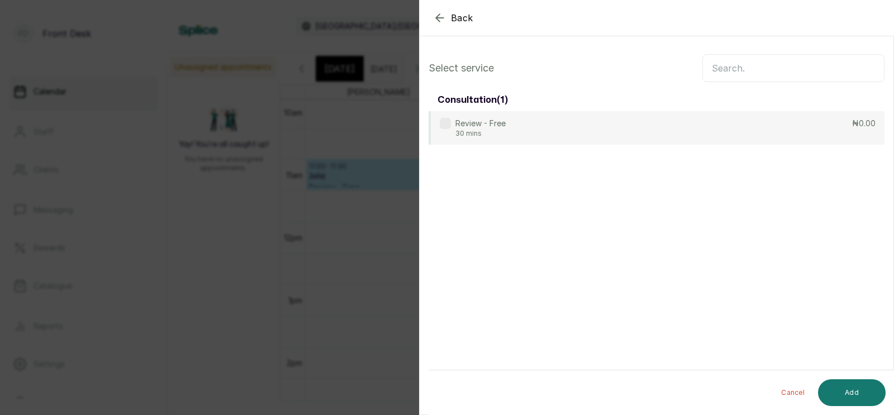
scroll to position [0, 0]
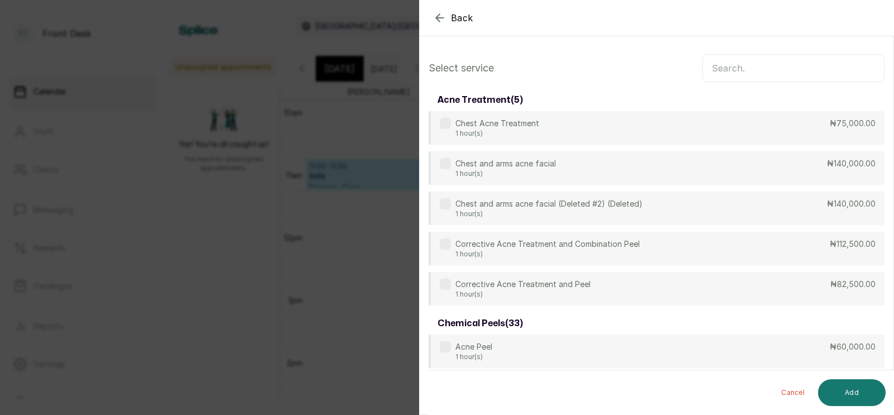
click at [764, 70] on input "text" at bounding box center [793, 68] width 182 height 28
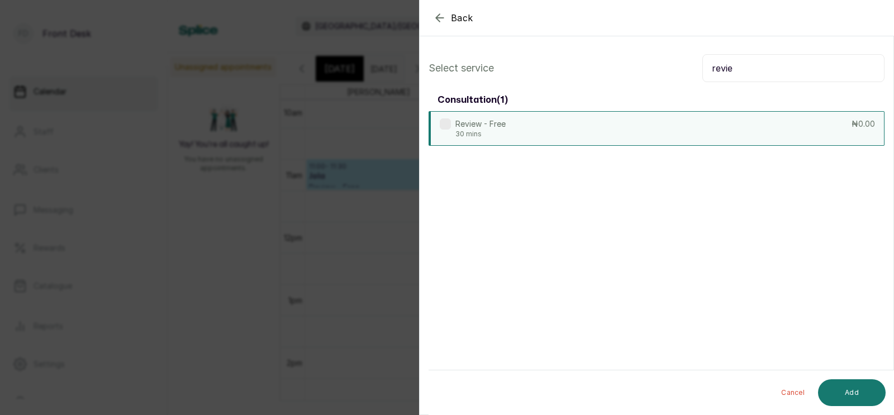
type input "revie"
click at [727, 130] on div "Review - Free 30 mins ₦0.00" at bounding box center [657, 128] width 456 height 35
click at [855, 390] on button "Add" at bounding box center [852, 392] width 68 height 27
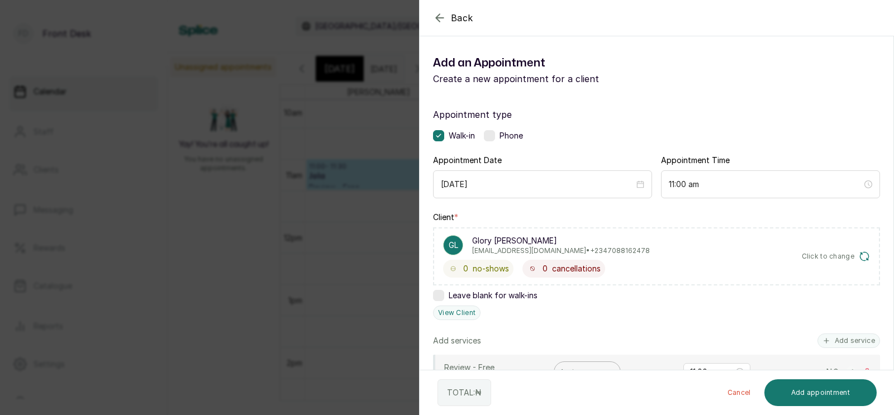
scroll to position [156, 0]
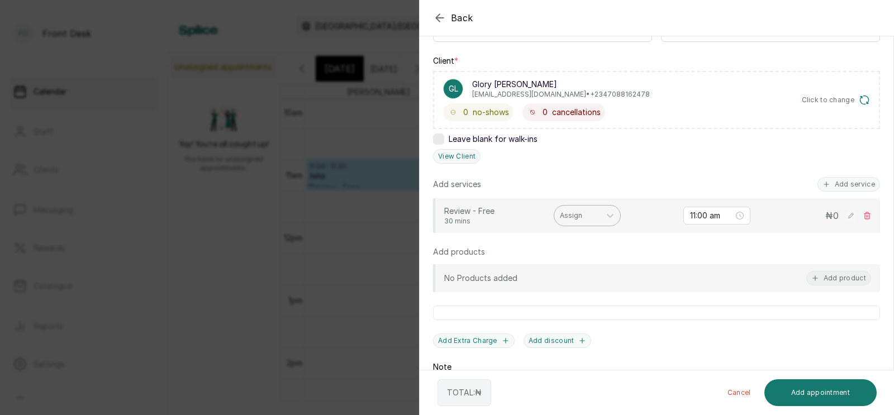
click at [573, 217] on div at bounding box center [577, 216] width 35 height 10
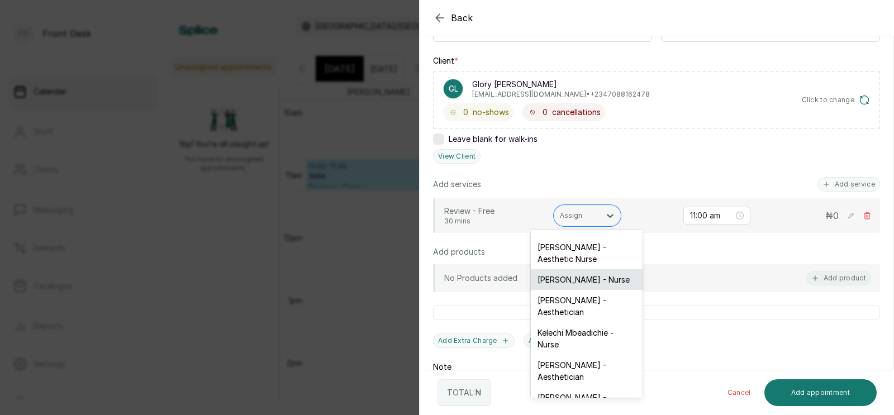
scroll to position [60, 0]
click at [569, 387] on div "[PERSON_NAME] - Aesthetician" at bounding box center [587, 403] width 112 height 32
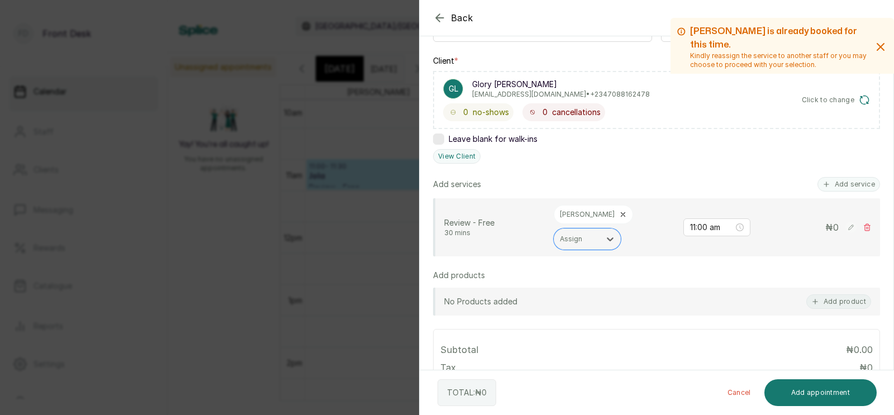
click at [619, 213] on icon at bounding box center [623, 215] width 8 height 8
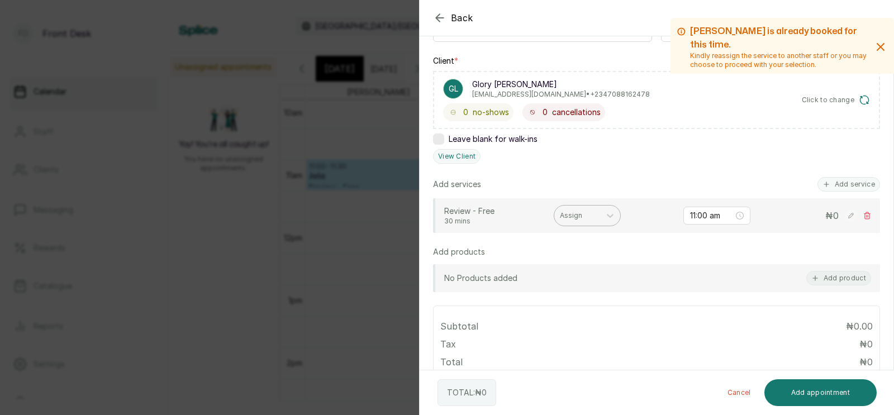
click at [574, 214] on div at bounding box center [577, 216] width 35 height 10
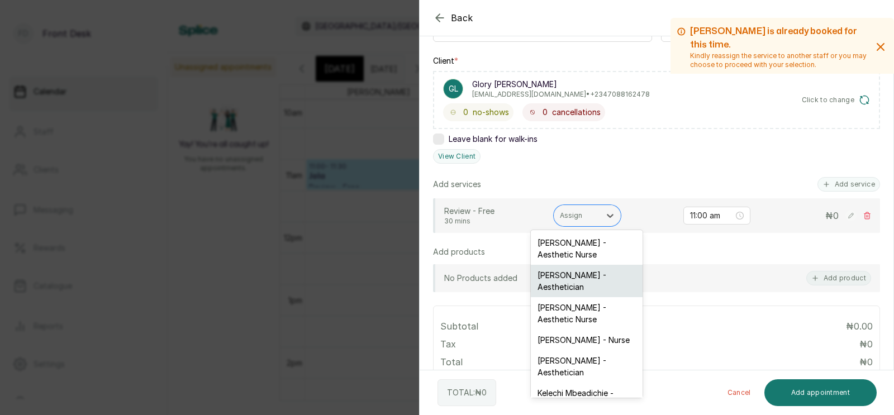
click at [575, 284] on div "[PERSON_NAME] - Aesthetician" at bounding box center [587, 281] width 112 height 32
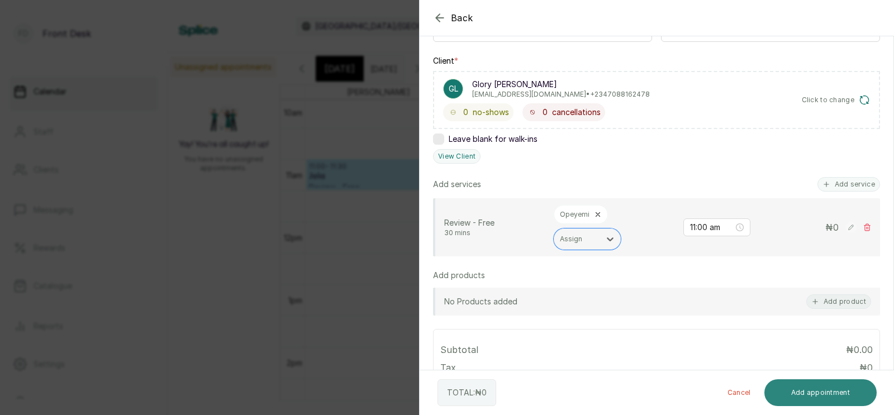
click at [814, 391] on button "Add appointment" at bounding box center [820, 392] width 113 height 27
click at [801, 390] on button "Add appointment" at bounding box center [820, 392] width 113 height 27
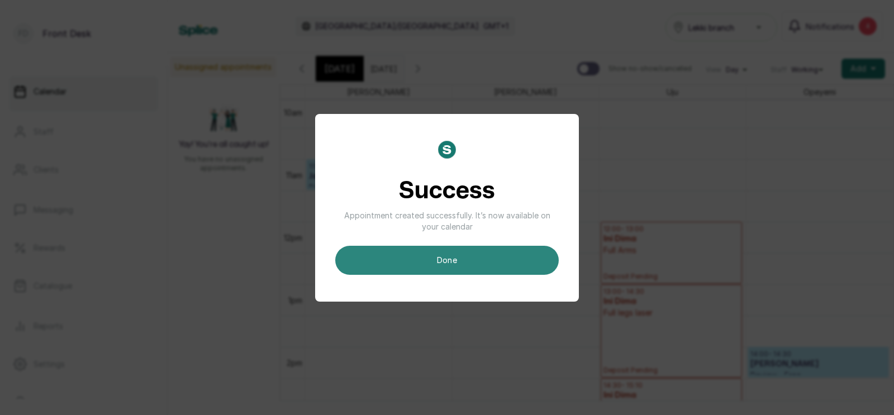
click at [470, 255] on button "done" at bounding box center [446, 260] width 223 height 29
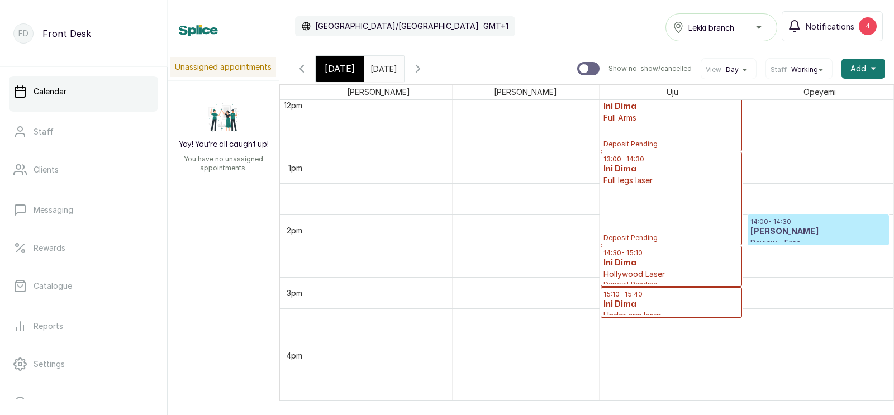
scroll to position [810, 0]
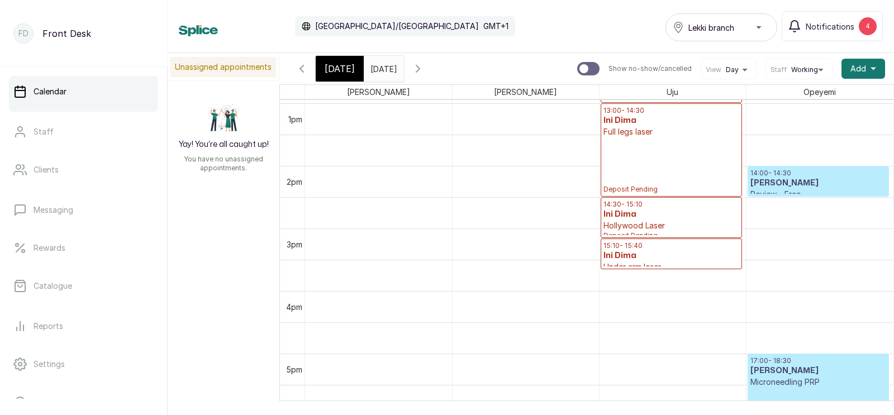
click at [331, 65] on span "[DATE]" at bounding box center [340, 68] width 30 height 13
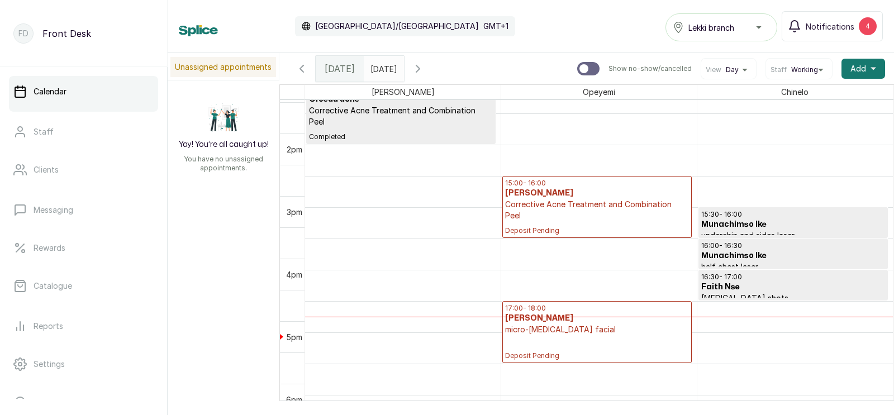
scroll to position [863, 0]
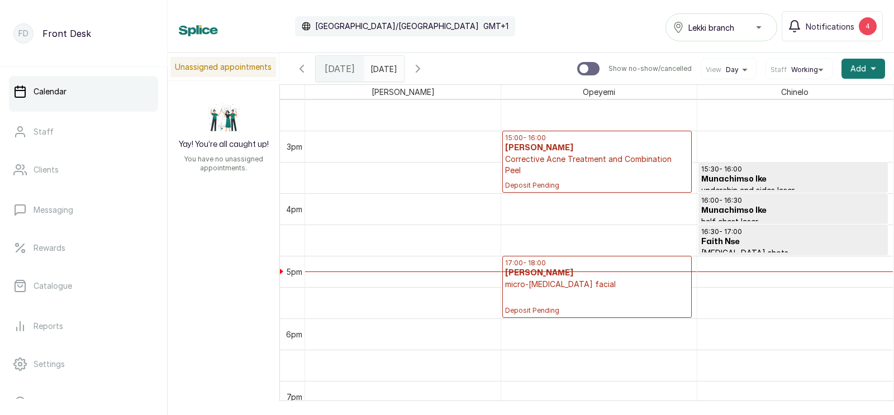
click at [420, 65] on icon "button" at bounding box center [417, 68] width 3 height 7
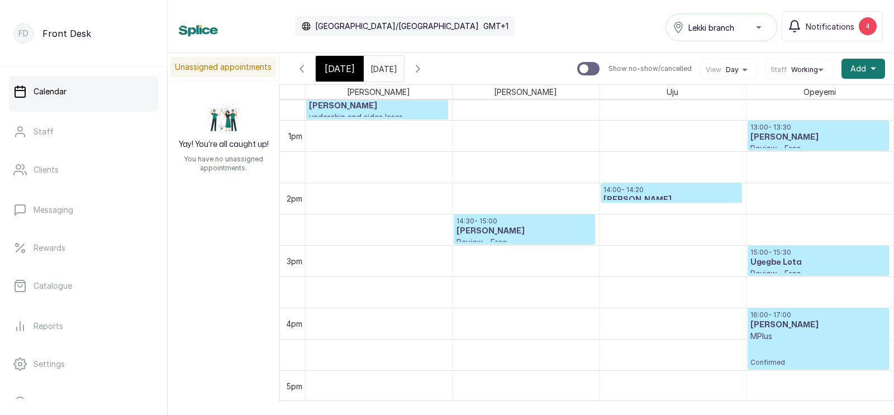
click at [783, 339] on p "MPlus" at bounding box center [818, 336] width 136 height 11
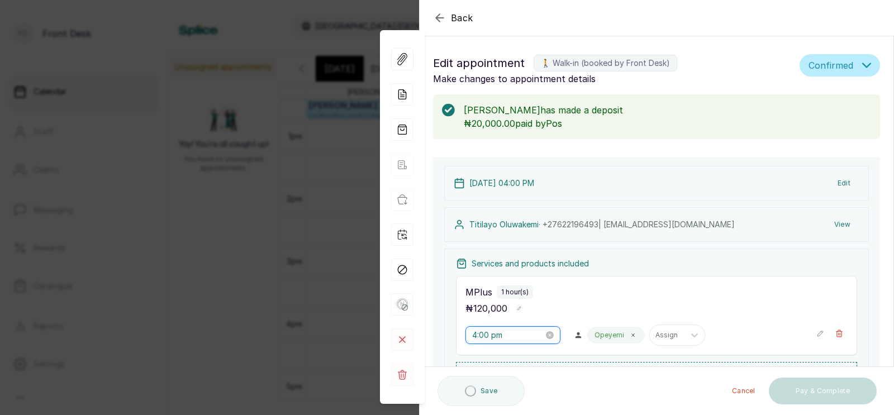
click at [486, 334] on input "4:00 pm" at bounding box center [508, 335] width 72 height 12
click at [503, 340] on input "4:00 pm" at bounding box center [508, 335] width 72 height 12
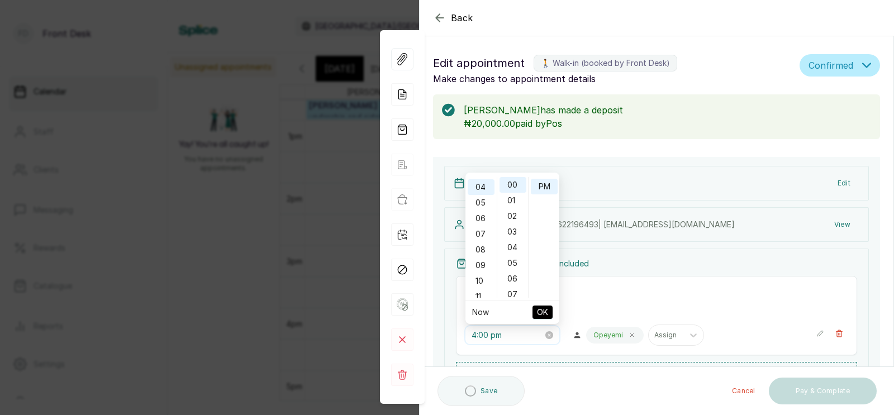
scroll to position [375, 0]
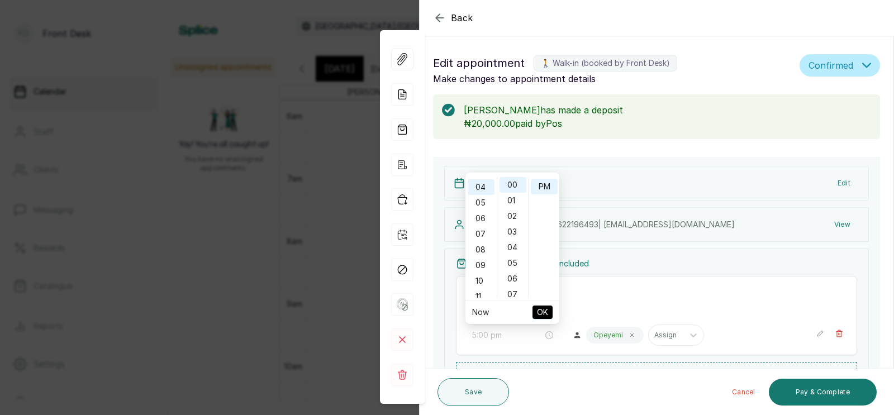
click at [479, 164] on div "02" at bounding box center [481, 156] width 27 height 16
type input "2:00 pm"
click at [541, 311] on span "OK" at bounding box center [542, 312] width 11 height 21
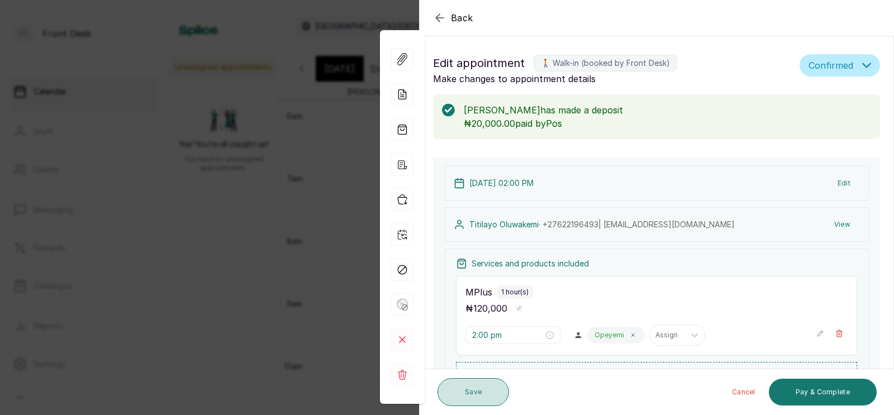
click at [470, 388] on button "Save" at bounding box center [473, 392] width 72 height 28
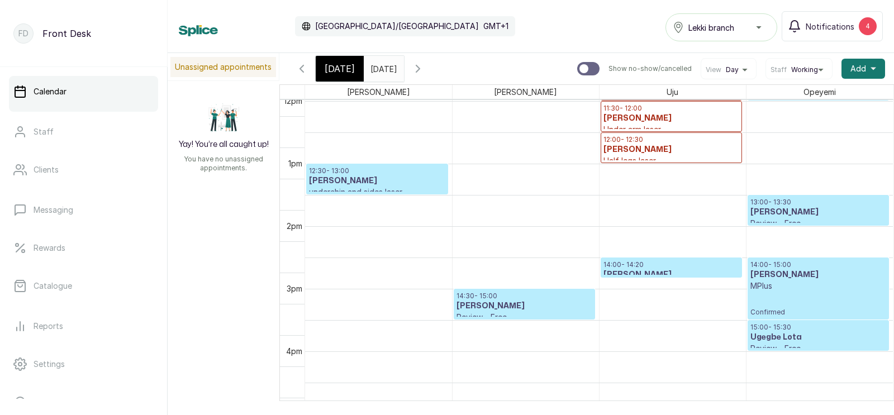
scroll to position [718, 0]
